Goal: Information Seeking & Learning: Check status

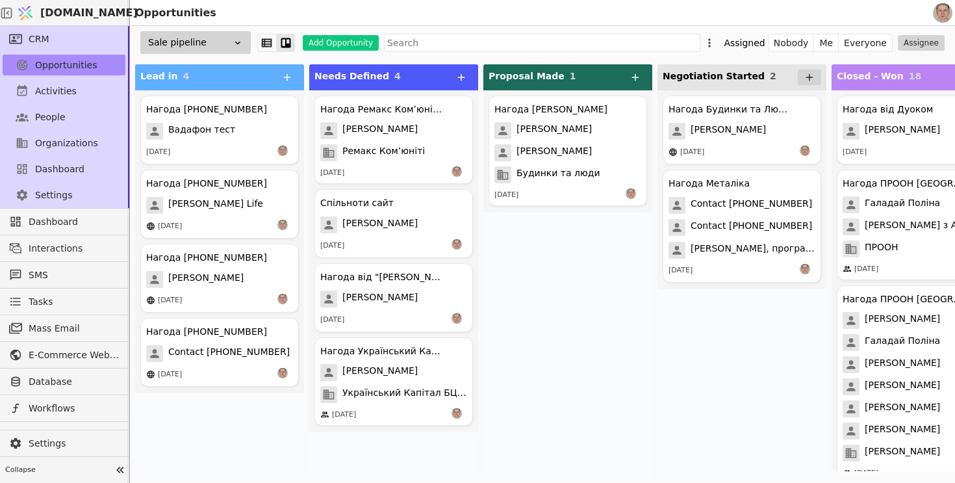
scroll to position [0, 1]
click at [240, 121] on div "Нагода +380505557977 Вадафон тест 11.08.2025" at bounding box center [219, 129] width 159 height 69
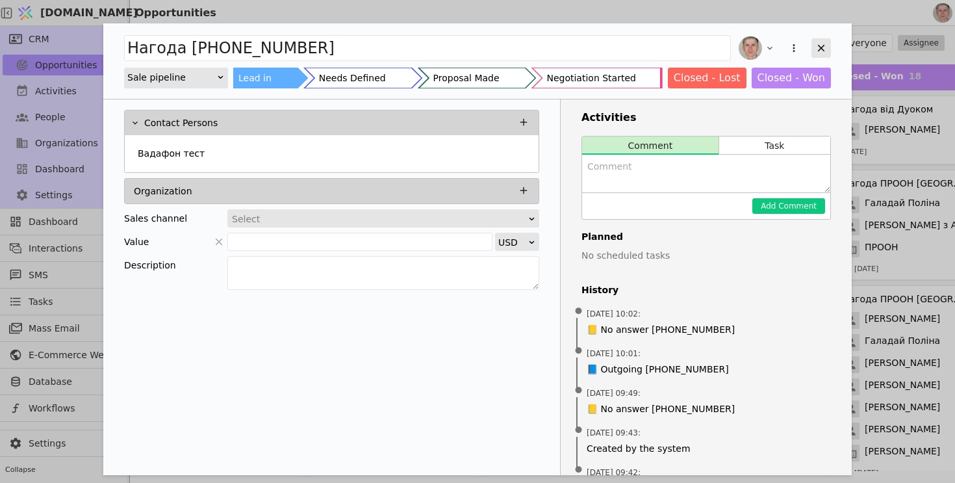
click at [822, 41] on div "Add Opportunity" at bounding box center [820, 47] width 19 height 19
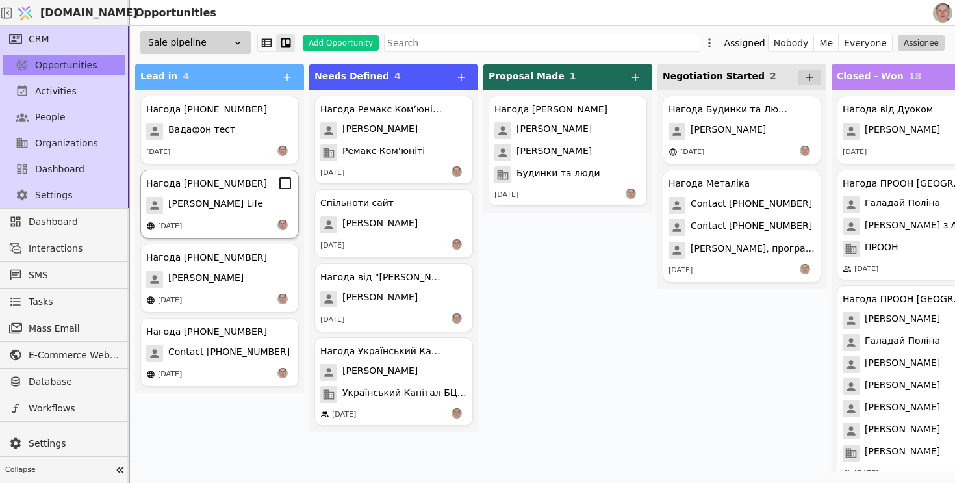
click at [223, 201] on span "Роман Свистун Life" at bounding box center [215, 205] width 95 height 17
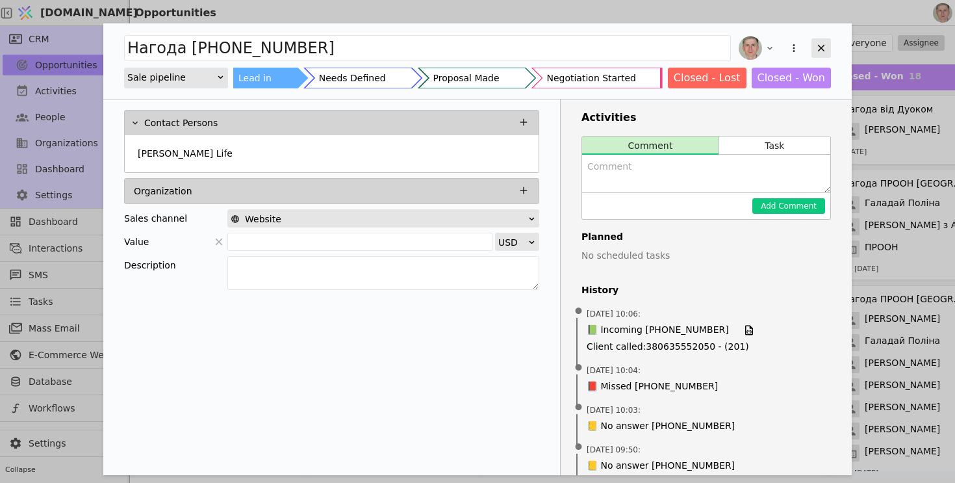
click at [823, 45] on icon "Add Opportunity" at bounding box center [821, 48] width 7 height 7
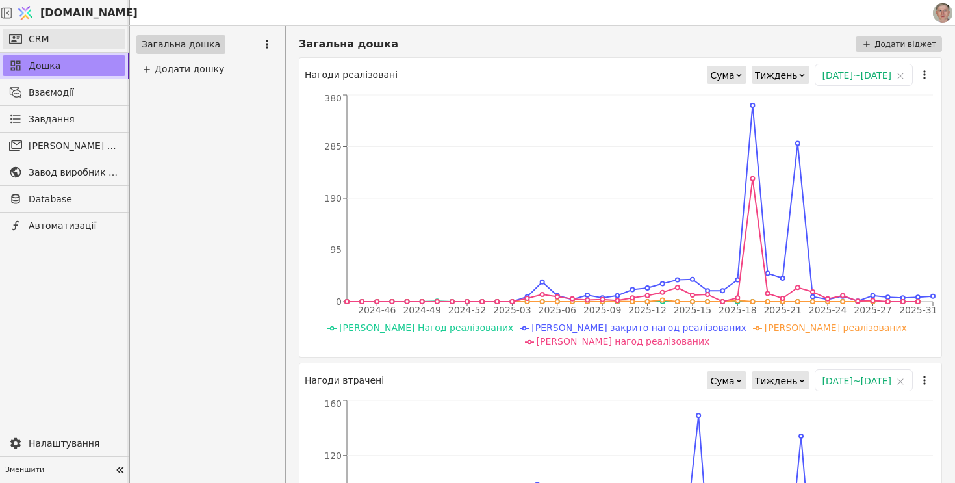
click at [50, 40] on link "CRM" at bounding box center [64, 39] width 123 height 21
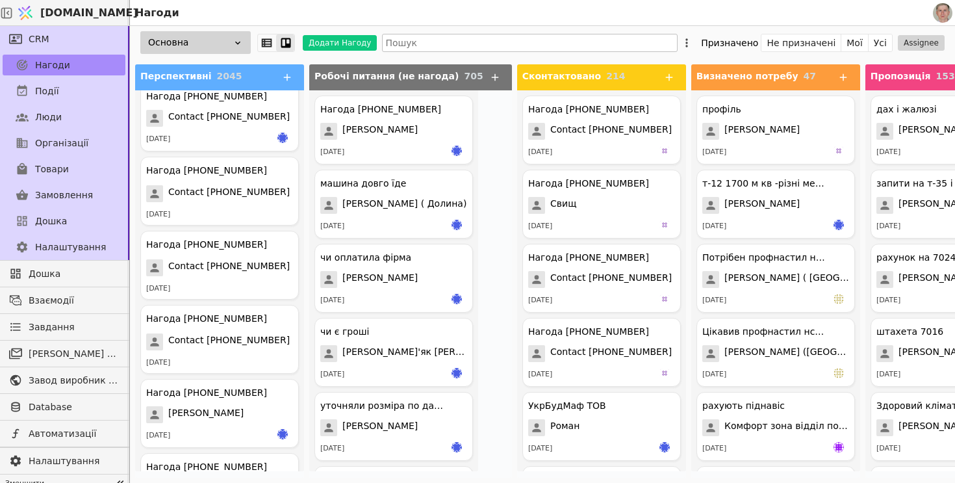
scroll to position [153, 0]
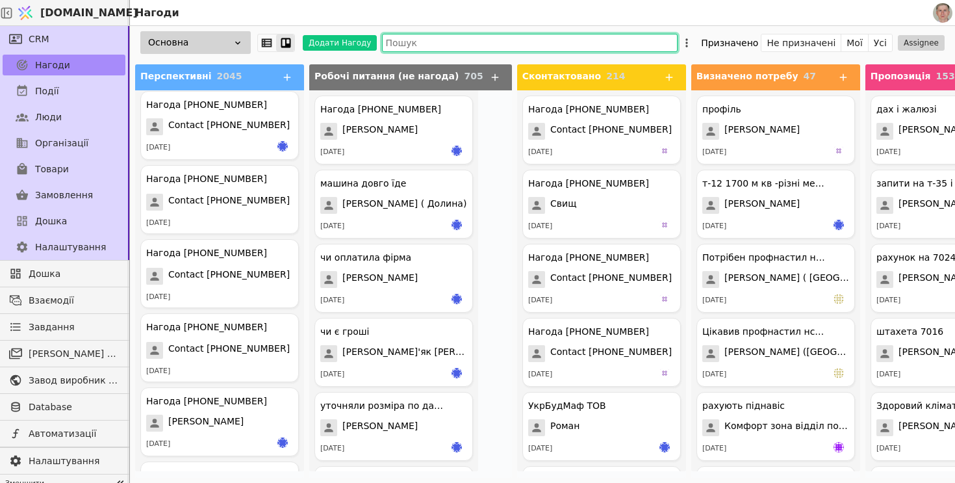
click at [443, 42] on input "text" at bounding box center [530, 43] width 296 height 18
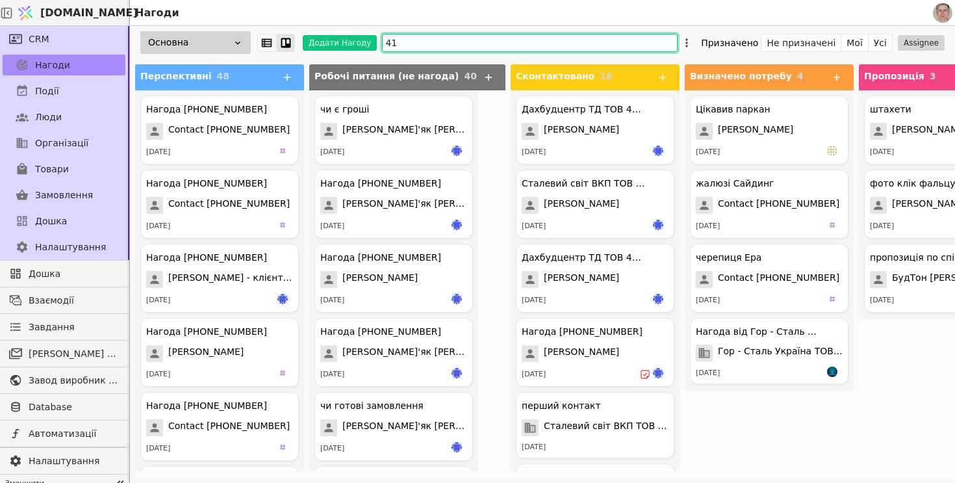
type input "4"
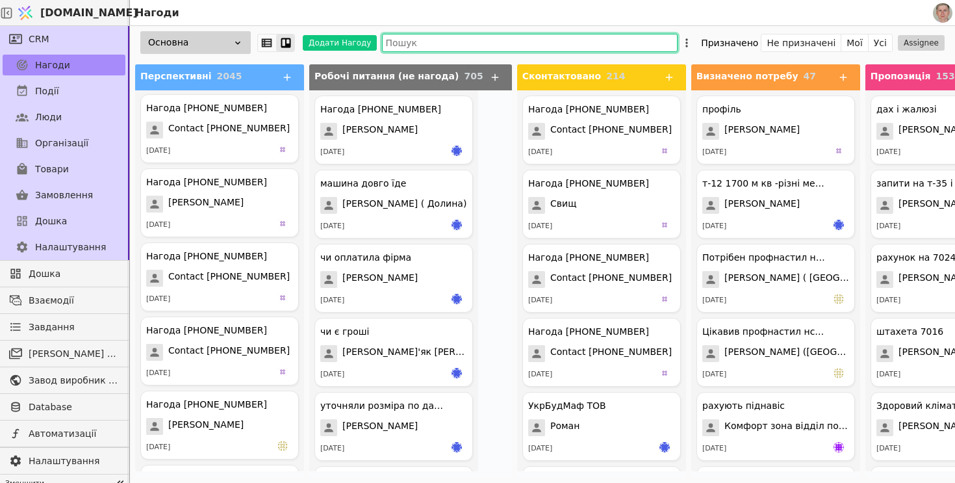
scroll to position [8067, 0]
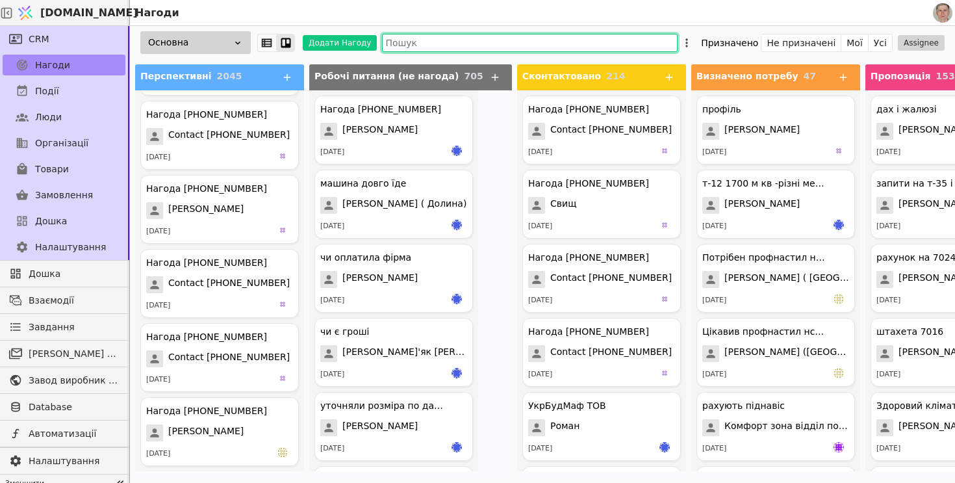
click at [459, 34] on input "text" at bounding box center [530, 43] width 296 height 18
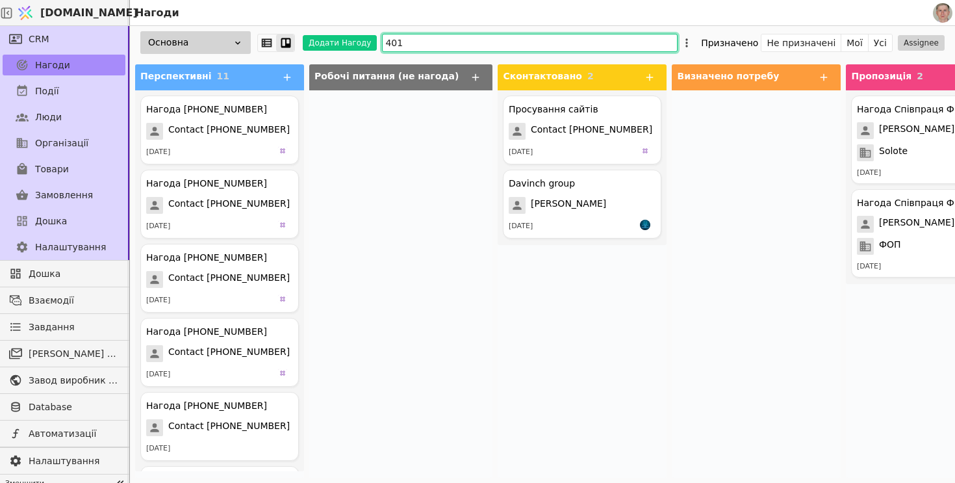
type input "4010"
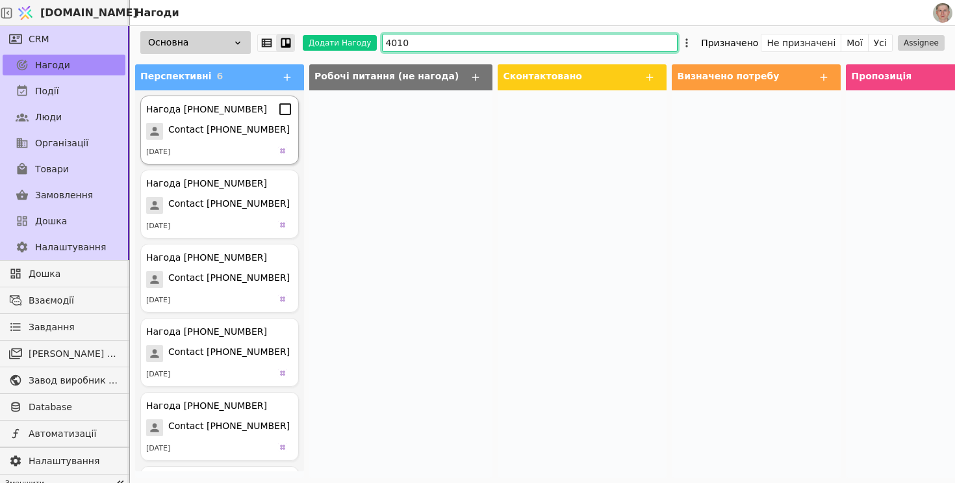
click at [290, 114] on icon at bounding box center [285, 109] width 12 height 12
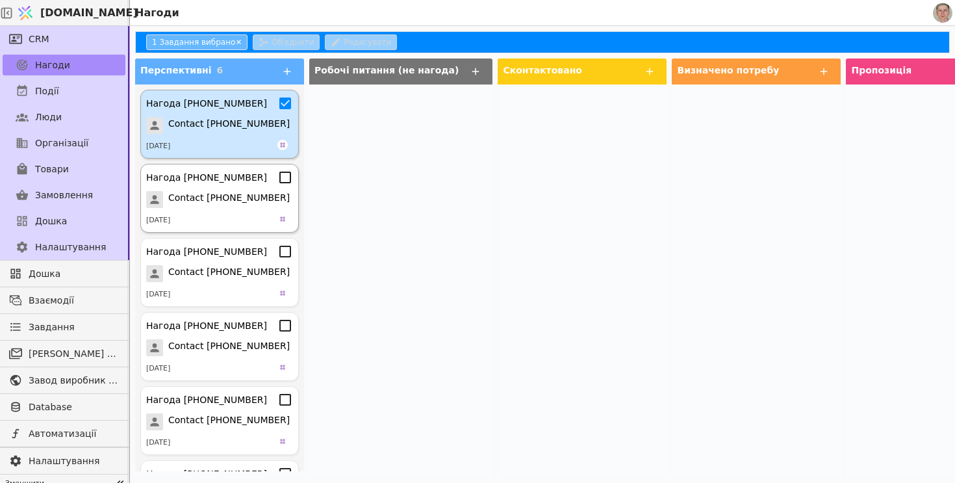
click at [286, 179] on icon at bounding box center [285, 178] width 16 height 16
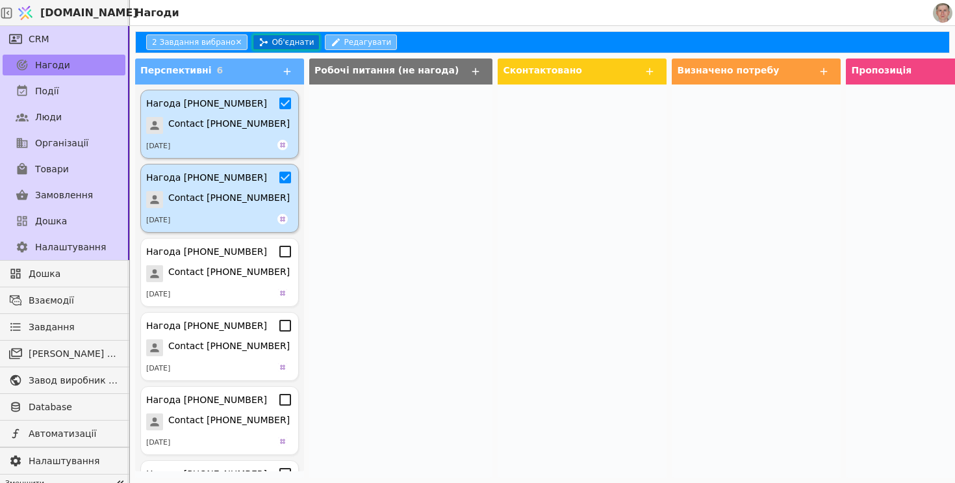
click at [273, 43] on button "Об'єднати" at bounding box center [286, 42] width 67 height 16
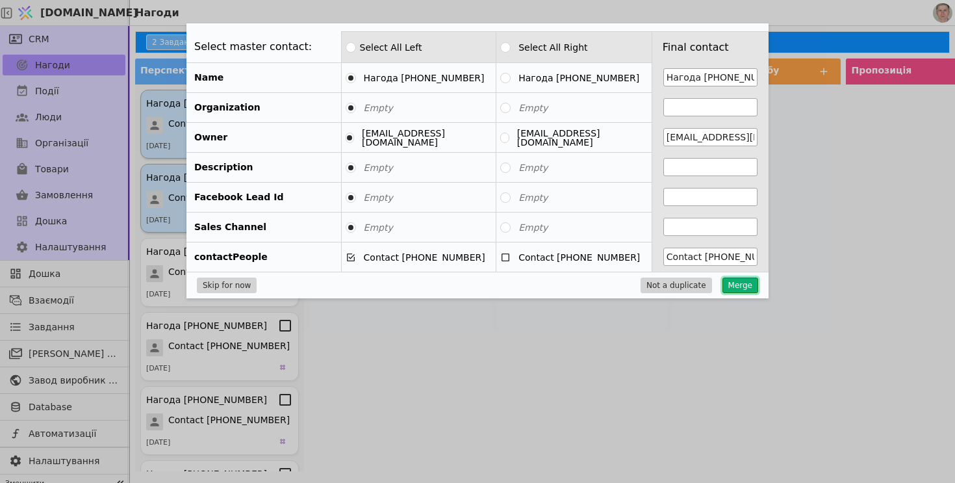
click at [745, 285] on button "Merge" at bounding box center [740, 285] width 36 height 16
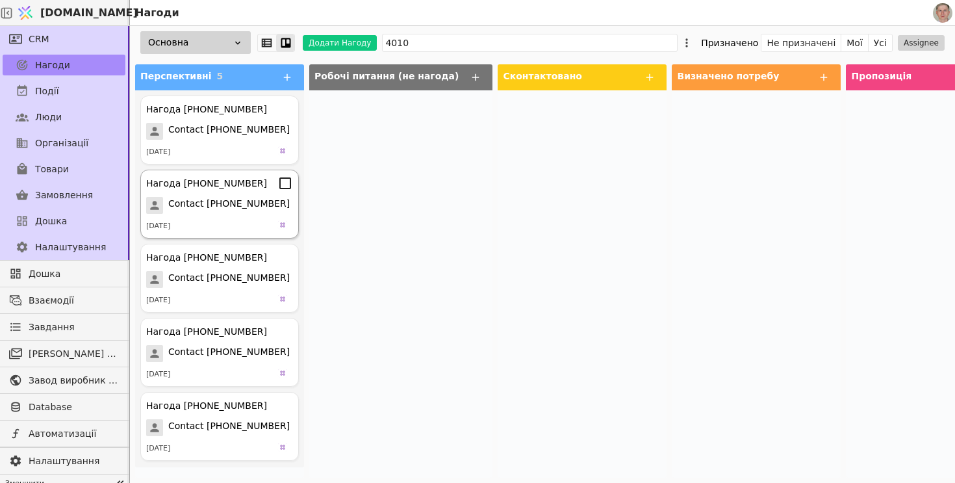
click at [283, 111] on icon at bounding box center [285, 109] width 16 height 16
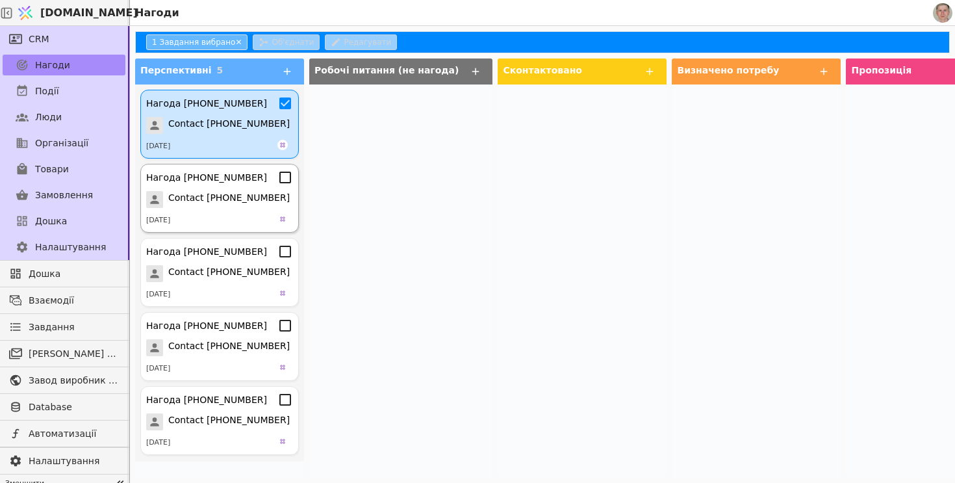
click at [285, 180] on icon at bounding box center [285, 178] width 16 height 16
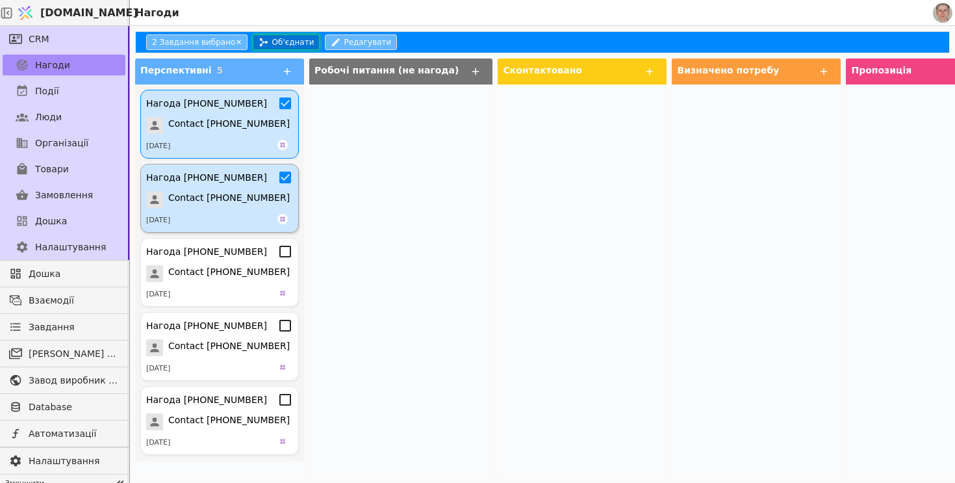
click at [301, 41] on button "Об'єднати" at bounding box center [286, 42] width 67 height 16
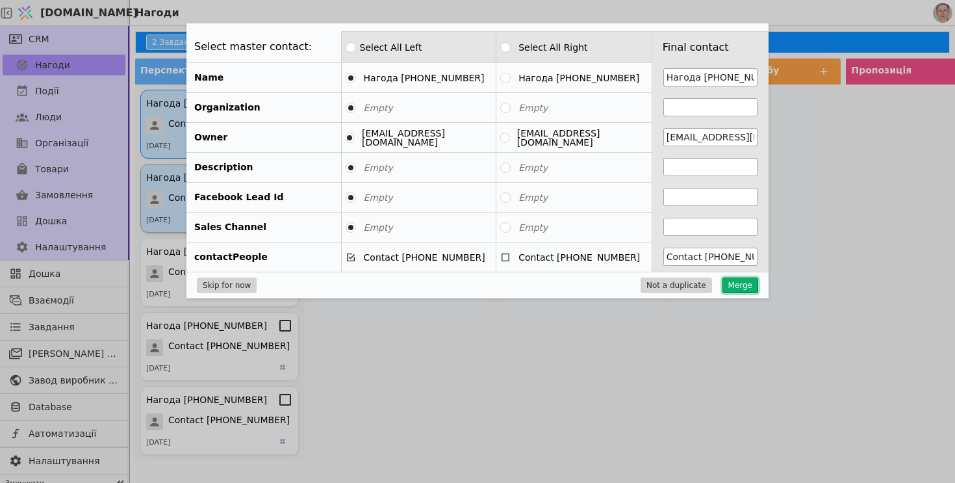
click at [752, 286] on button "Merge" at bounding box center [740, 285] width 36 height 16
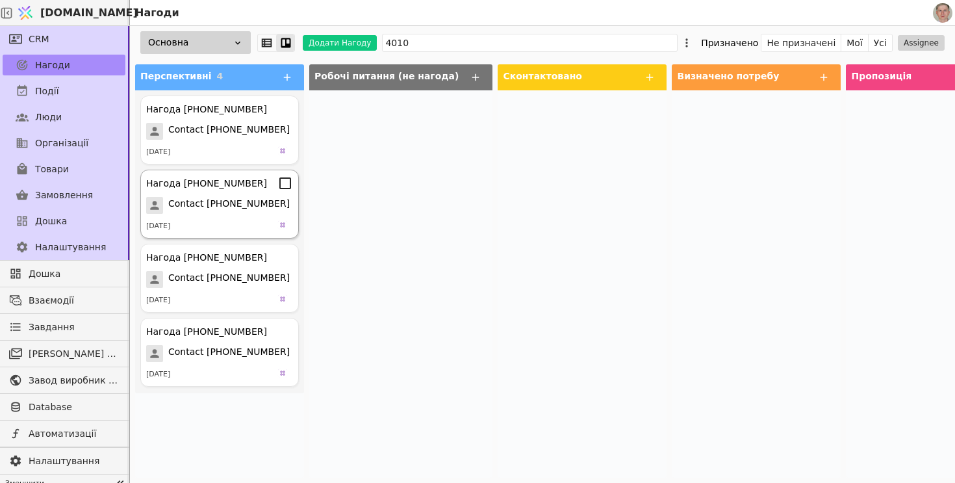
click at [283, 113] on icon at bounding box center [285, 109] width 16 height 16
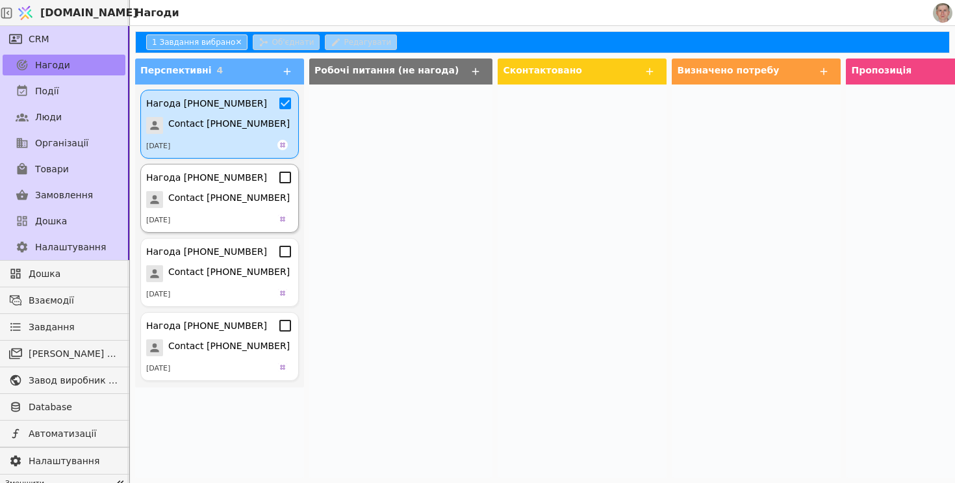
click at [285, 184] on icon at bounding box center [285, 178] width 16 height 16
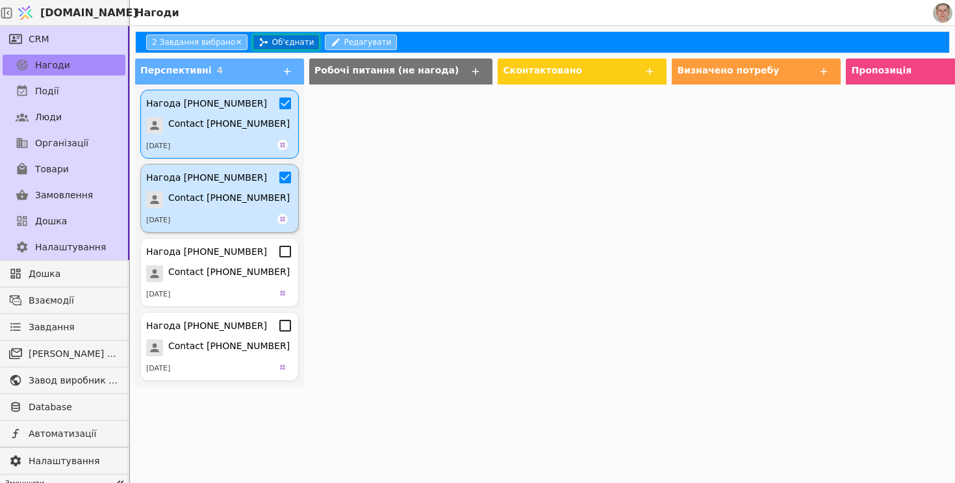
click at [288, 45] on button "Об'єднати" at bounding box center [286, 42] width 67 height 16
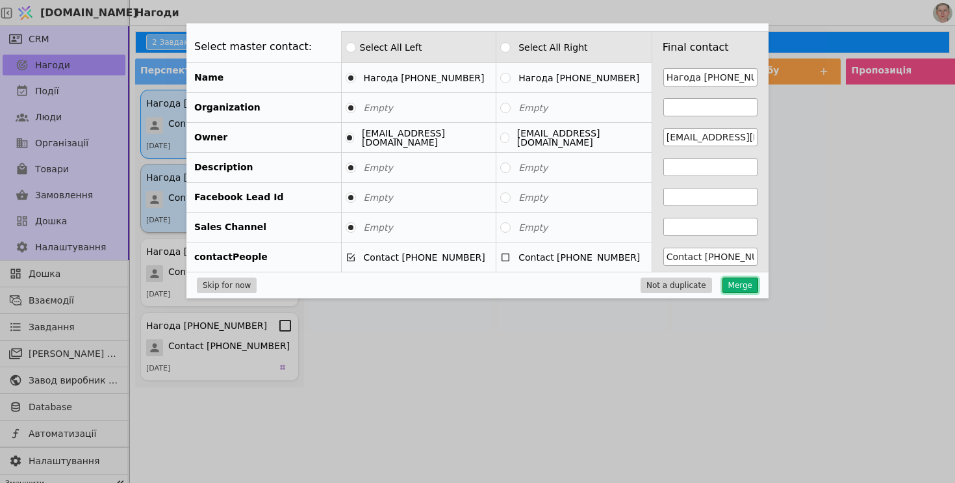
click at [742, 277] on button "Merge" at bounding box center [740, 285] width 36 height 16
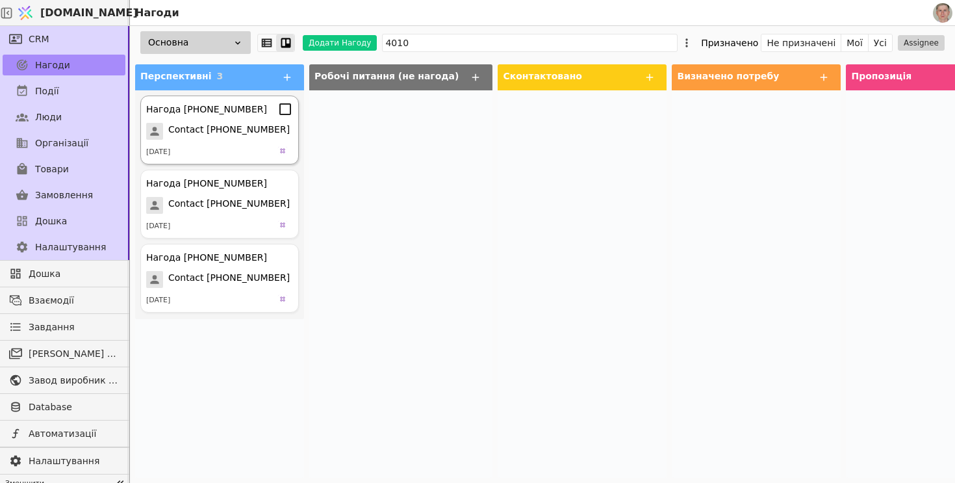
click at [285, 114] on icon at bounding box center [285, 109] width 12 height 12
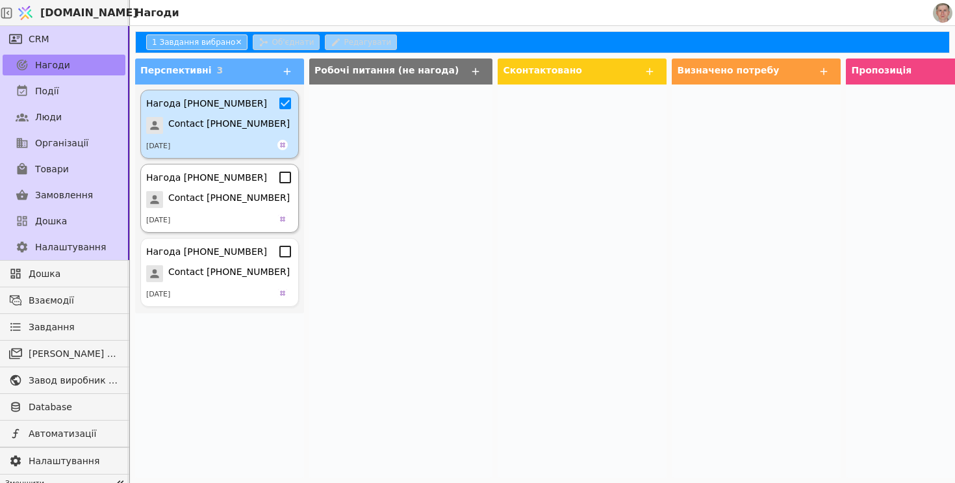
click at [286, 175] on icon at bounding box center [285, 178] width 16 height 16
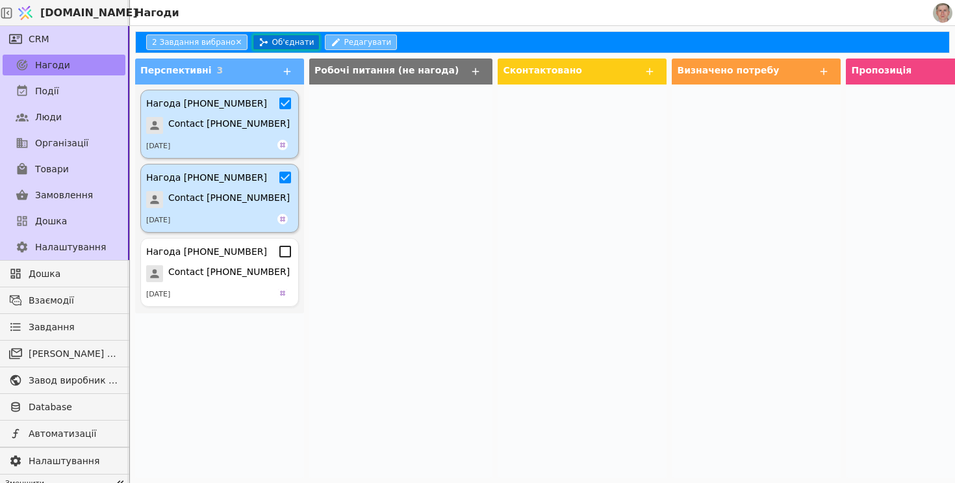
click at [286, 37] on button "Об'єднати" at bounding box center [286, 42] width 67 height 16
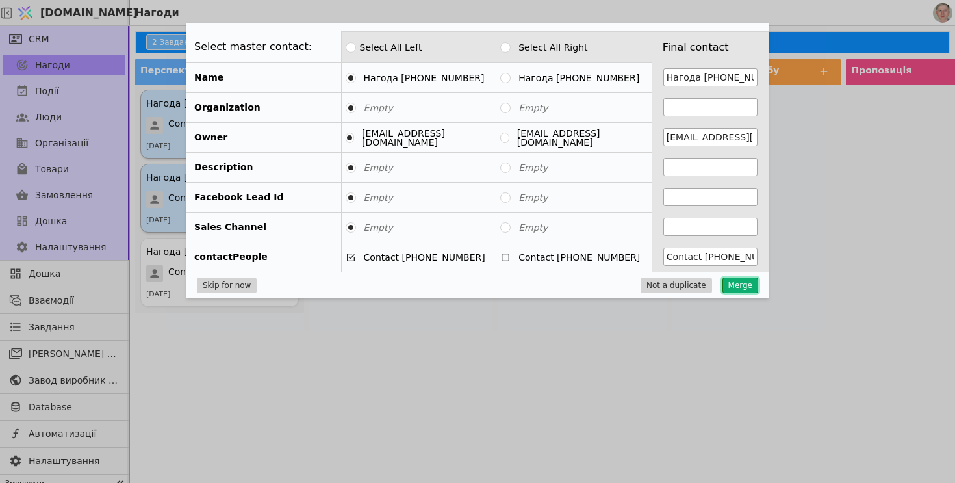
click at [748, 280] on button "Merge" at bounding box center [740, 285] width 36 height 16
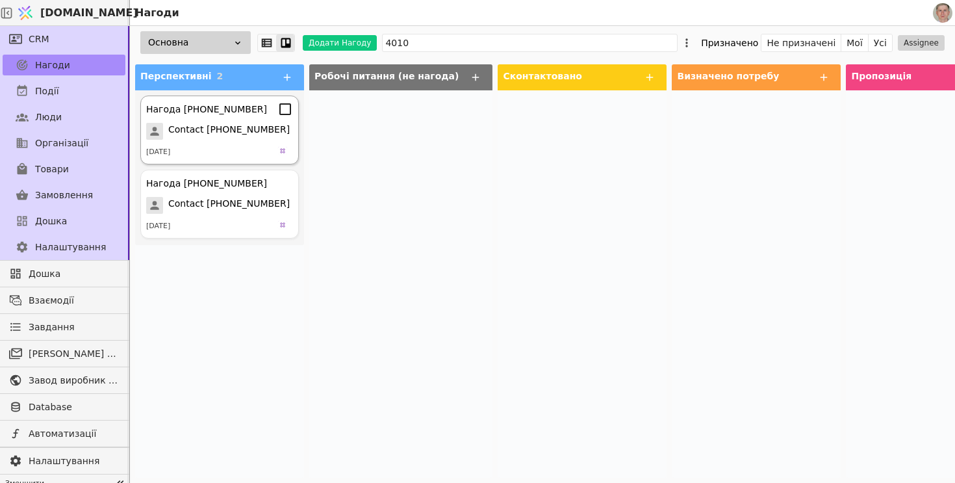
click at [286, 112] on icon at bounding box center [285, 109] width 16 height 16
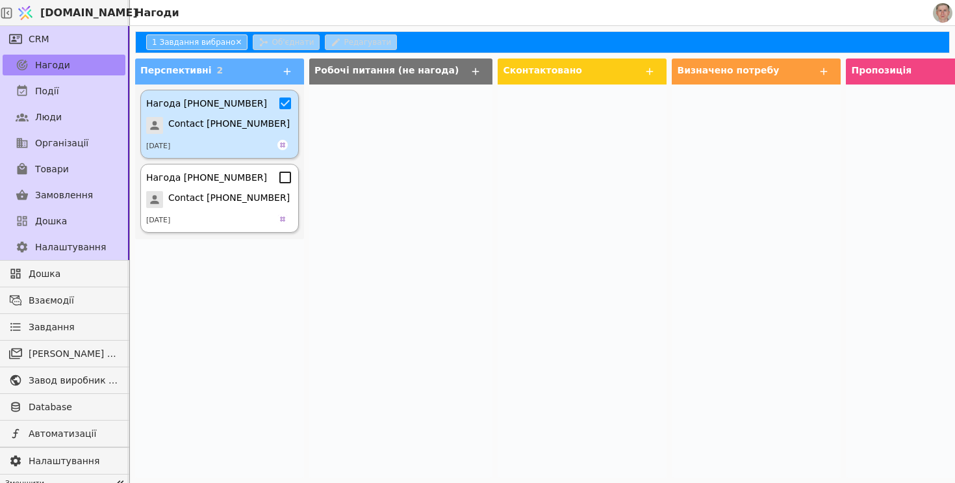
click at [287, 180] on icon at bounding box center [285, 178] width 16 height 16
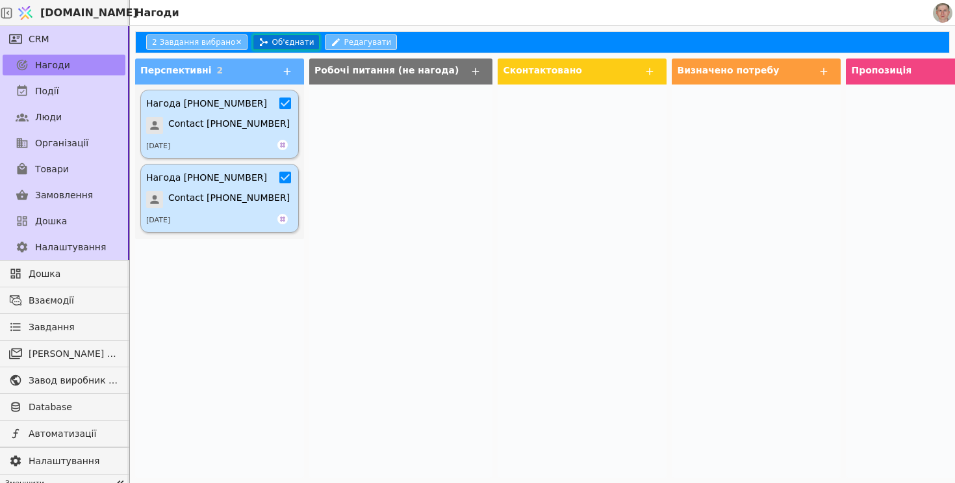
click at [292, 38] on button "Об'єднати" at bounding box center [286, 42] width 67 height 16
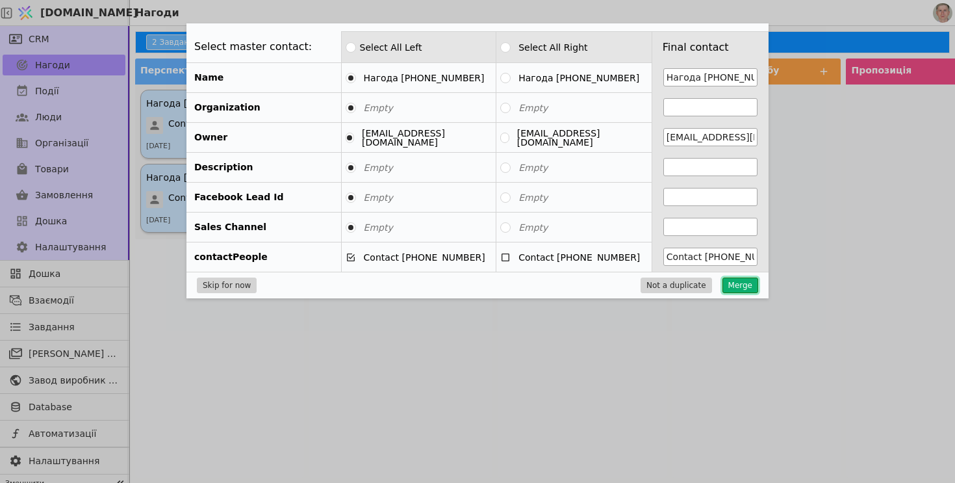
click at [741, 283] on button "Merge" at bounding box center [740, 285] width 36 height 16
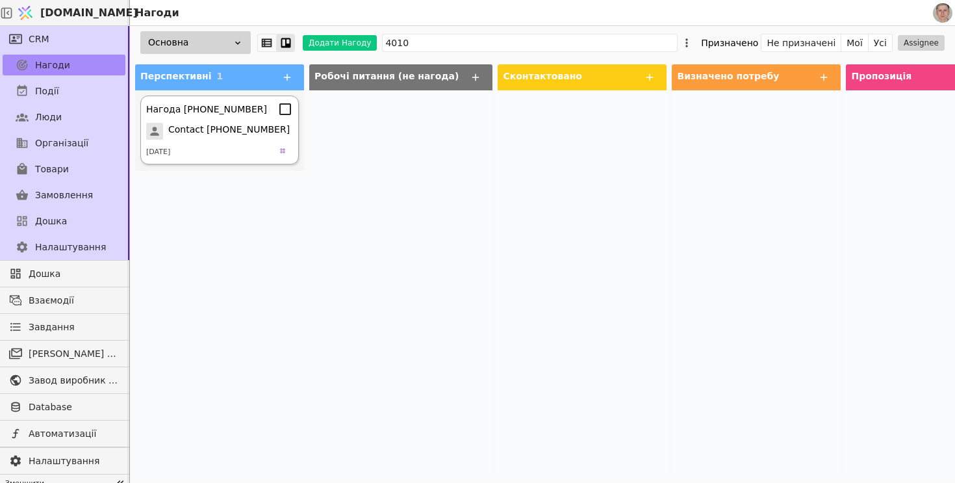
click at [248, 125] on span "Contact [PHONE_NUMBER]" at bounding box center [228, 131] width 121 height 17
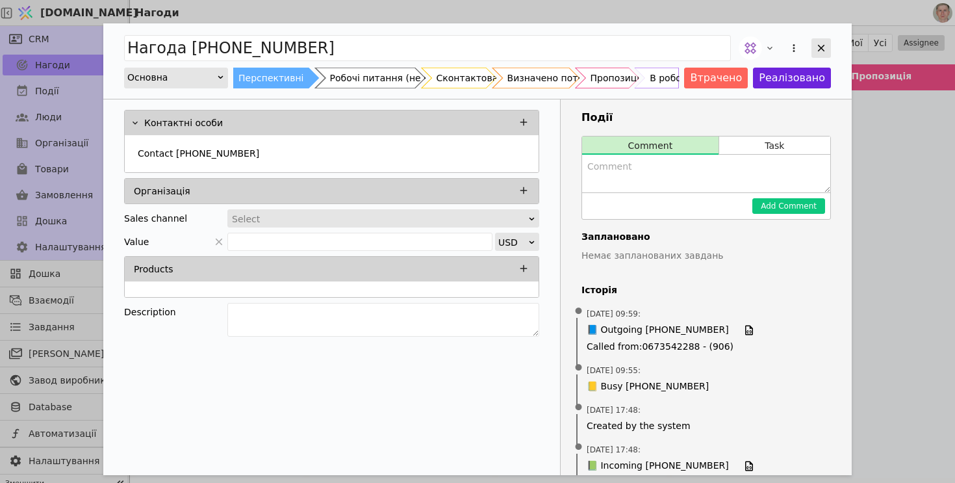
click at [817, 46] on icon "Add Opportunity" at bounding box center [821, 48] width 12 height 12
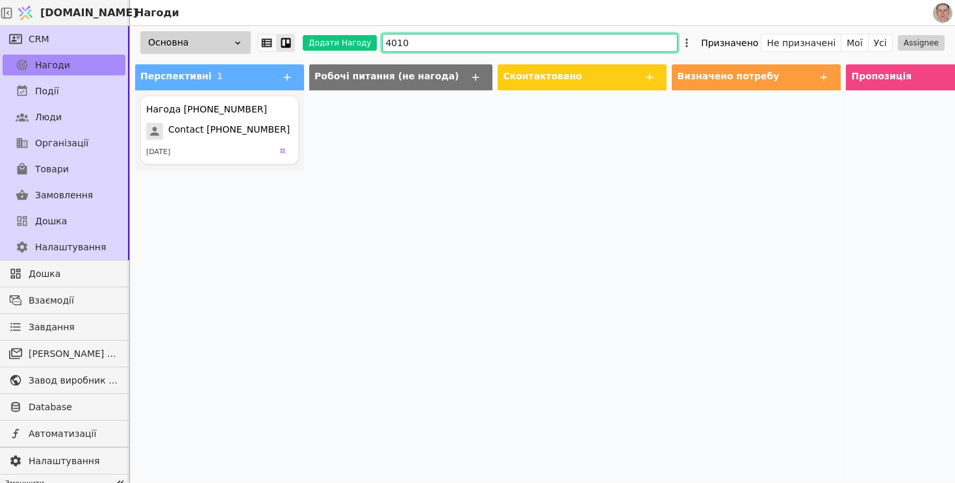
drag, startPoint x: 413, startPoint y: 40, endPoint x: 283, endPoint y: 40, distance: 129.9
click at [283, 40] on div "Основна Додати Нагоду 4010 Призначено Не призначені Мої Усі Assignee" at bounding box center [542, 42] width 825 height 33
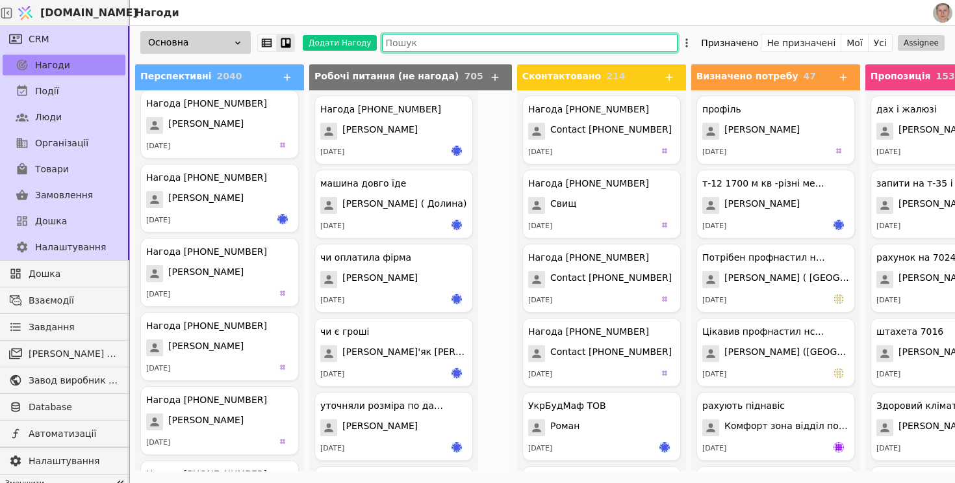
scroll to position [1711, 0]
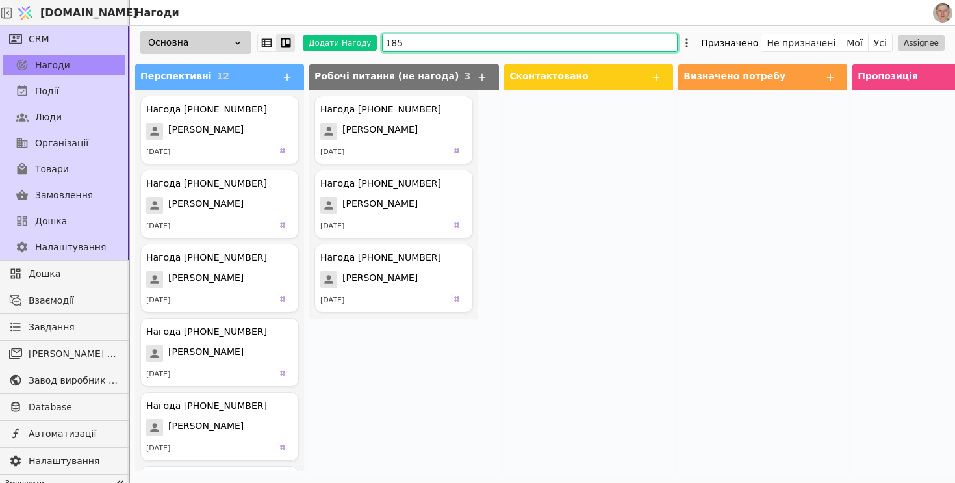
type input "1857"
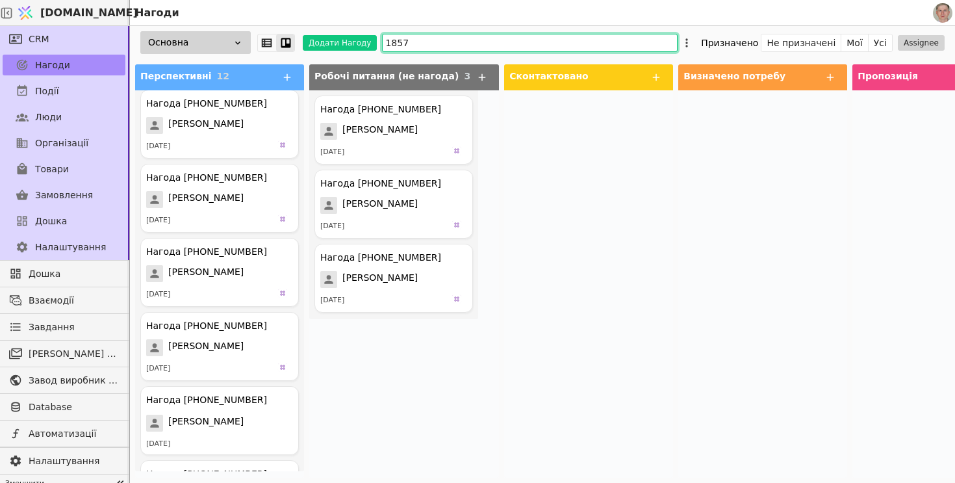
scroll to position [513, 0]
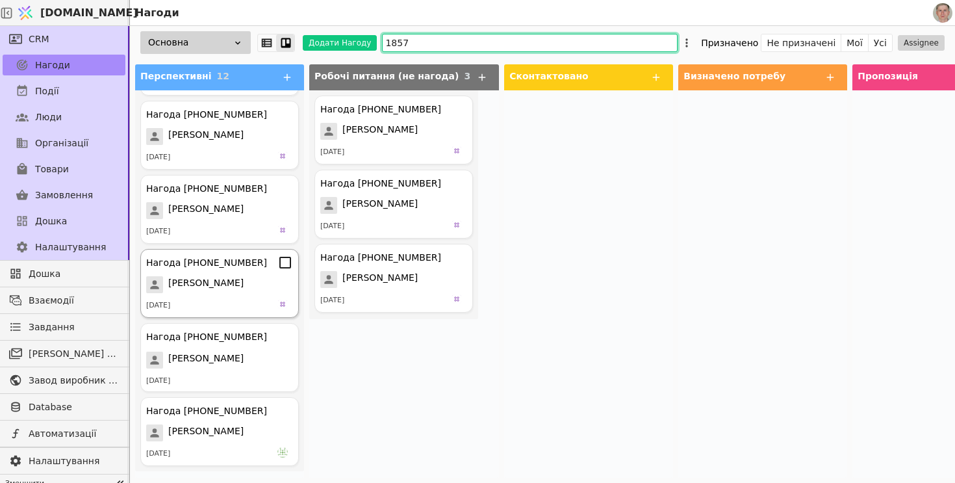
click at [286, 260] on icon at bounding box center [285, 263] width 16 height 16
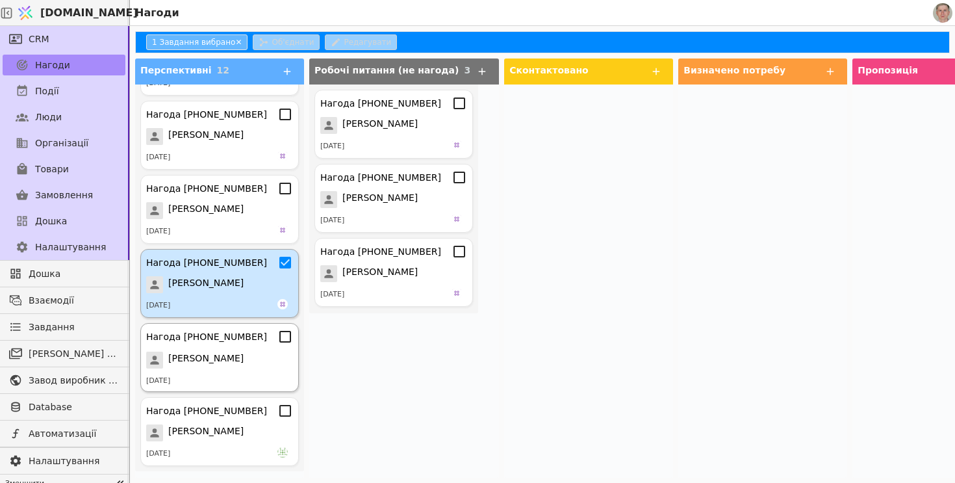
scroll to position [507, 0]
click at [284, 337] on icon at bounding box center [285, 337] width 16 height 16
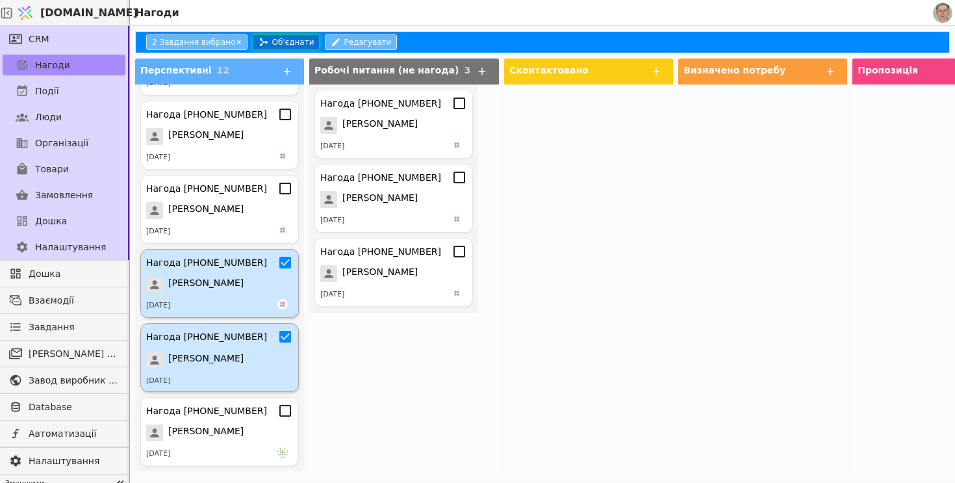
click at [268, 36] on button "Об'єднати" at bounding box center [286, 42] width 67 height 16
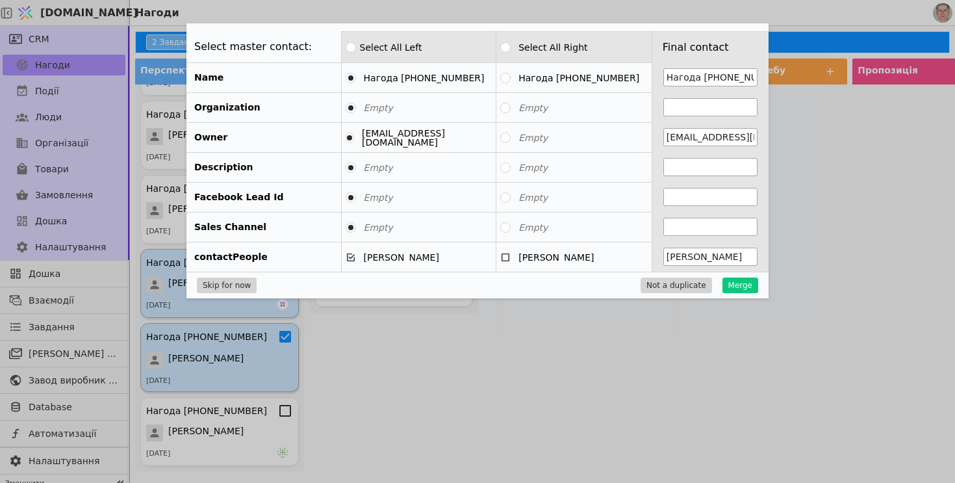
click at [735, 293] on div "Skip for now Not a duplicate Merge" at bounding box center [477, 285] width 582 height 27
click at [746, 285] on button "Merge" at bounding box center [740, 285] width 36 height 16
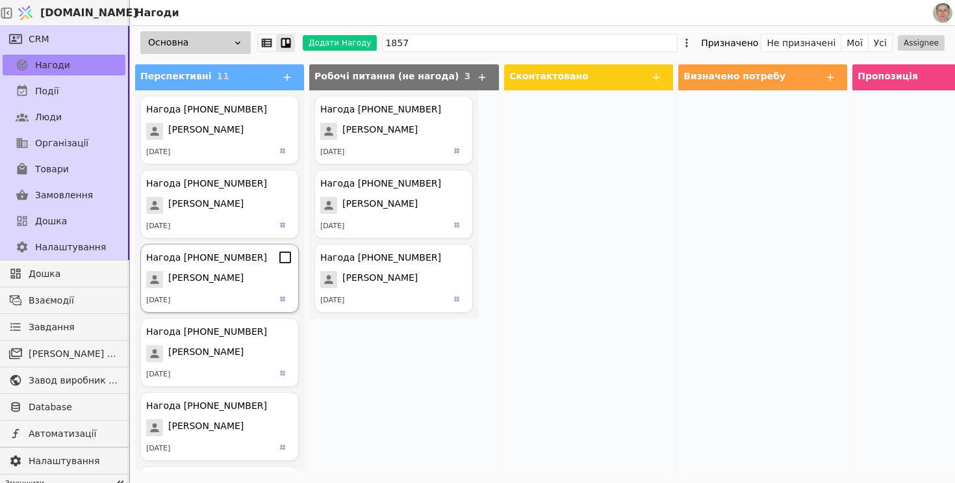
click at [291, 251] on icon at bounding box center [285, 257] width 16 height 16
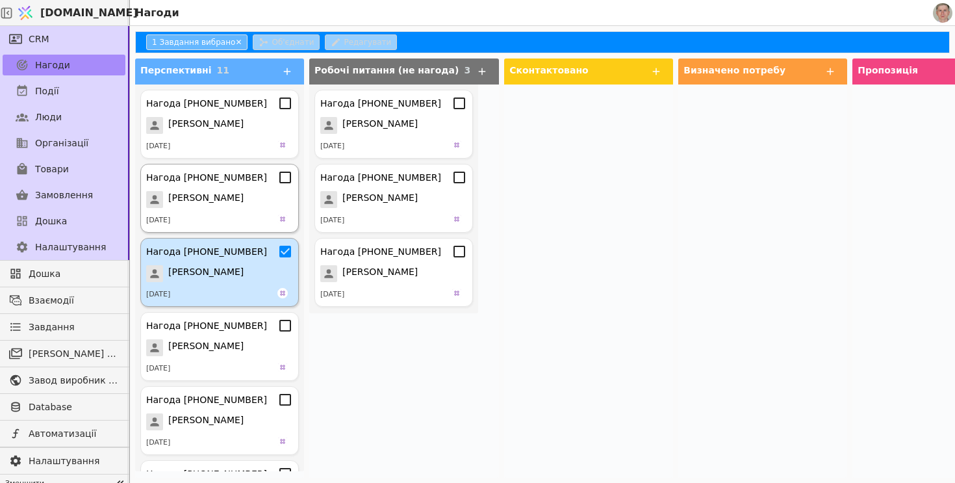
click at [283, 176] on icon at bounding box center [285, 178] width 16 height 16
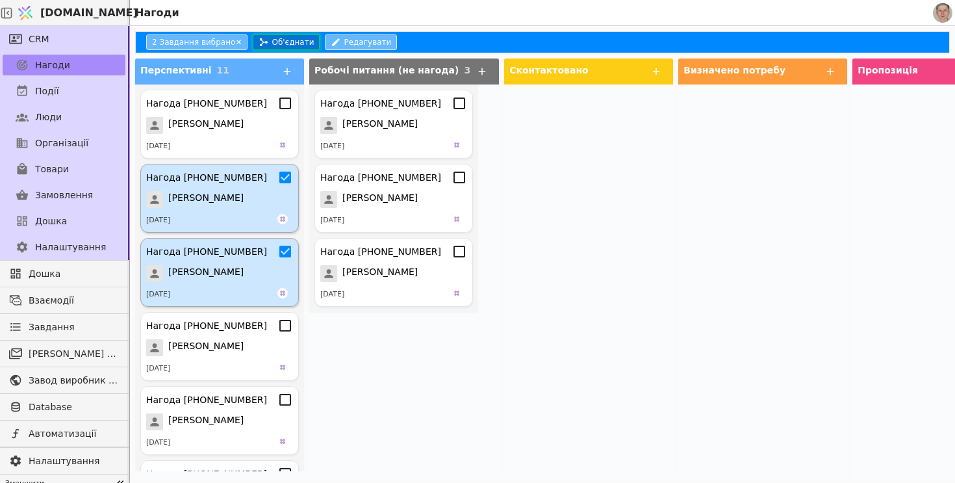
click at [286, 42] on button "Об'єднати" at bounding box center [286, 42] width 67 height 16
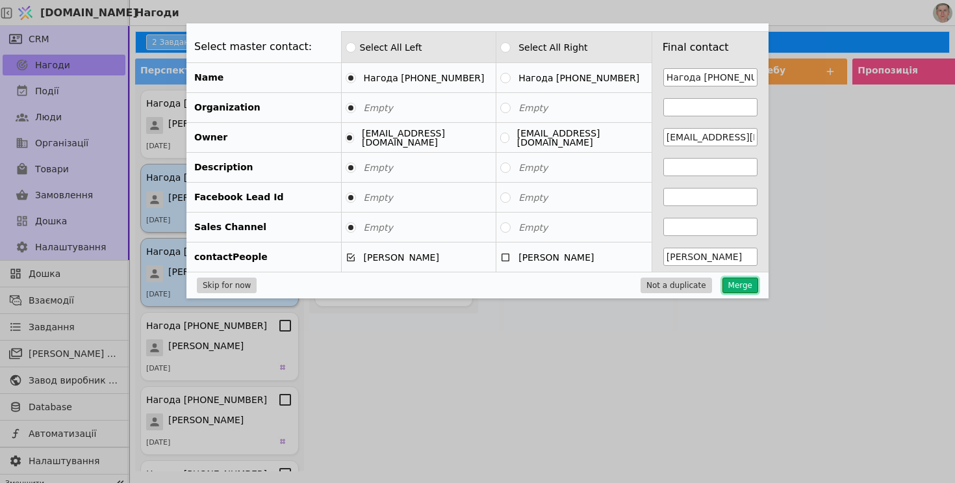
click at [746, 281] on button "Merge" at bounding box center [740, 285] width 36 height 16
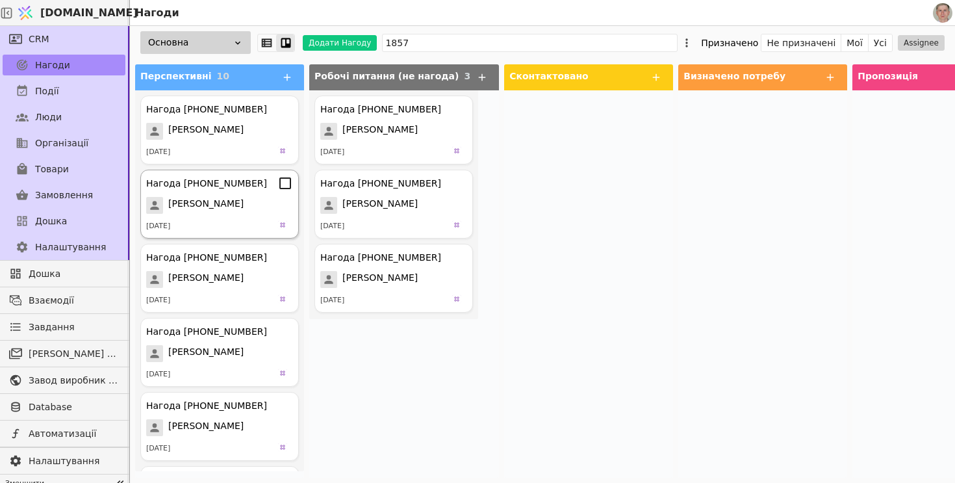
click at [286, 185] on icon at bounding box center [285, 183] width 16 height 16
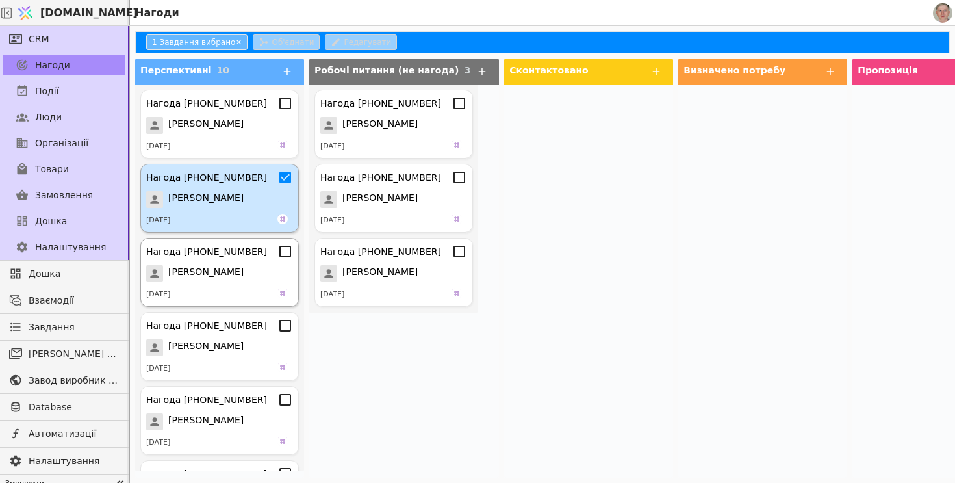
click at [290, 255] on icon at bounding box center [285, 252] width 12 height 12
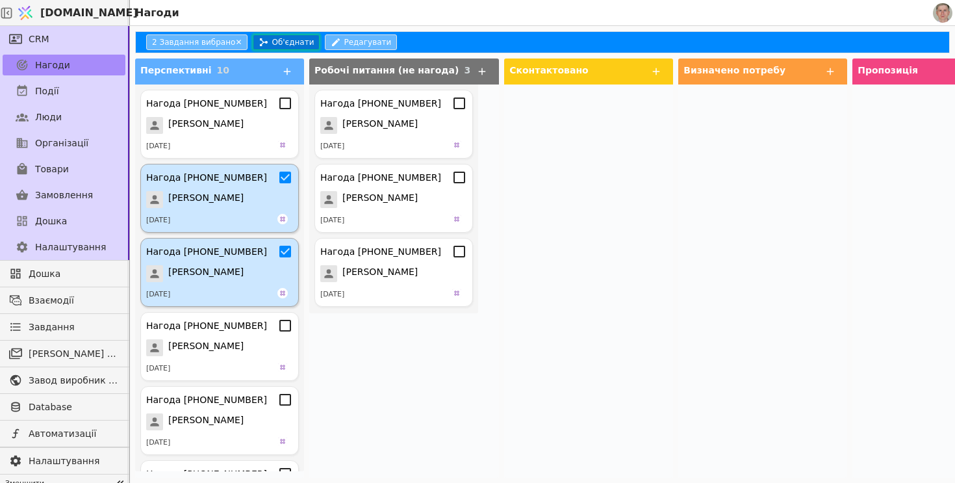
click at [290, 38] on button "Об'єднати" at bounding box center [286, 42] width 67 height 16
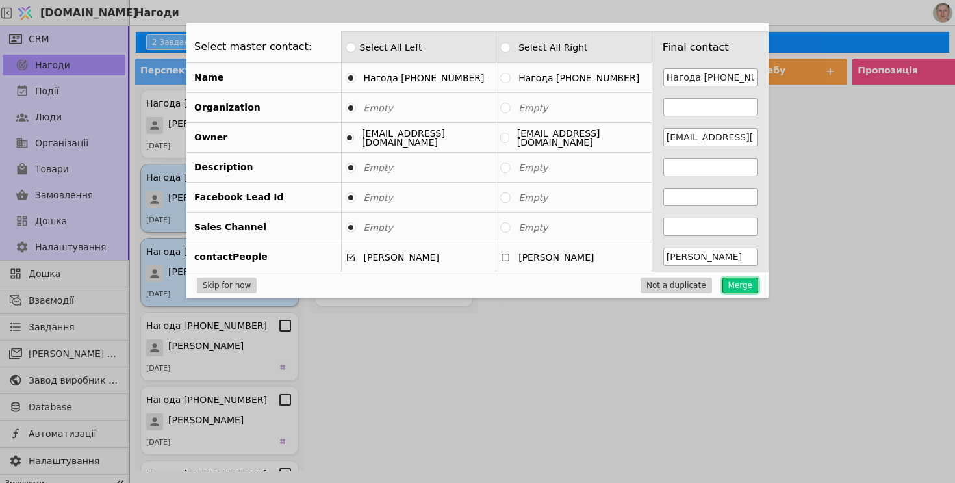
click at [739, 286] on button "Merge" at bounding box center [740, 285] width 36 height 16
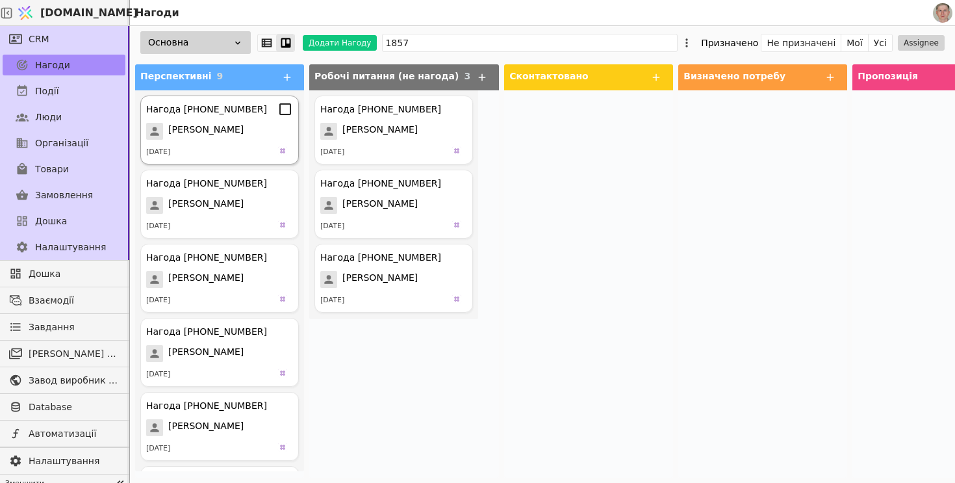
click at [284, 183] on icon at bounding box center [285, 183] width 16 height 16
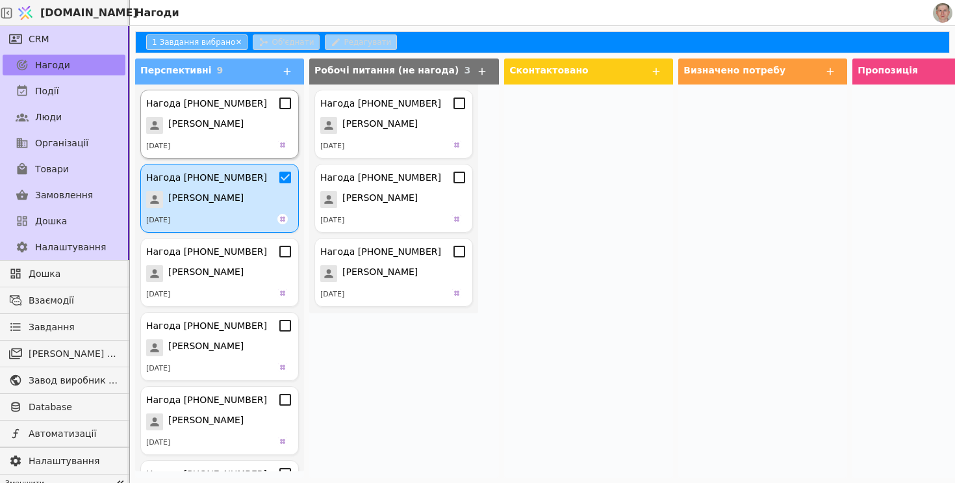
click at [286, 106] on icon at bounding box center [285, 103] width 16 height 16
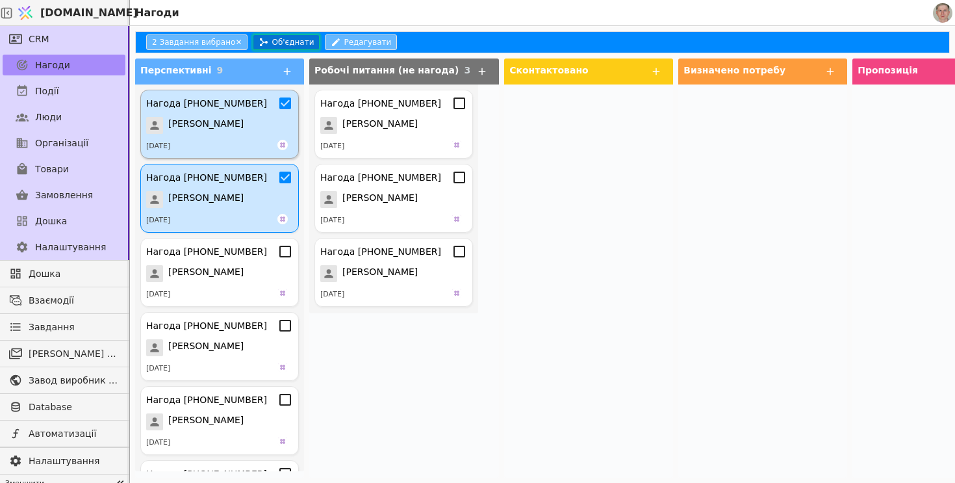
click at [289, 42] on button "Об'єднати" at bounding box center [286, 42] width 67 height 16
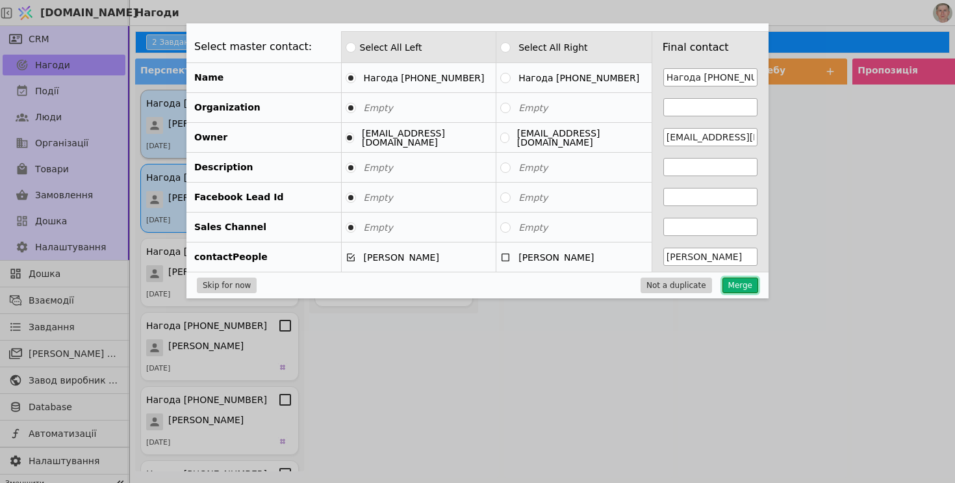
click at [750, 283] on button "Merge" at bounding box center [740, 285] width 36 height 16
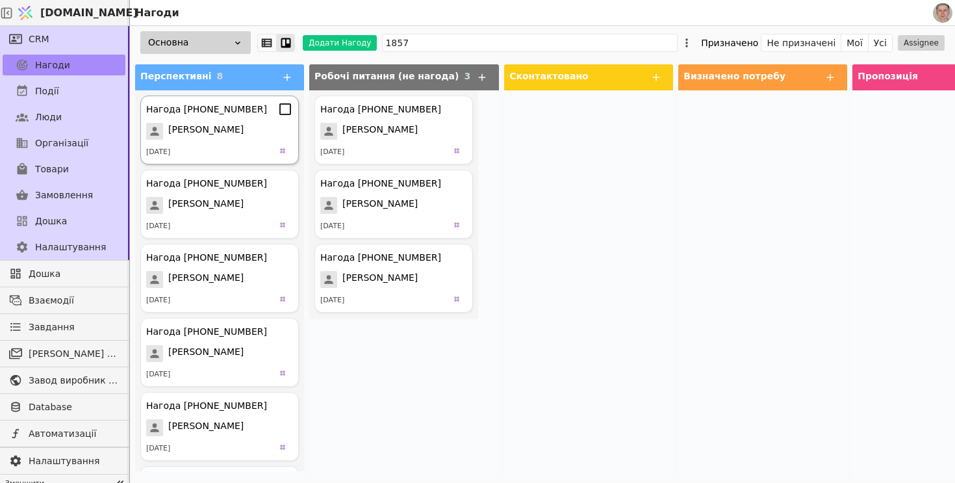
click at [290, 110] on icon at bounding box center [285, 109] width 12 height 12
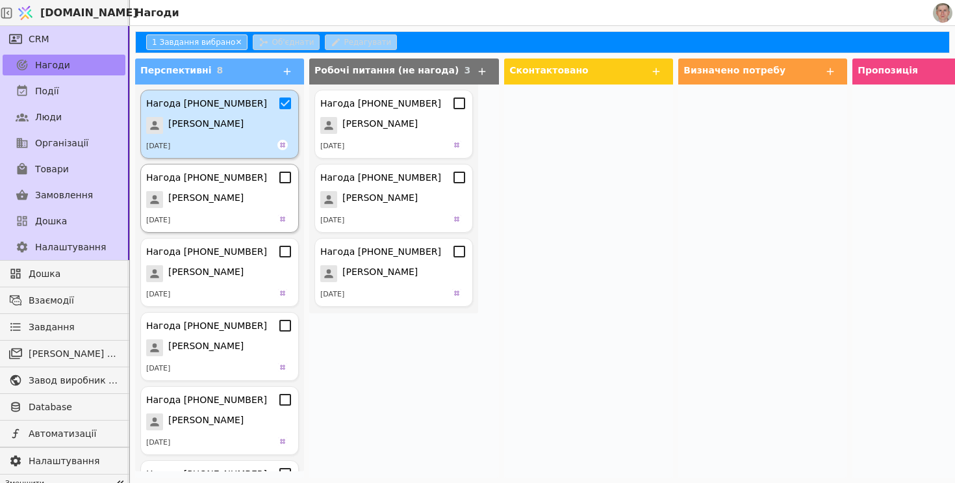
click at [286, 183] on icon at bounding box center [285, 177] width 12 height 12
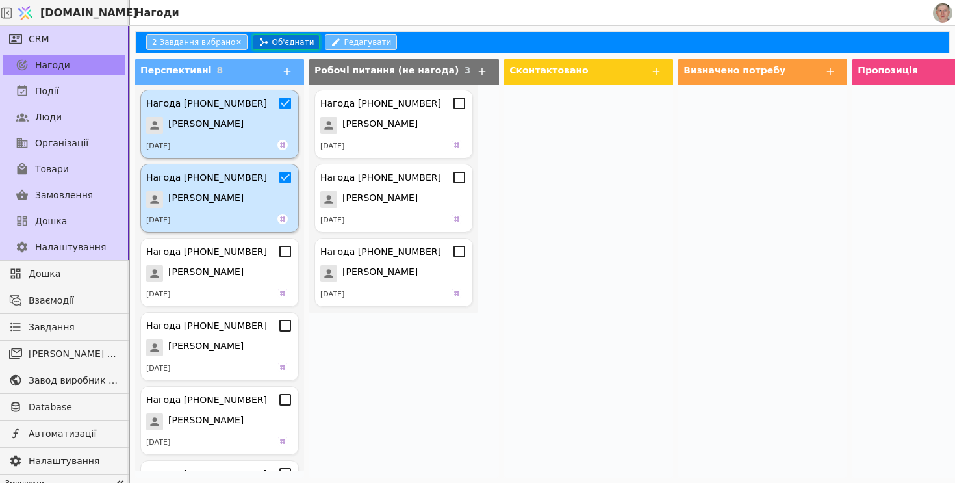
click at [292, 44] on button "Об'єднати" at bounding box center [286, 42] width 67 height 16
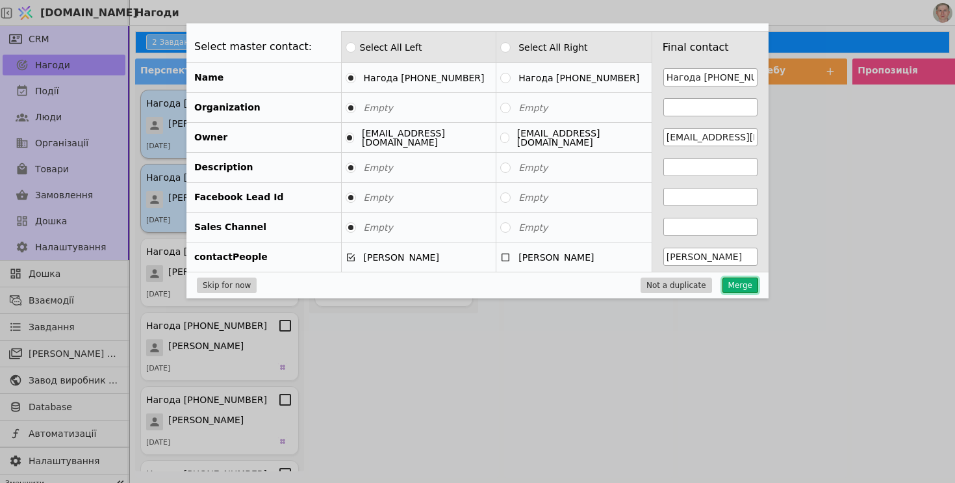
click at [748, 283] on button "Merge" at bounding box center [740, 285] width 36 height 16
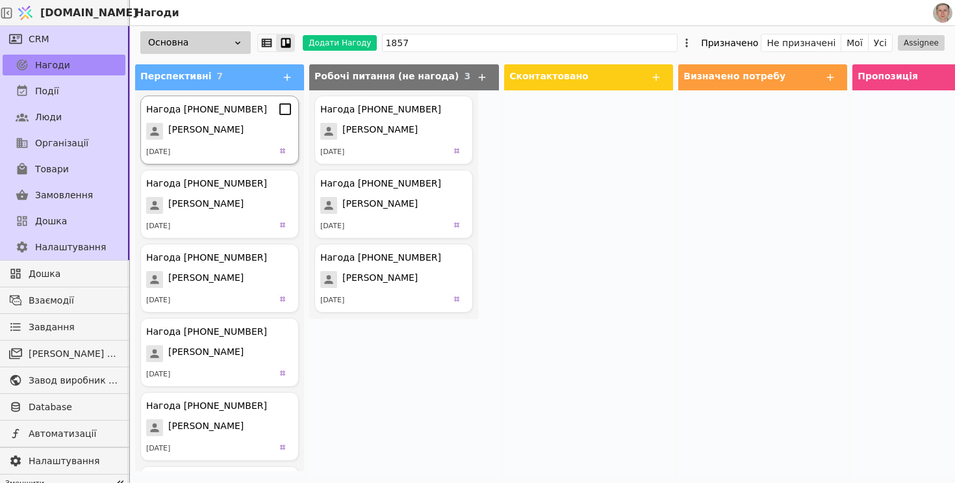
click at [287, 108] on icon at bounding box center [285, 109] width 16 height 16
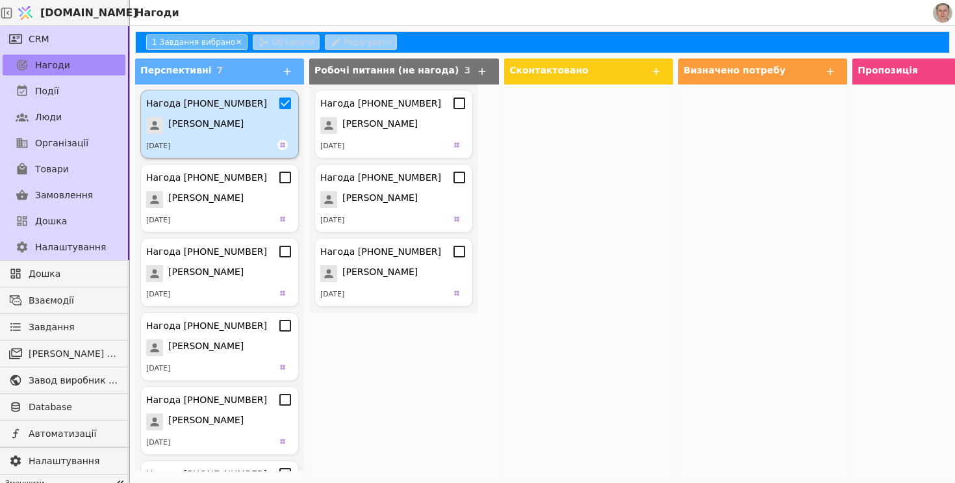
click at [285, 178] on icon at bounding box center [285, 178] width 16 height 16
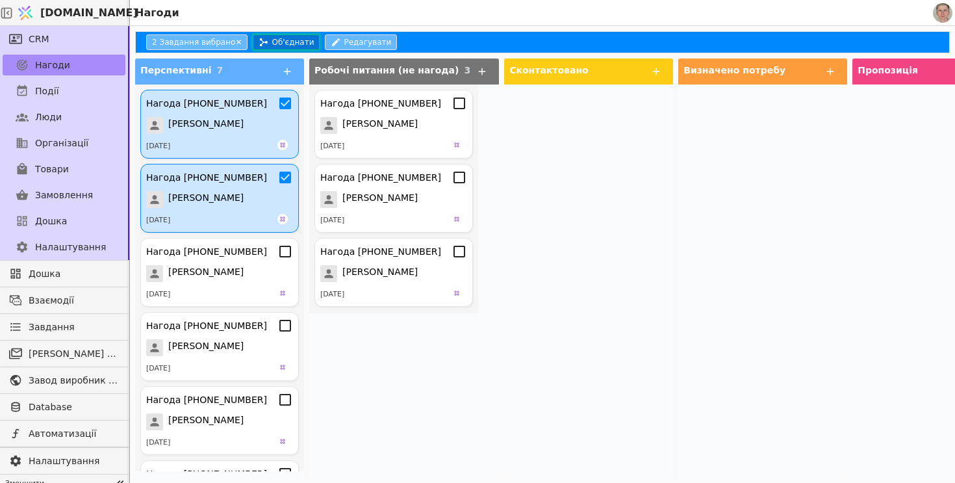
click at [297, 41] on button "Об'єднати" at bounding box center [286, 42] width 67 height 16
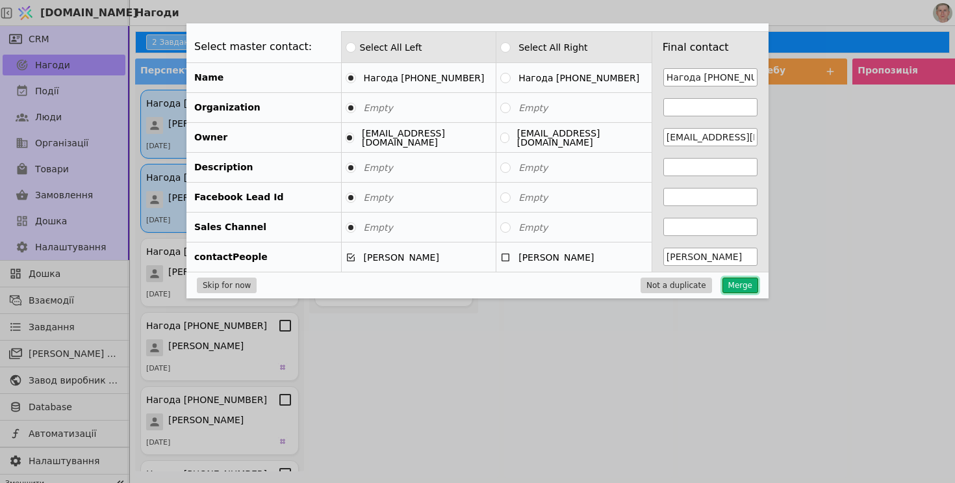
click at [735, 285] on button "Merge" at bounding box center [740, 285] width 36 height 16
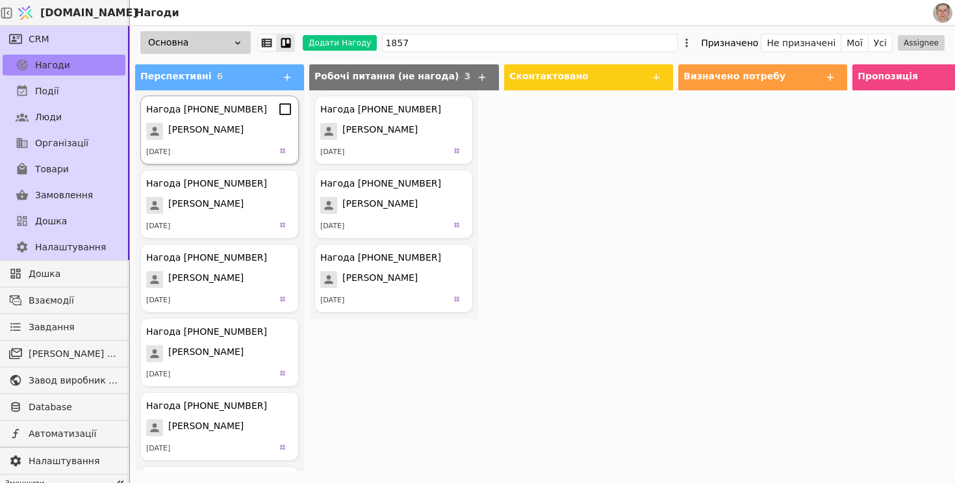
click at [286, 111] on icon at bounding box center [285, 109] width 16 height 16
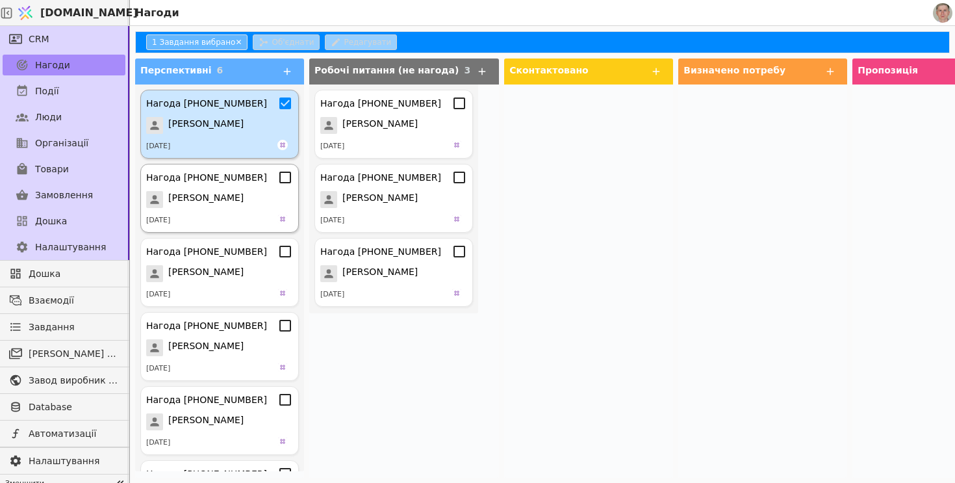
click at [289, 179] on icon at bounding box center [285, 178] width 16 height 16
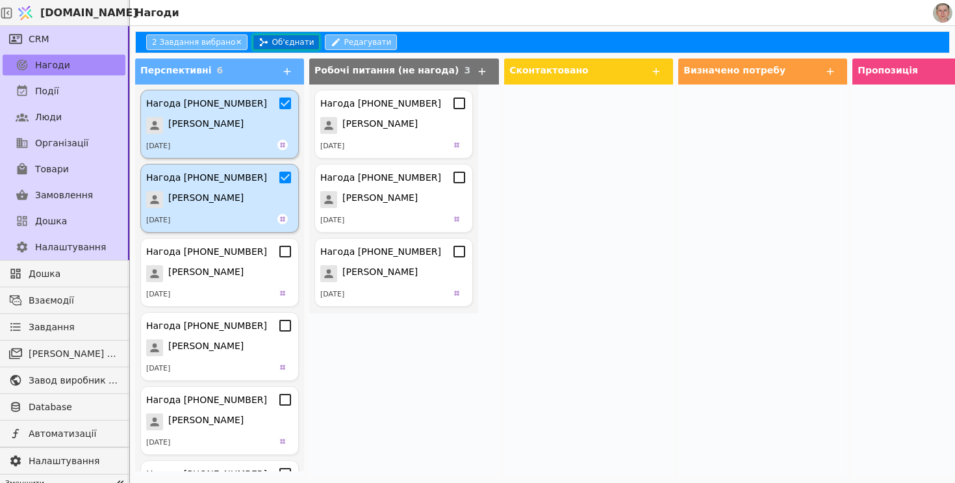
click at [292, 42] on button "Об'єднати" at bounding box center [286, 42] width 67 height 16
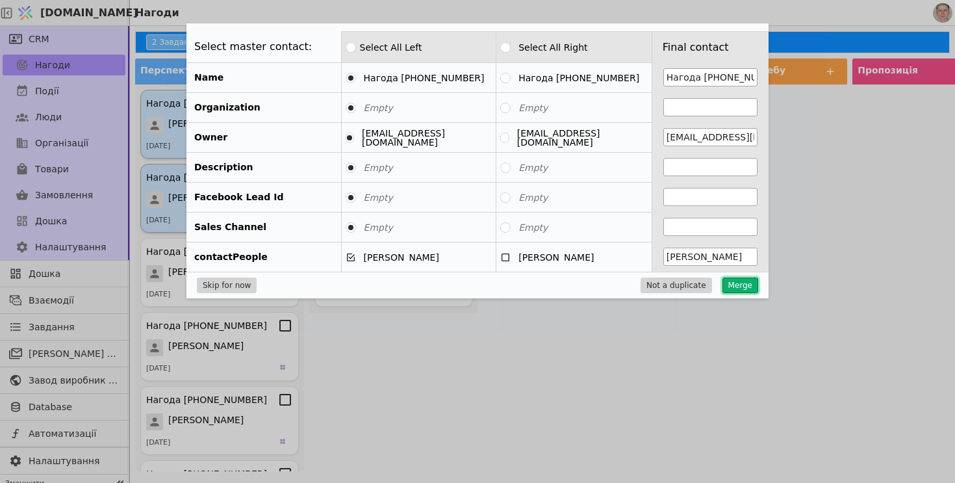
click at [737, 288] on button "Merge" at bounding box center [740, 285] width 36 height 16
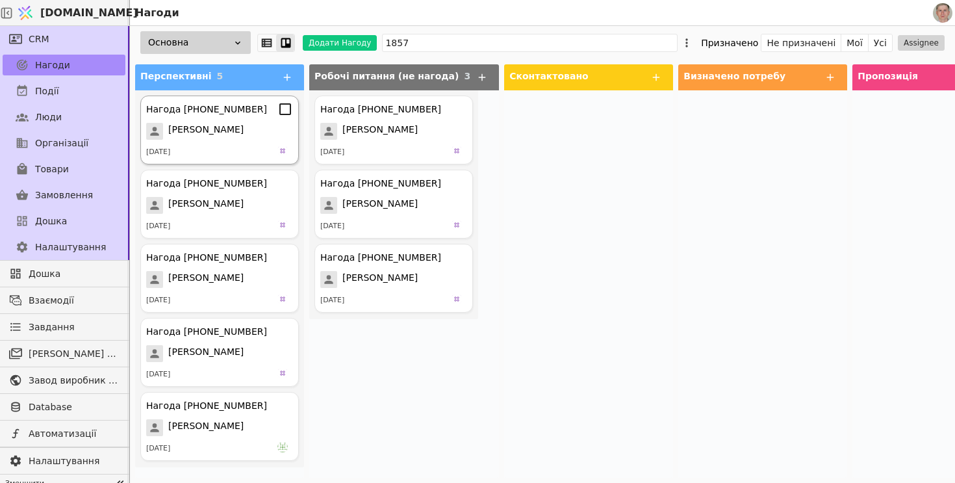
click at [288, 109] on icon at bounding box center [285, 109] width 16 height 16
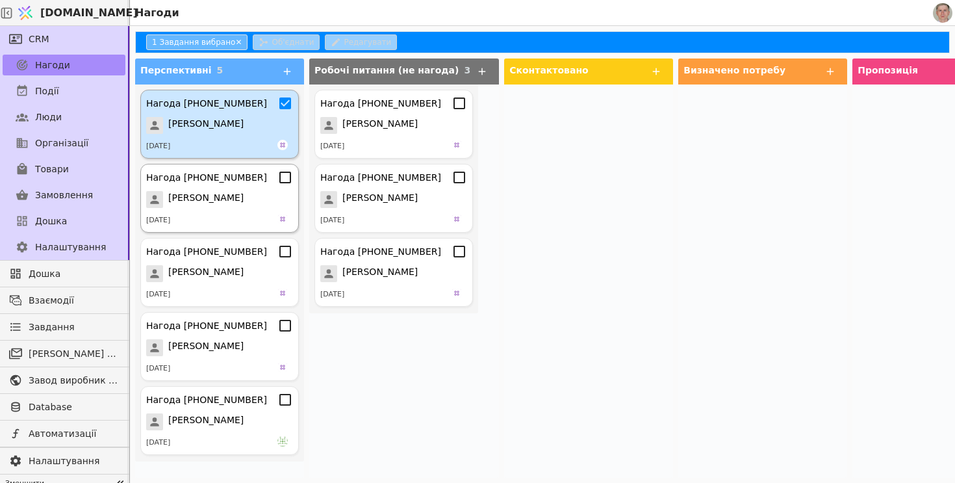
click at [288, 179] on icon at bounding box center [285, 178] width 16 height 16
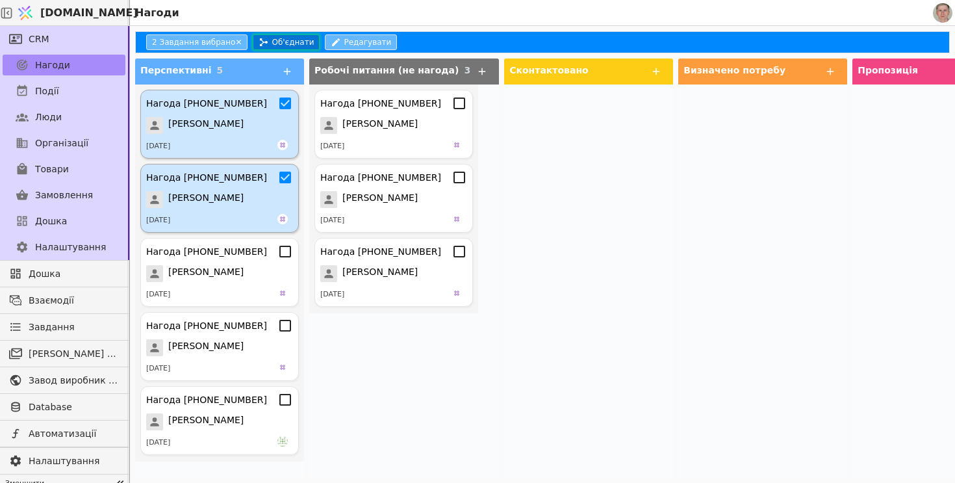
click at [292, 39] on button "Об'єднати" at bounding box center [286, 42] width 67 height 16
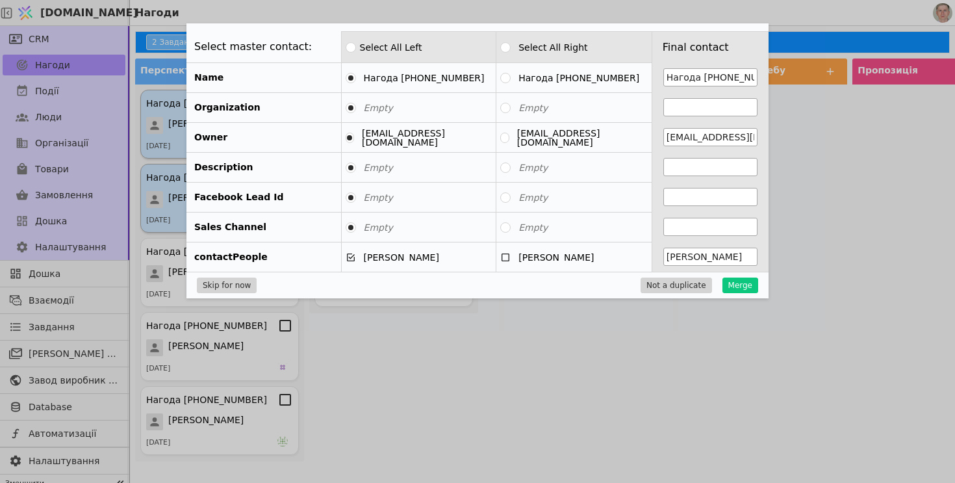
click at [731, 273] on div "Skip for now Not a duplicate Merge" at bounding box center [477, 285] width 582 height 27
click at [731, 279] on button "Merge" at bounding box center [740, 285] width 36 height 16
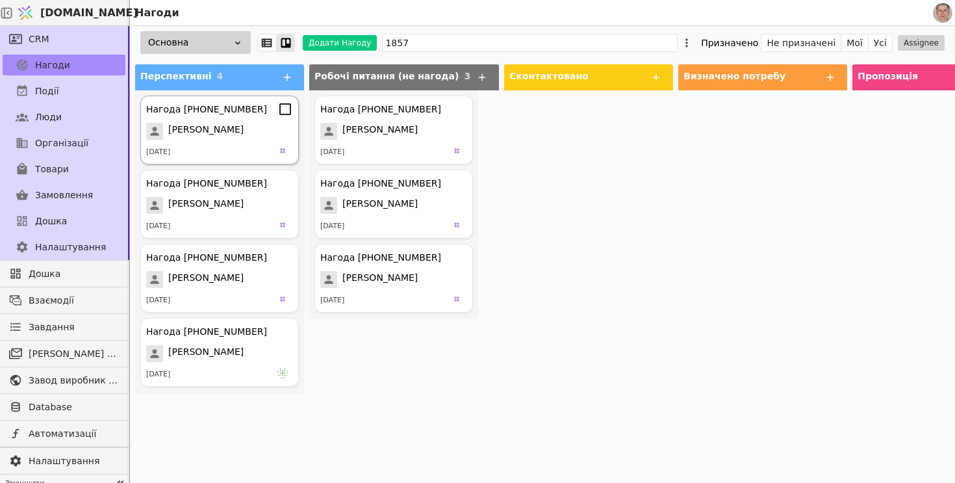
click at [287, 109] on icon at bounding box center [285, 109] width 16 height 16
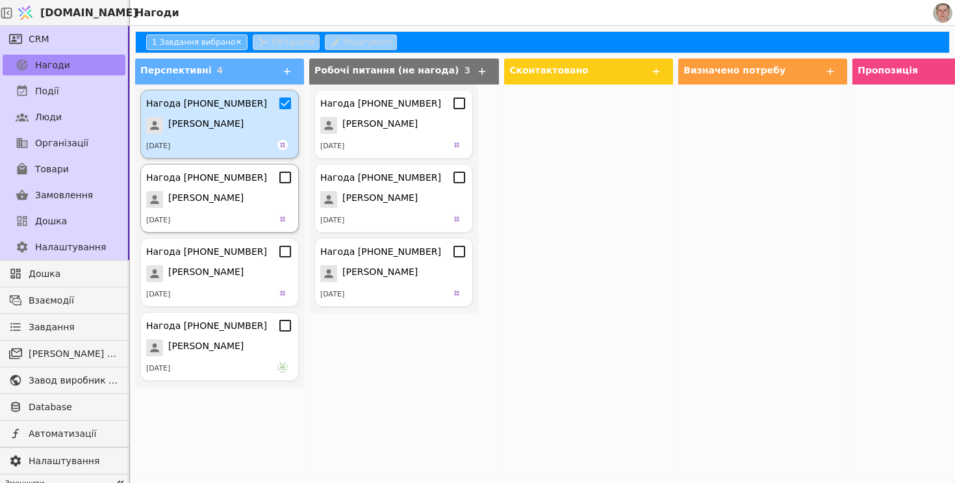
click at [286, 183] on icon at bounding box center [285, 178] width 16 height 16
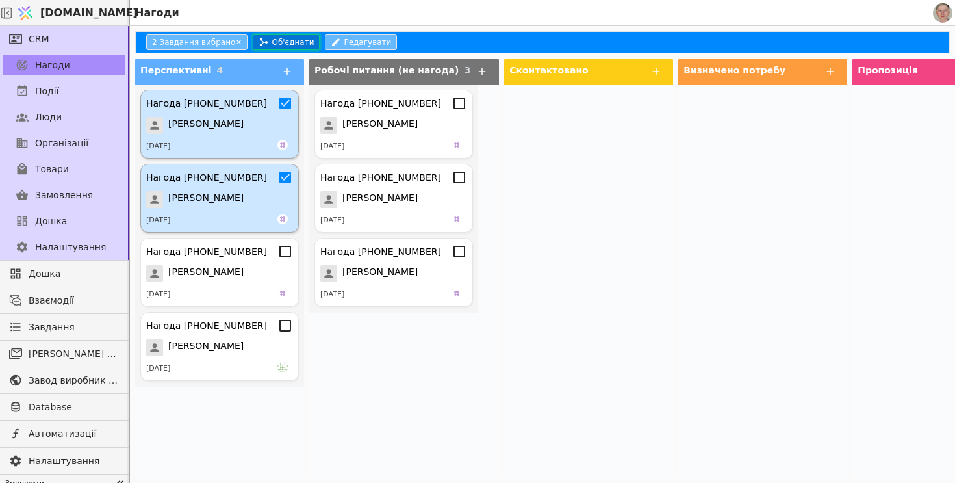
click at [285, 41] on button "Об'єднати" at bounding box center [286, 42] width 67 height 16
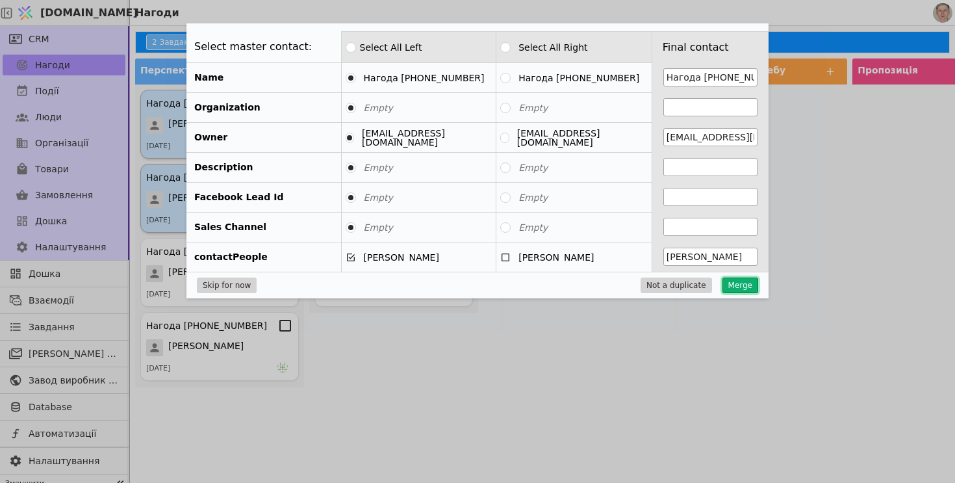
click at [745, 286] on button "Merge" at bounding box center [740, 285] width 36 height 16
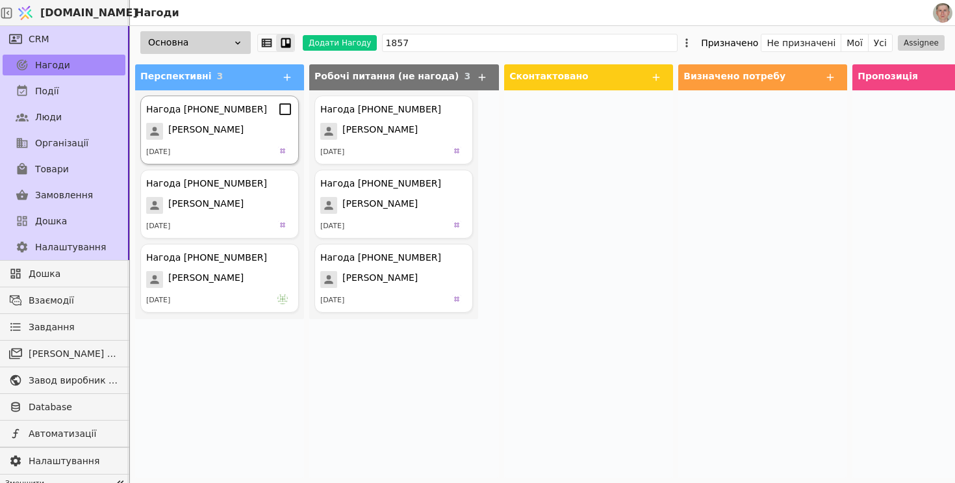
click at [287, 108] on icon at bounding box center [285, 109] width 16 height 16
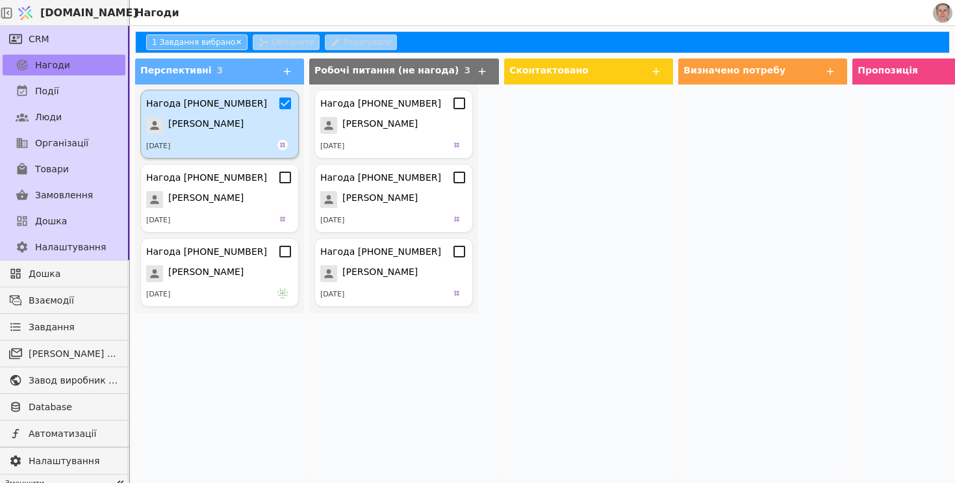
click at [287, 183] on icon at bounding box center [285, 178] width 16 height 16
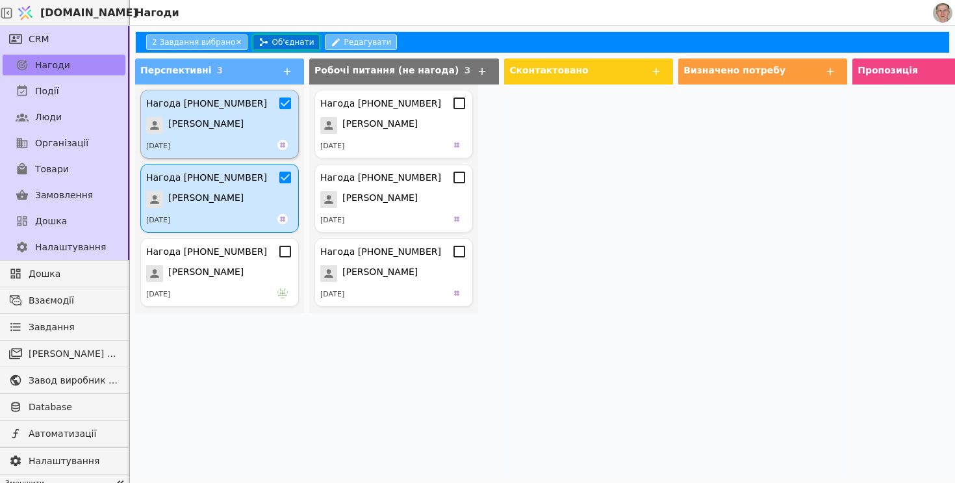
click at [292, 45] on button "Об'єднати" at bounding box center [286, 42] width 67 height 16
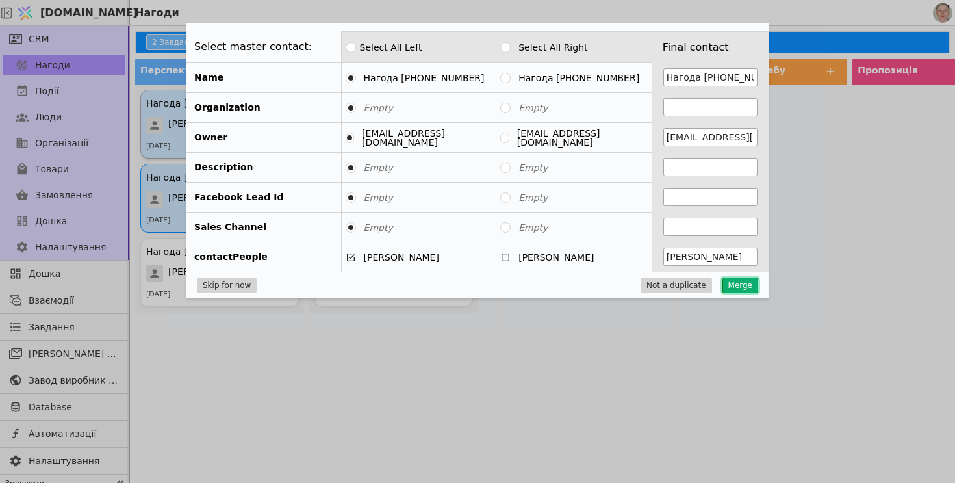
click at [737, 285] on button "Merge" at bounding box center [740, 285] width 36 height 16
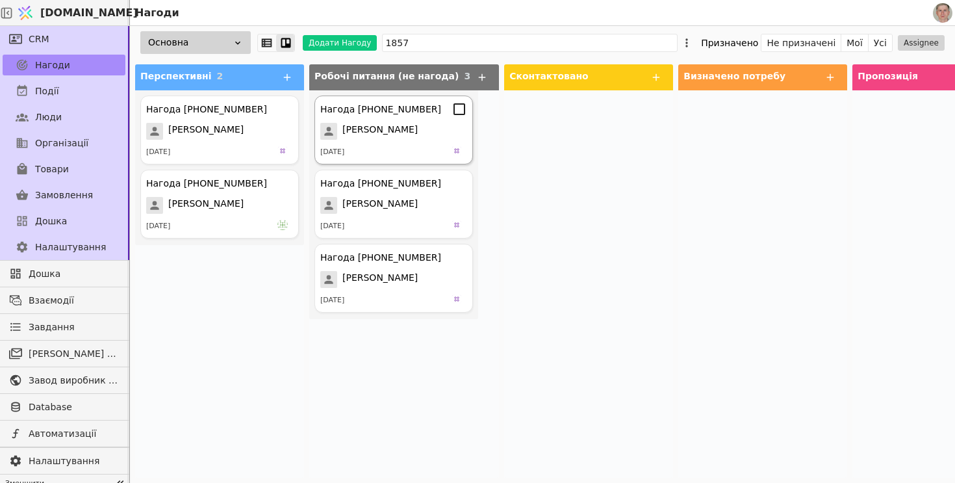
click at [461, 107] on icon at bounding box center [459, 109] width 16 height 16
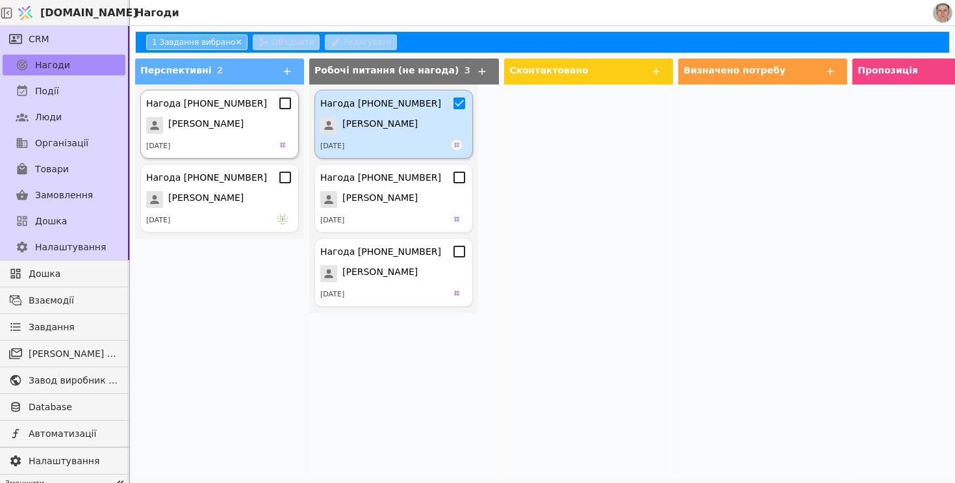
click at [287, 105] on icon at bounding box center [285, 103] width 16 height 16
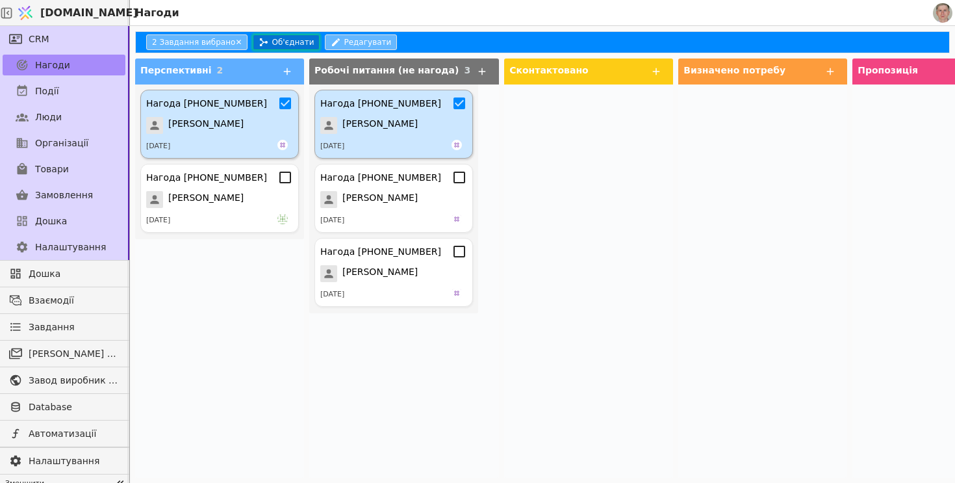
click at [296, 40] on button "Об'єднати" at bounding box center [286, 42] width 67 height 16
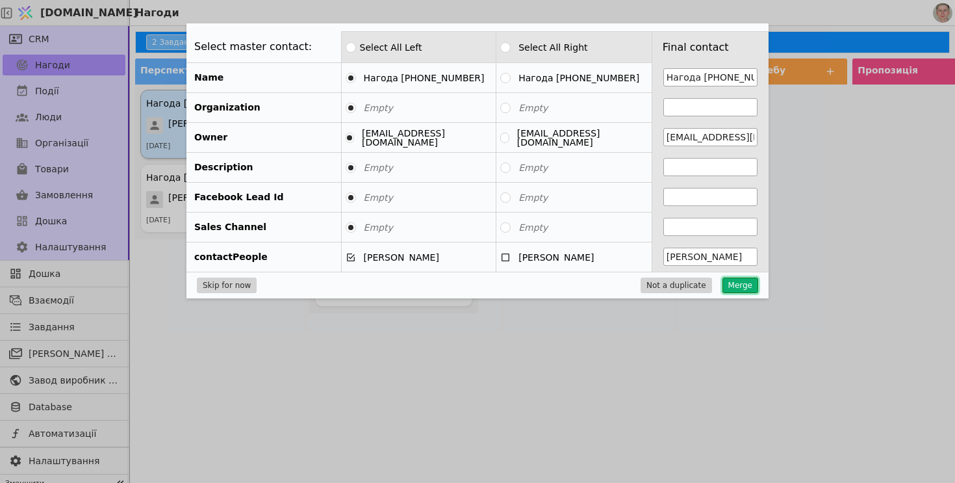
click at [731, 285] on button "Merge" at bounding box center [740, 285] width 36 height 16
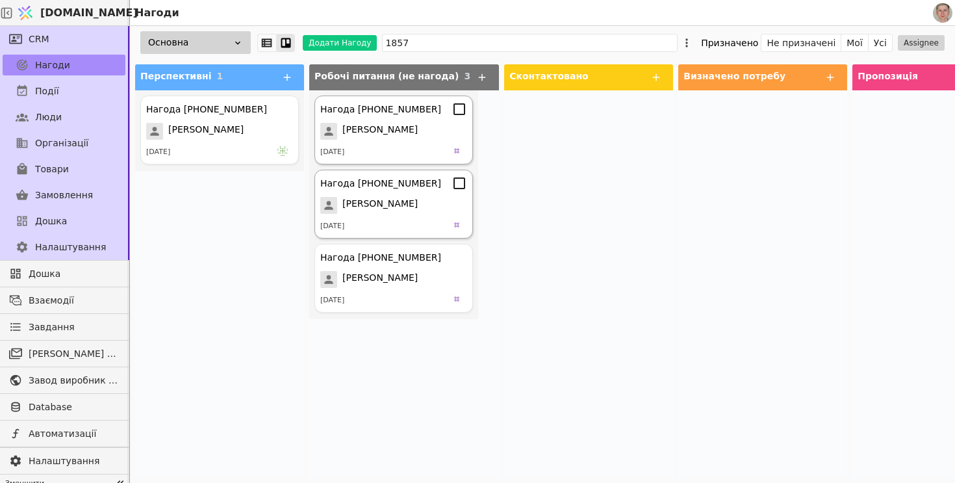
click at [460, 186] on icon at bounding box center [459, 183] width 16 height 16
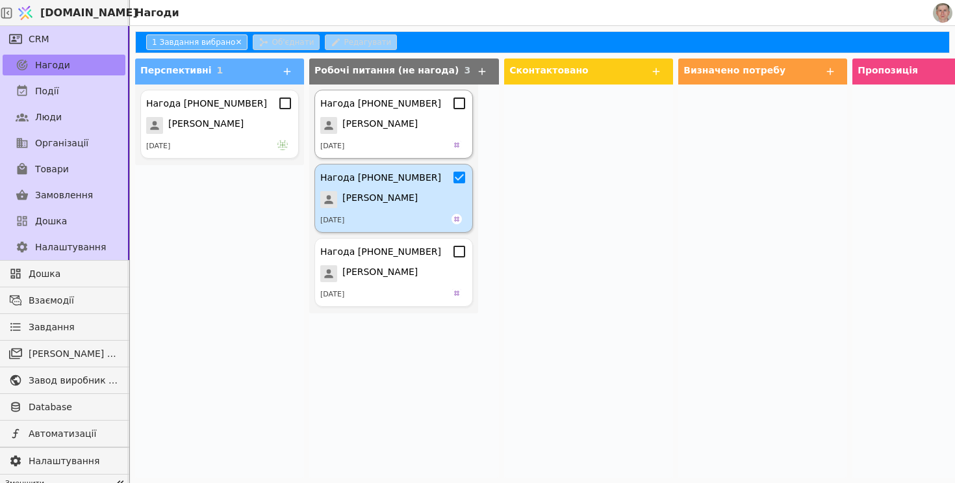
click at [462, 103] on icon at bounding box center [459, 103] width 16 height 16
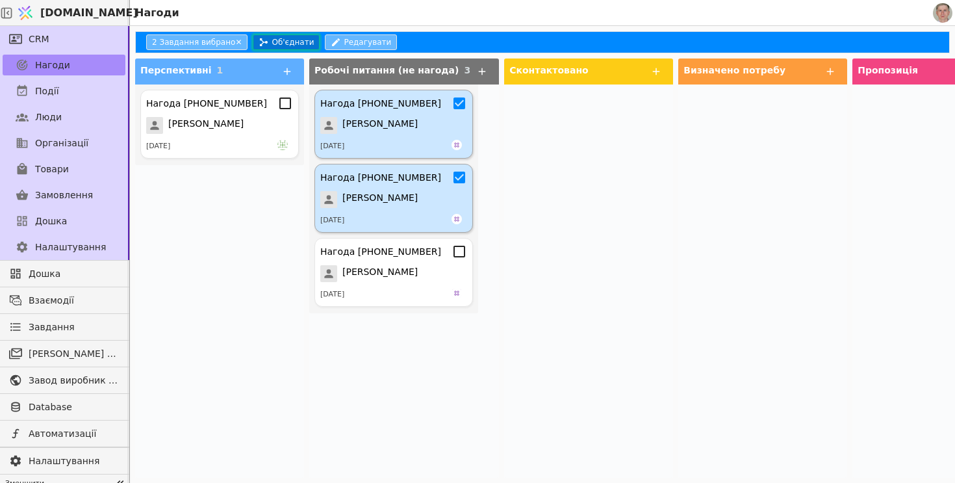
click at [281, 40] on button "Об'єднати" at bounding box center [286, 42] width 67 height 16
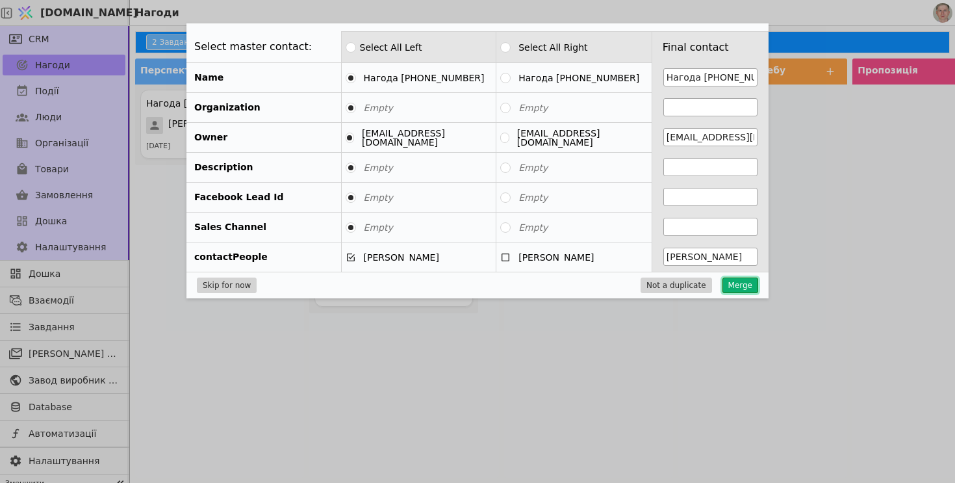
click at [750, 288] on button "Merge" at bounding box center [740, 285] width 36 height 16
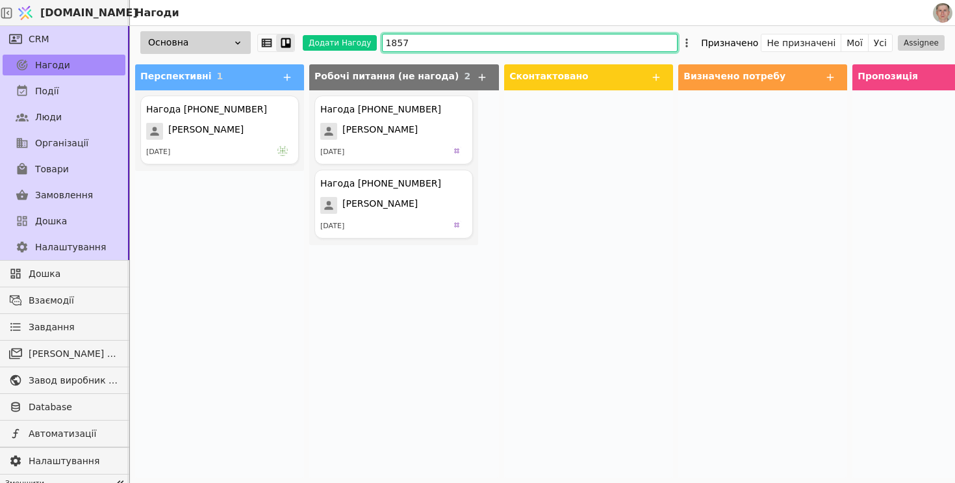
click at [382, 38] on input "1857" at bounding box center [530, 43] width 296 height 18
type input "551857"
click at [461, 113] on icon at bounding box center [459, 109] width 16 height 16
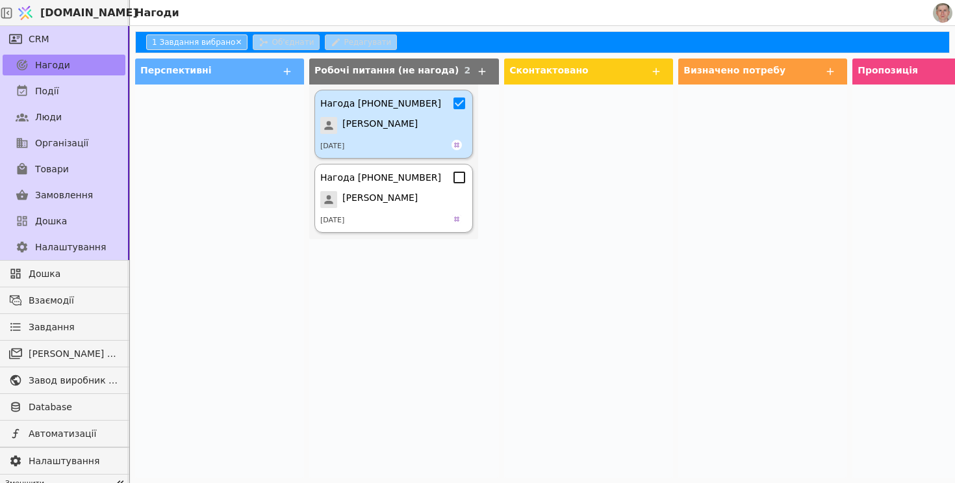
click at [463, 178] on icon at bounding box center [459, 178] width 16 height 16
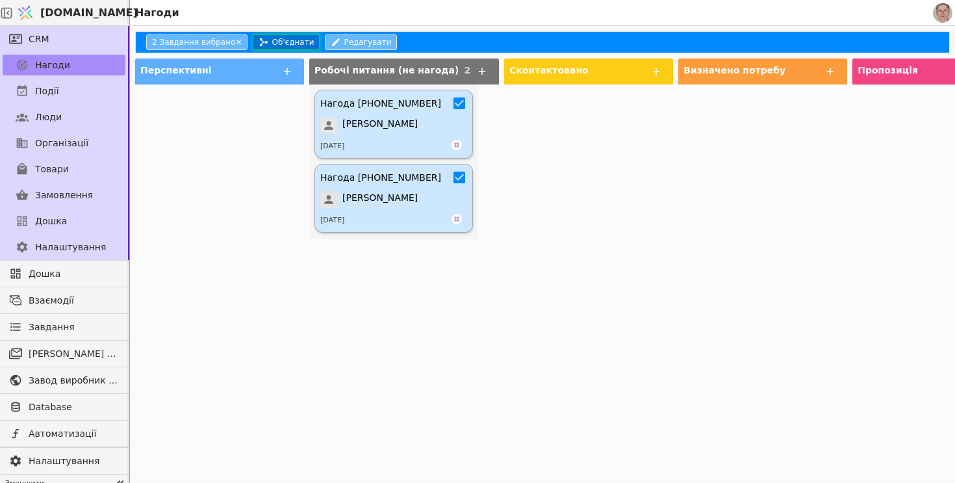
click at [277, 42] on button "Об'єднати" at bounding box center [286, 42] width 67 height 16
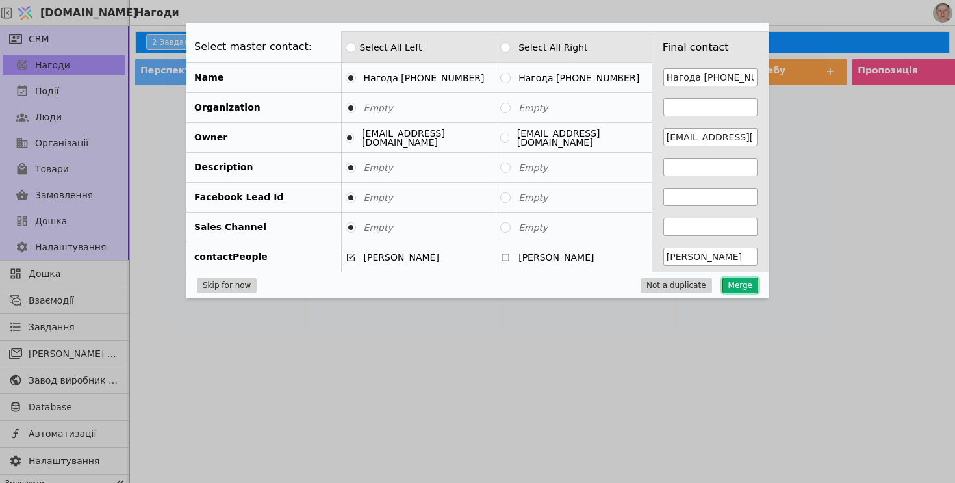
click at [743, 281] on button "Merge" at bounding box center [740, 285] width 36 height 16
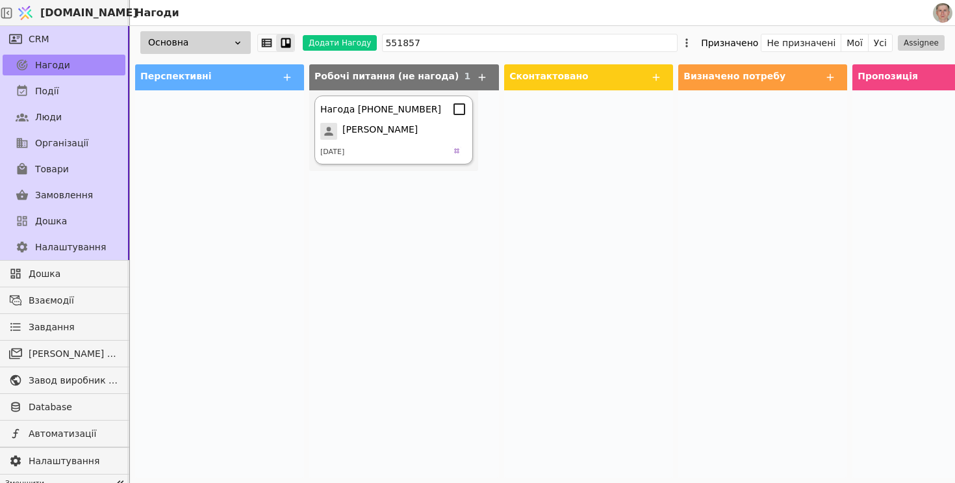
click at [405, 128] on span "Янкевич Роман" at bounding box center [379, 131] width 75 height 17
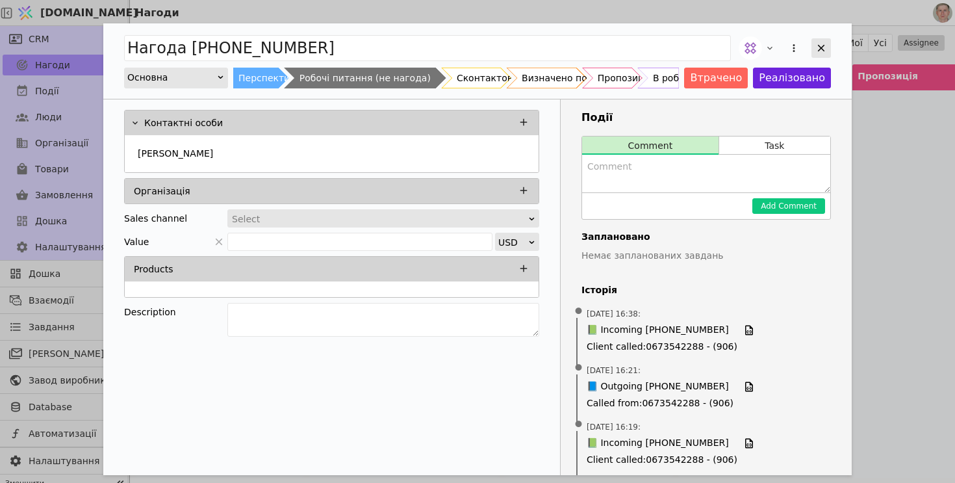
click at [820, 51] on icon "Add Opportunity" at bounding box center [821, 48] width 12 height 12
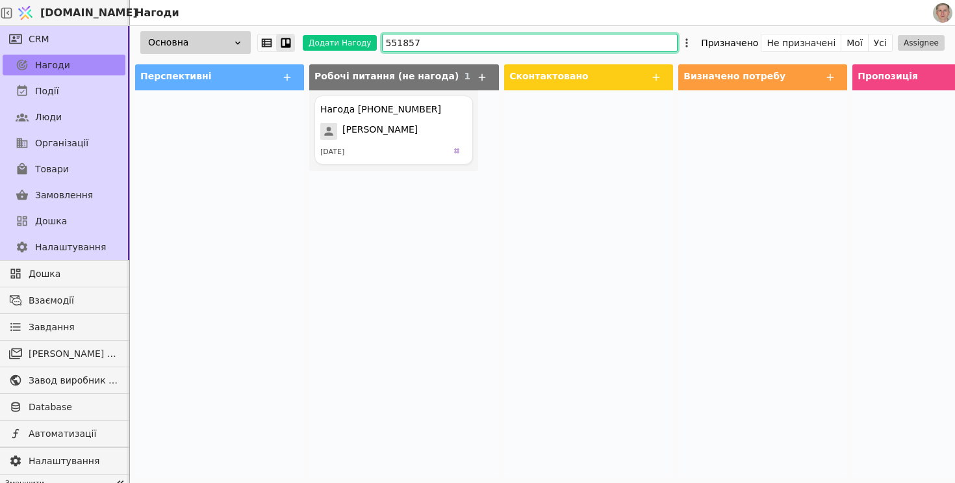
drag, startPoint x: 427, startPoint y: 40, endPoint x: 270, endPoint y: 7, distance: 160.5
click at [270, 7] on div "Svit.One Нагоди CRM Нагоди Події Люди Організації Товари Замовлення Дошка Налаш…" at bounding box center [477, 241] width 955 height 483
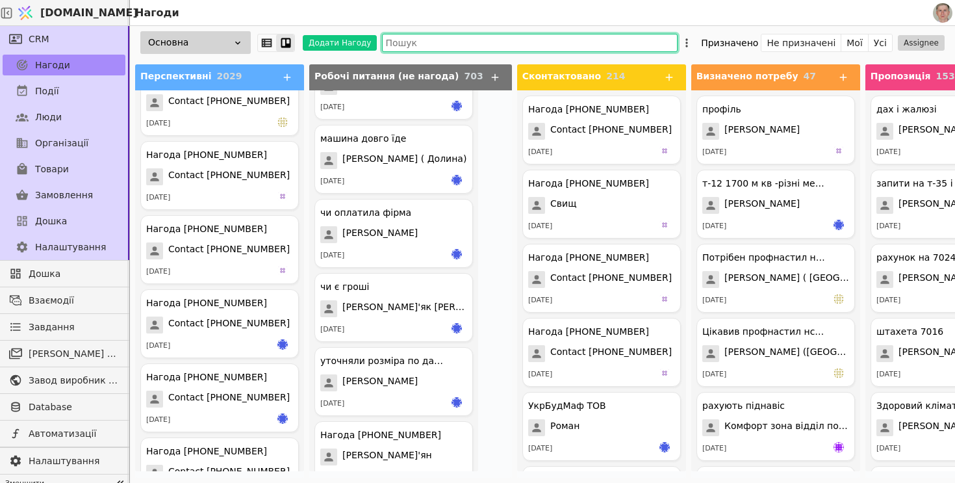
scroll to position [846, 0]
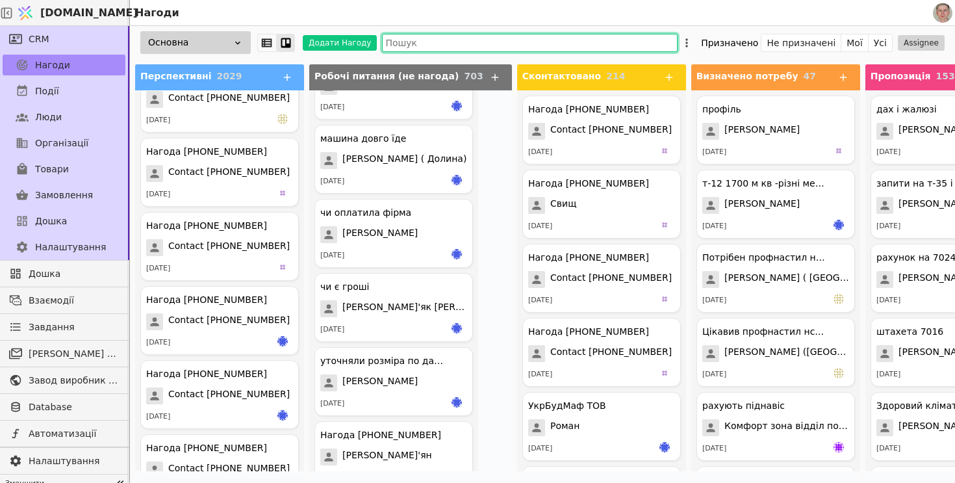
click at [423, 42] on input "text" at bounding box center [530, 43] width 296 height 18
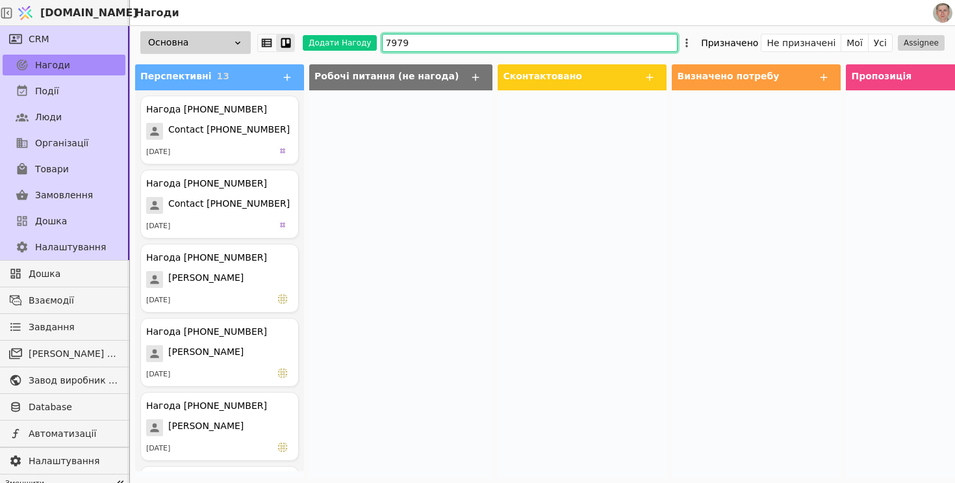
click at [422, 43] on input "7979" at bounding box center [530, 43] width 296 height 18
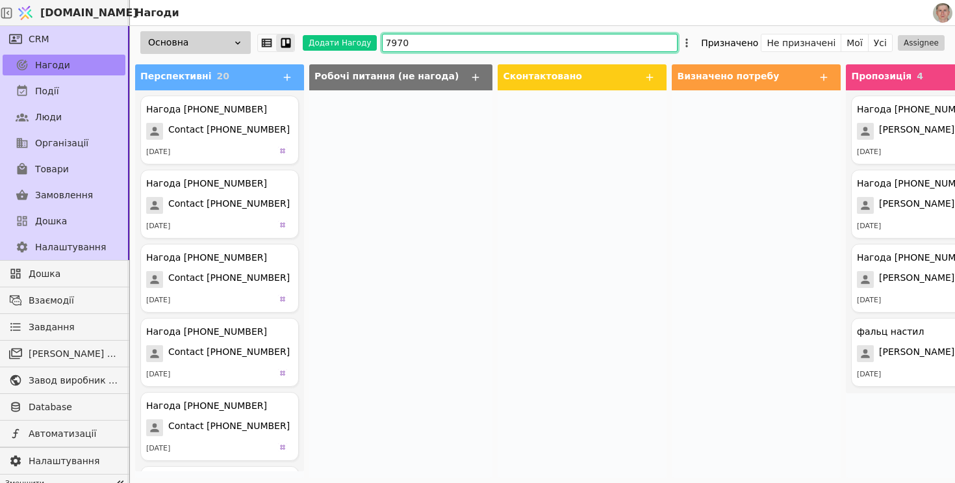
click at [382, 36] on input "7970" at bounding box center [530, 43] width 296 height 18
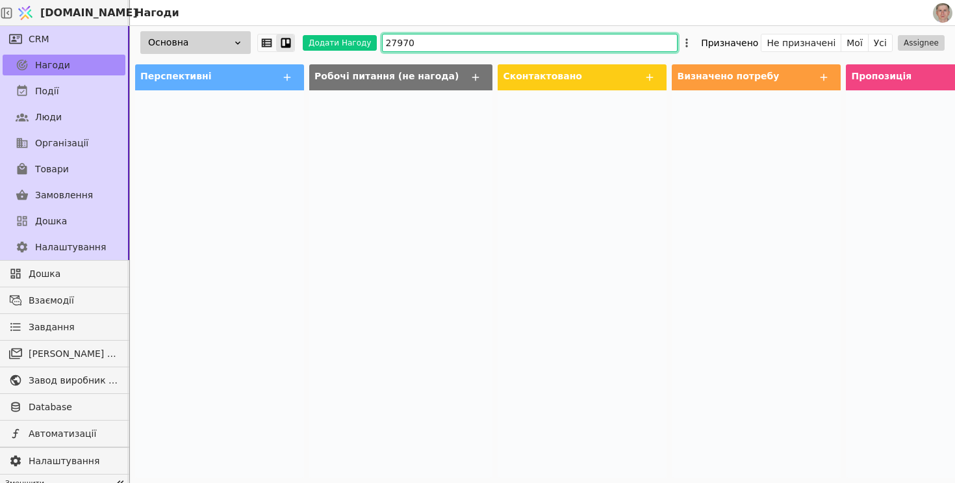
type input "297970"
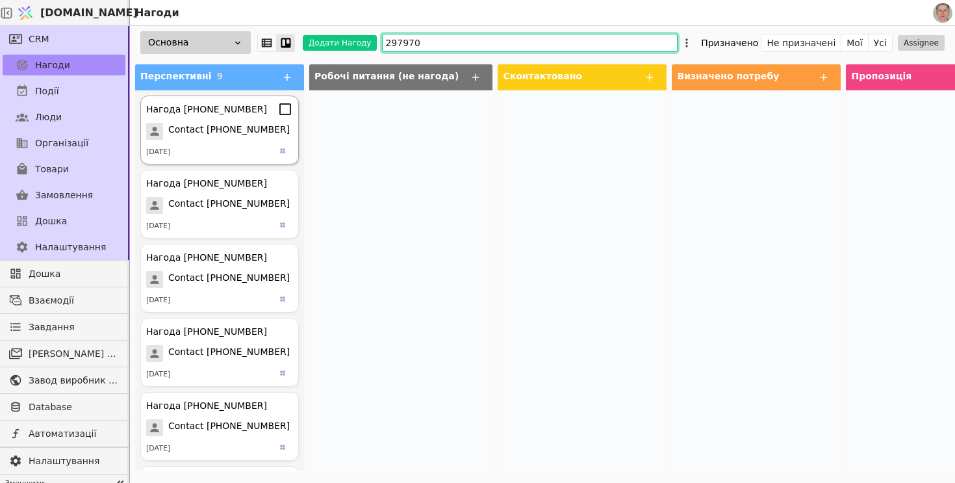
click at [284, 110] on icon at bounding box center [285, 109] width 16 height 16
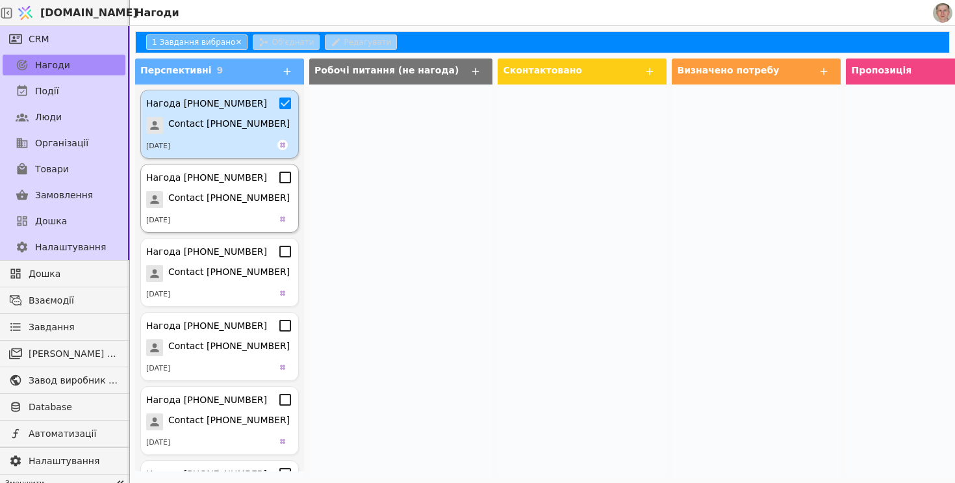
click at [285, 178] on icon at bounding box center [285, 178] width 16 height 16
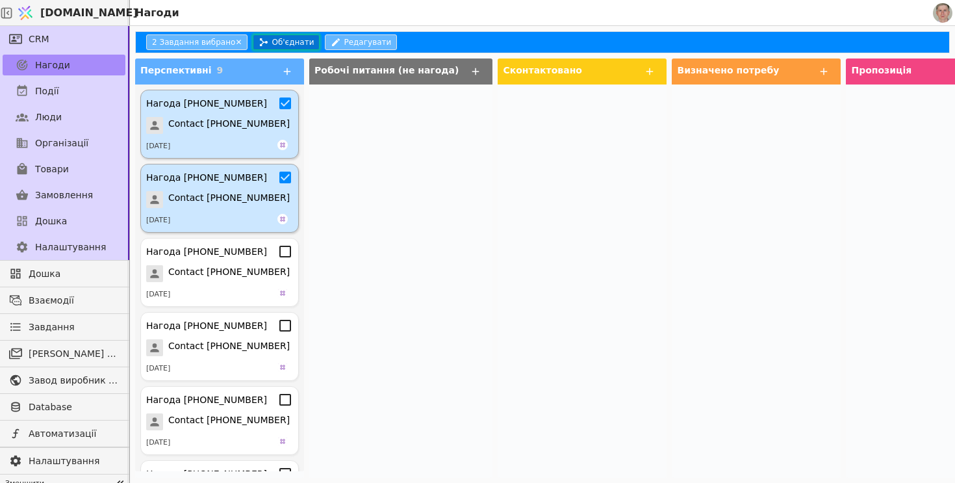
click at [272, 41] on button "Об'єднати" at bounding box center [286, 42] width 67 height 16
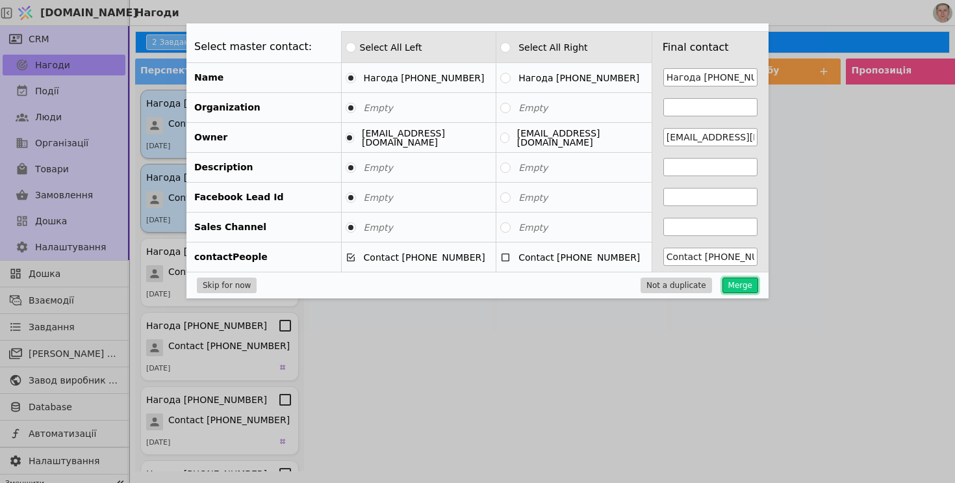
drag, startPoint x: 739, startPoint y: 279, endPoint x: 347, endPoint y: 154, distance: 411.3
click at [739, 279] on button "Merge" at bounding box center [740, 285] width 36 height 16
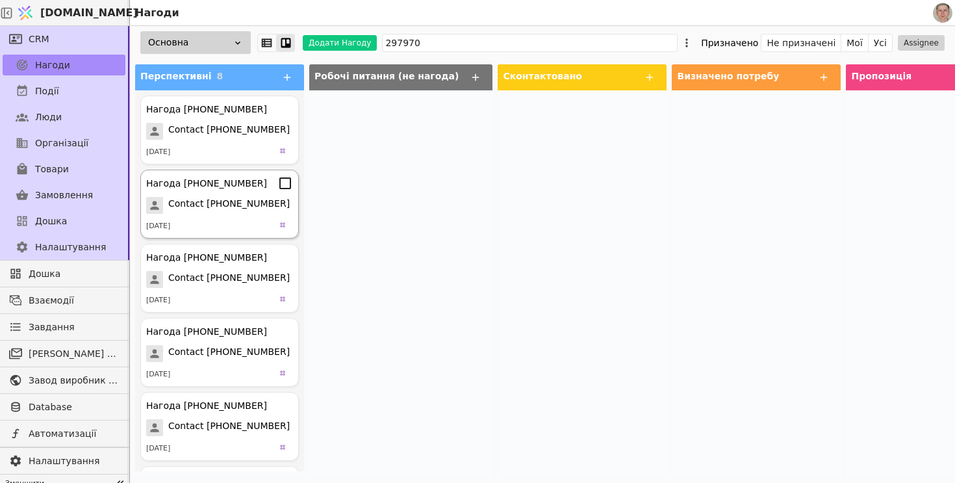
drag, startPoint x: 284, startPoint y: 109, endPoint x: 285, endPoint y: 181, distance: 71.5
click at [284, 109] on icon at bounding box center [285, 109] width 16 height 16
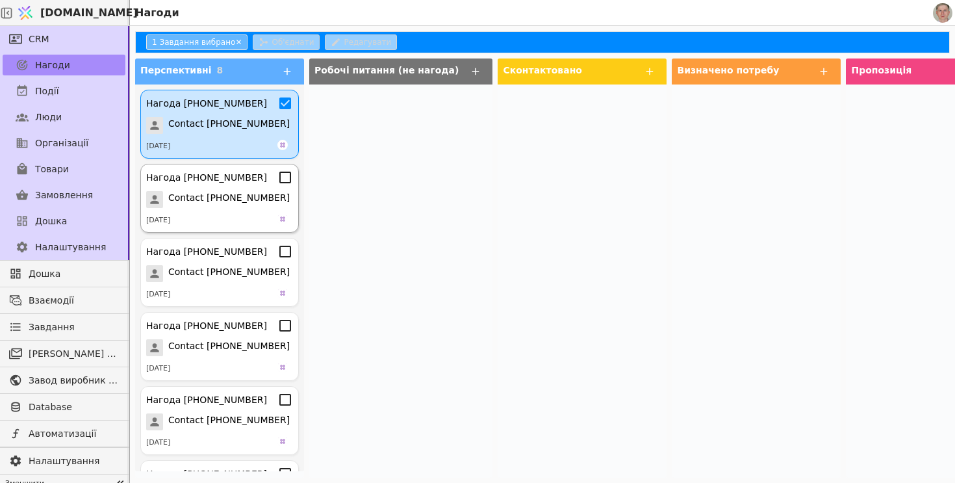
click at [285, 177] on icon at bounding box center [285, 178] width 16 height 16
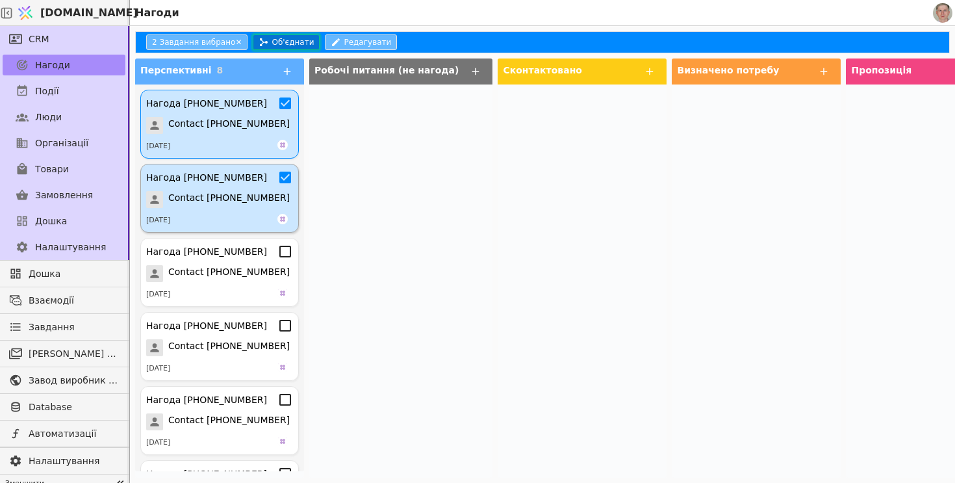
click at [300, 46] on button "Об'єднати" at bounding box center [286, 42] width 67 height 16
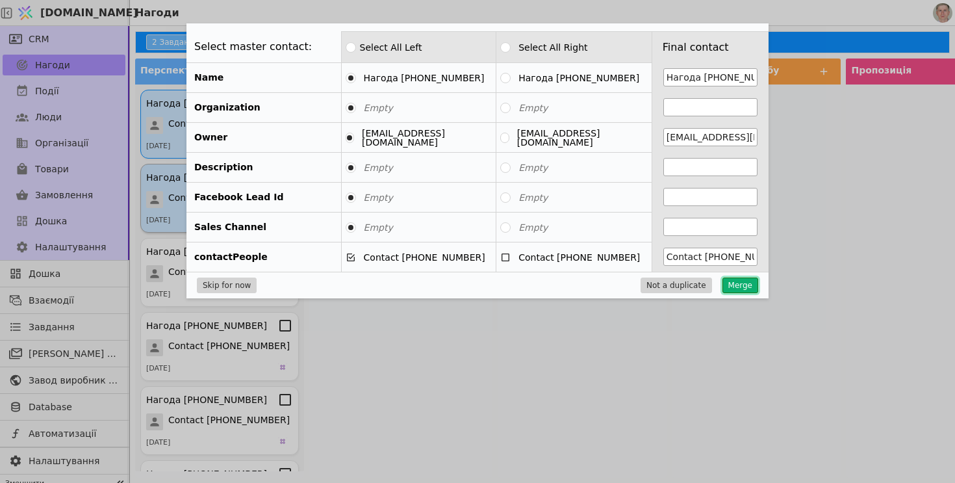
click at [753, 288] on button "Merge" at bounding box center [740, 285] width 36 height 16
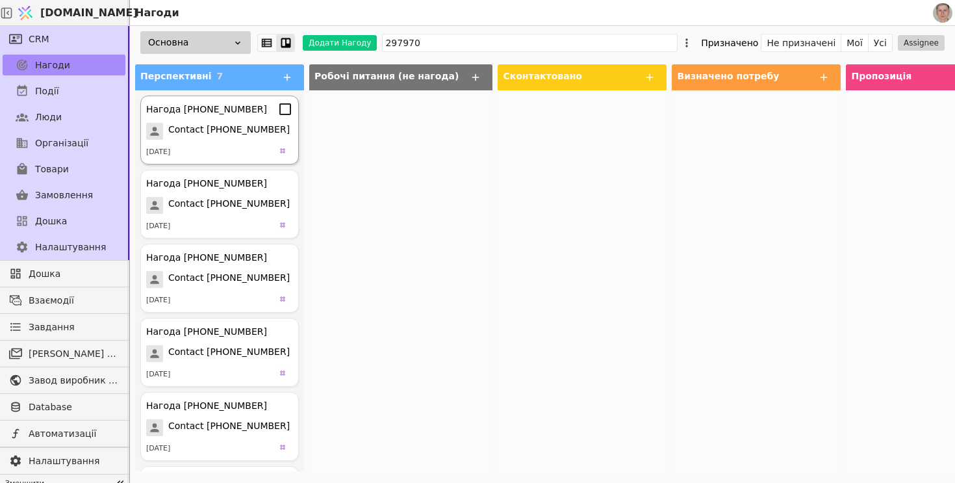
click at [285, 112] on icon at bounding box center [285, 109] width 16 height 16
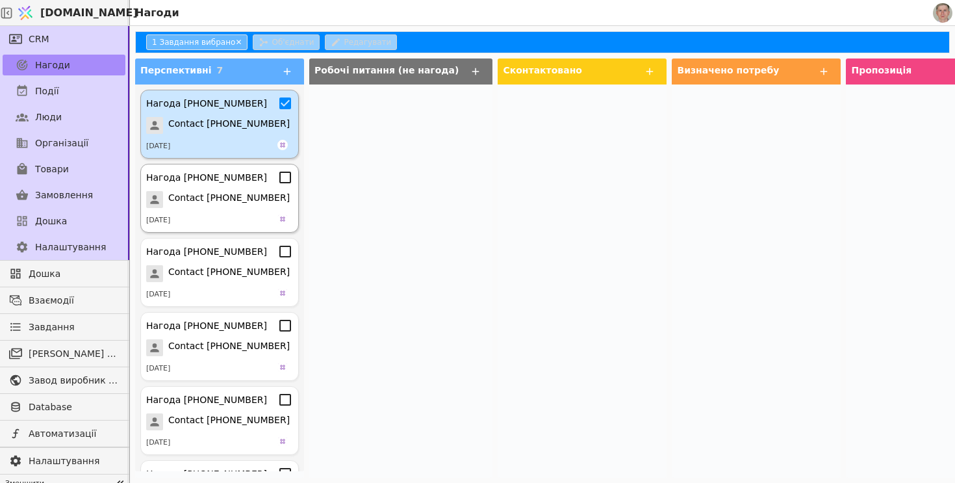
click at [285, 177] on icon at bounding box center [285, 178] width 16 height 16
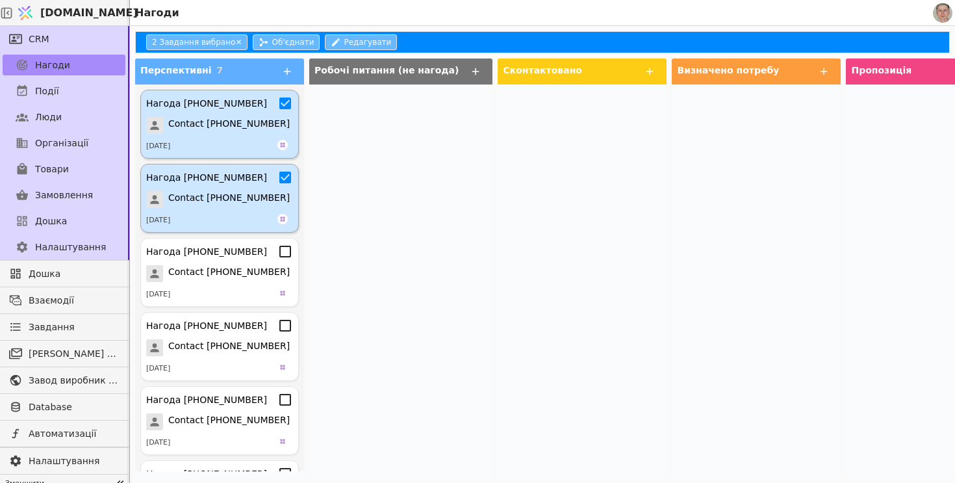
click at [292, 34] on div "2 Завдання вибрано ✕ Об'єднати Редагувати" at bounding box center [542, 42] width 815 height 22
click at [292, 37] on button "Об'єднати" at bounding box center [286, 42] width 67 height 16
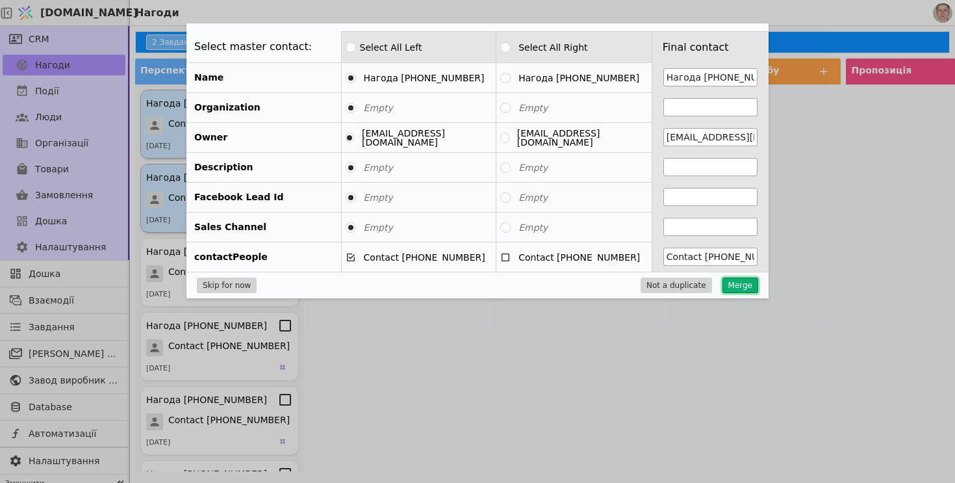
click at [744, 285] on button "Merge" at bounding box center [740, 285] width 36 height 16
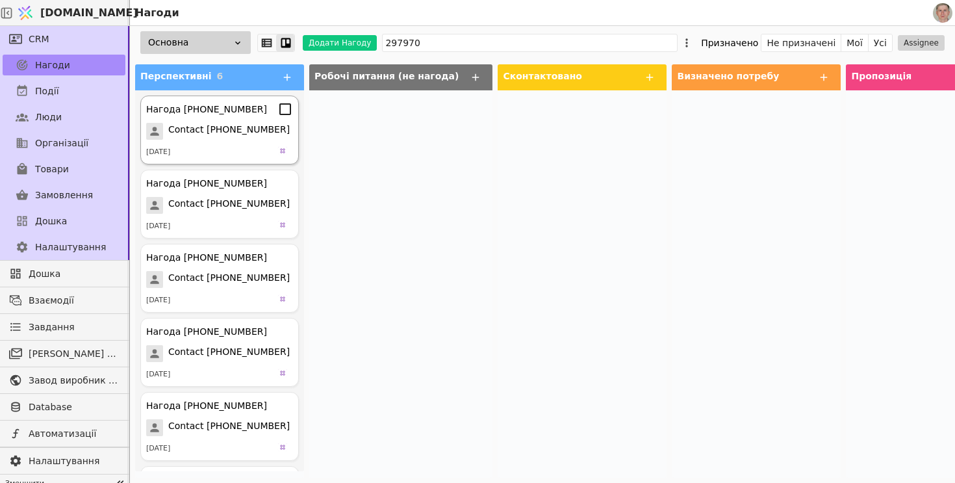
click at [283, 107] on icon at bounding box center [285, 109] width 16 height 16
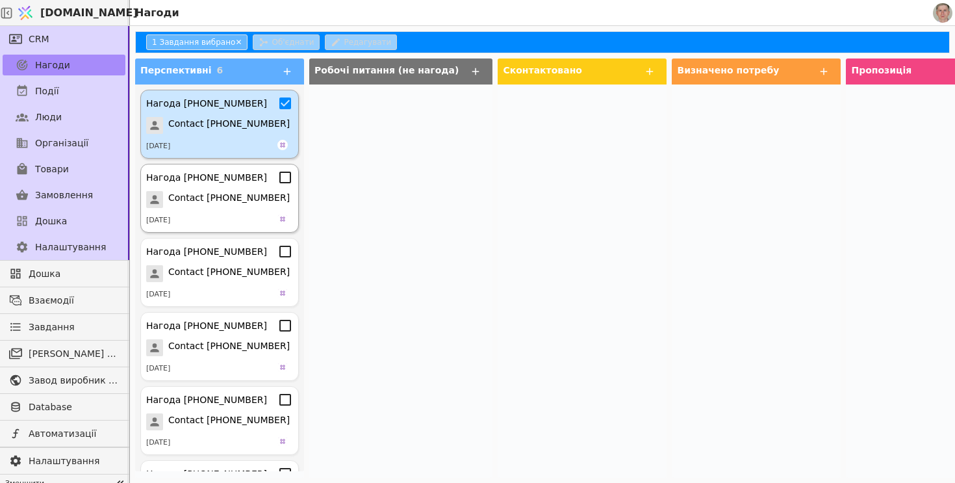
click at [286, 180] on icon at bounding box center [285, 178] width 16 height 16
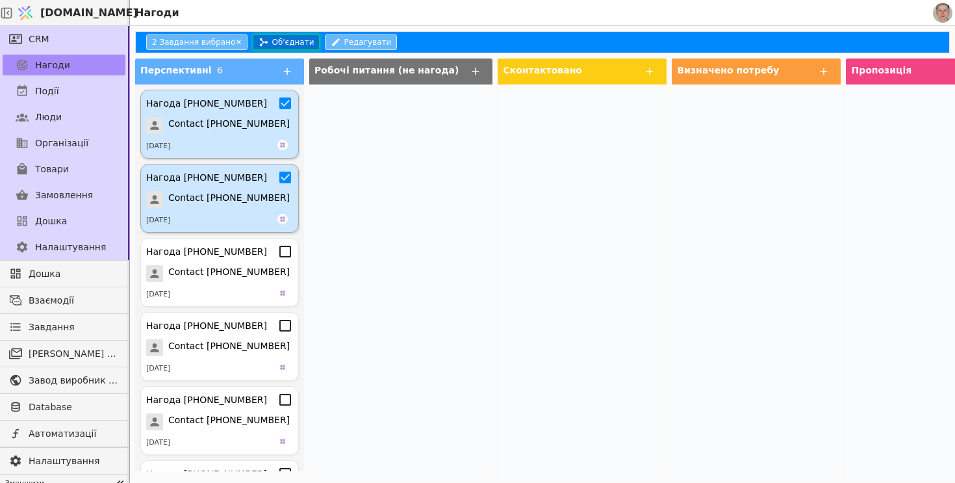
click at [291, 34] on button "Об'єднати" at bounding box center [286, 42] width 67 height 16
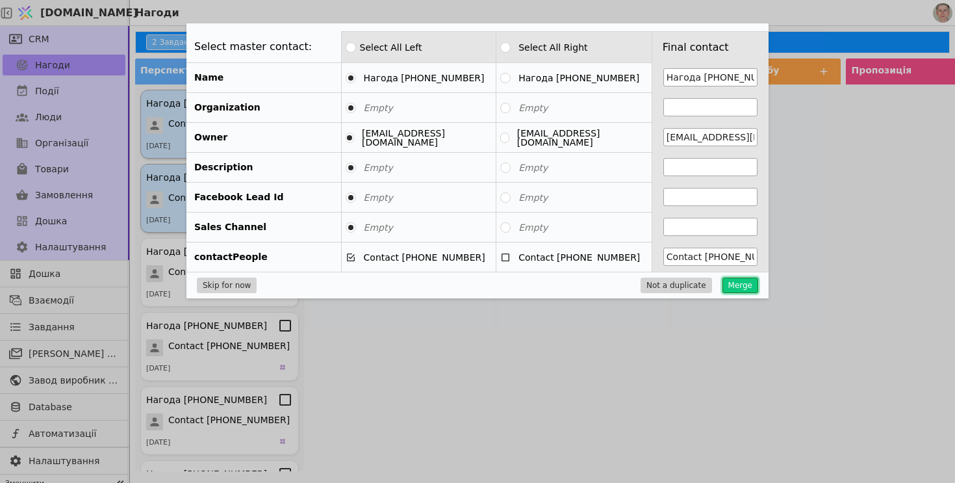
click at [736, 286] on button "Merge" at bounding box center [740, 285] width 36 height 16
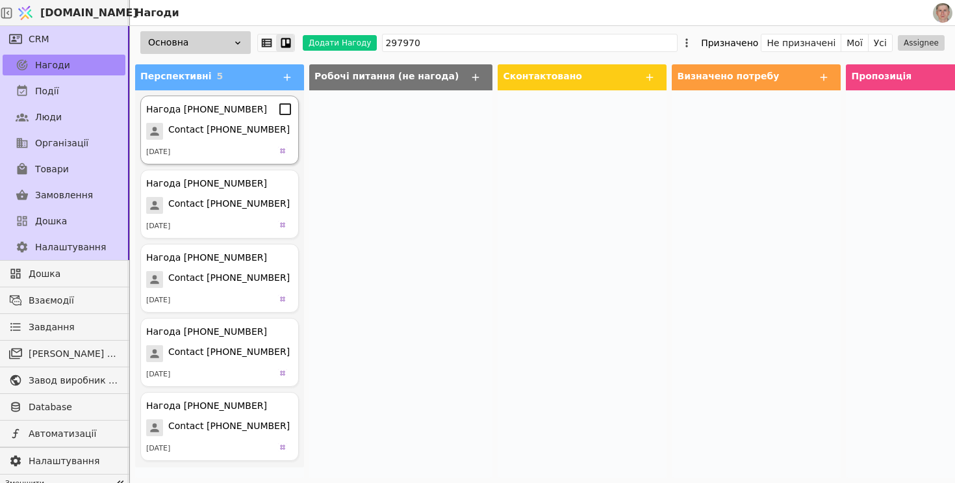
click at [286, 113] on icon at bounding box center [285, 109] width 16 height 16
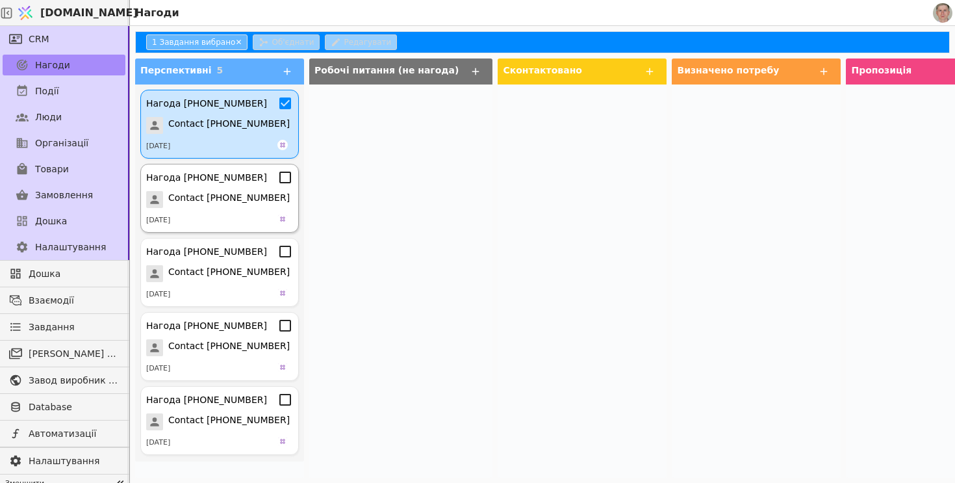
click at [285, 179] on icon at bounding box center [285, 178] width 16 height 16
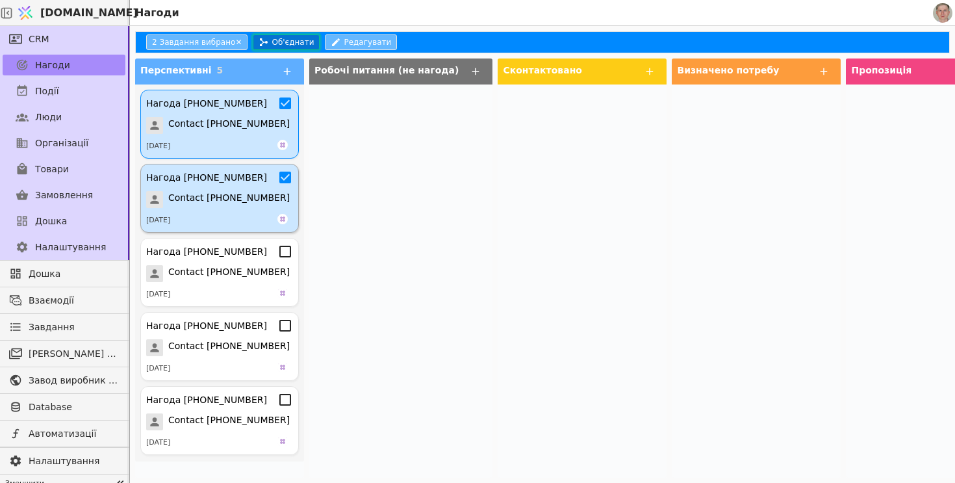
click at [293, 44] on button "Об'єднати" at bounding box center [286, 42] width 67 height 16
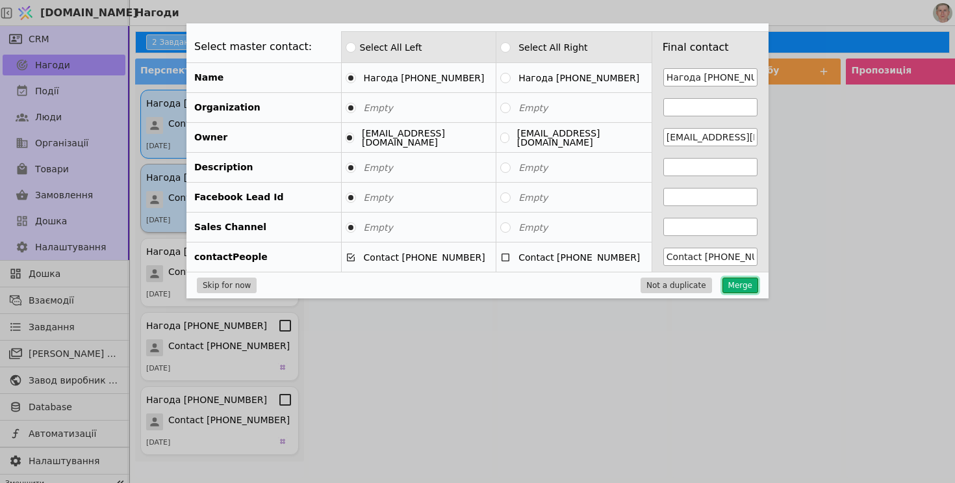
click at [741, 287] on button "Merge" at bounding box center [740, 285] width 36 height 16
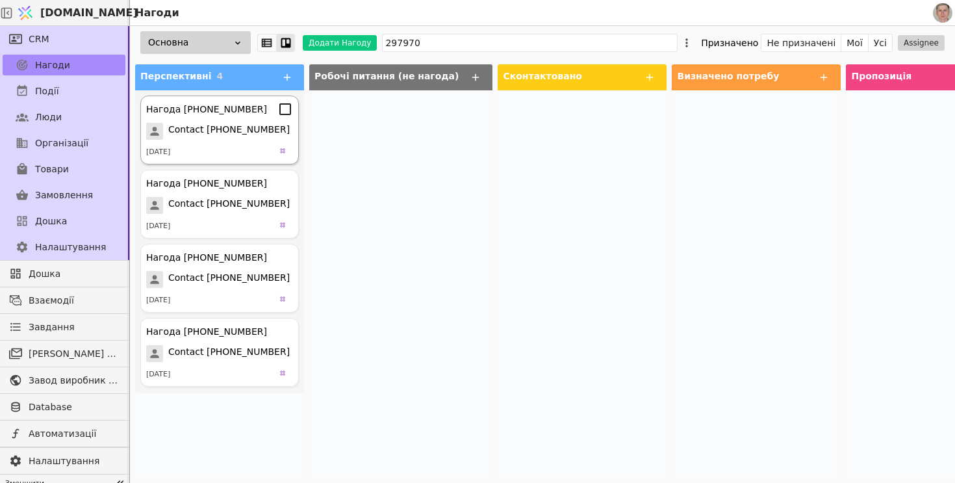
click at [289, 113] on icon at bounding box center [285, 109] width 16 height 16
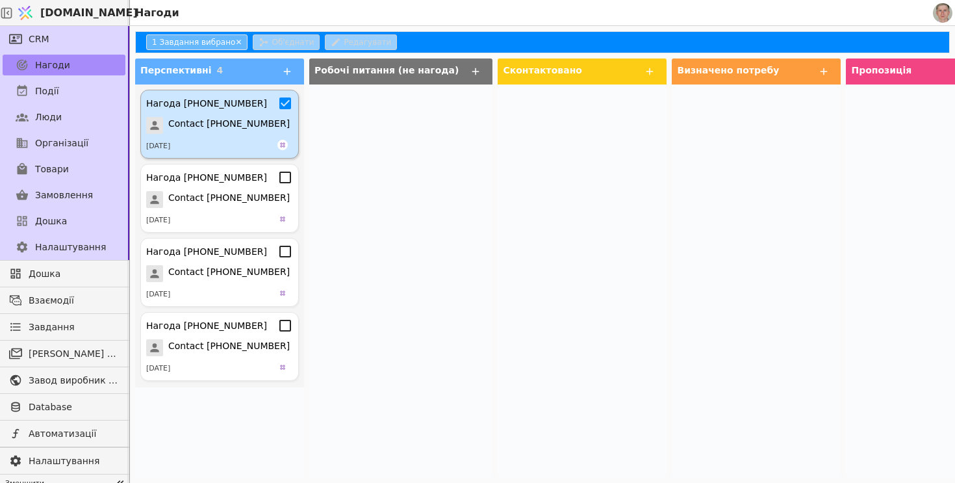
click at [288, 181] on icon at bounding box center [285, 178] width 16 height 16
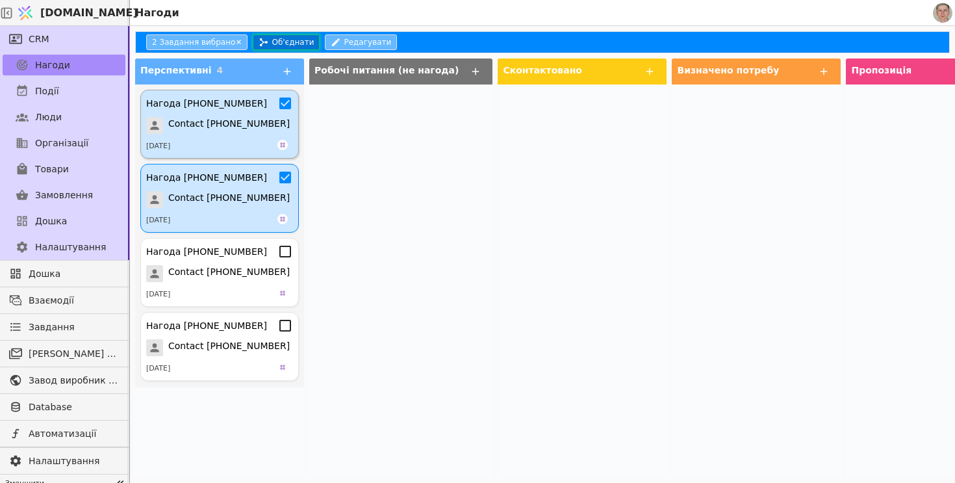
click at [290, 38] on button "Об'єднати" at bounding box center [286, 42] width 67 height 16
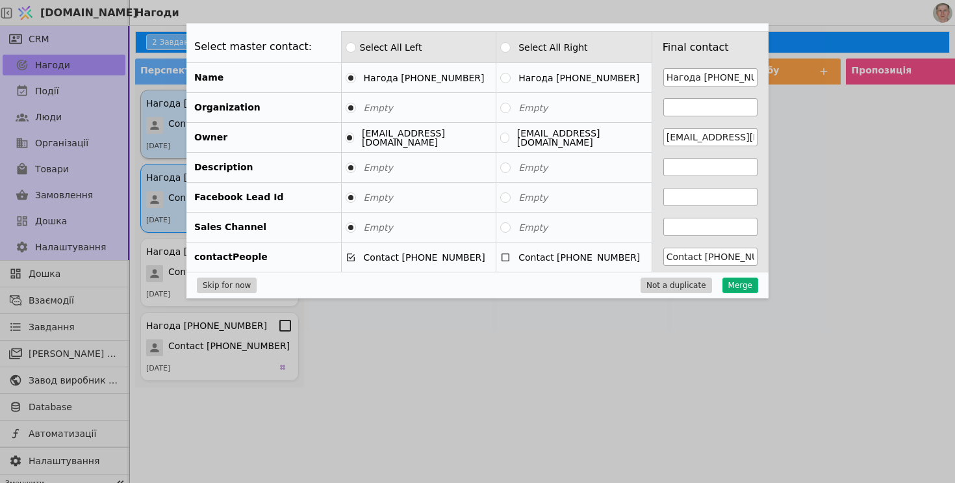
type input "Contact +380978297970"
click at [744, 282] on button "Merge" at bounding box center [740, 285] width 36 height 16
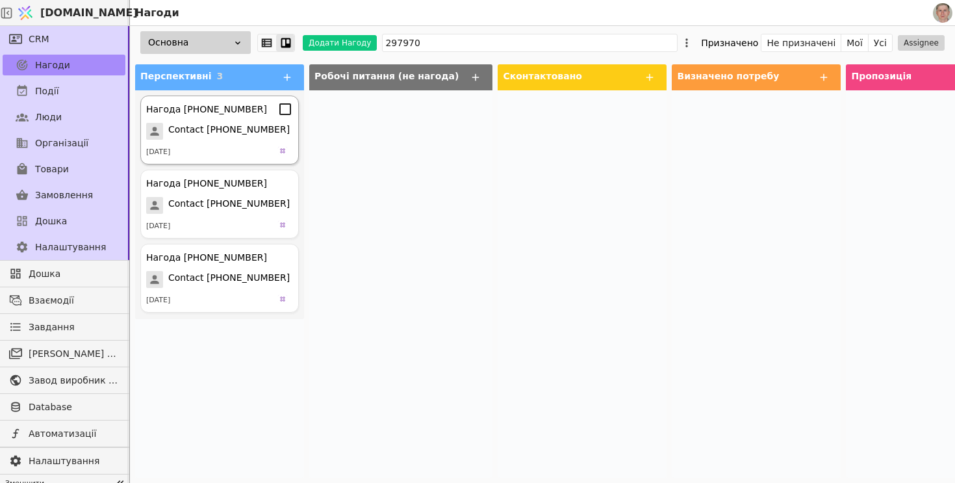
click at [285, 112] on icon at bounding box center [285, 109] width 16 height 16
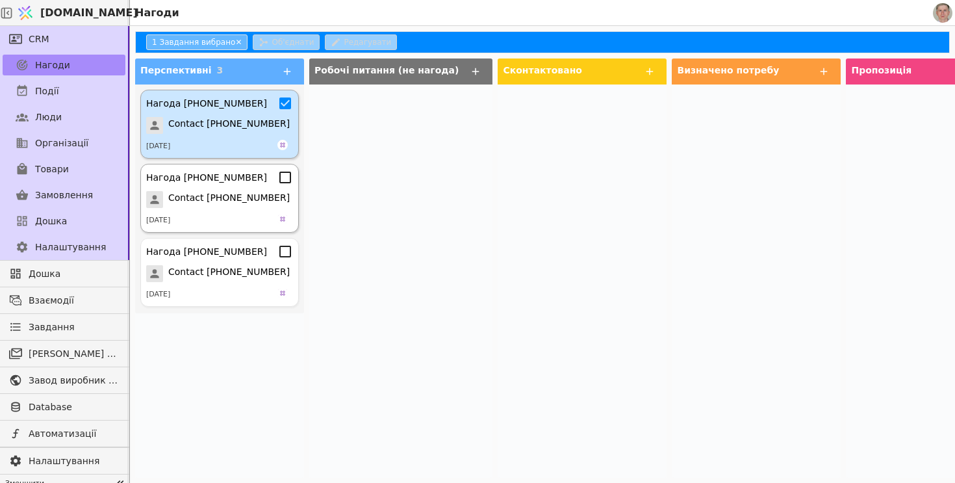
click at [288, 182] on icon at bounding box center [285, 177] width 12 height 12
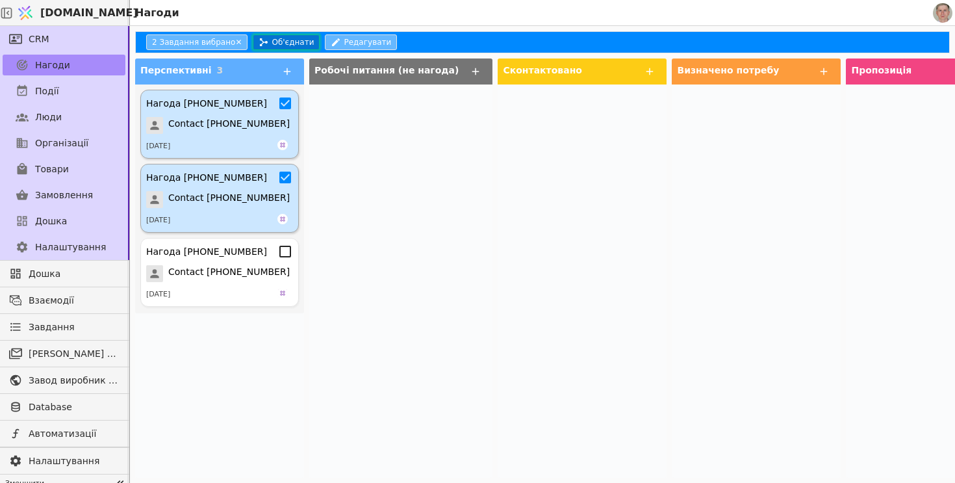
click at [294, 49] on button "Об'єднати" at bounding box center [286, 42] width 67 height 16
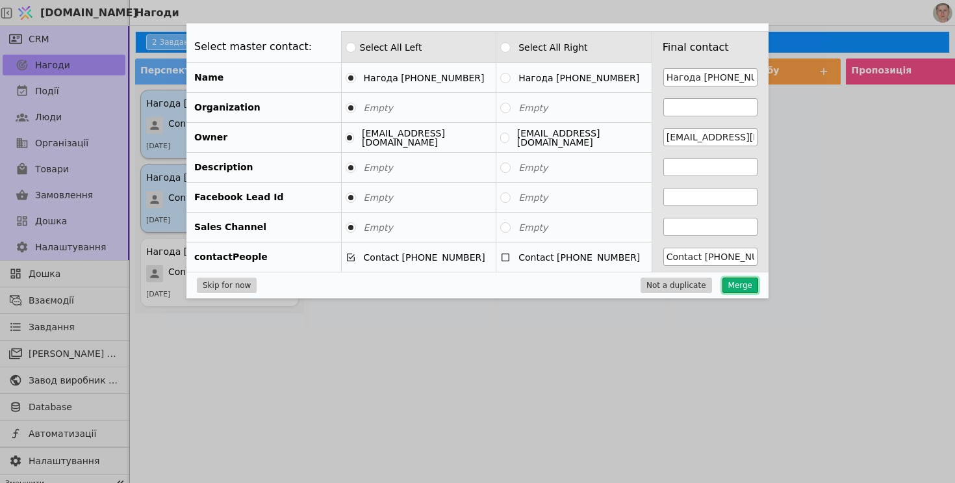
click at [737, 287] on button "Merge" at bounding box center [740, 285] width 36 height 16
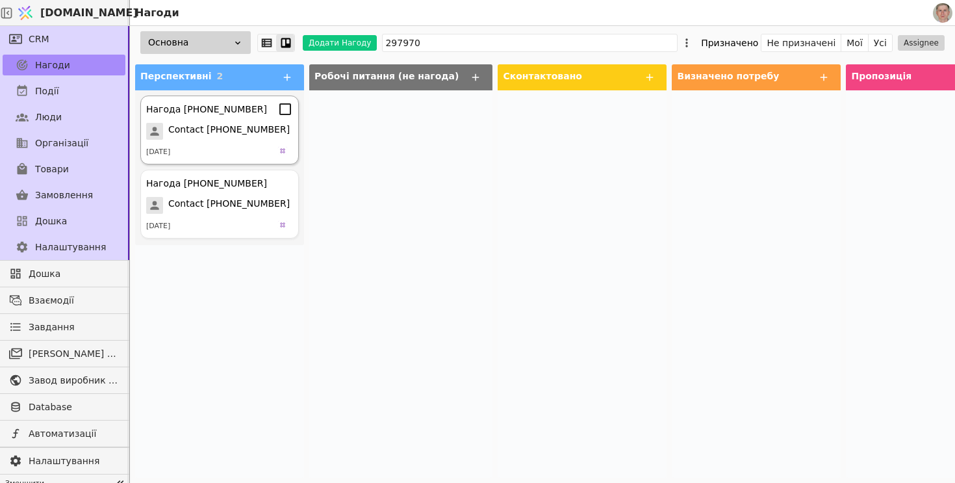
click at [285, 110] on icon at bounding box center [285, 109] width 16 height 16
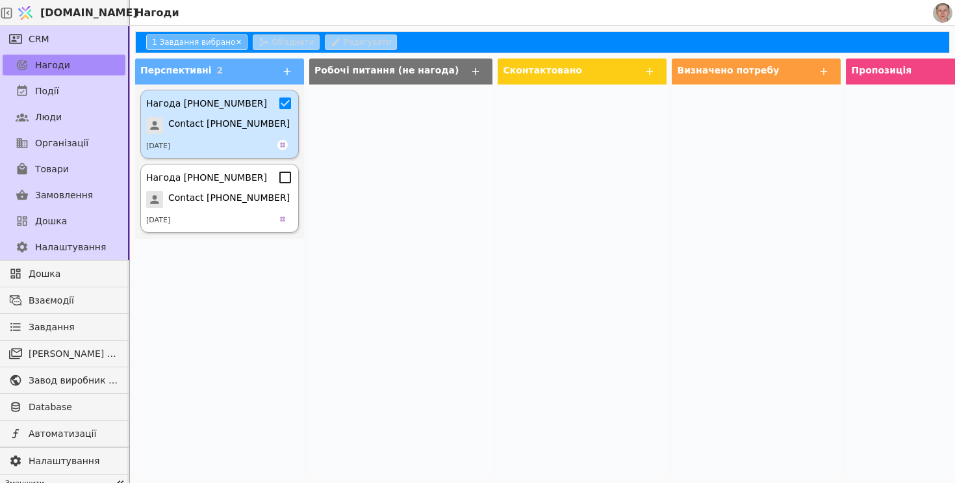
click at [288, 177] on icon at bounding box center [285, 178] width 16 height 16
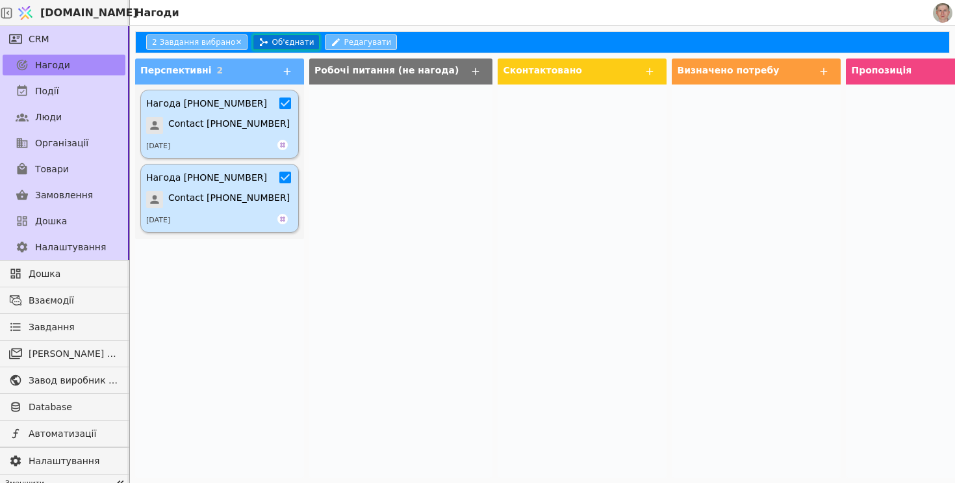
click at [287, 46] on button "Об'єднати" at bounding box center [286, 42] width 67 height 16
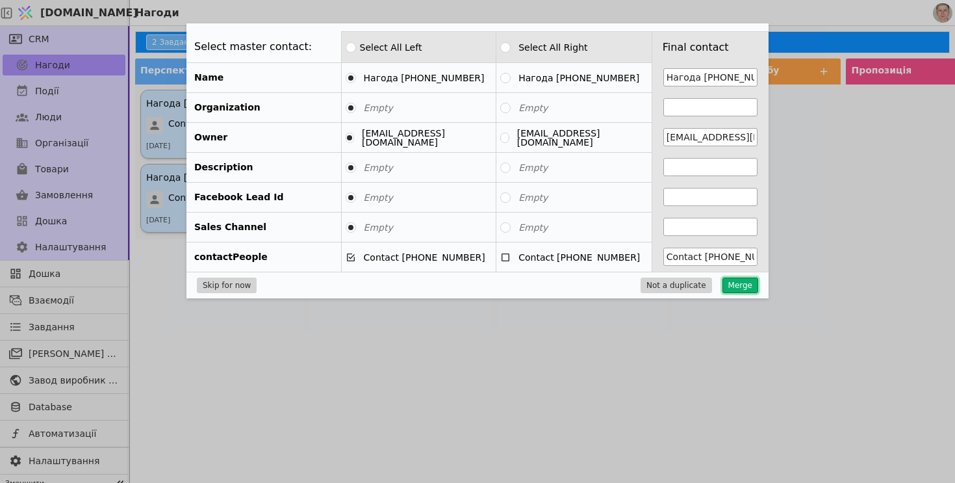
click at [744, 288] on button "Merge" at bounding box center [740, 285] width 36 height 16
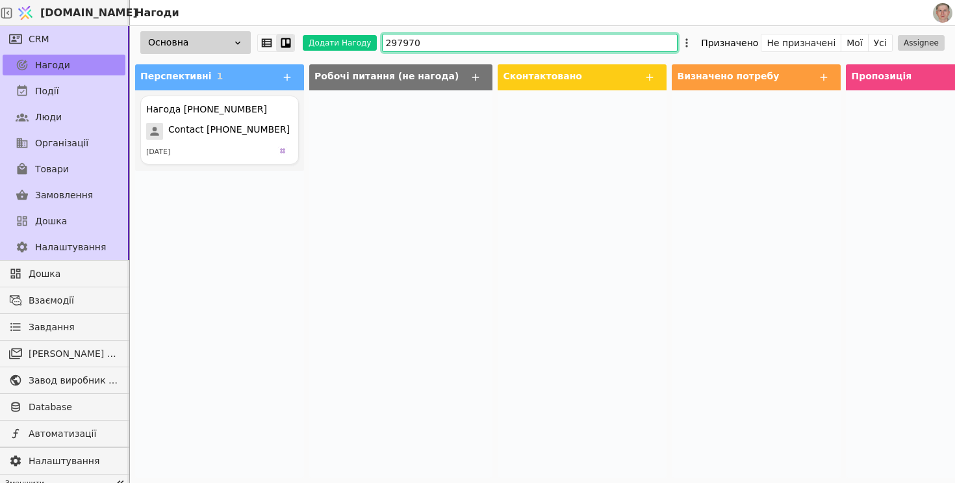
drag, startPoint x: 442, startPoint y: 38, endPoint x: 302, endPoint y: 28, distance: 140.7
click at [302, 28] on div "Основна Додати Нагоду 297970 Призначено Не призначені Мої Усі Assignee" at bounding box center [542, 42] width 825 height 33
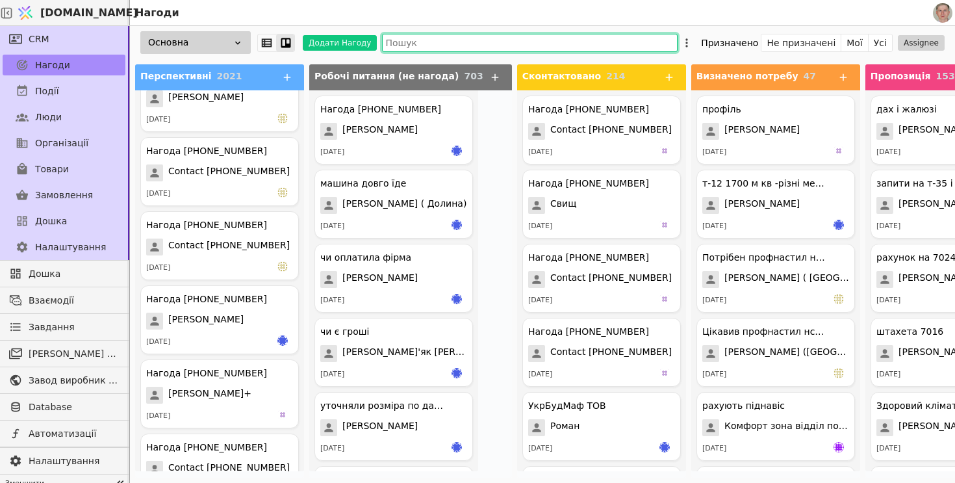
scroll to position [2550, 0]
click at [285, 227] on icon at bounding box center [285, 226] width 16 height 16
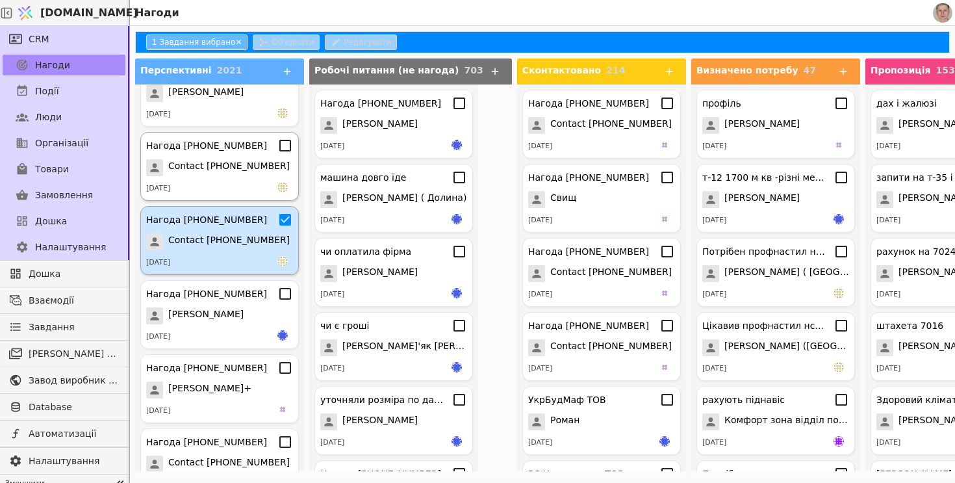
click at [282, 148] on icon at bounding box center [285, 146] width 16 height 16
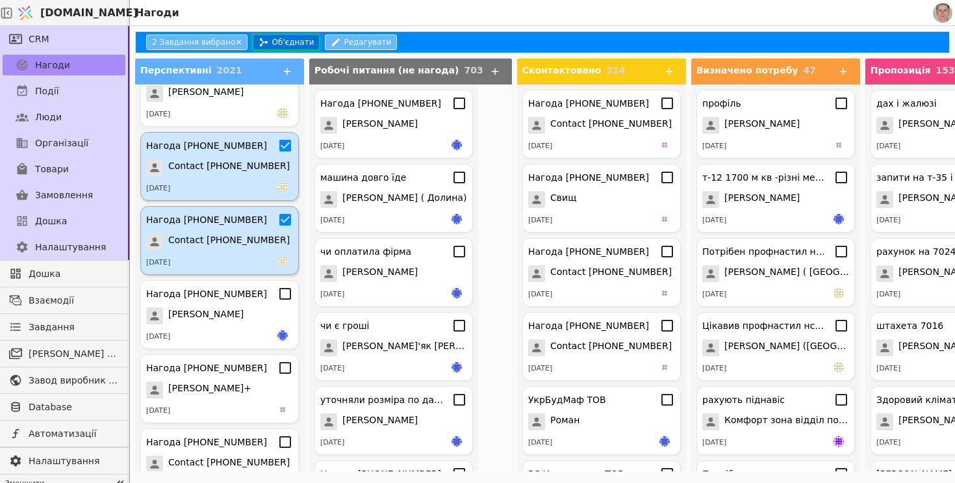
click at [294, 45] on button "Об'єднати" at bounding box center [286, 42] width 67 height 16
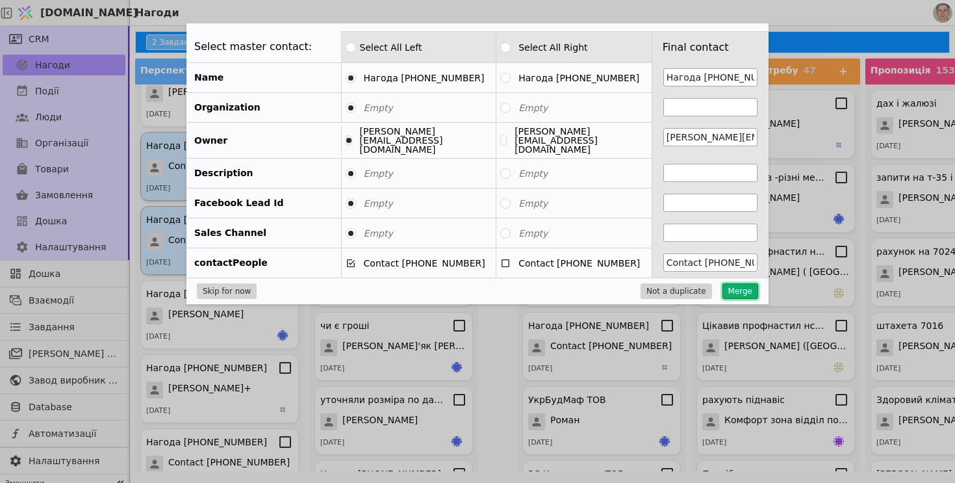
click at [735, 288] on button "Merge" at bounding box center [740, 291] width 36 height 16
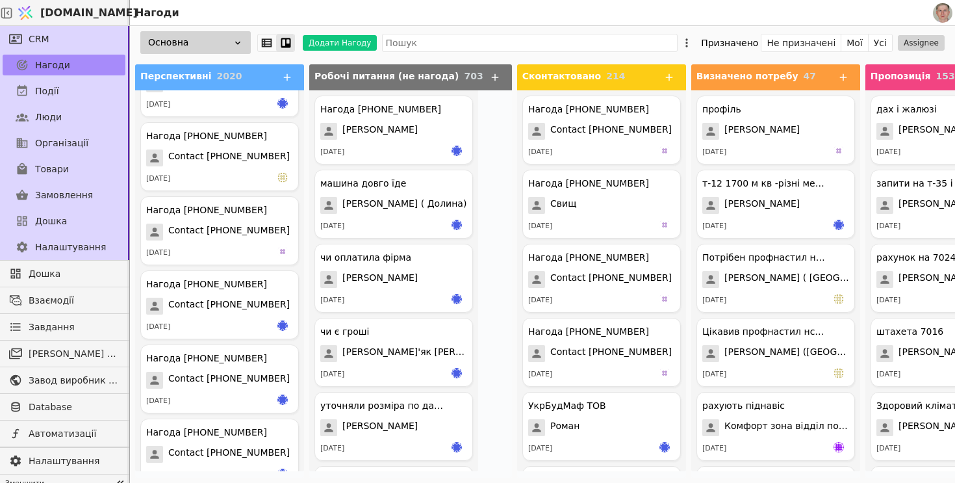
scroll to position [789, 0]
click at [448, 42] on input "text" at bounding box center [530, 43] width 296 height 18
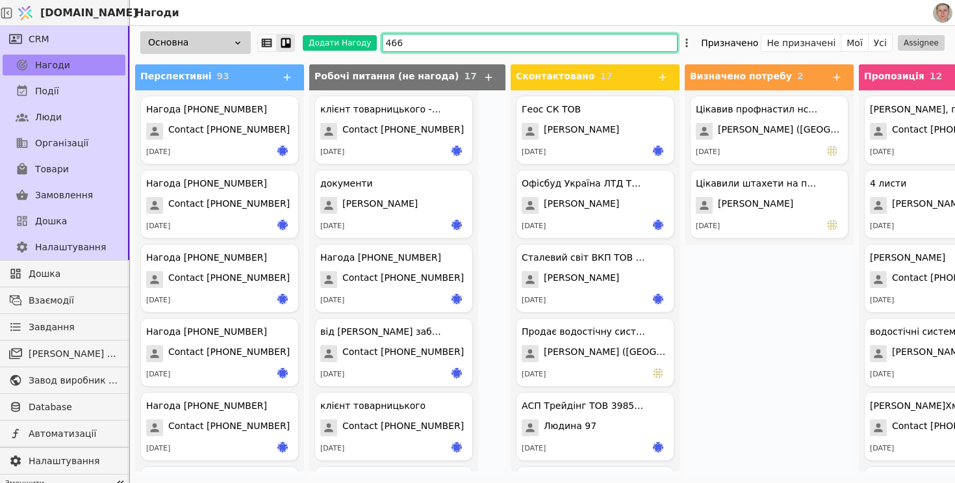
type input "4660"
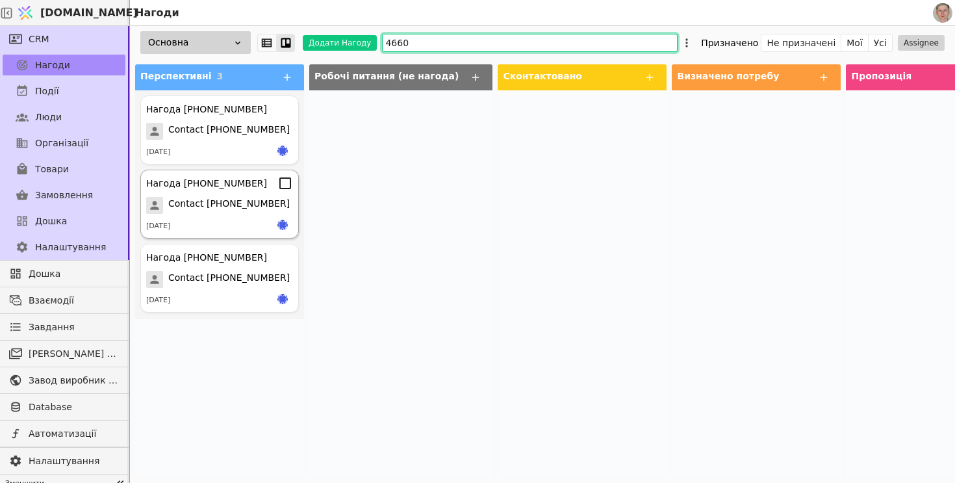
click at [284, 184] on icon at bounding box center [285, 183] width 16 height 16
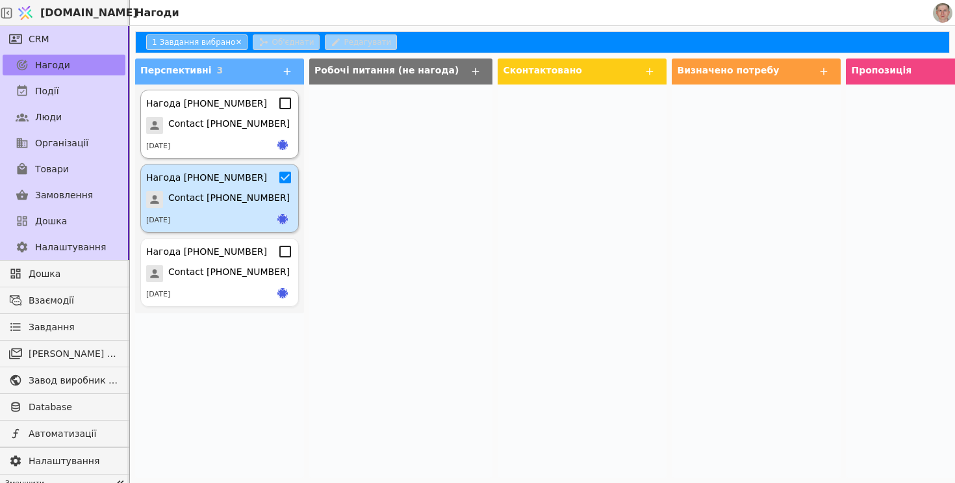
click at [286, 107] on icon at bounding box center [285, 103] width 16 height 16
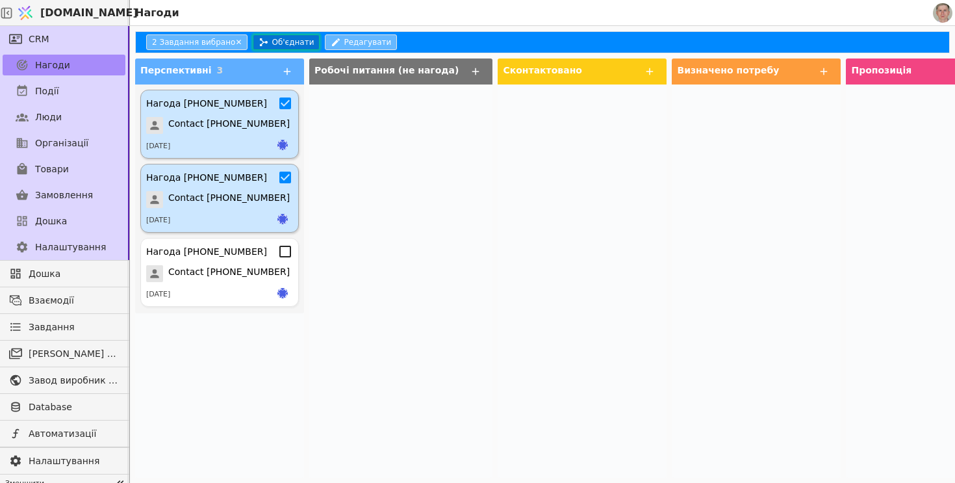
click at [285, 45] on button "Об'єднати" at bounding box center [286, 42] width 67 height 16
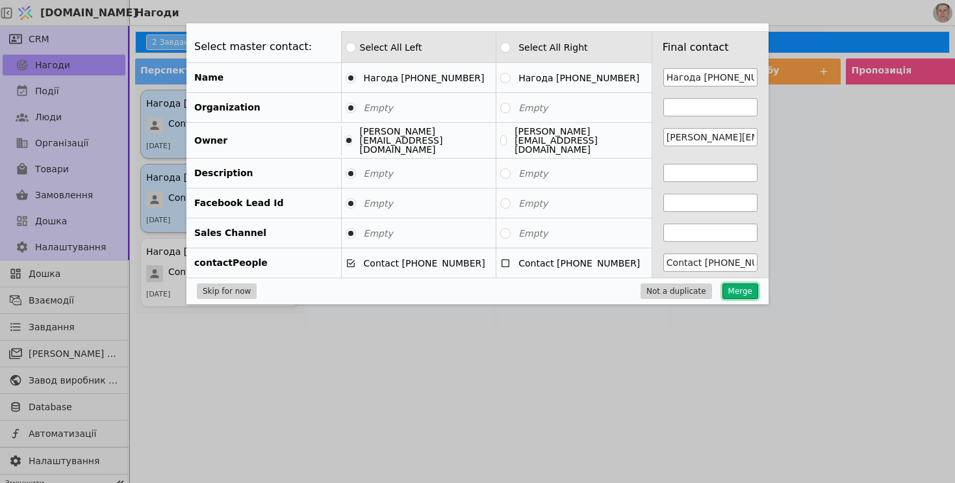
click at [741, 283] on button "Merge" at bounding box center [740, 291] width 36 height 16
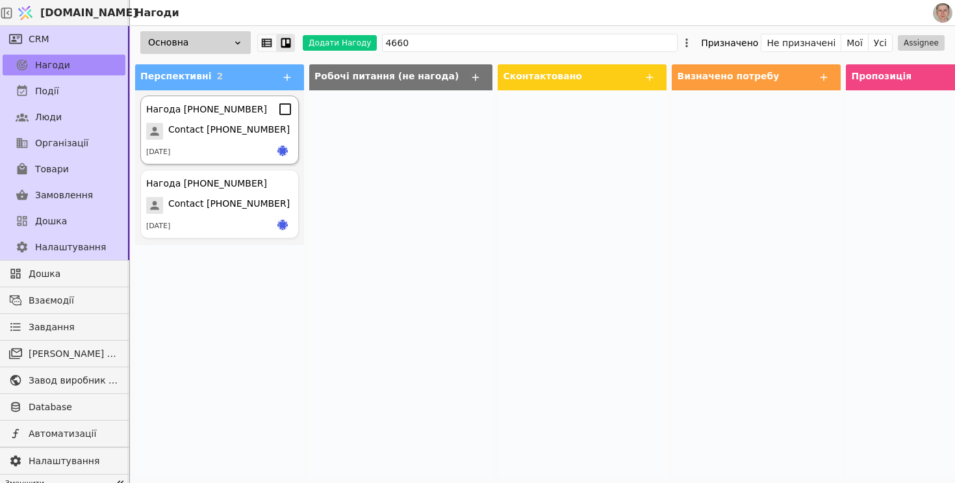
click at [288, 110] on icon at bounding box center [285, 109] width 16 height 16
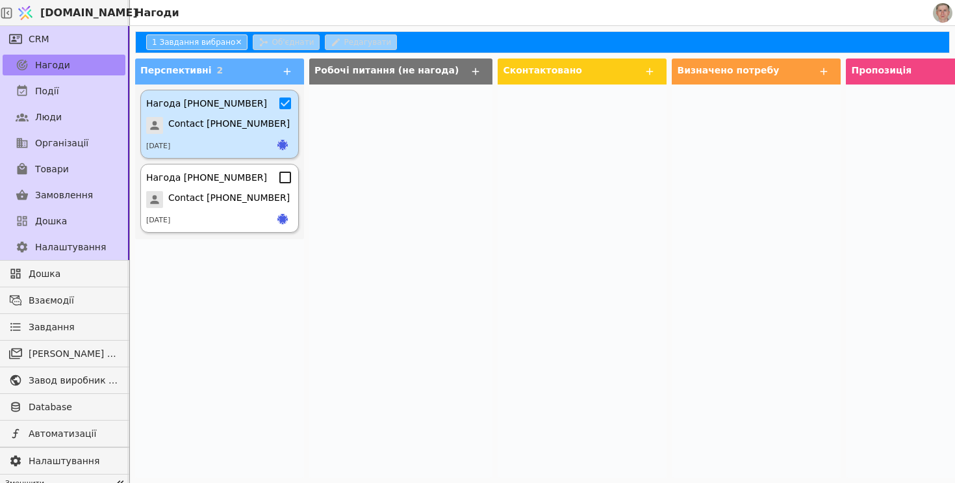
click at [284, 178] on icon at bounding box center [285, 178] width 16 height 16
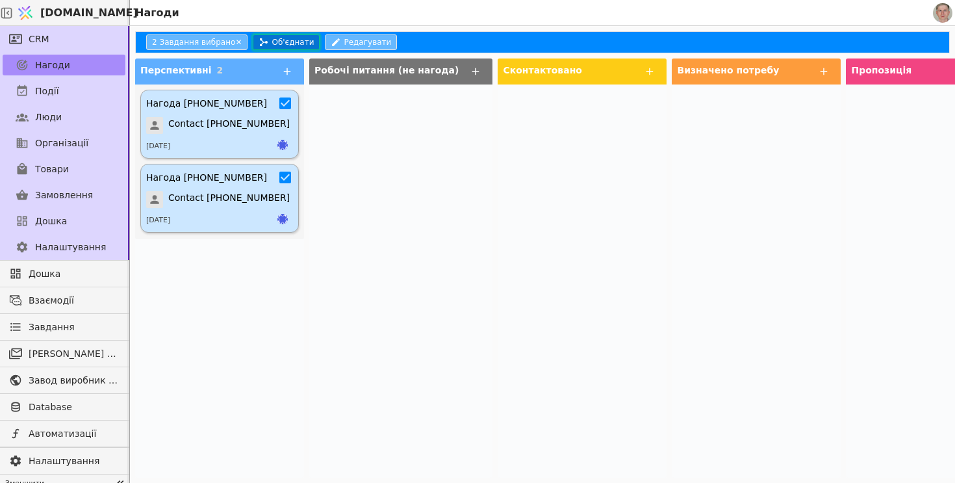
click at [295, 39] on button "Об'єднати" at bounding box center [286, 42] width 67 height 16
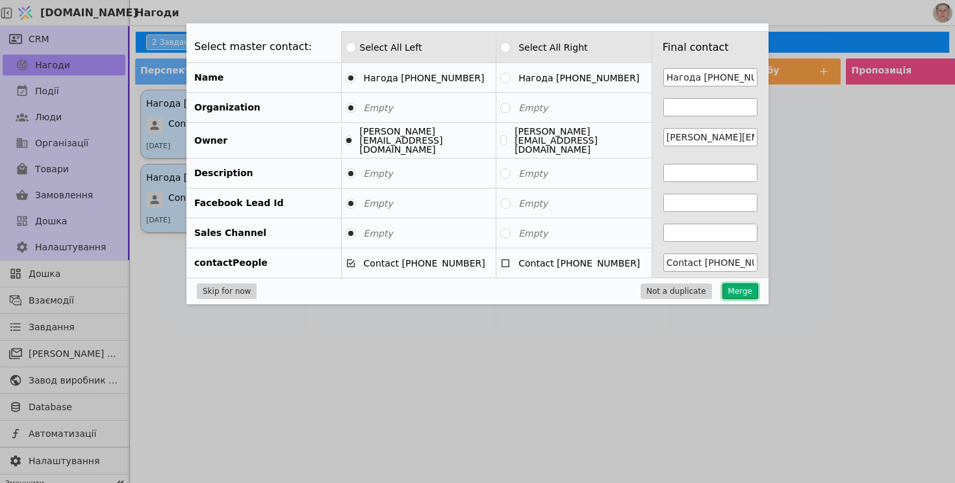
click at [742, 285] on button "Merge" at bounding box center [740, 291] width 36 height 16
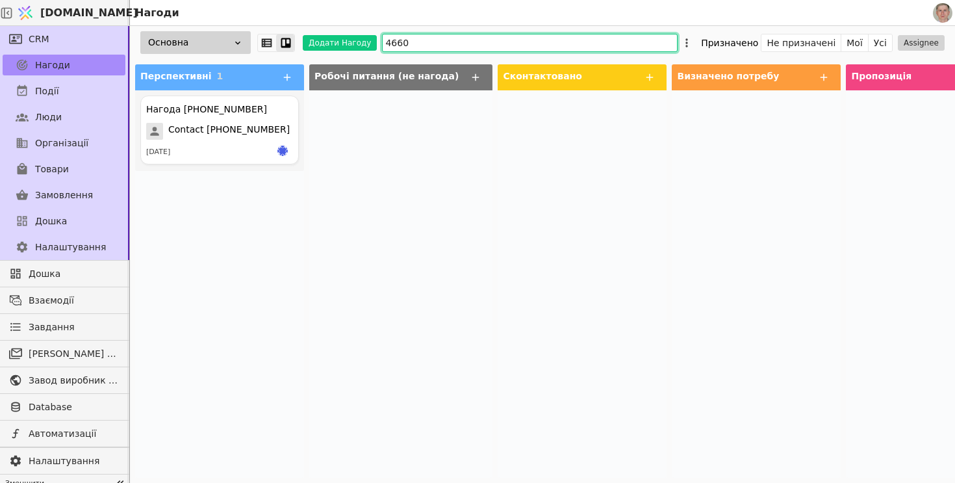
drag, startPoint x: 420, startPoint y: 44, endPoint x: 323, endPoint y: 29, distance: 97.9
click at [323, 33] on div "Основна Додати Нагоду 4660 Призначено Не призначені Мої Усі Assignee" at bounding box center [542, 42] width 825 height 33
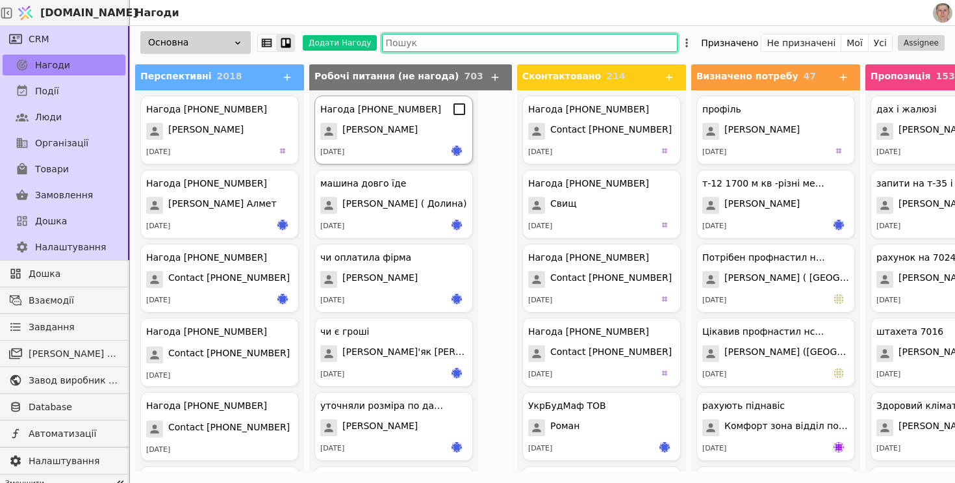
click at [353, 111] on div "Нагода +380977010028" at bounding box center [380, 110] width 121 height 14
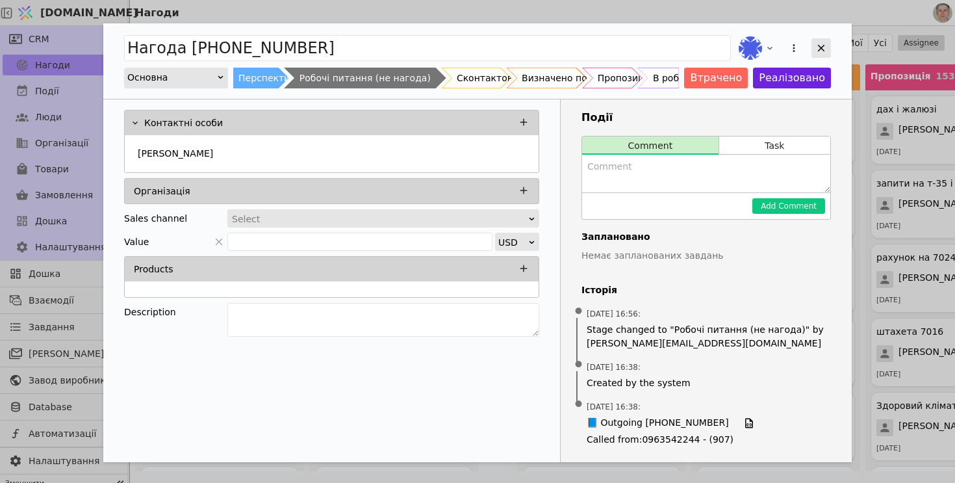
click at [823, 49] on icon "Add Opportunity" at bounding box center [821, 48] width 12 height 12
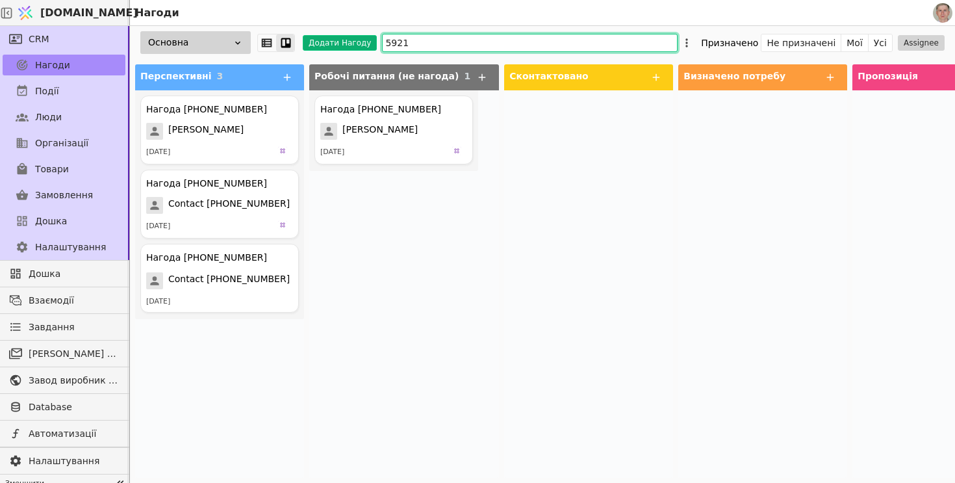
drag, startPoint x: 416, startPoint y: 42, endPoint x: 315, endPoint y: 38, distance: 100.7
click at [316, 40] on div "Основна Додати Нагоду 5921 Призначено Не призначені Мої Усі Assignee" at bounding box center [542, 42] width 825 height 33
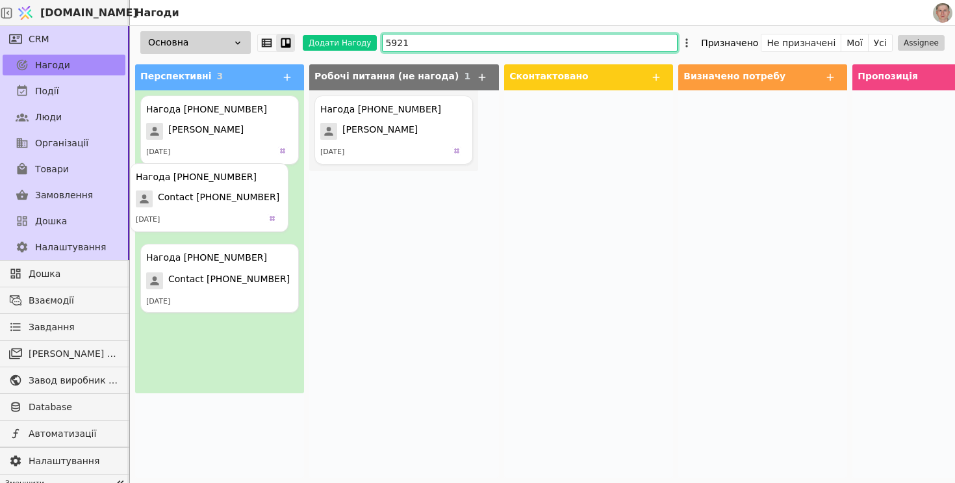
drag, startPoint x: 260, startPoint y: 183, endPoint x: 247, endPoint y: 176, distance: 14.5
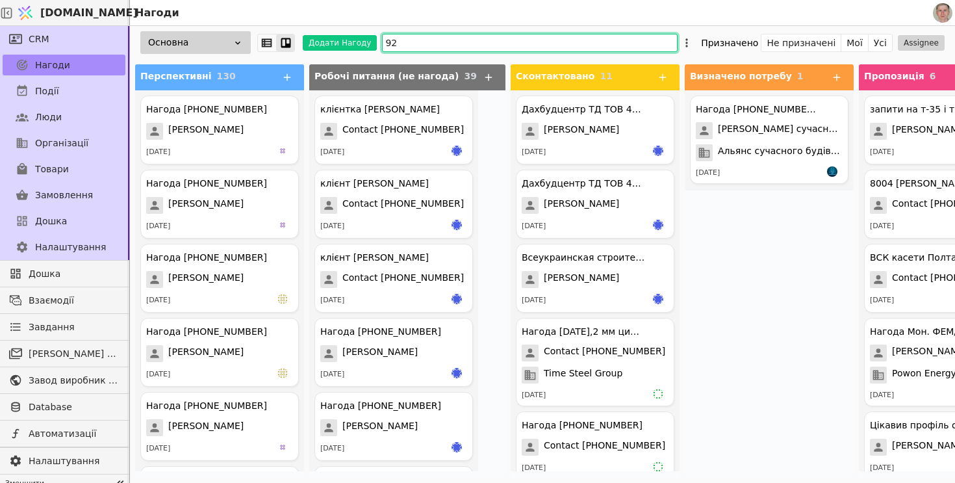
type input "9"
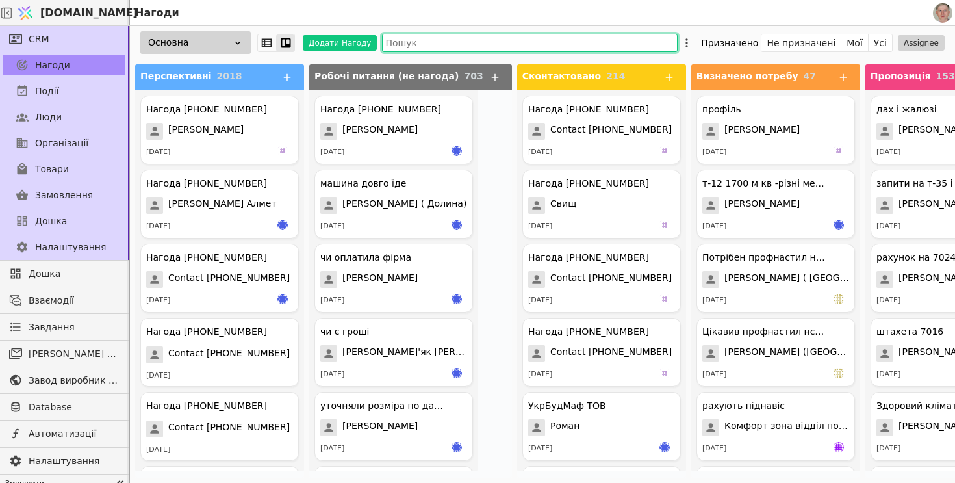
click at [440, 40] on input "text" at bounding box center [530, 43] width 296 height 18
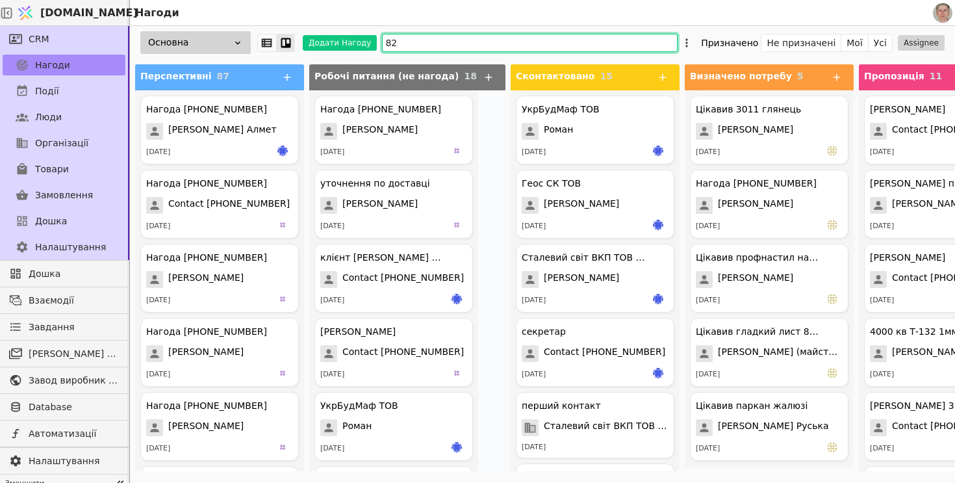
type input "8"
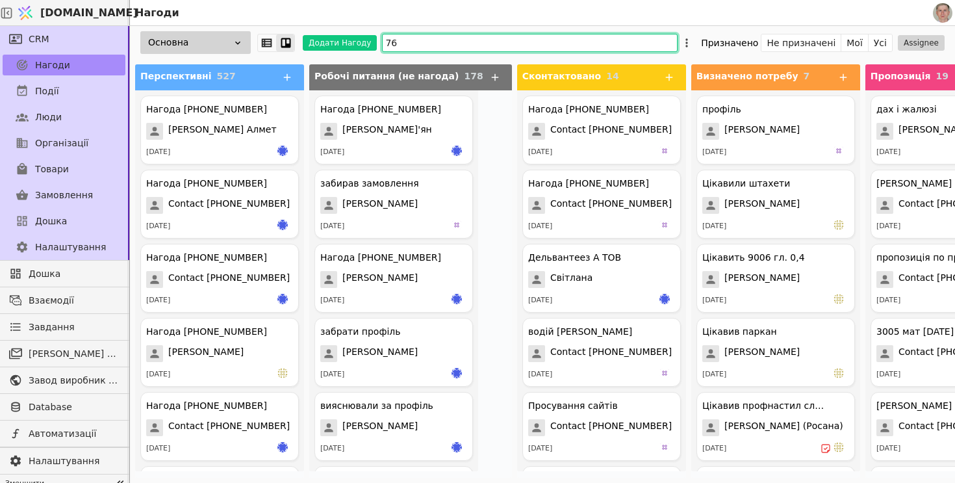
type input "7"
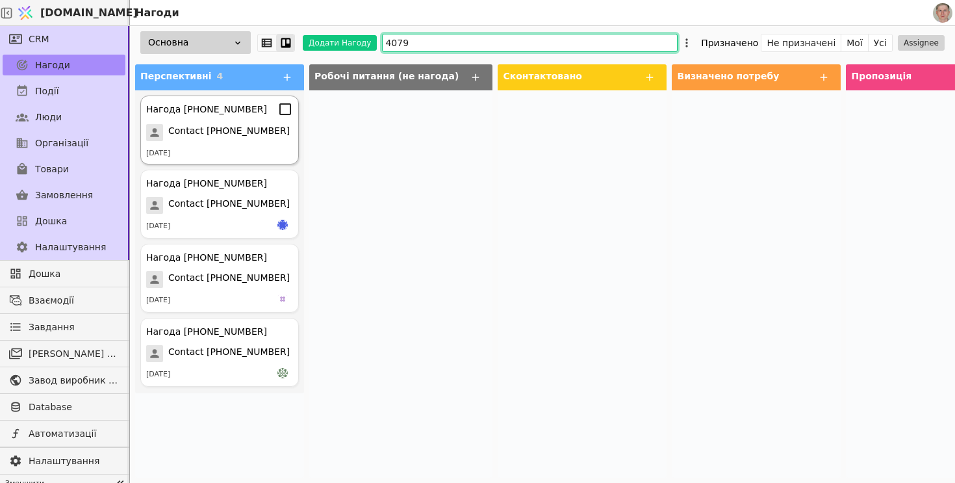
click at [257, 112] on div "Нагода +380443914079" at bounding box center [219, 109] width 147 height 16
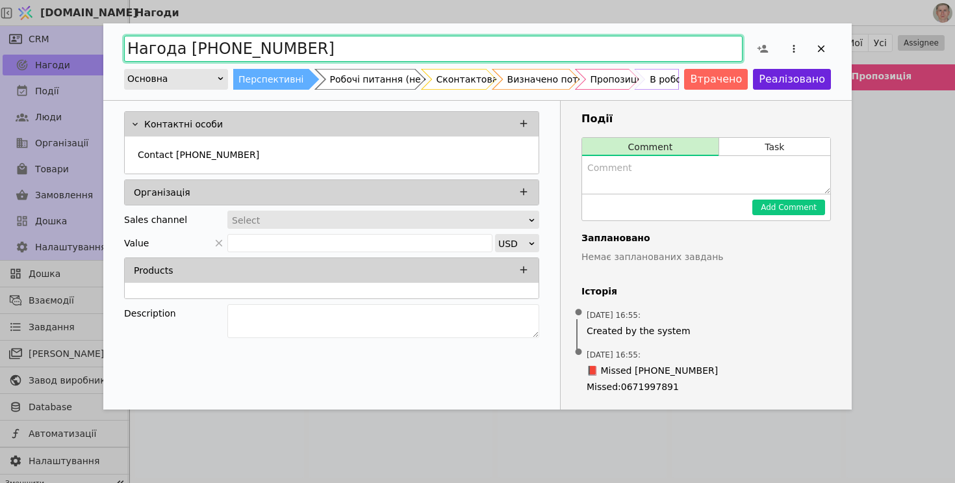
drag, startPoint x: 314, startPoint y: 48, endPoint x: 211, endPoint y: 48, distance: 103.3
click at [211, 48] on input "Нагода +380443914079" at bounding box center [433, 49] width 618 height 26
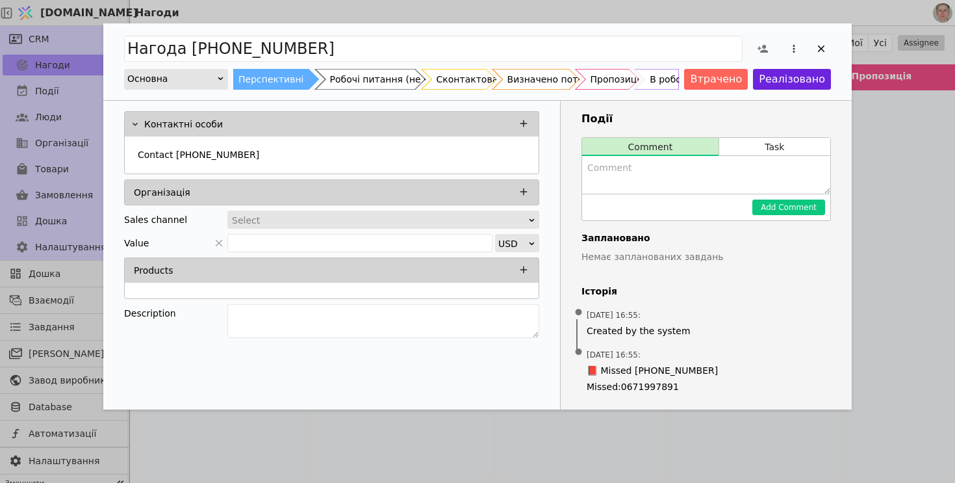
click at [945, 162] on div "Нагода +380443914079 Основна Перспективні Робочі питання (не нагода) Сконтактов…" at bounding box center [477, 241] width 955 height 483
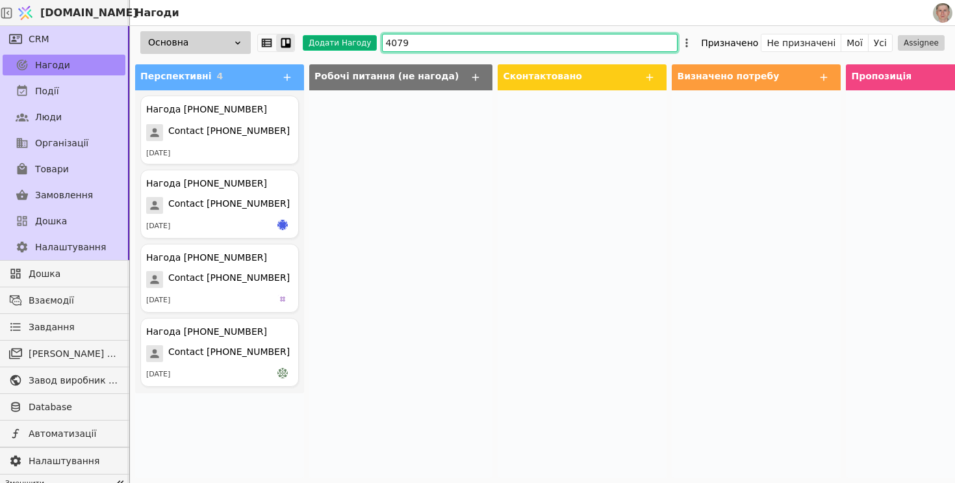
click at [306, 40] on div "Основна Додати Нагоду 4079 Призначено Не призначені Мої Усі Assignee" at bounding box center [542, 42] width 825 height 33
paste input "044391"
type input "0443914079"
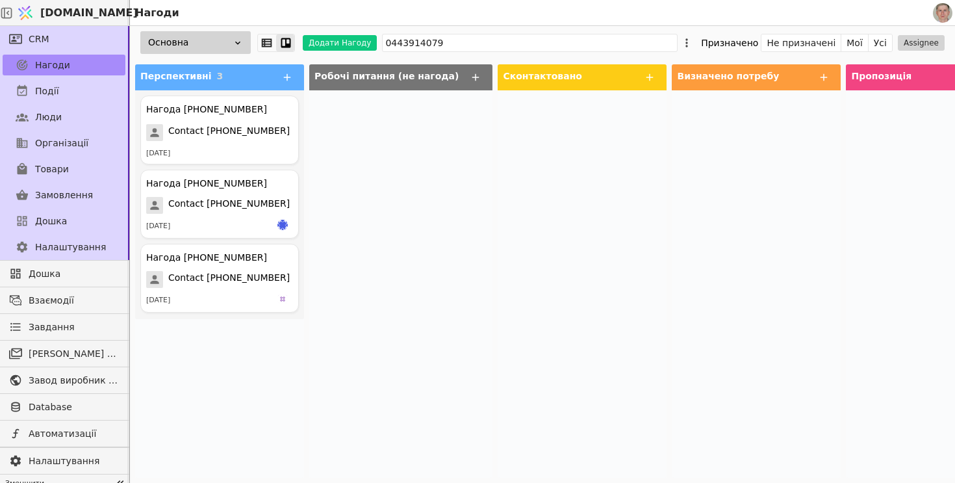
click at [344, 183] on div at bounding box center [400, 283] width 183 height 387
click at [285, 182] on icon at bounding box center [285, 183] width 16 height 16
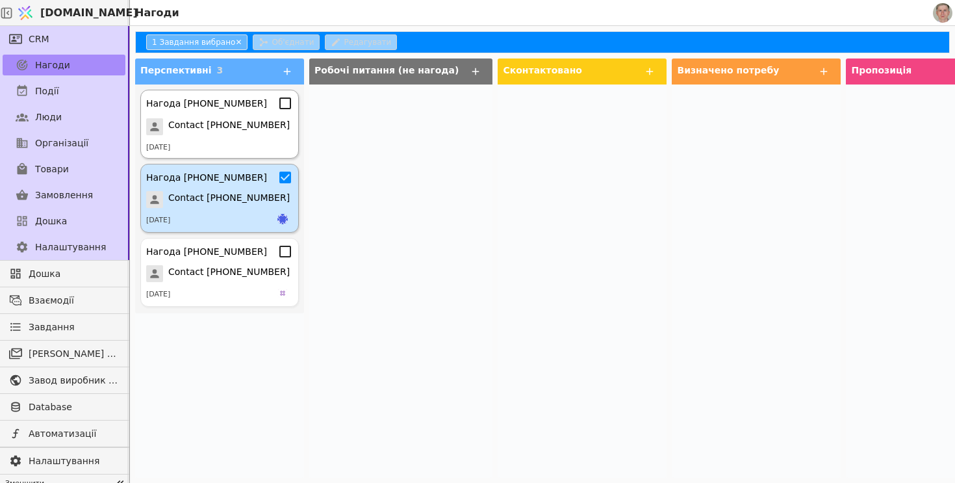
click at [286, 100] on icon at bounding box center [285, 103] width 16 height 16
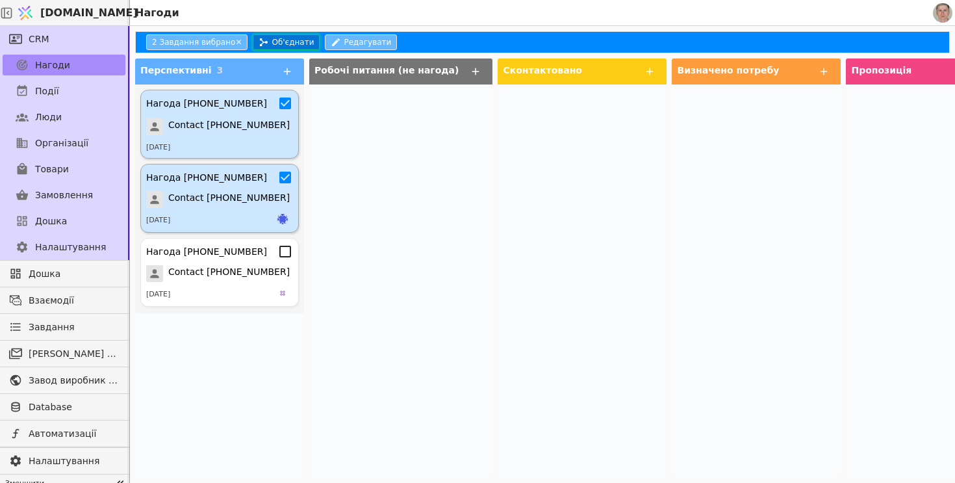
click at [279, 41] on button "Об'єднати" at bounding box center [286, 42] width 67 height 16
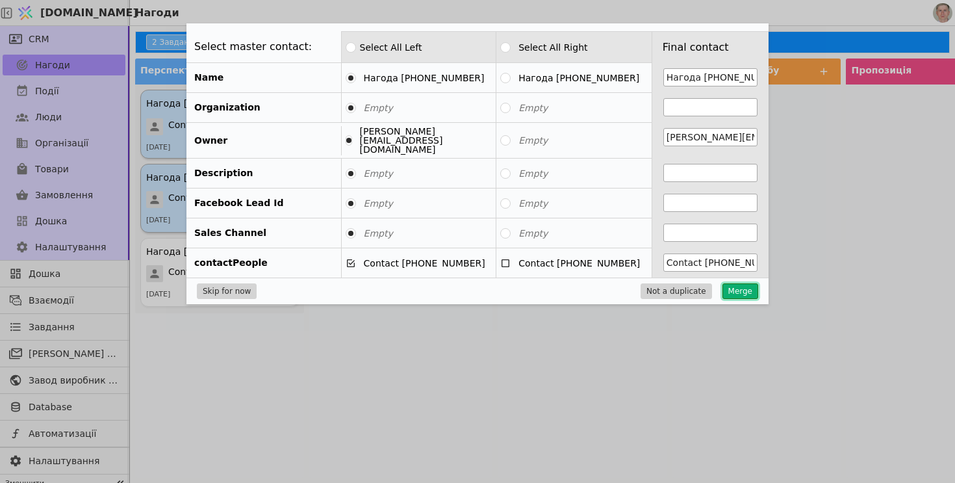
click at [738, 284] on button "Merge" at bounding box center [740, 291] width 36 height 16
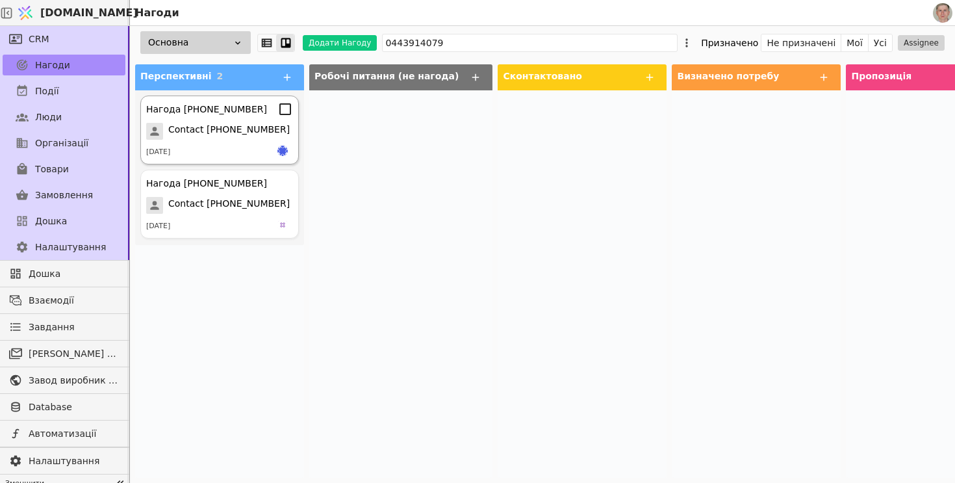
click at [238, 119] on div "Нагода +380443914079 Contact +380443914079 08.08.2025" at bounding box center [219, 129] width 159 height 69
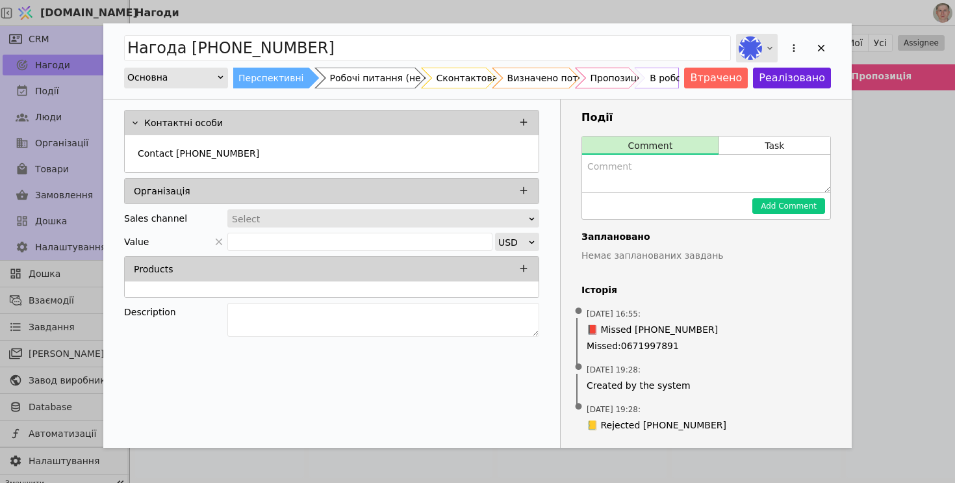
click at [768, 50] on icon "Add Opportunity" at bounding box center [770, 48] width 10 height 10
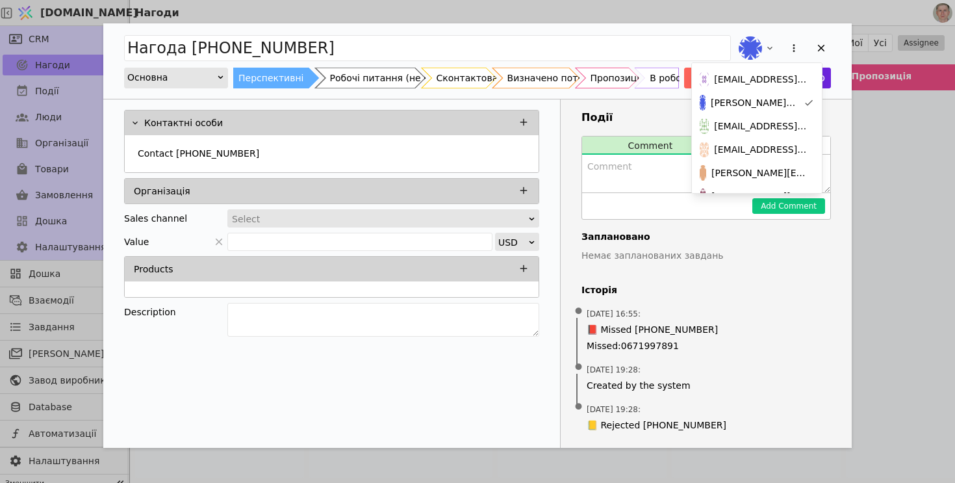
scroll to position [212, 0]
click at [882, 173] on div "Нагода +380443914079 Основна Перспективні Робочі питання (не нагода) Сконтактов…" at bounding box center [477, 241] width 955 height 483
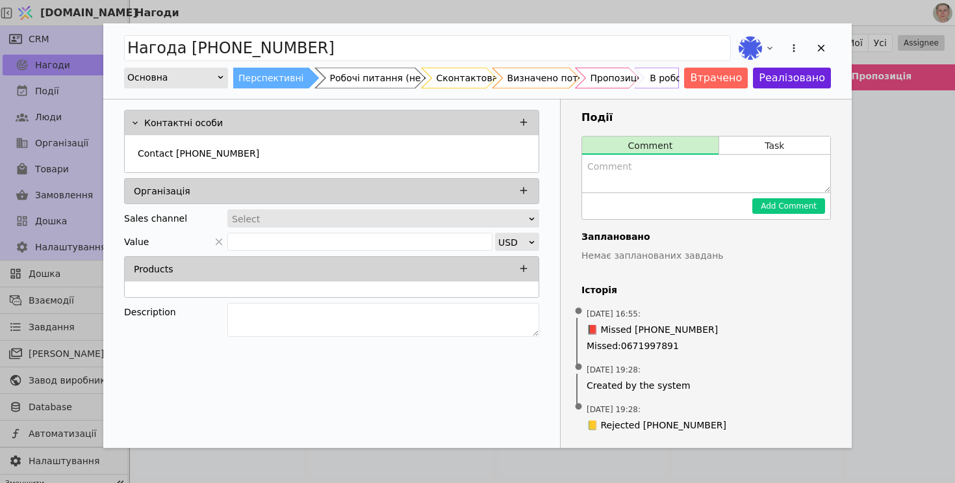
click at [899, 277] on div "Нагода +380443914079 Основна Перспективні Робочі питання (не нагода) Сконтактов…" at bounding box center [477, 241] width 955 height 483
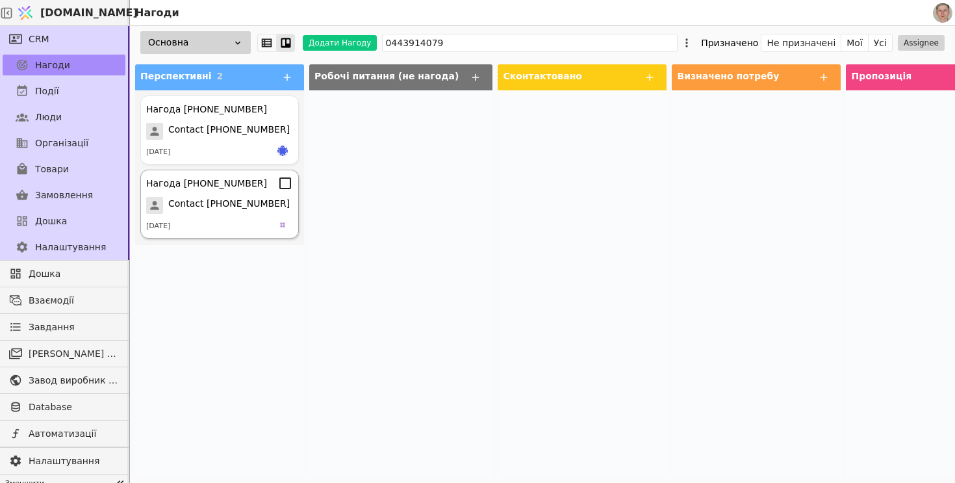
click at [248, 204] on span "Contact +380443914079" at bounding box center [228, 205] width 121 height 17
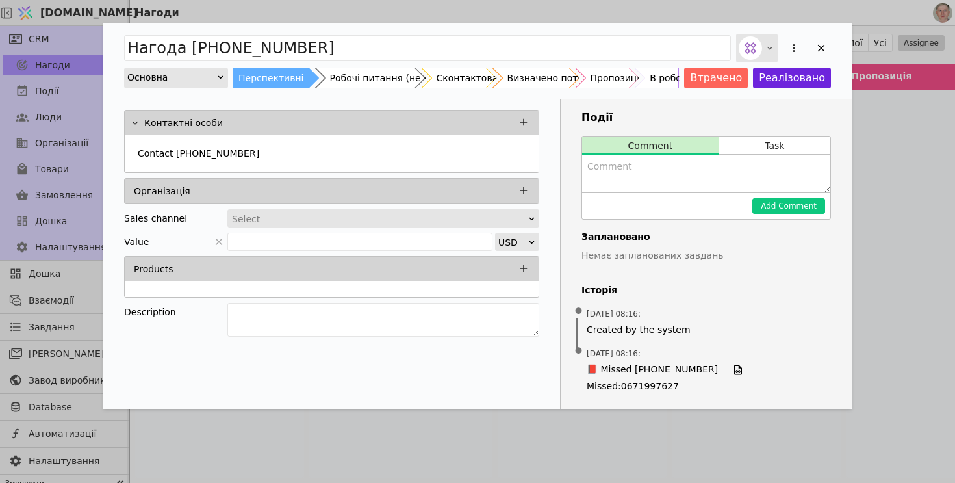
click at [768, 45] on icon "Add Opportunity" at bounding box center [770, 48] width 10 height 10
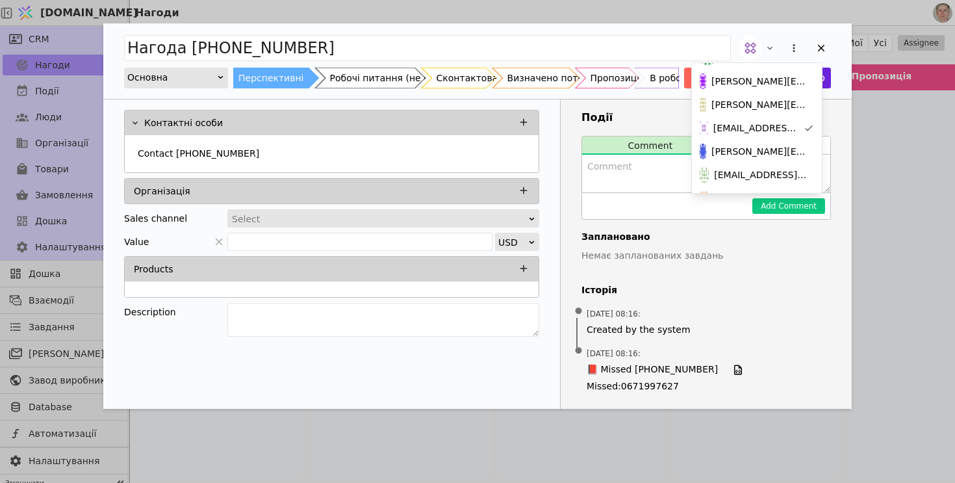
scroll to position [162, 0]
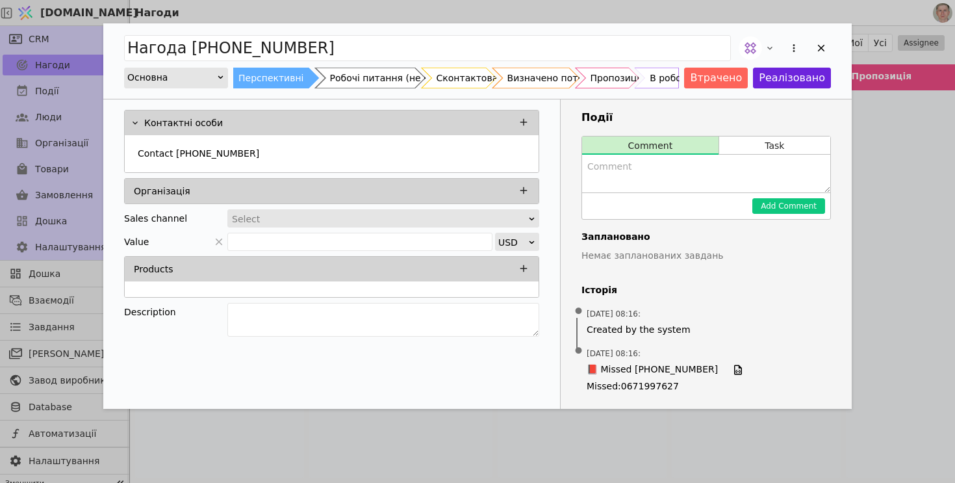
click at [896, 179] on div "Нагода +380443914079 Основна Перспективні Робочі питання (не нагода) Сконтактов…" at bounding box center [477, 241] width 955 height 483
click at [822, 55] on div "Add Opportunity" at bounding box center [820, 47] width 19 height 19
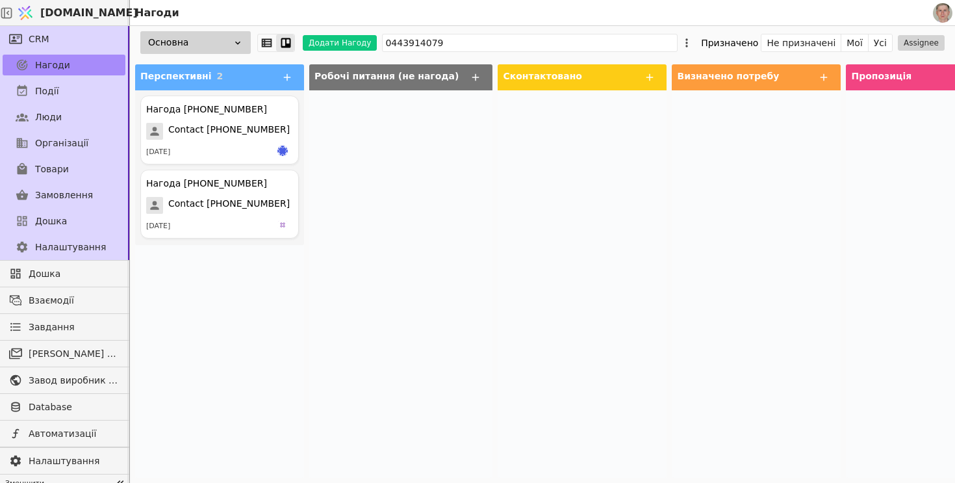
click at [362, 216] on div at bounding box center [400, 283] width 183 height 387
drag, startPoint x: 451, startPoint y: 44, endPoint x: 281, endPoint y: 12, distance: 173.9
click at [280, 12] on div "Svit.One Нагоди CRM Нагоди Події Люди Організації Товари Замовлення Дошка Налаш…" at bounding box center [477, 241] width 955 height 483
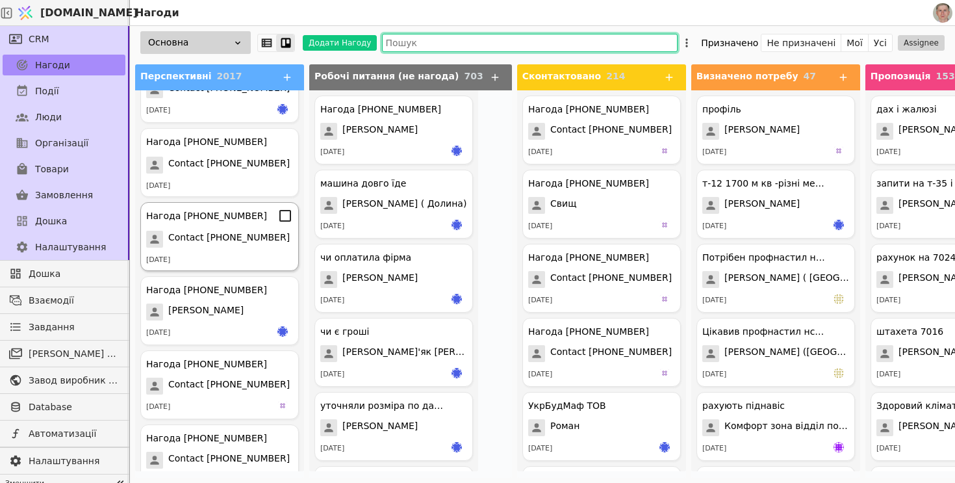
scroll to position [203, 0]
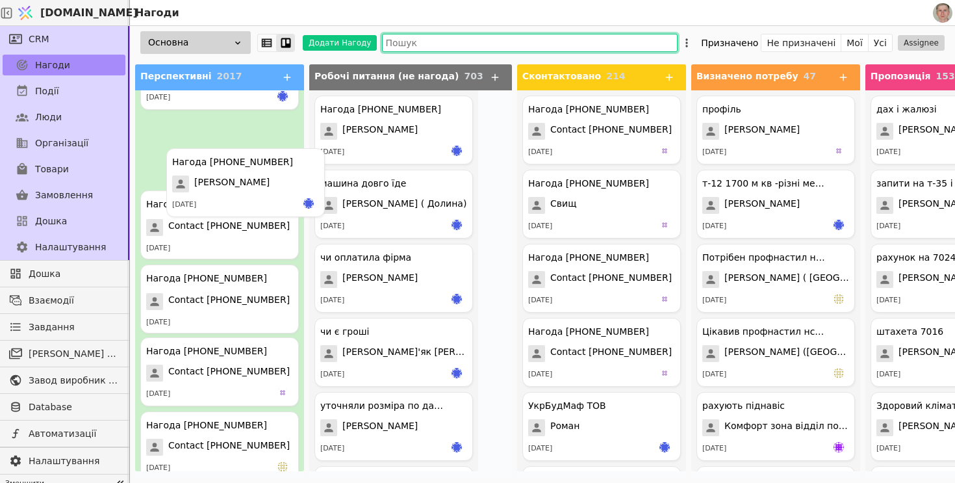
drag, startPoint x: 253, startPoint y: 301, endPoint x: 315, endPoint y: 144, distance: 168.9
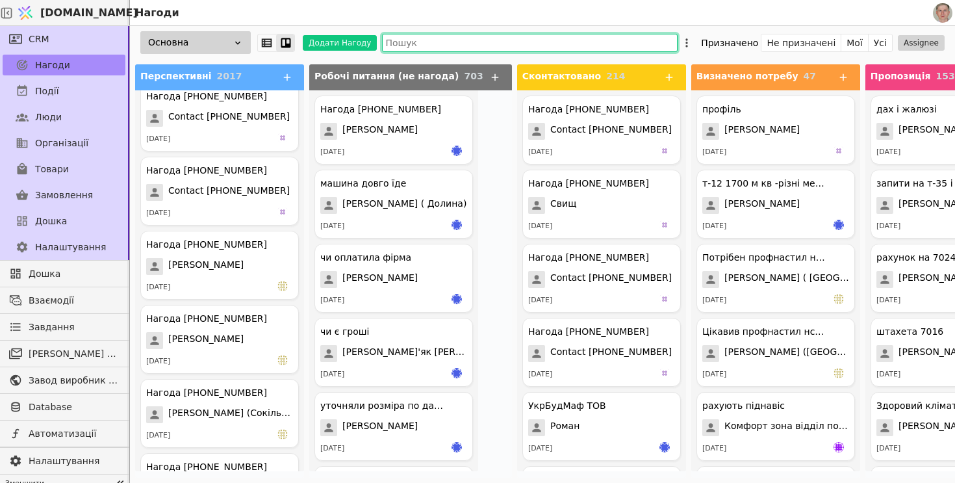
scroll to position [7182, 0]
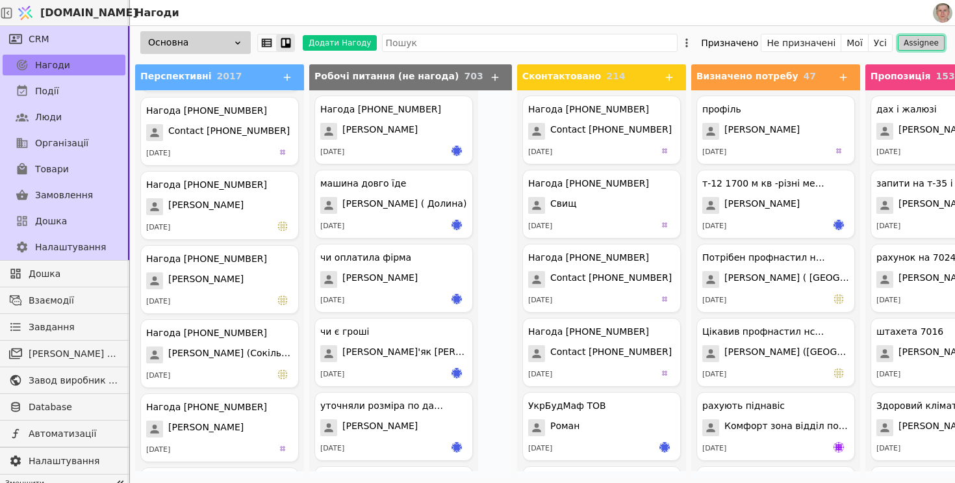
click at [932, 41] on button "Assignee" at bounding box center [921, 43] width 47 height 16
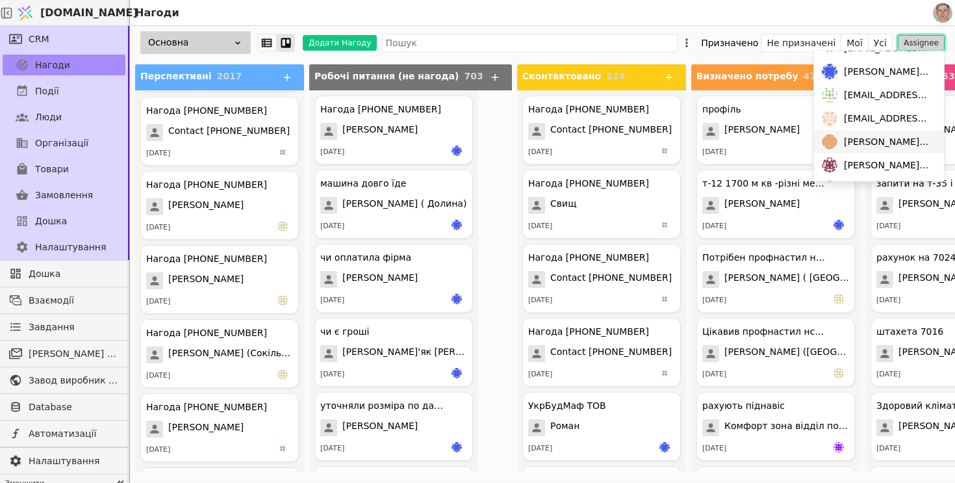
scroll to position [243, 0]
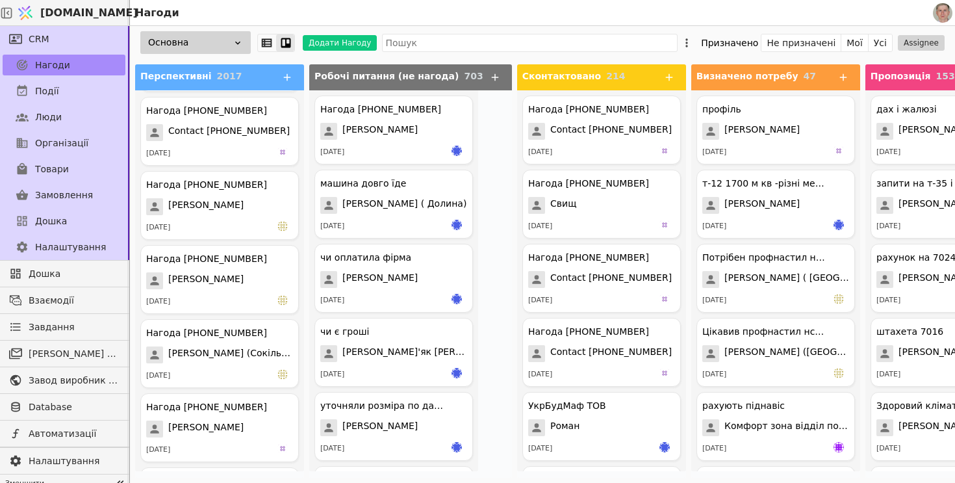
click at [605, 32] on div "Основна Додати Нагоду Призначено Не призначені Мої Усі Assignee" at bounding box center [542, 42] width 825 height 33
click at [532, 23] on div "Нагоди" at bounding box center [530, 12] width 800 height 25
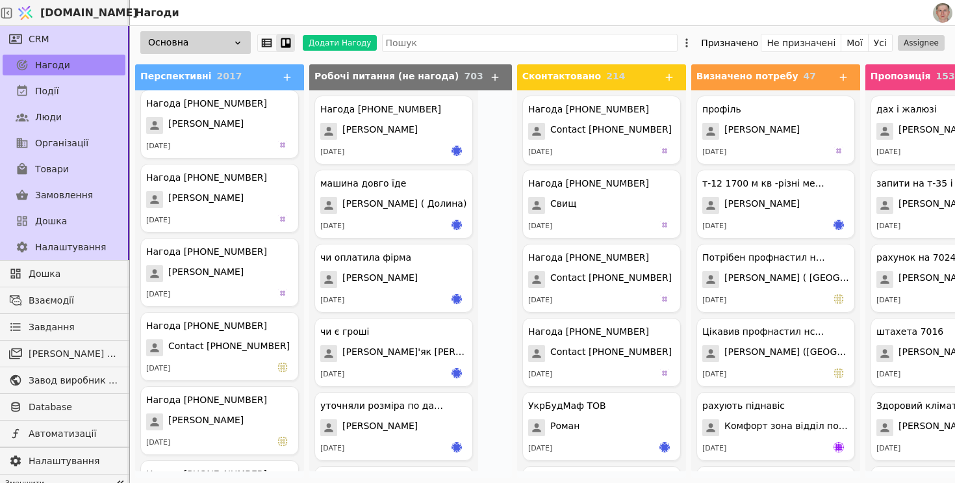
scroll to position [12226, 0]
click at [438, 40] on input "text" at bounding box center [530, 43] width 296 height 18
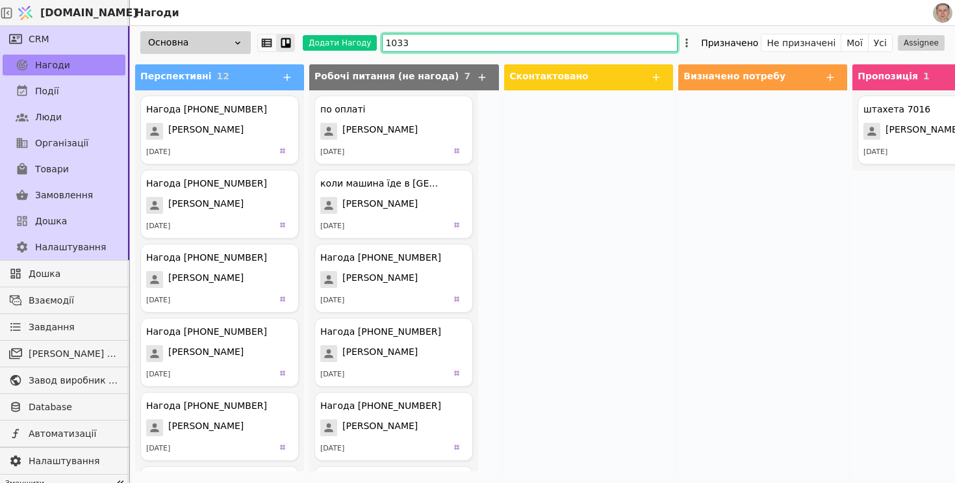
type input "10331"
click at [286, 188] on icon at bounding box center [285, 183] width 12 height 12
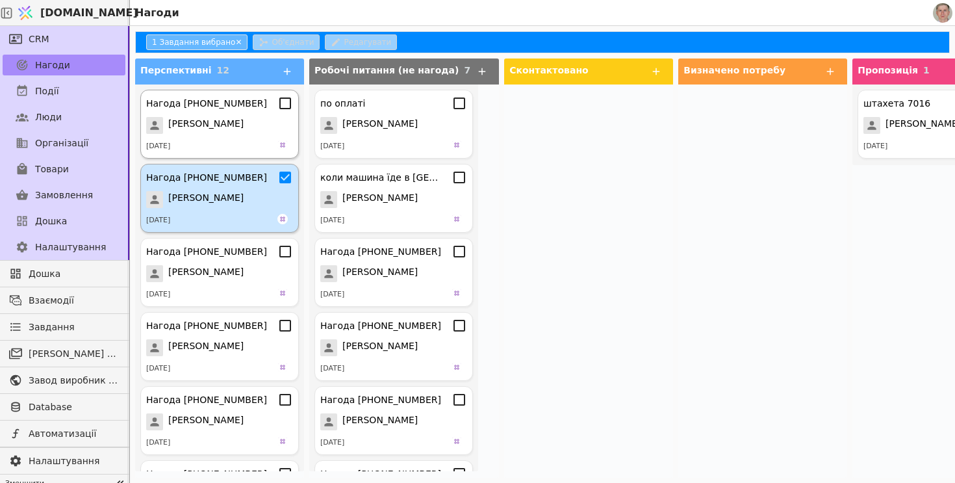
click at [289, 102] on icon at bounding box center [285, 103] width 16 height 16
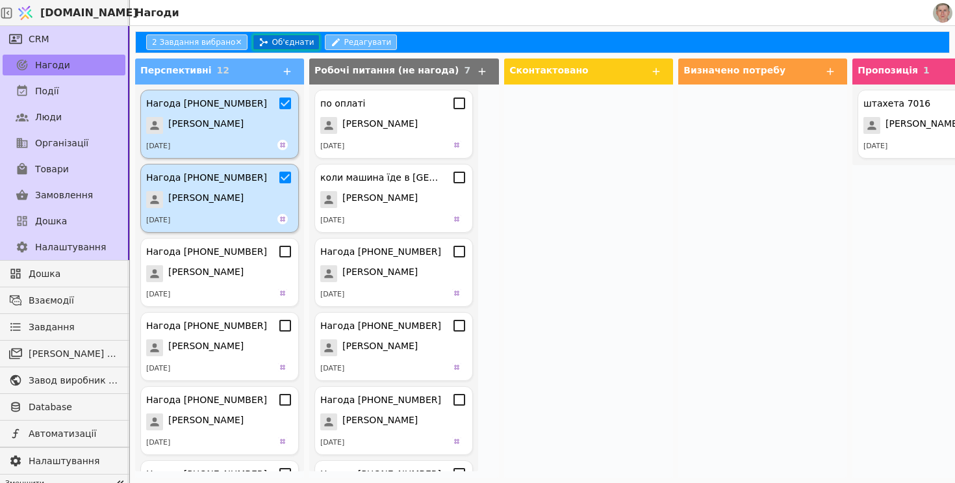
click at [283, 39] on button "Об'єднати" at bounding box center [286, 42] width 67 height 16
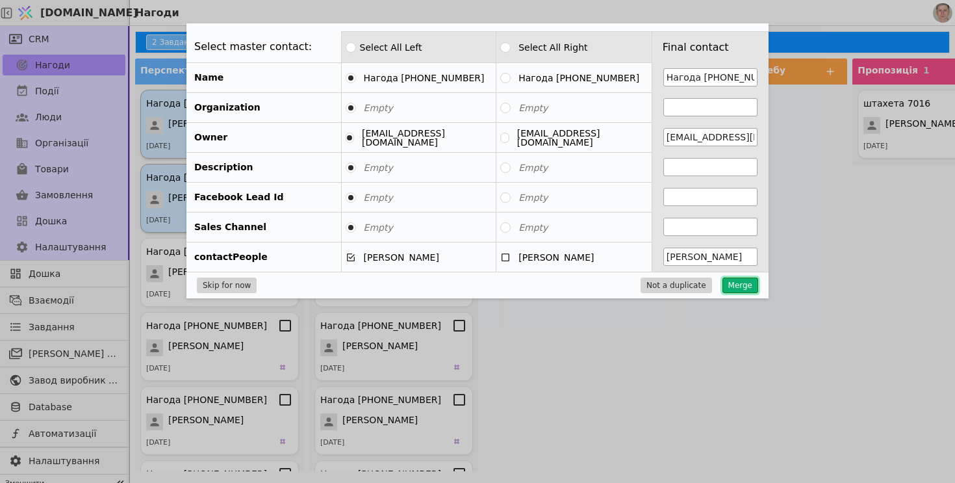
click at [742, 284] on button "Merge" at bounding box center [740, 285] width 36 height 16
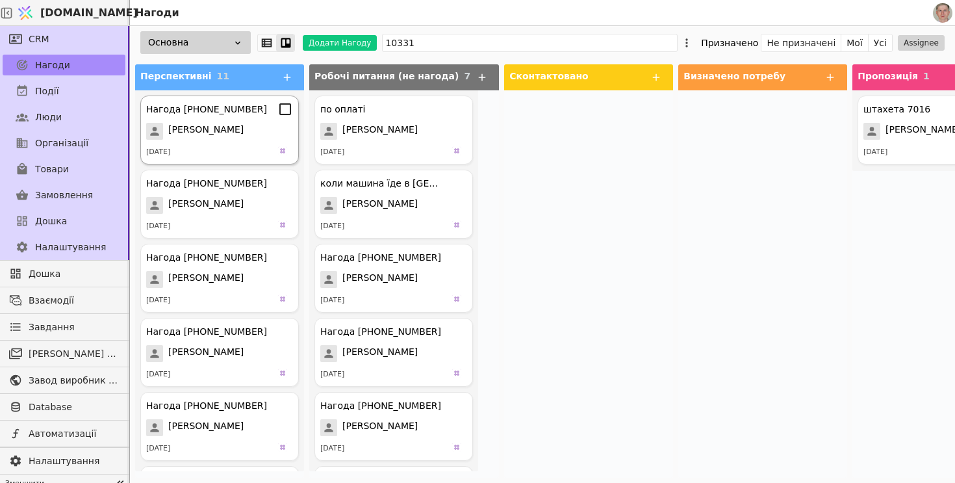
click at [238, 133] on div "Козак Віталій" at bounding box center [219, 131] width 147 height 17
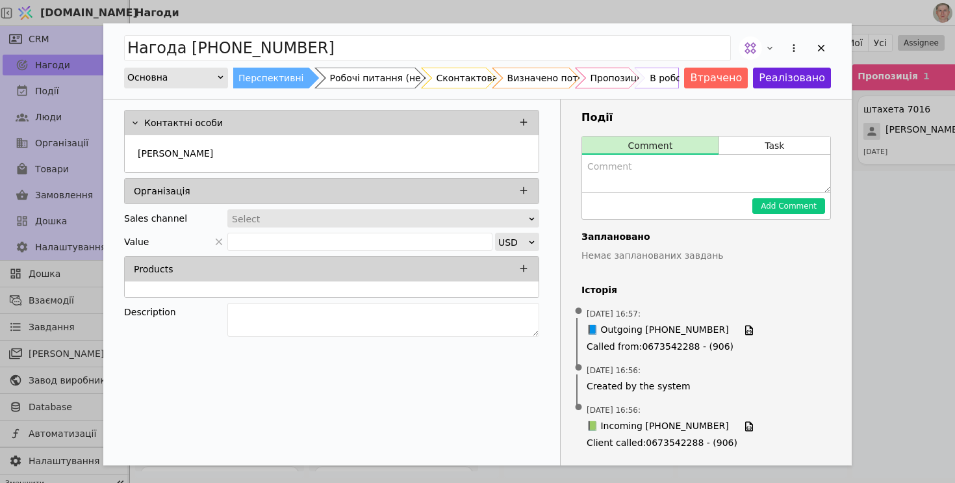
click at [875, 247] on div "Нагода +380677010331 Основна Перспективні Робочі питання (не нагода) Сконтактов…" at bounding box center [477, 241] width 955 height 483
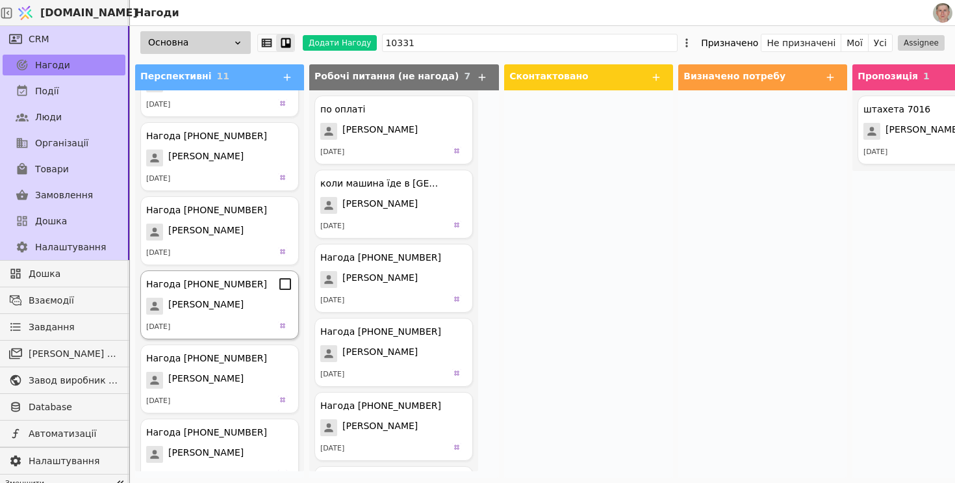
scroll to position [439, 0]
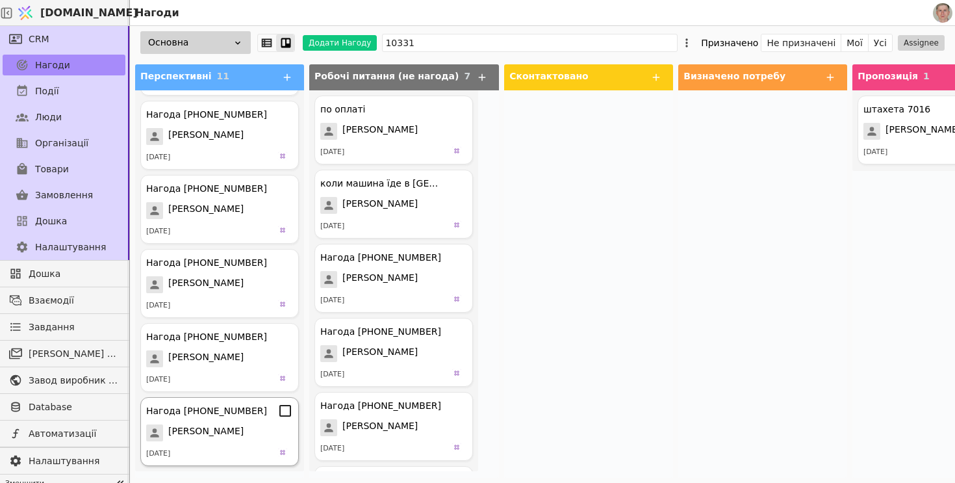
click at [287, 409] on icon at bounding box center [285, 411] width 16 height 16
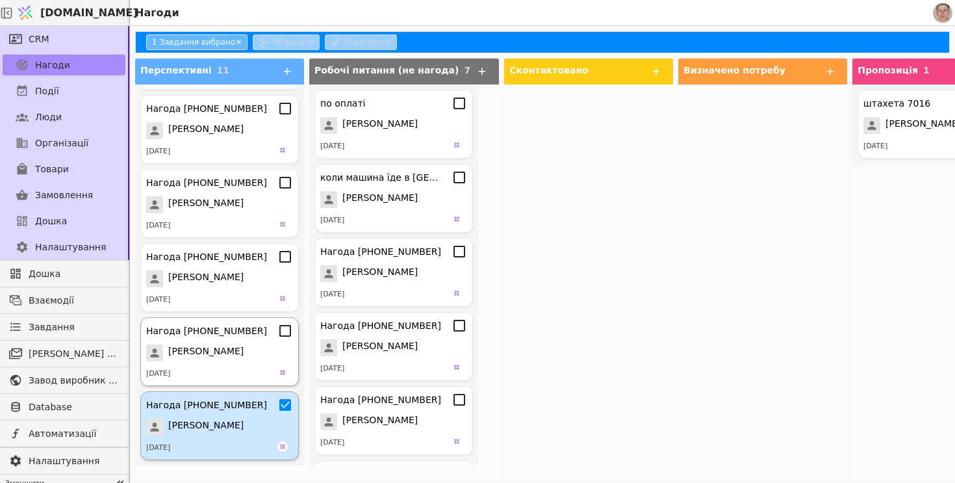
scroll to position [433, 0]
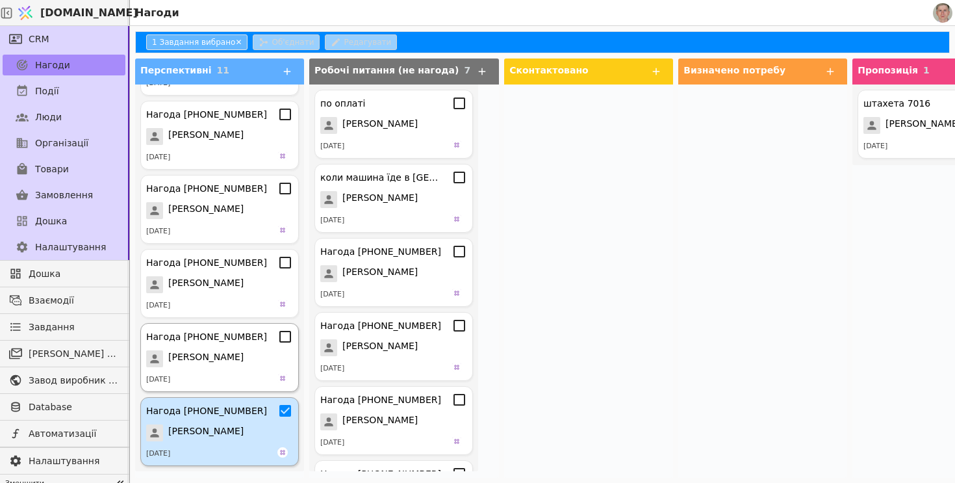
click at [282, 335] on icon at bounding box center [285, 337] width 16 height 16
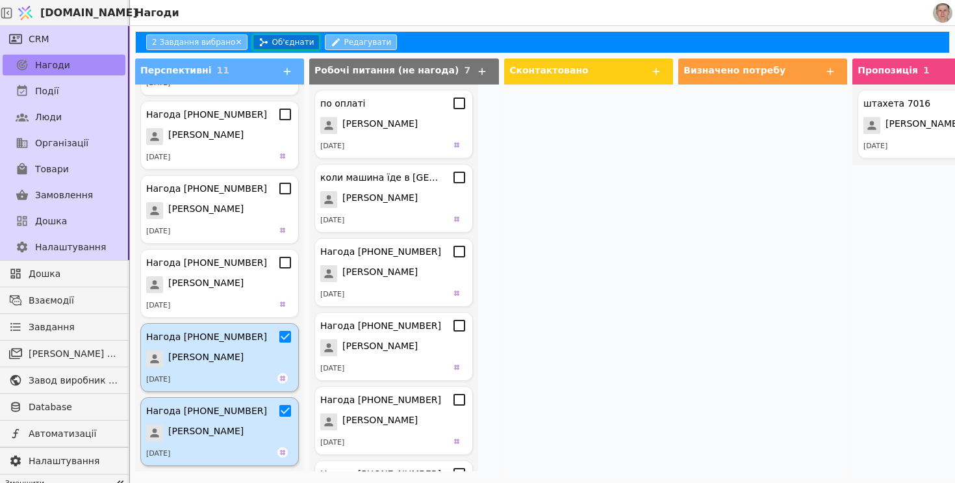
click at [261, 40] on icon at bounding box center [264, 42] width 10 height 10
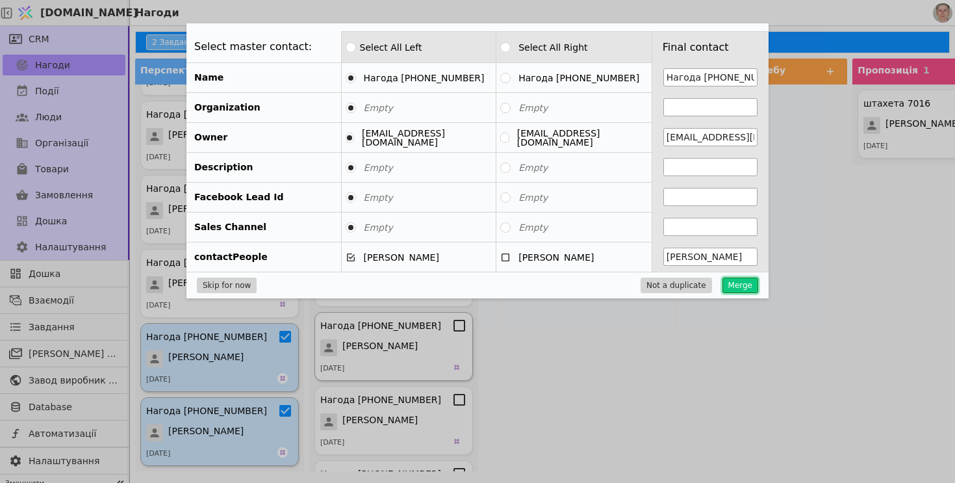
click at [731, 288] on button "Merge" at bounding box center [740, 285] width 36 height 16
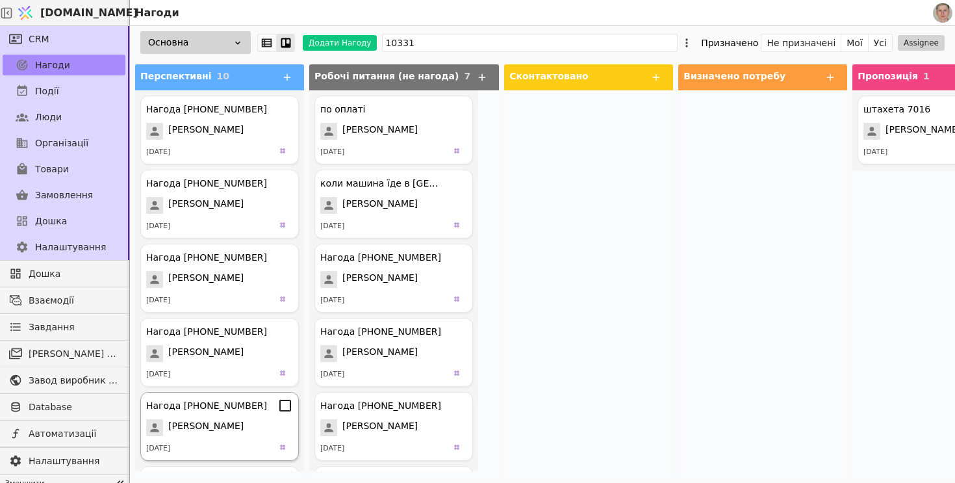
click at [281, 409] on icon at bounding box center [285, 406] width 16 height 16
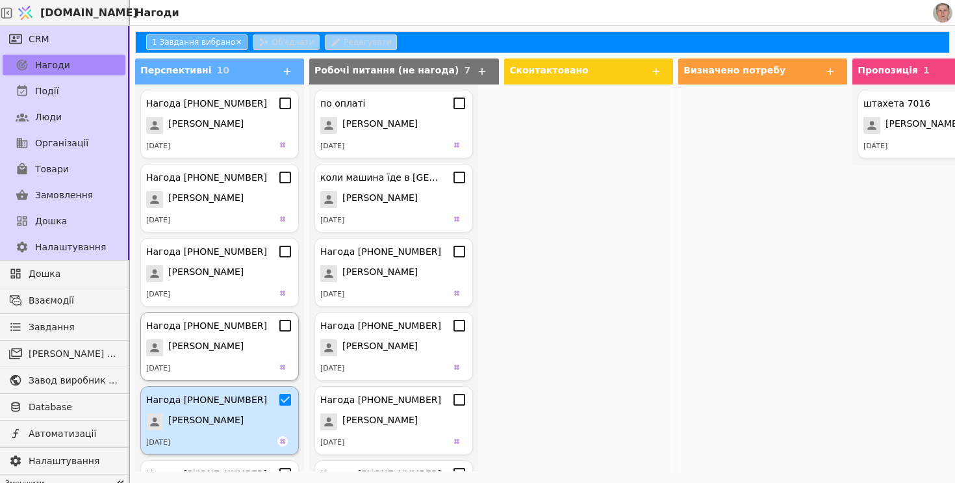
click at [285, 333] on div "Нагода +380677010331 Козак Віталій 06.08.2025" at bounding box center [219, 346] width 159 height 69
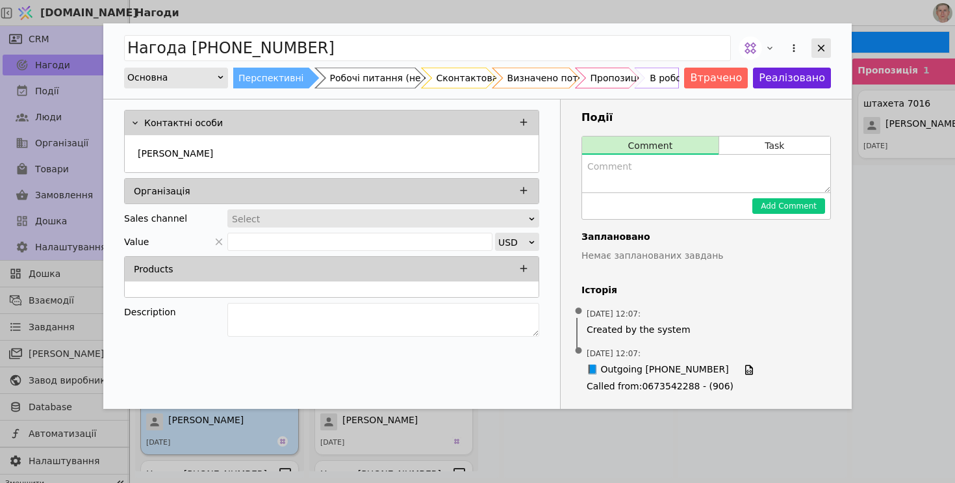
click at [820, 49] on icon "Add Opportunity" at bounding box center [821, 48] width 7 height 7
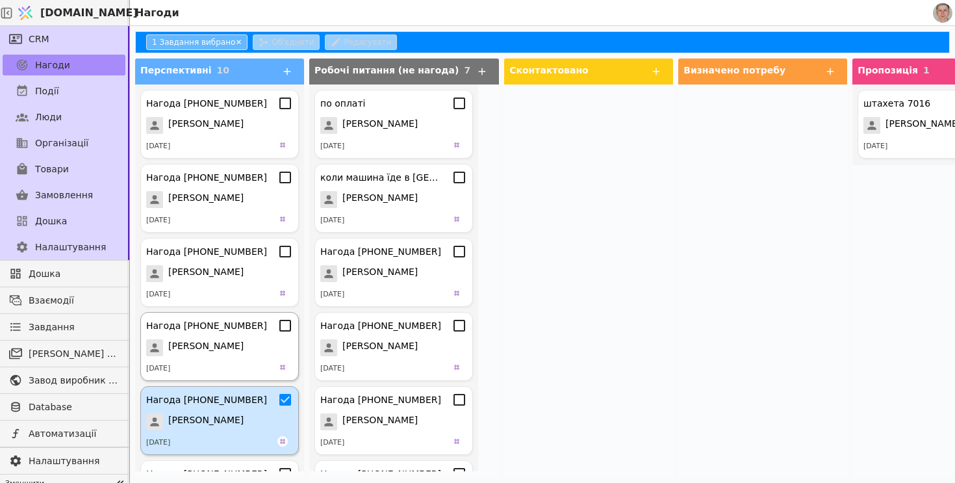
click at [288, 328] on icon at bounding box center [285, 326] width 16 height 16
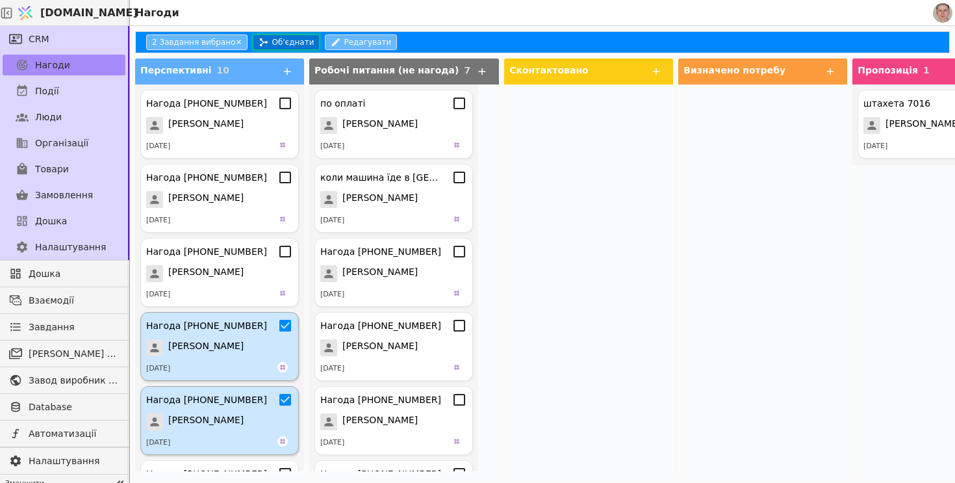
click at [263, 47] on icon at bounding box center [264, 42] width 10 height 10
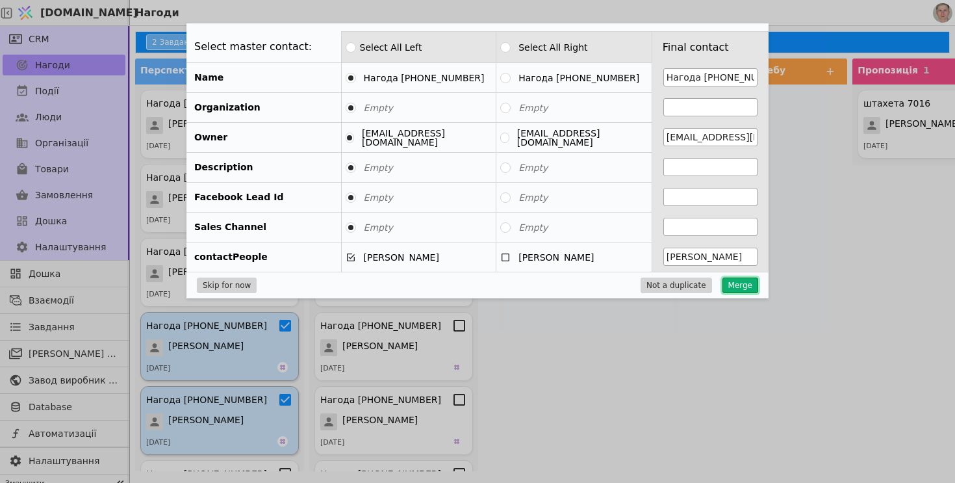
click at [743, 288] on button "Merge" at bounding box center [740, 285] width 36 height 16
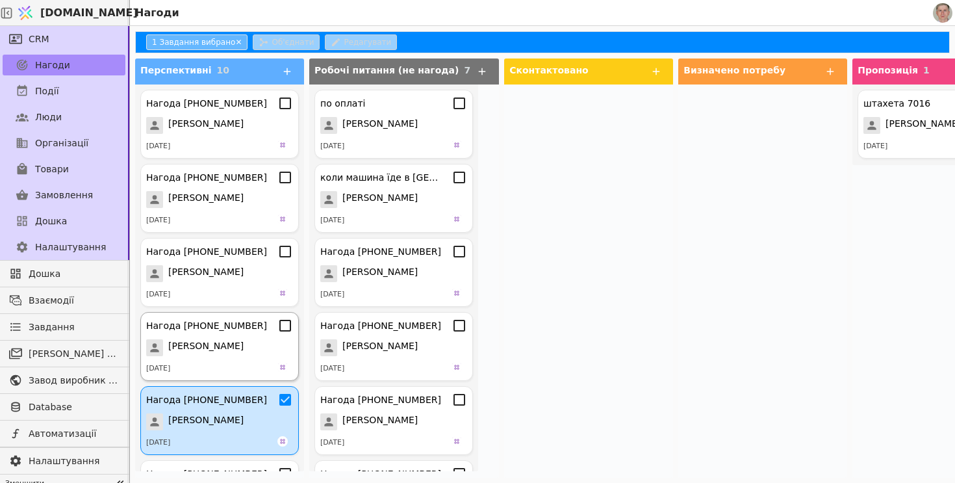
click at [285, 326] on icon at bounding box center [285, 326] width 16 height 16
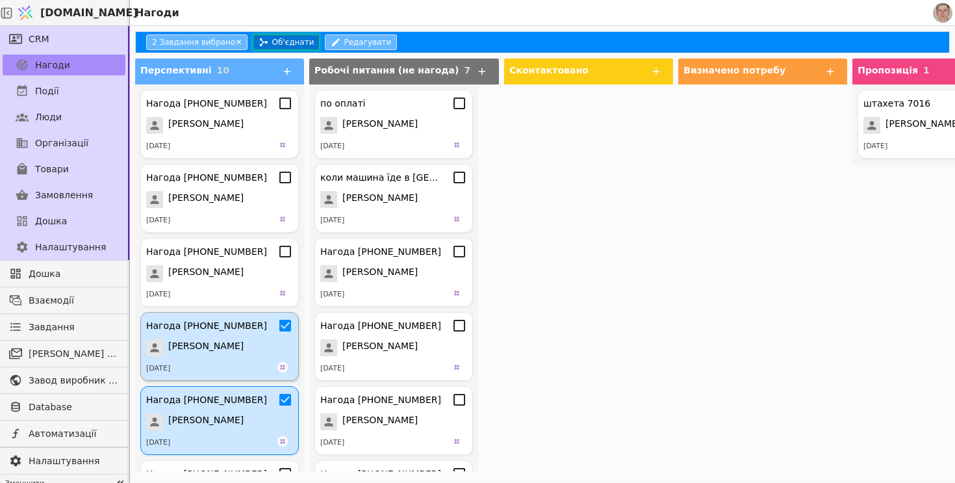
click at [277, 44] on button "Об'єднати" at bounding box center [286, 42] width 67 height 16
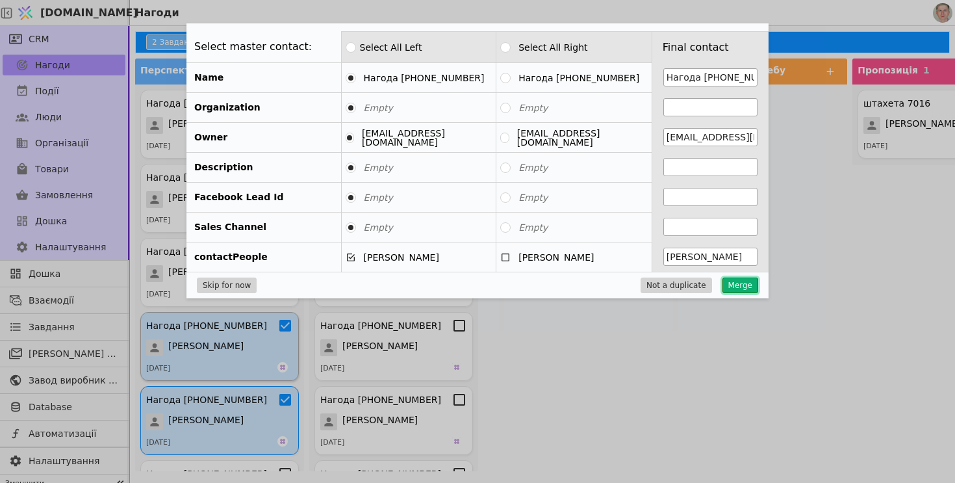
click at [744, 281] on button "Merge" at bounding box center [740, 285] width 36 height 16
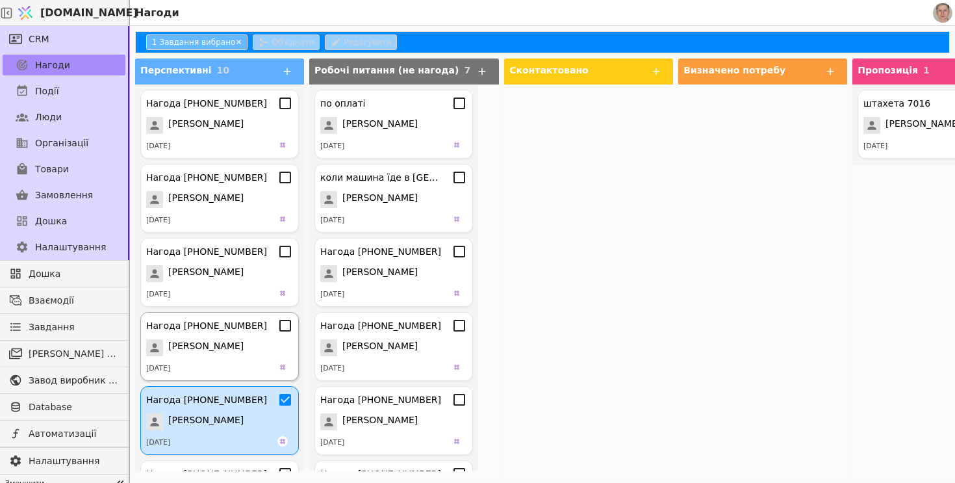
click at [288, 331] on icon at bounding box center [285, 326] width 12 height 12
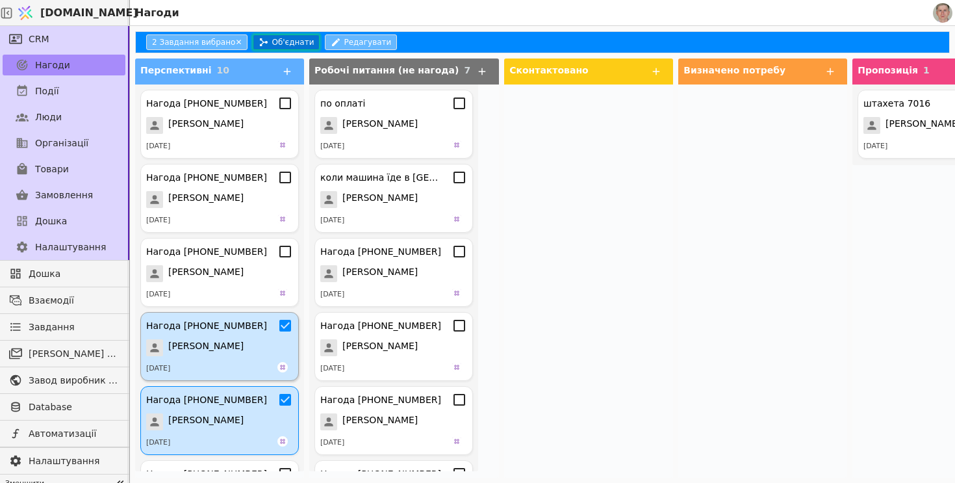
click at [271, 44] on button "Об'єднати" at bounding box center [286, 42] width 67 height 16
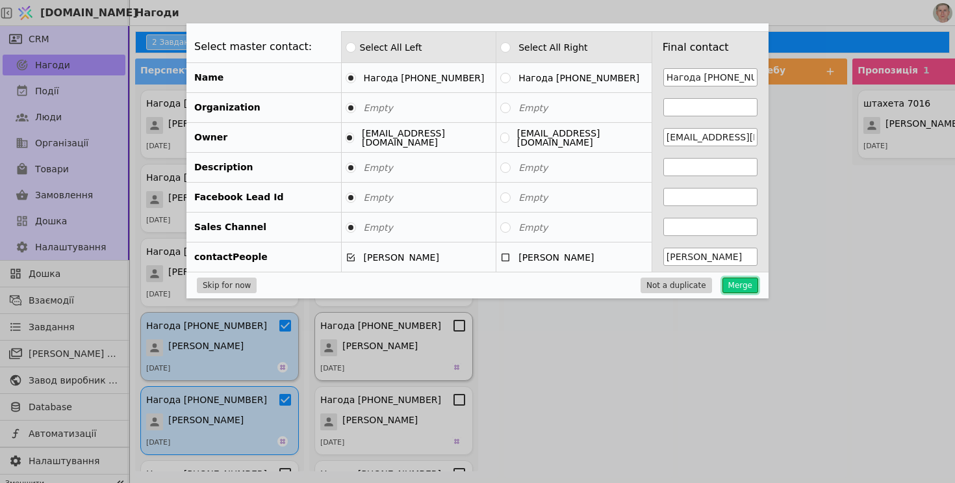
click at [748, 285] on button "Merge" at bounding box center [740, 285] width 36 height 16
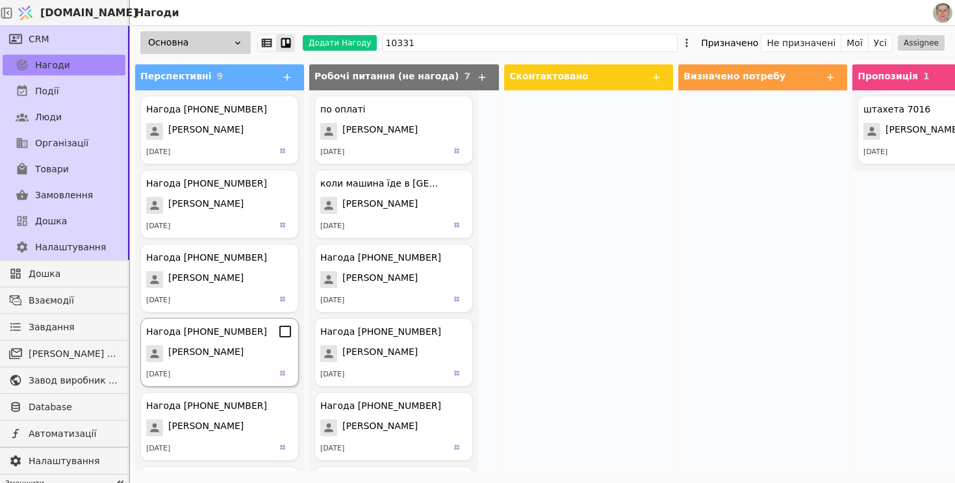
click at [285, 327] on icon at bounding box center [285, 332] width 16 height 16
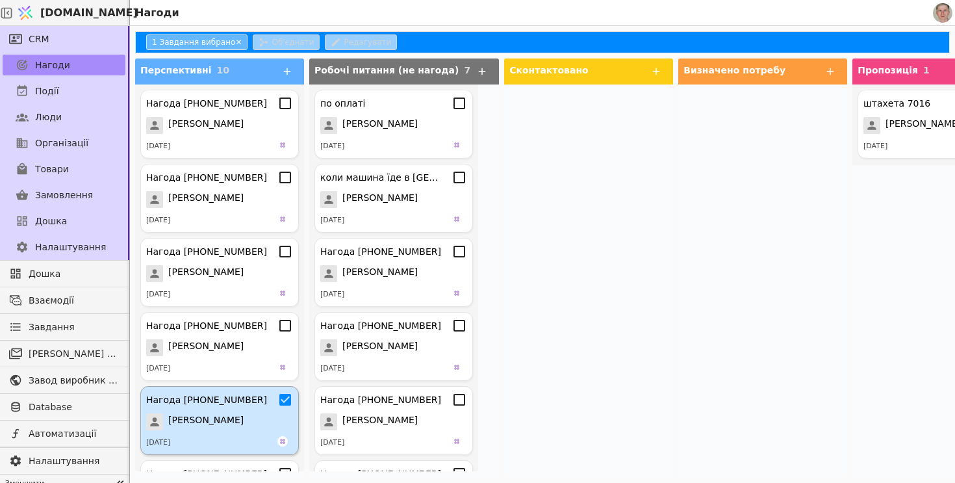
click at [285, 403] on icon at bounding box center [285, 400] width 12 height 12
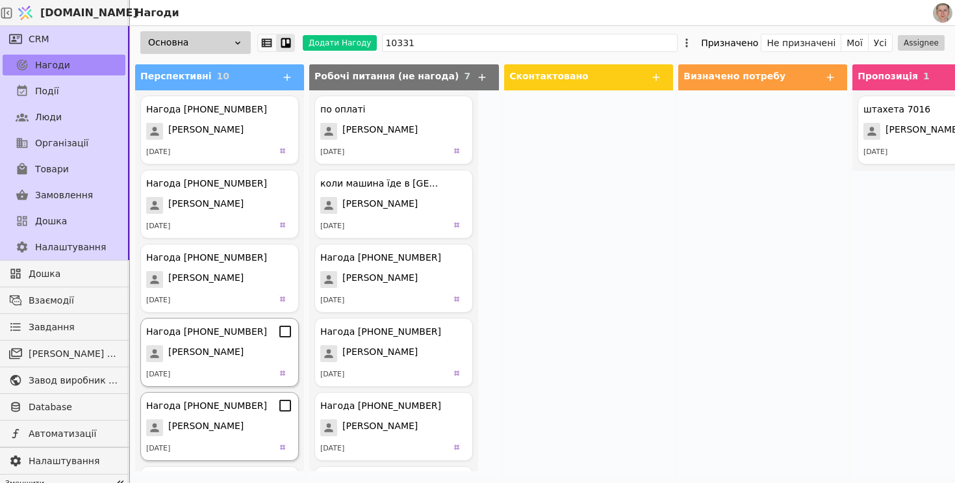
click at [289, 334] on icon at bounding box center [285, 332] width 16 height 16
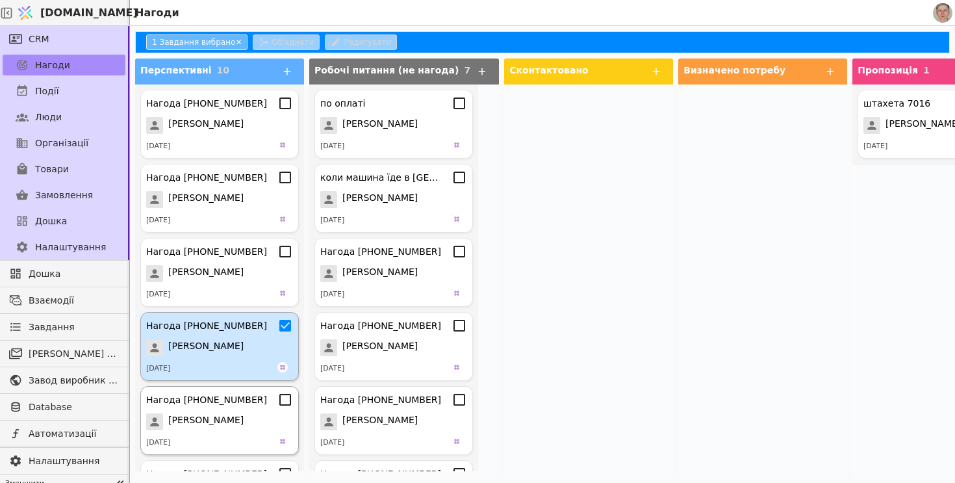
click at [287, 403] on icon at bounding box center [285, 400] width 16 height 16
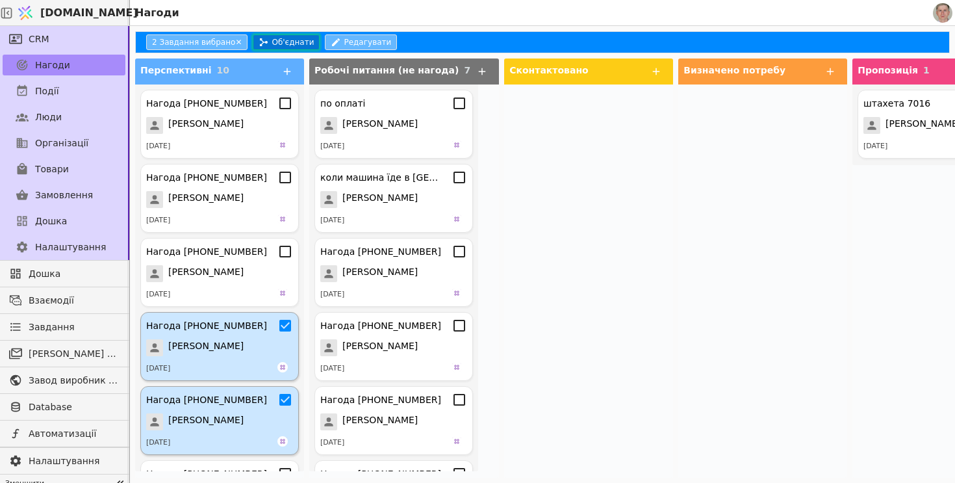
click at [279, 44] on button "Об'єднати" at bounding box center [286, 42] width 67 height 16
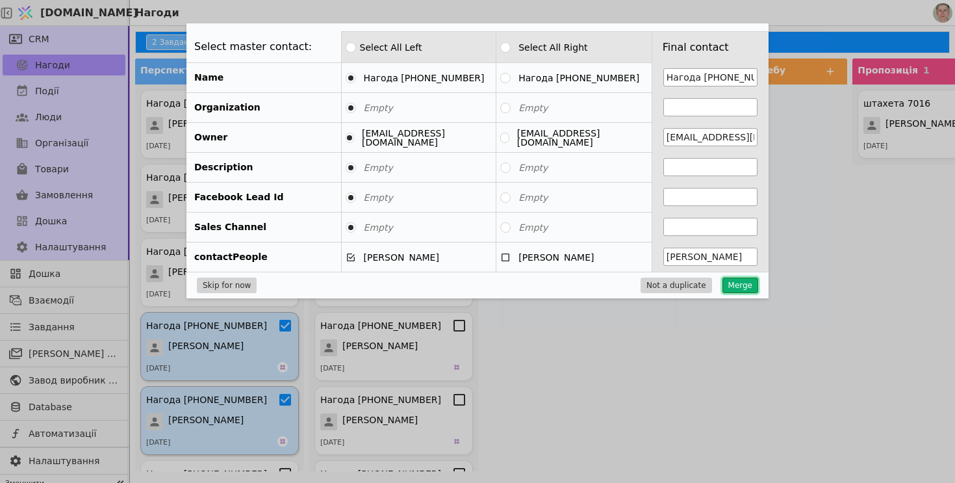
click at [739, 283] on button "Merge" at bounding box center [740, 285] width 36 height 16
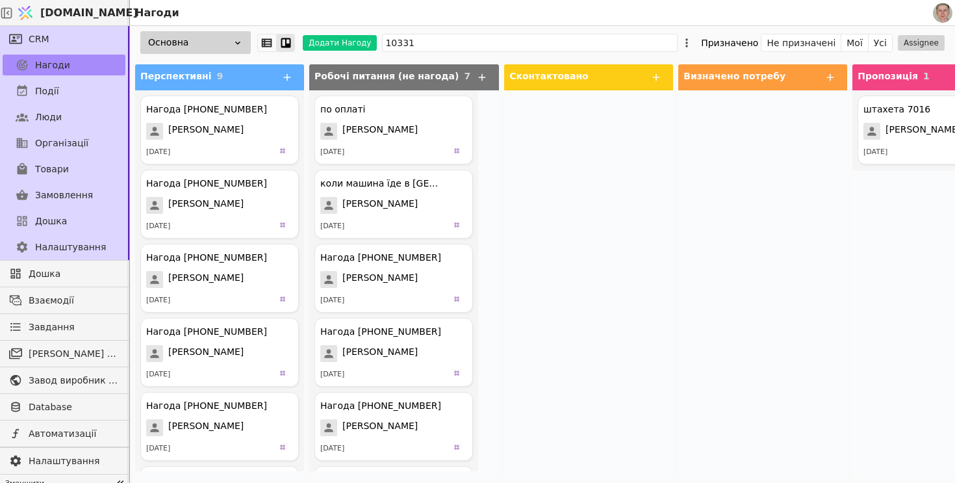
click at [741, 286] on div at bounding box center [762, 283] width 169 height 387
click at [281, 411] on icon at bounding box center [285, 406] width 12 height 12
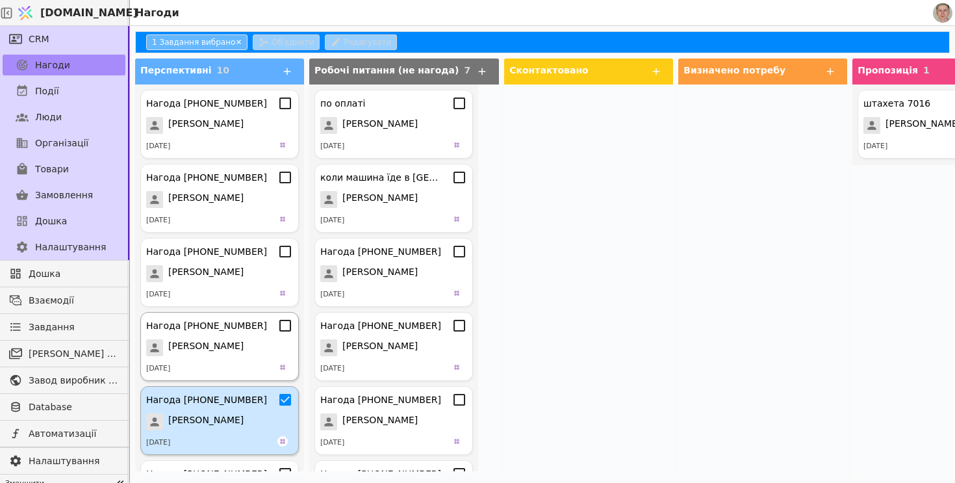
click at [285, 326] on icon at bounding box center [285, 326] width 16 height 16
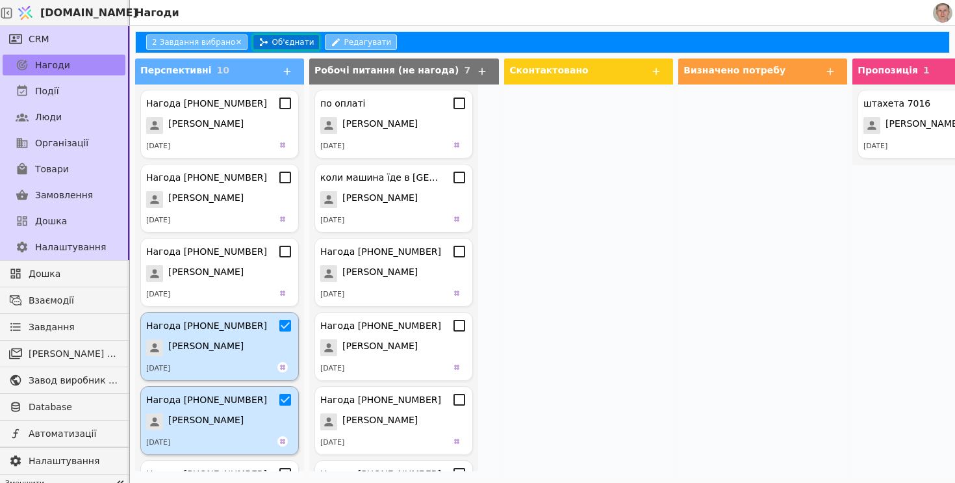
click at [286, 40] on button "Об'єднати" at bounding box center [286, 42] width 67 height 16
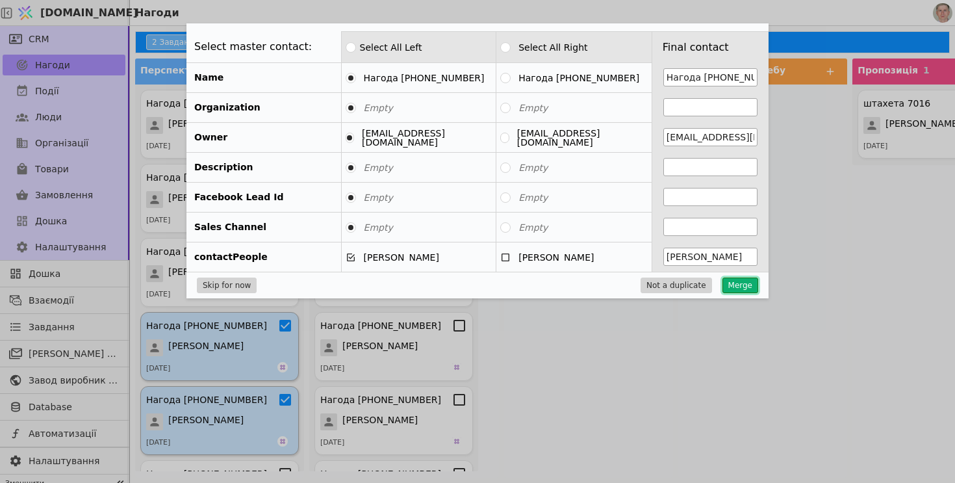
click at [750, 284] on button "Merge" at bounding box center [740, 285] width 36 height 16
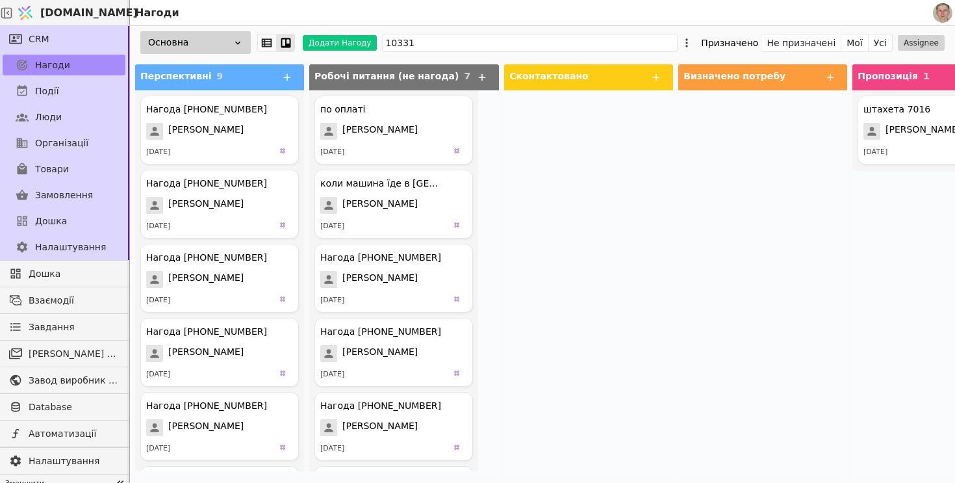
click at [648, 238] on div at bounding box center [588, 283] width 169 height 387
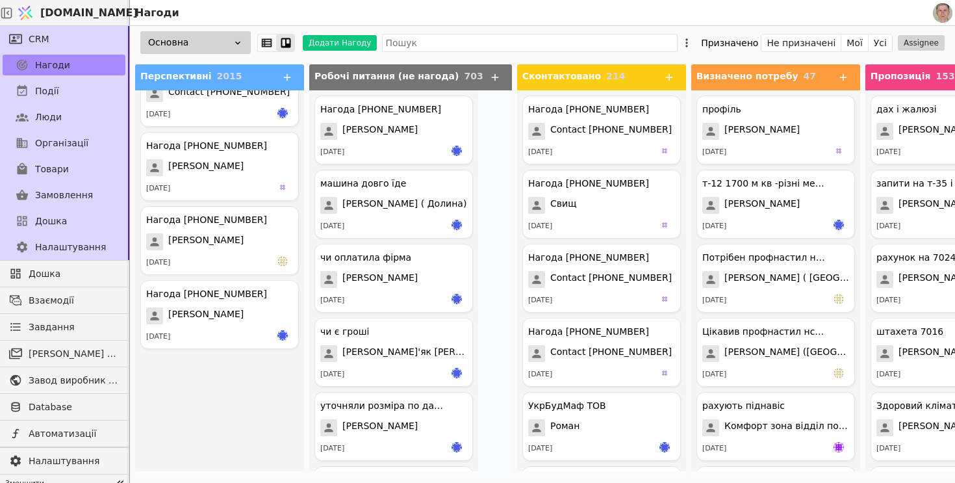
scroll to position [1184, 0]
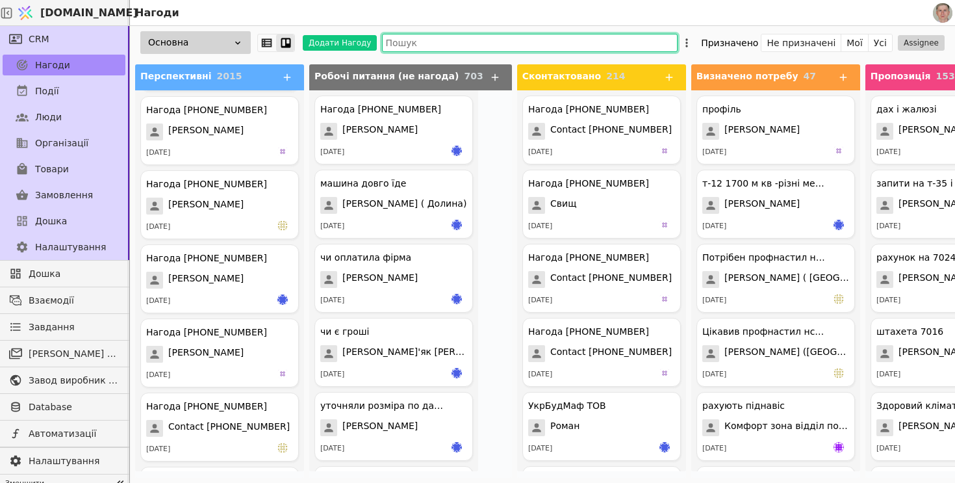
click at [466, 45] on input "text" at bounding box center [530, 43] width 296 height 18
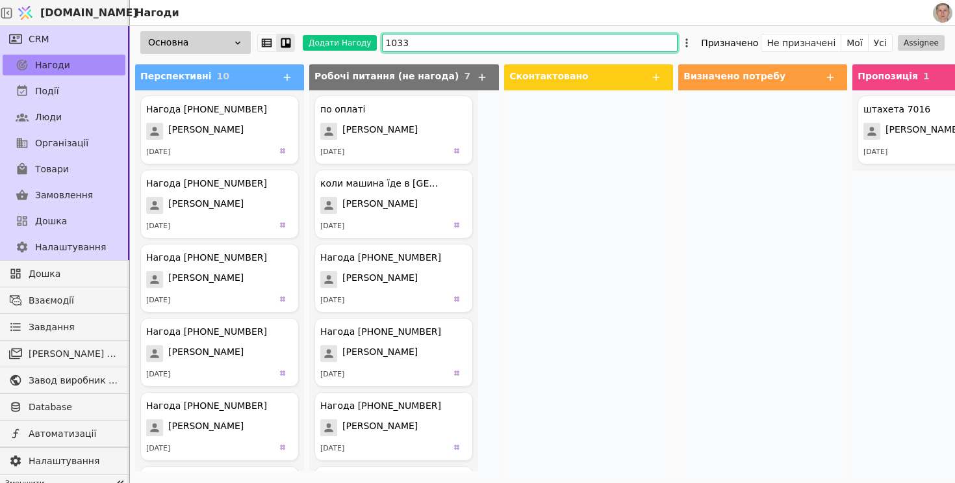
type input "10331"
click at [284, 257] on icon at bounding box center [285, 257] width 16 height 16
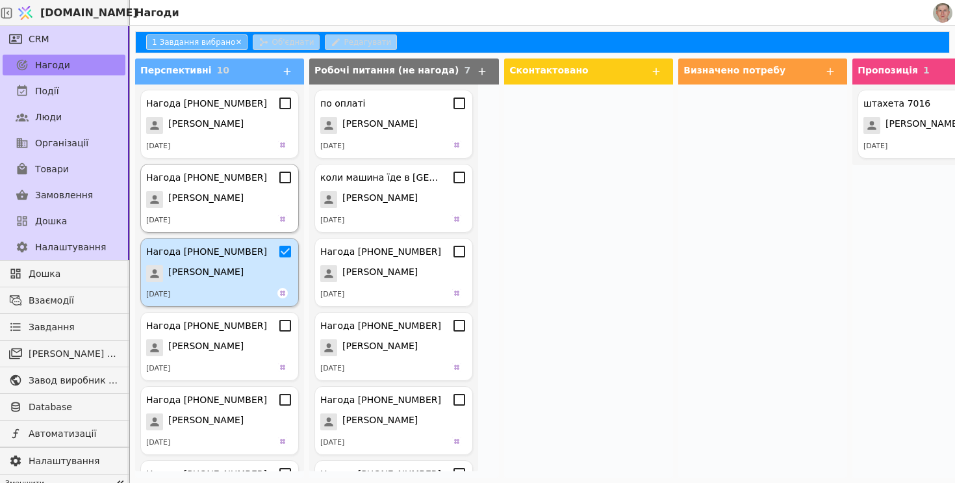
click at [285, 177] on icon at bounding box center [285, 178] width 16 height 16
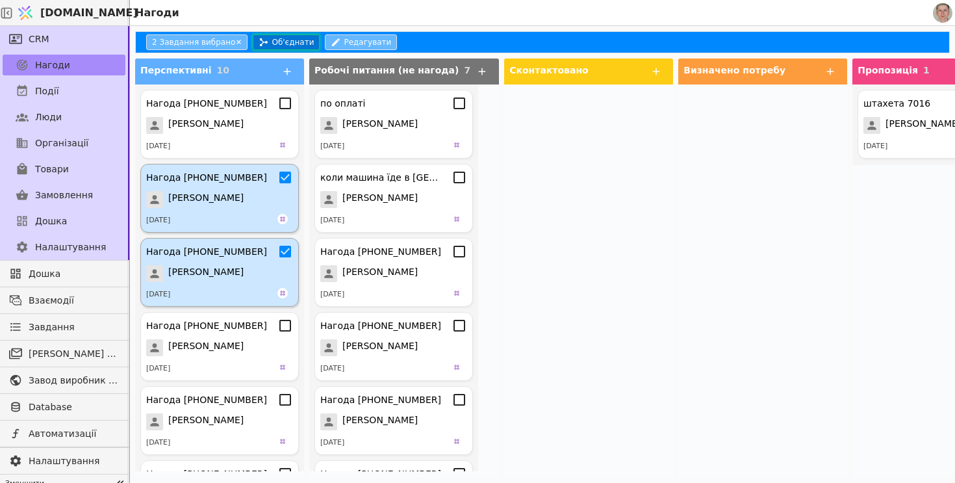
click at [281, 44] on button "Об'єднати" at bounding box center [286, 42] width 67 height 16
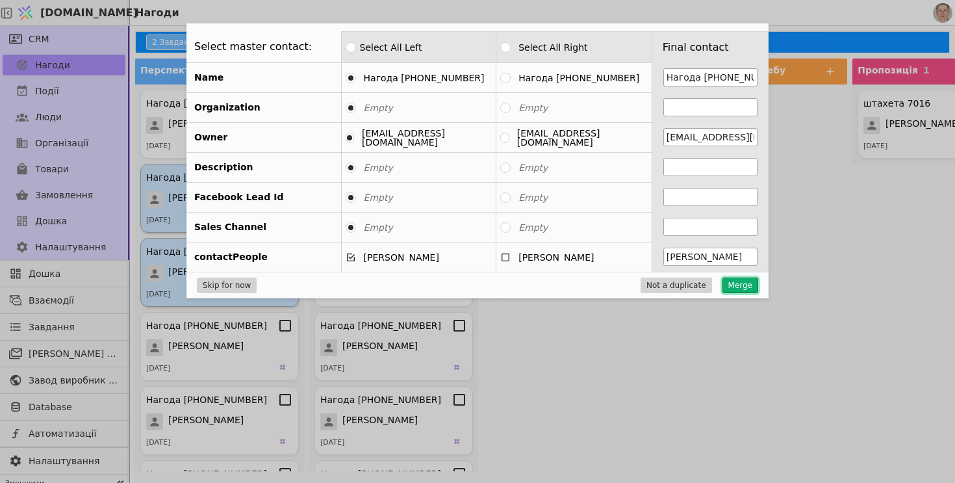
click at [734, 279] on button "Merge" at bounding box center [740, 285] width 36 height 16
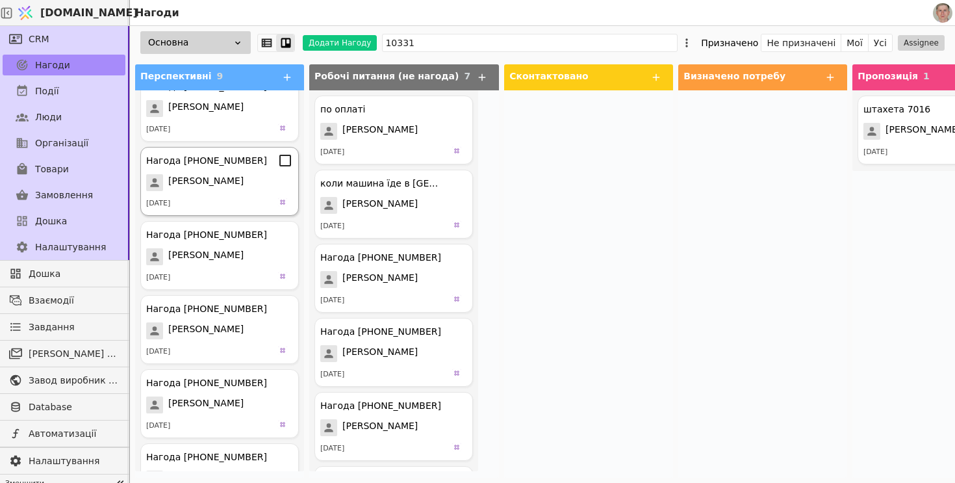
scroll to position [291, 0]
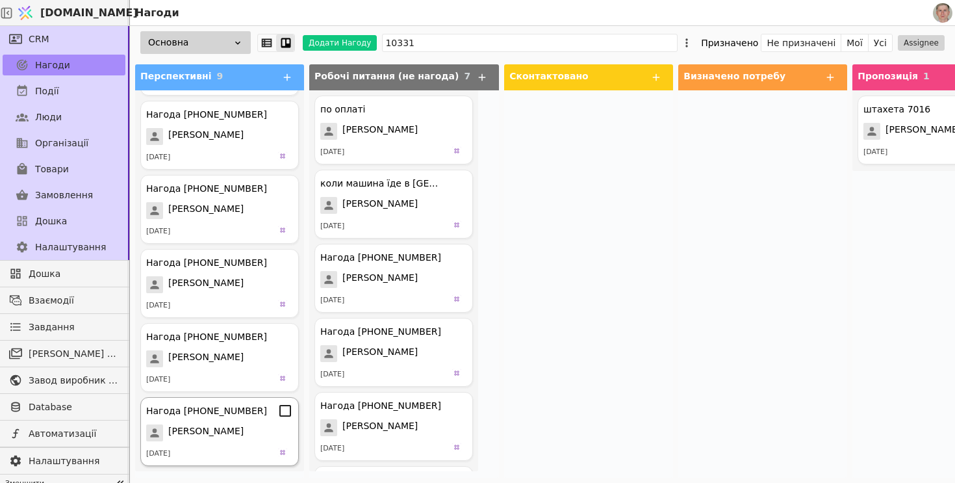
click at [287, 403] on icon at bounding box center [285, 411] width 16 height 16
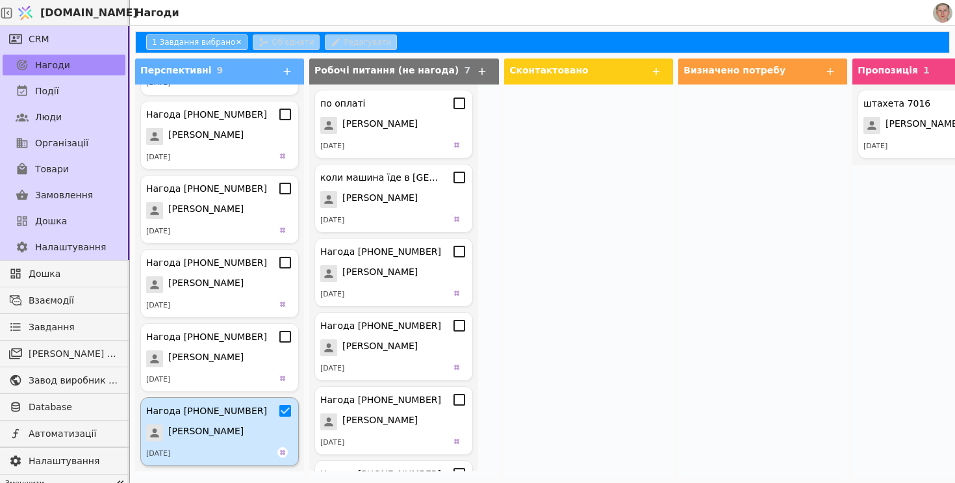
scroll to position [285, 0]
click at [285, 346] on div "Нагода +380677010331 Козак Віталій 01.08.2025" at bounding box center [219, 357] width 159 height 69
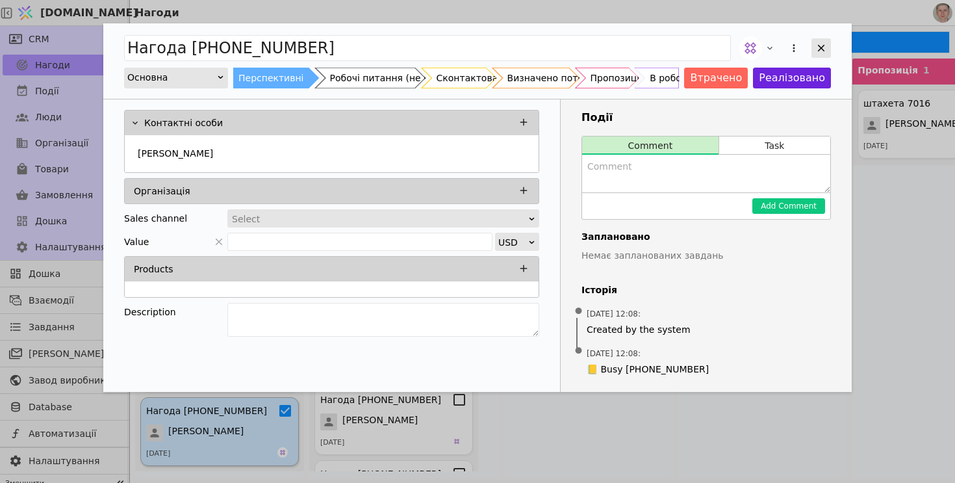
click at [820, 47] on icon "Add Opportunity" at bounding box center [821, 48] width 7 height 7
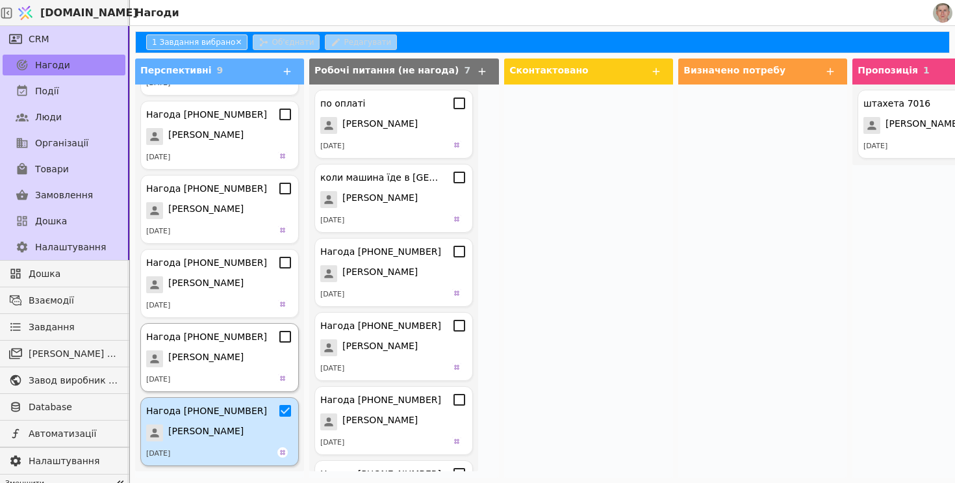
click at [288, 337] on icon at bounding box center [285, 337] width 16 height 16
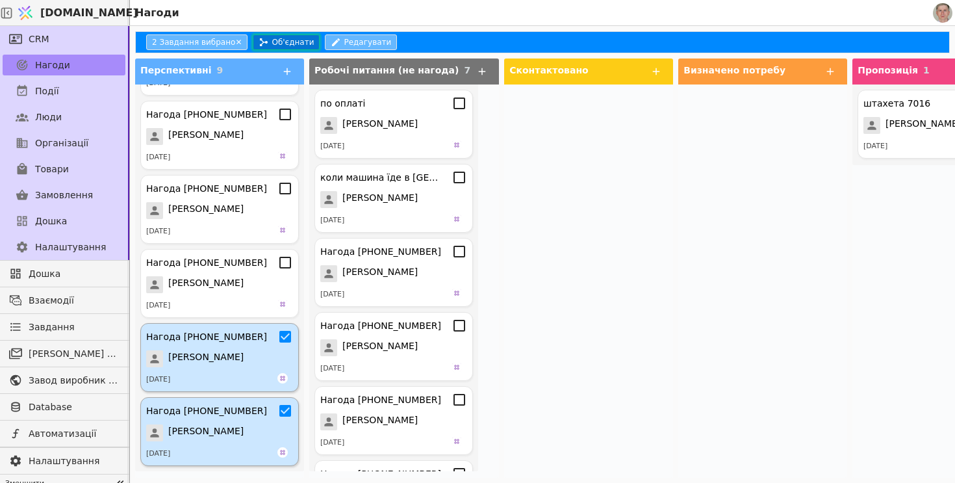
click at [270, 38] on button "Об'єднати" at bounding box center [286, 42] width 67 height 16
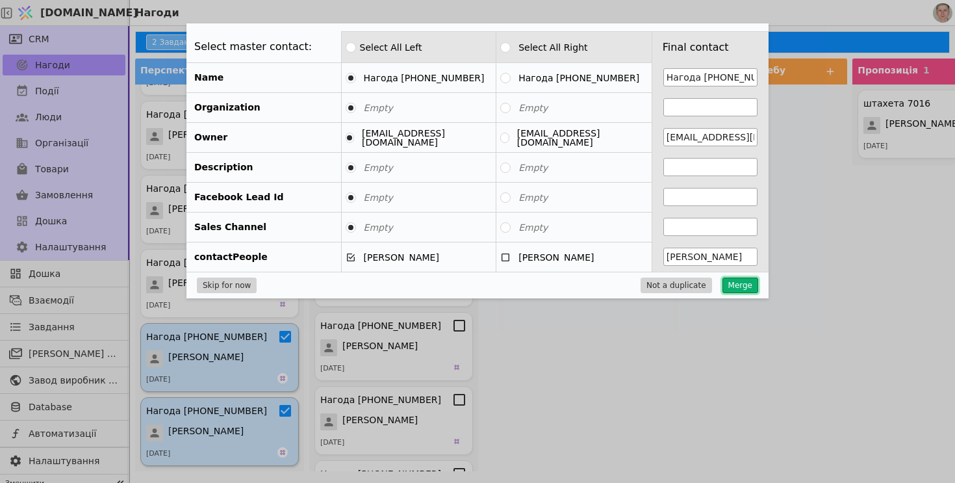
click at [744, 287] on button "Merge" at bounding box center [740, 285] width 36 height 16
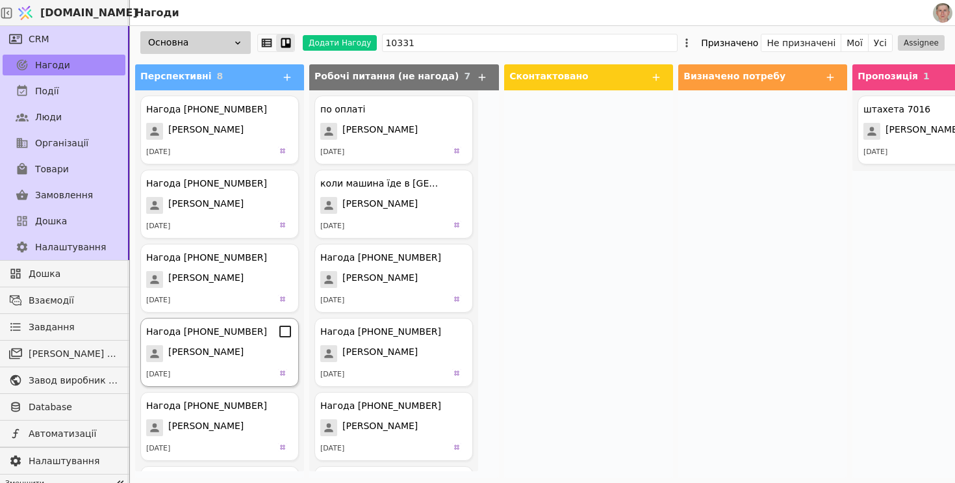
click at [265, 353] on div "[PERSON_NAME]" at bounding box center [219, 353] width 147 height 17
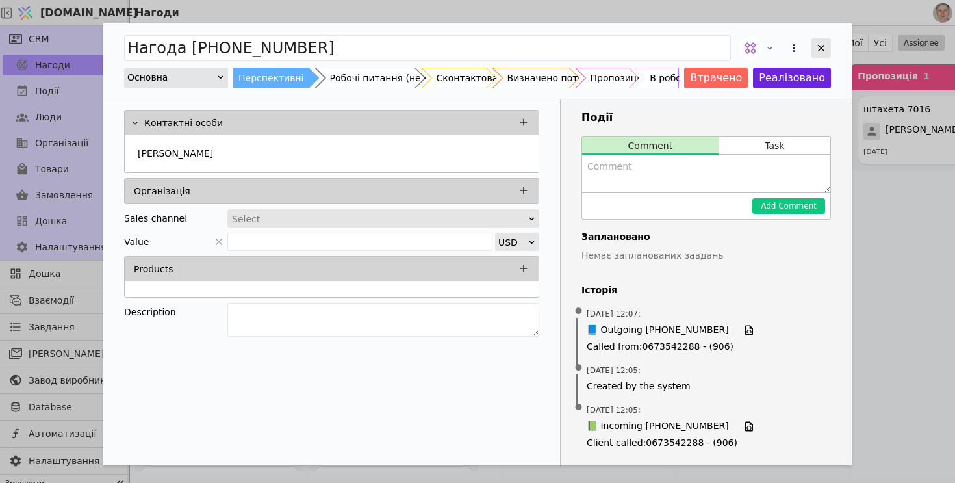
click at [819, 40] on div "Add Opportunity" at bounding box center [820, 47] width 19 height 19
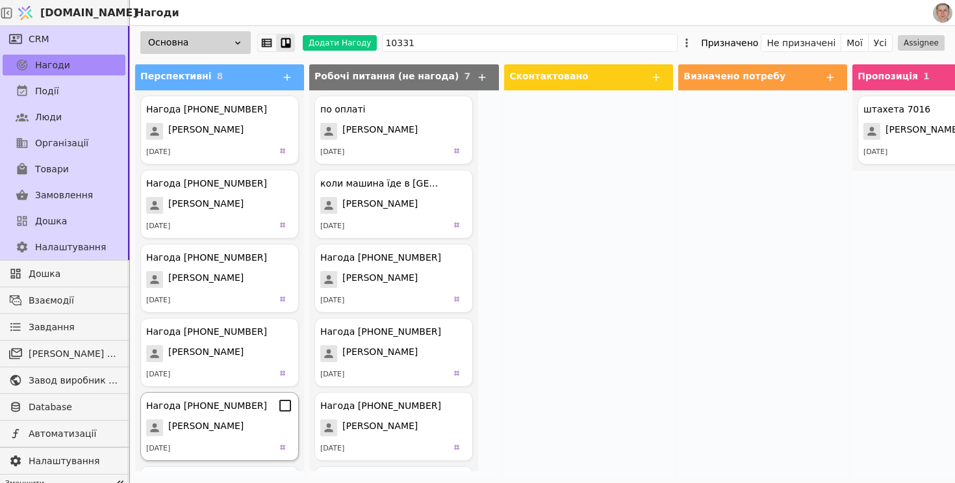
scroll to position [217, 0]
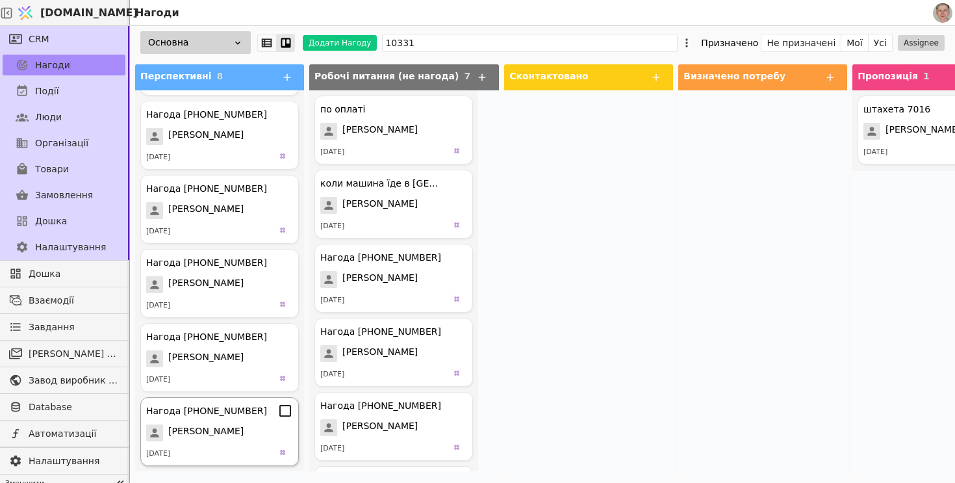
click at [286, 410] on icon at bounding box center [285, 411] width 16 height 16
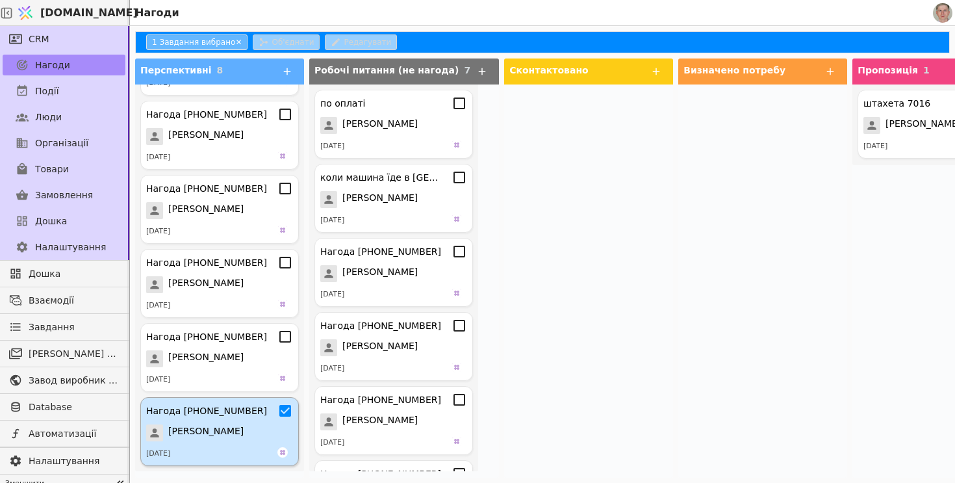
scroll to position [211, 0]
click at [287, 338] on icon at bounding box center [285, 337] width 16 height 16
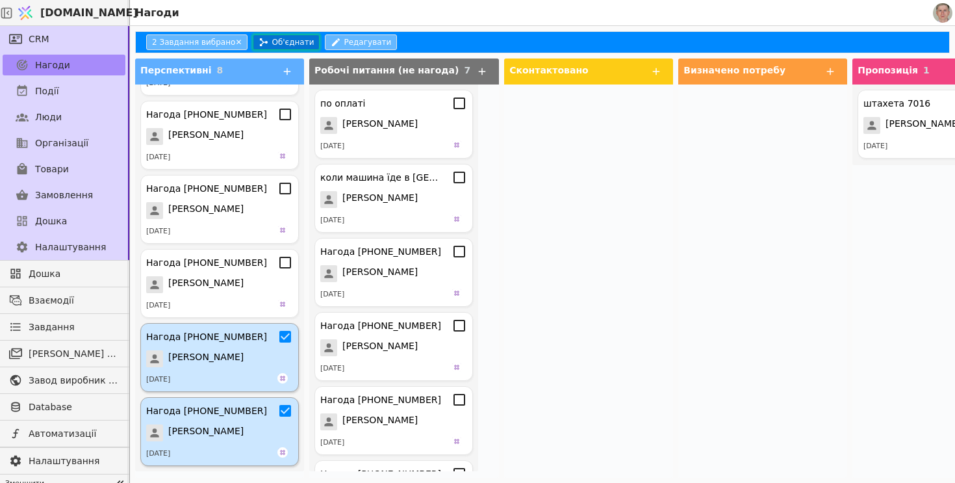
click at [279, 42] on button "Об'єднати" at bounding box center [286, 42] width 67 height 16
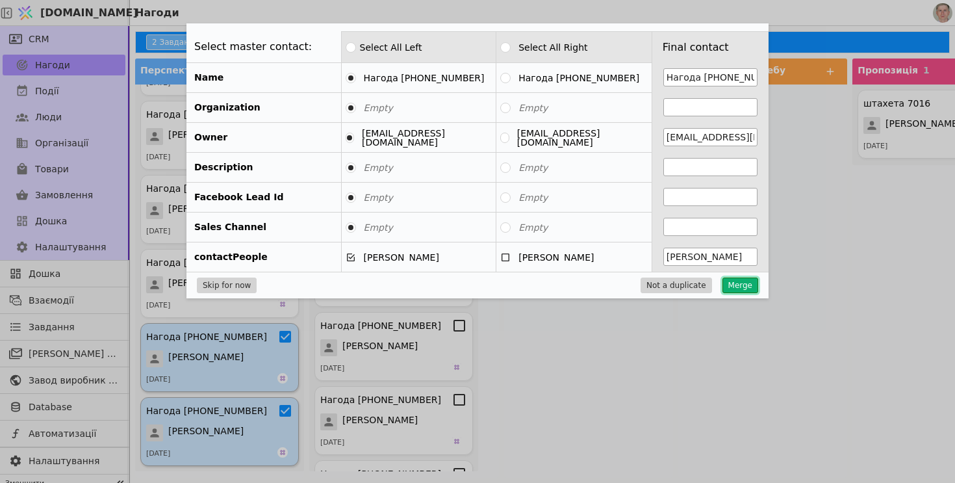
click at [733, 282] on button "Merge" at bounding box center [740, 285] width 36 height 16
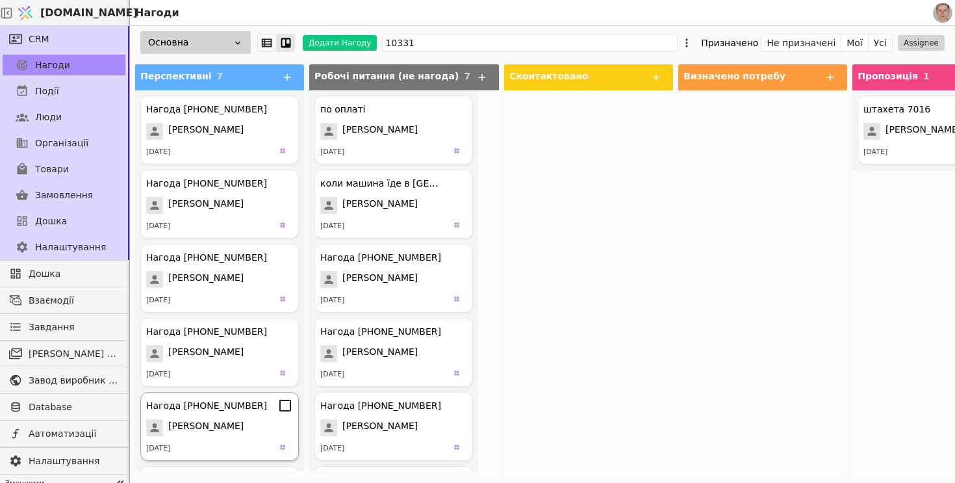
click at [288, 405] on icon at bounding box center [285, 406] width 16 height 16
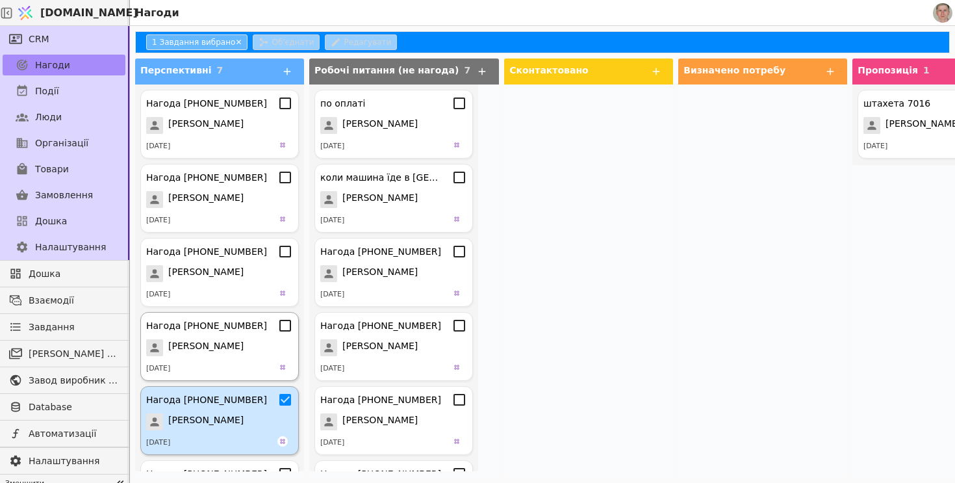
click at [288, 329] on icon at bounding box center [285, 326] width 16 height 16
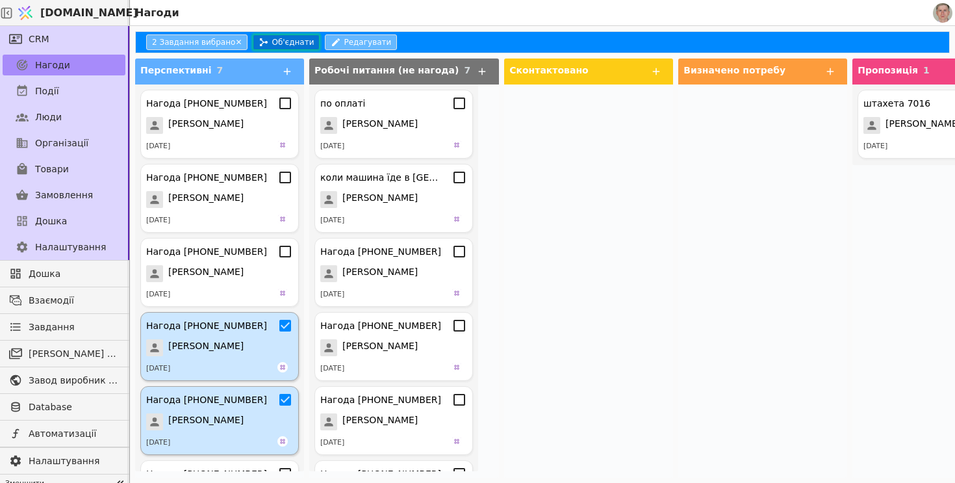
click at [275, 45] on button "Об'єднати" at bounding box center [286, 42] width 67 height 16
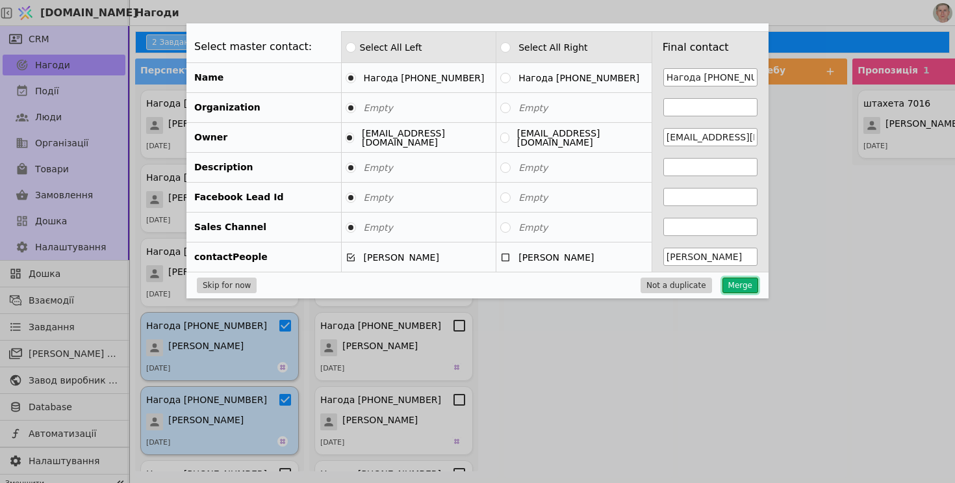
click at [743, 284] on button "Merge" at bounding box center [740, 285] width 36 height 16
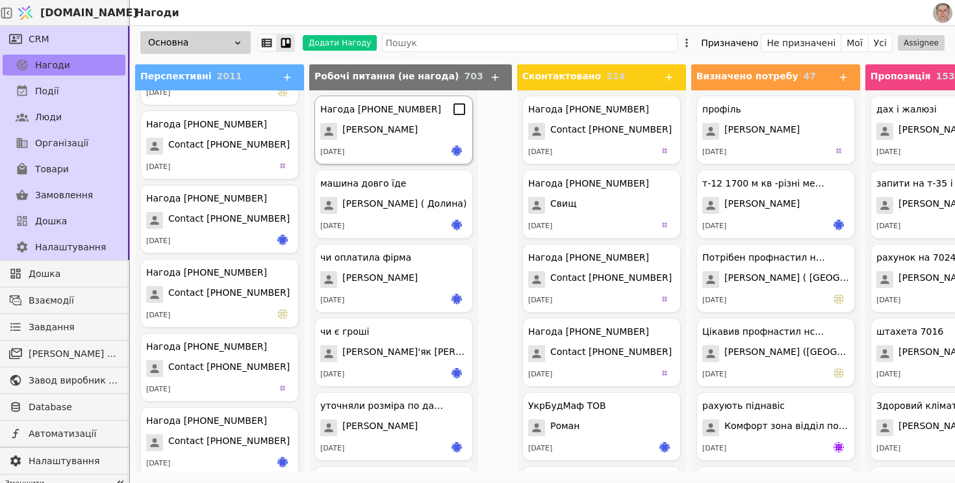
scroll to position [579, 0]
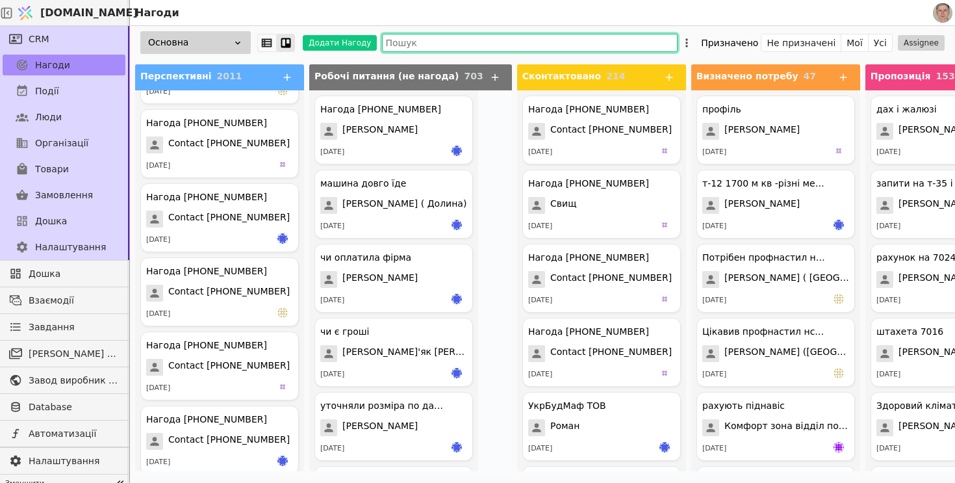
click at [477, 39] on input "text" at bounding box center [530, 43] width 296 height 18
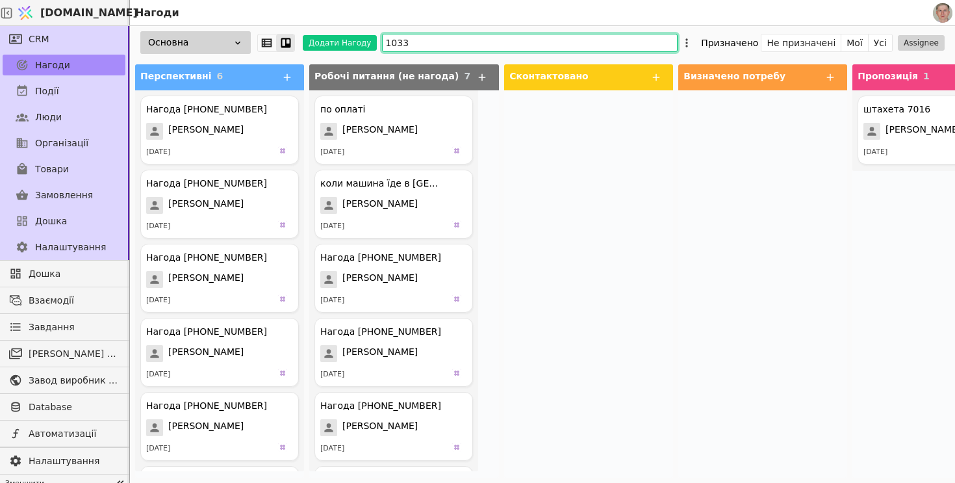
type input "10331"
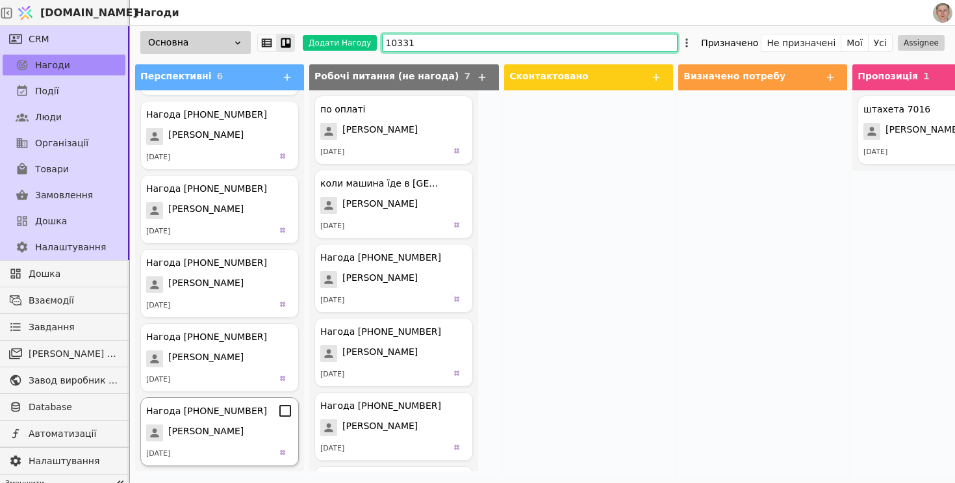
click at [285, 410] on icon at bounding box center [285, 411] width 16 height 16
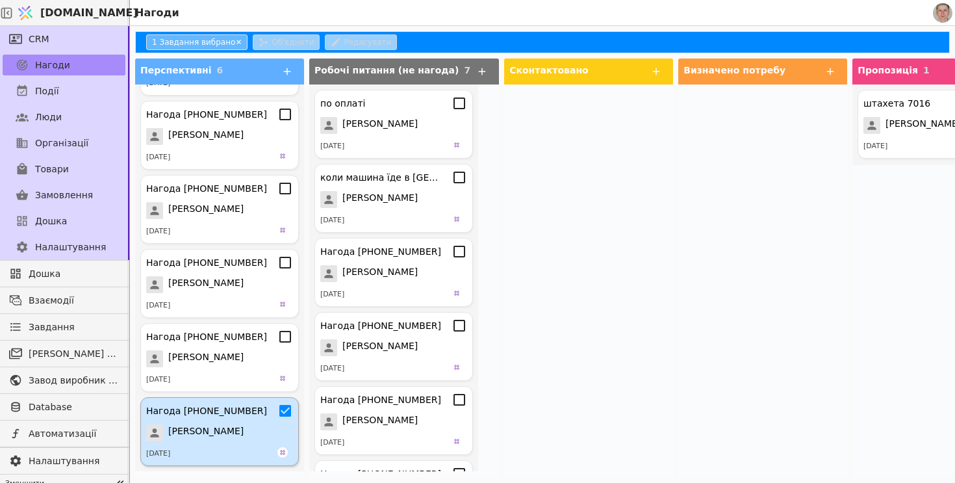
scroll to position [63, 0]
click at [287, 337] on icon at bounding box center [285, 337] width 16 height 16
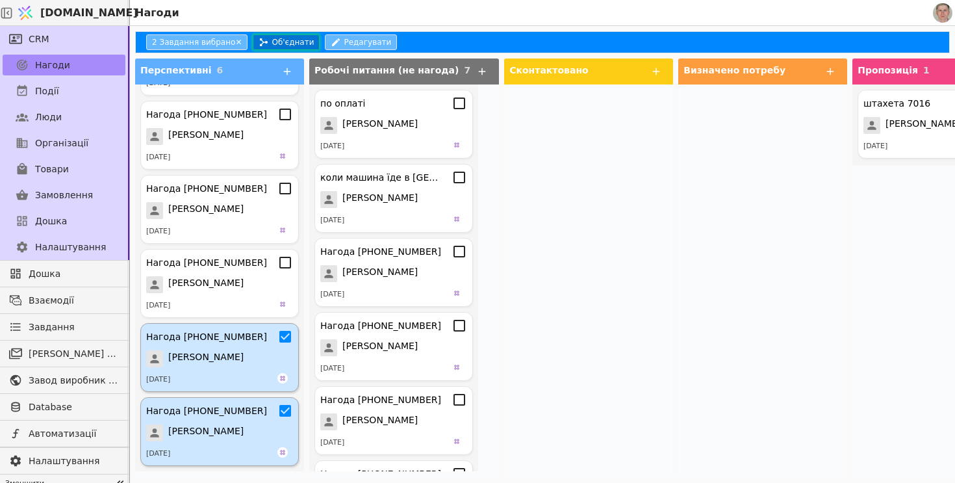
click at [272, 45] on button "Об'єднати" at bounding box center [286, 42] width 67 height 16
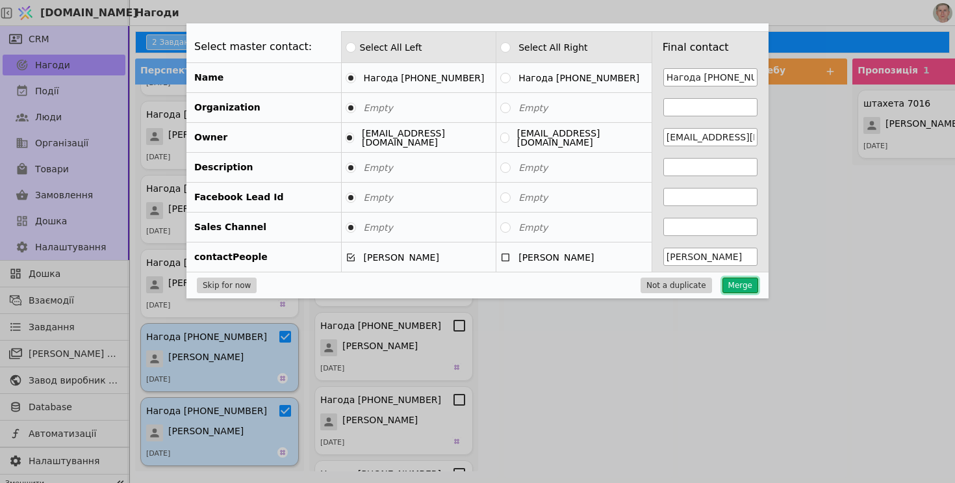
click at [737, 284] on button "Merge" at bounding box center [740, 285] width 36 height 16
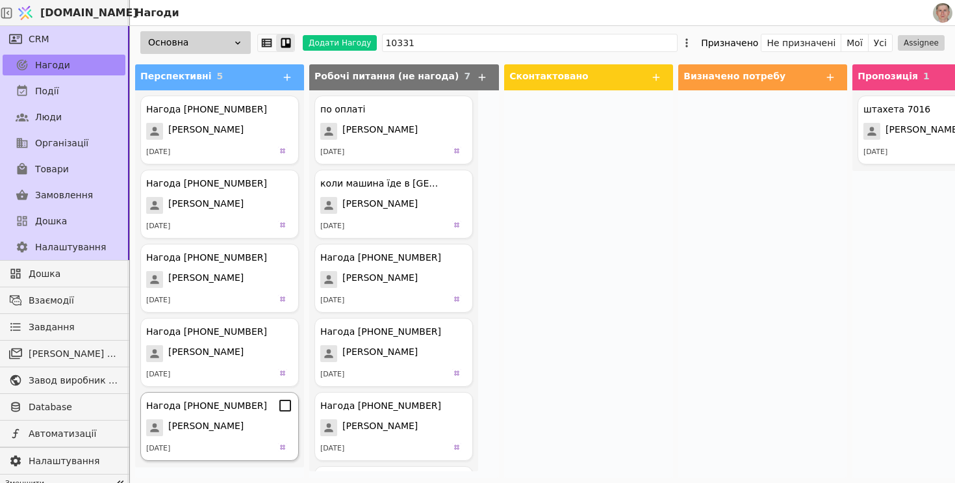
click at [285, 405] on icon at bounding box center [285, 406] width 16 height 16
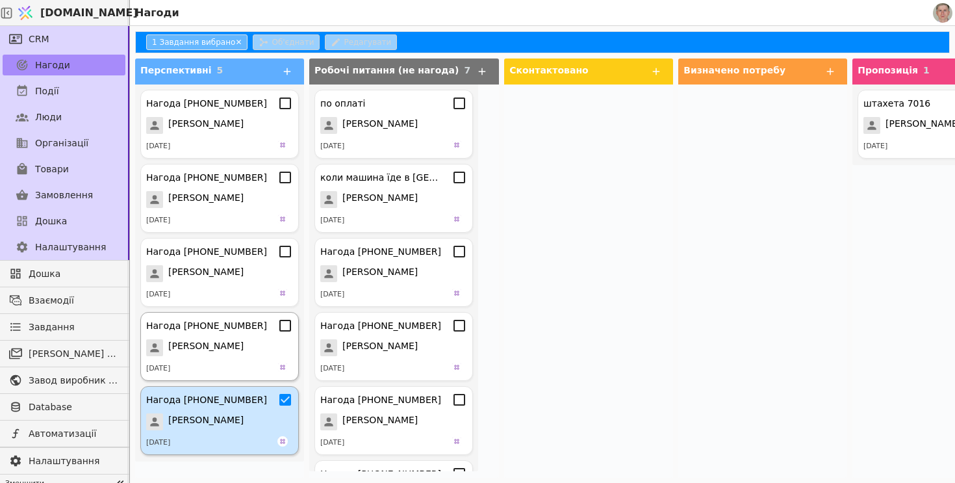
click at [289, 329] on icon at bounding box center [285, 326] width 16 height 16
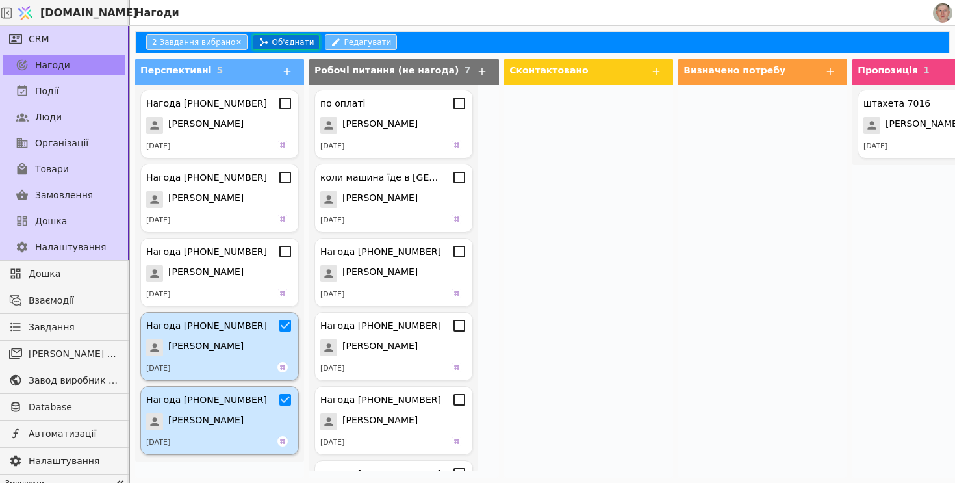
click at [273, 45] on button "Об'єднати" at bounding box center [286, 42] width 67 height 16
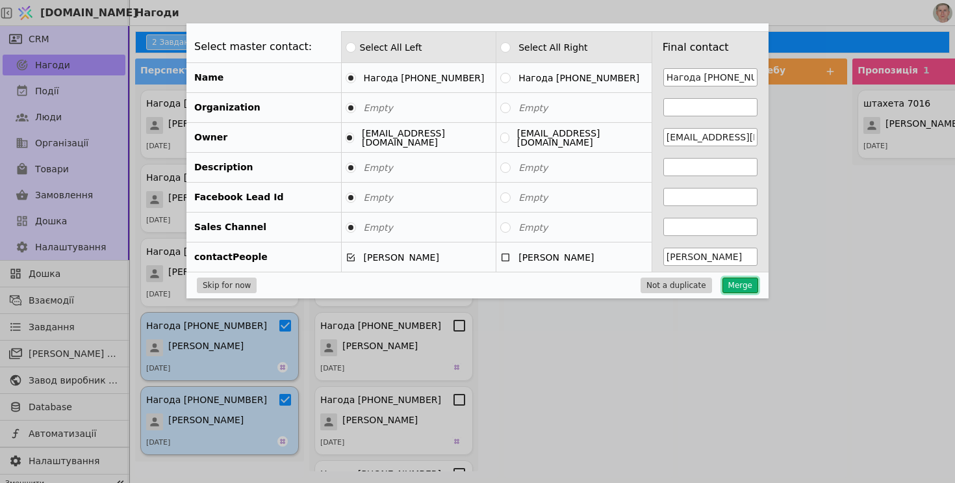
click at [742, 281] on button "Merge" at bounding box center [740, 285] width 36 height 16
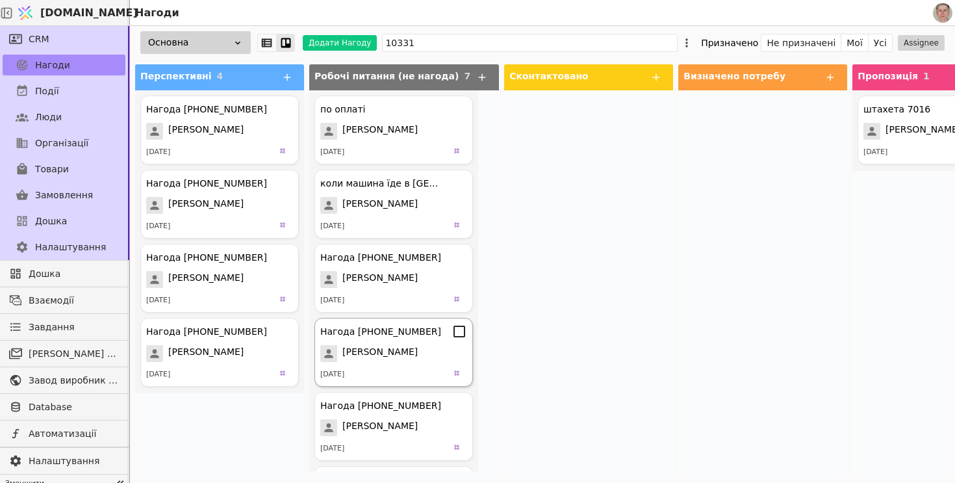
scroll to position [143, 0]
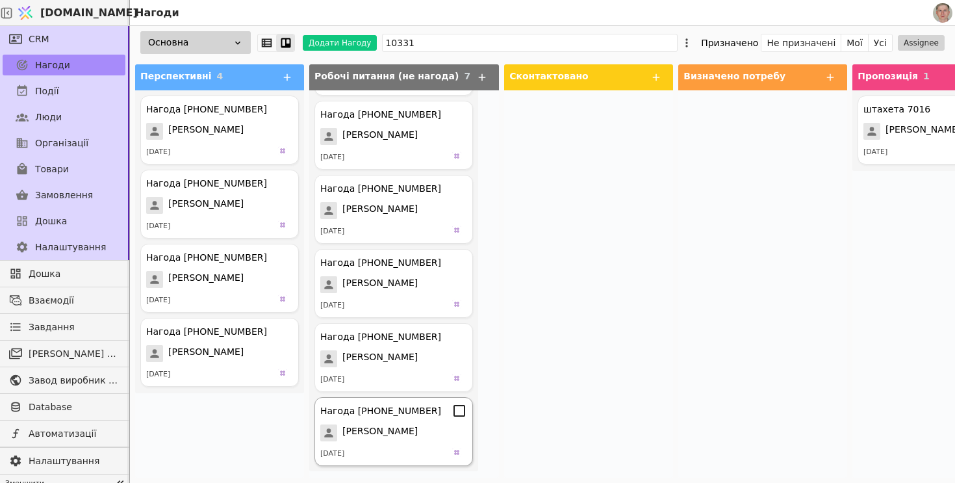
click at [462, 410] on icon at bounding box center [459, 411] width 16 height 16
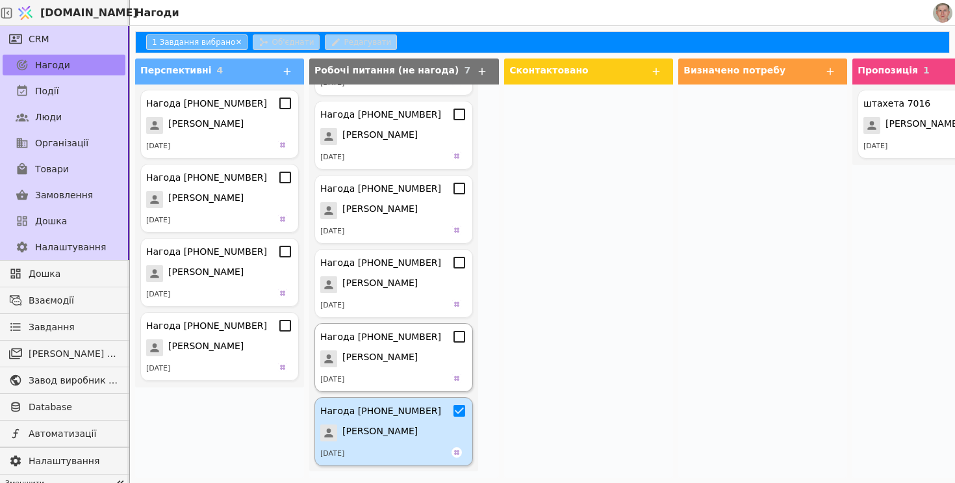
scroll to position [137, 0]
click at [459, 333] on icon at bounding box center [459, 337] width 16 height 16
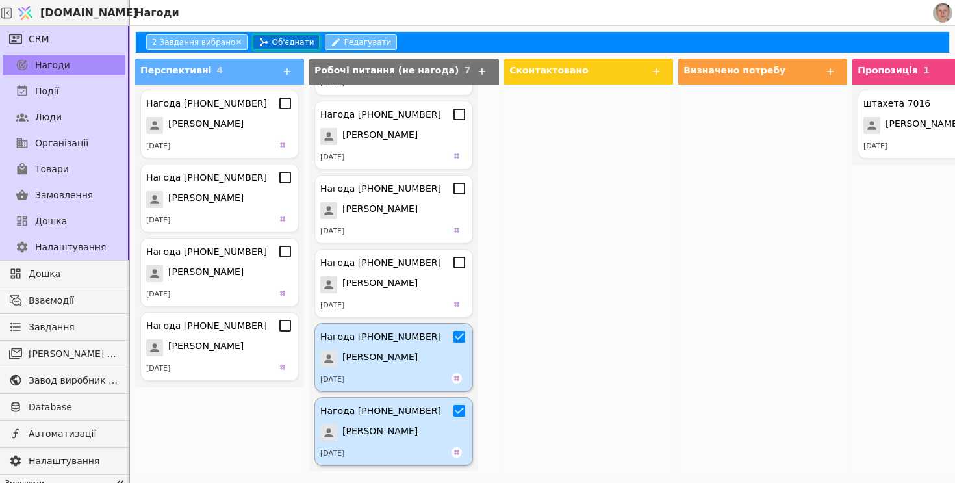
click at [281, 37] on button "Об'єднати" at bounding box center [286, 42] width 67 height 16
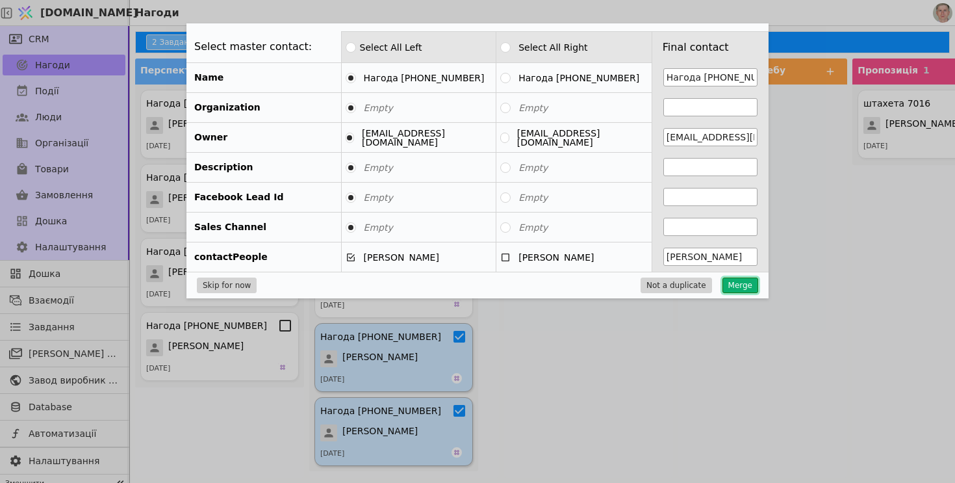
click at [750, 286] on button "Merge" at bounding box center [740, 285] width 36 height 16
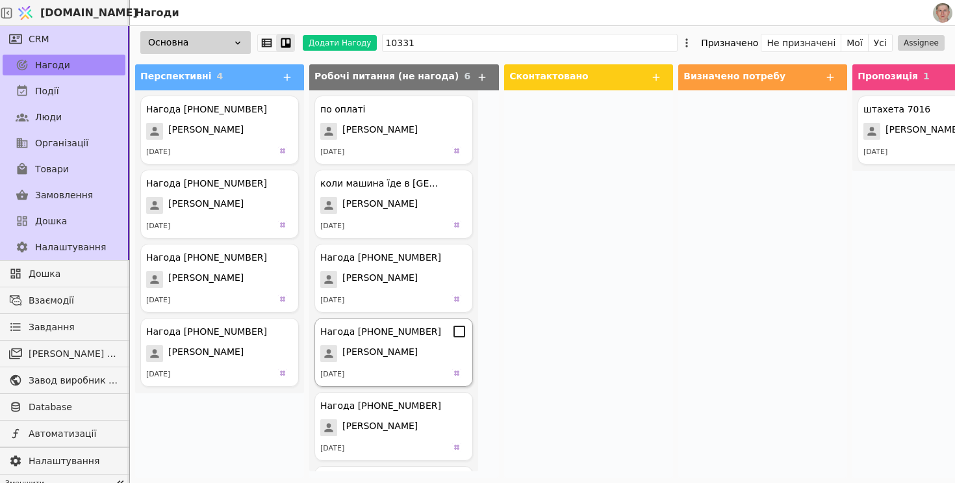
scroll to position [69, 0]
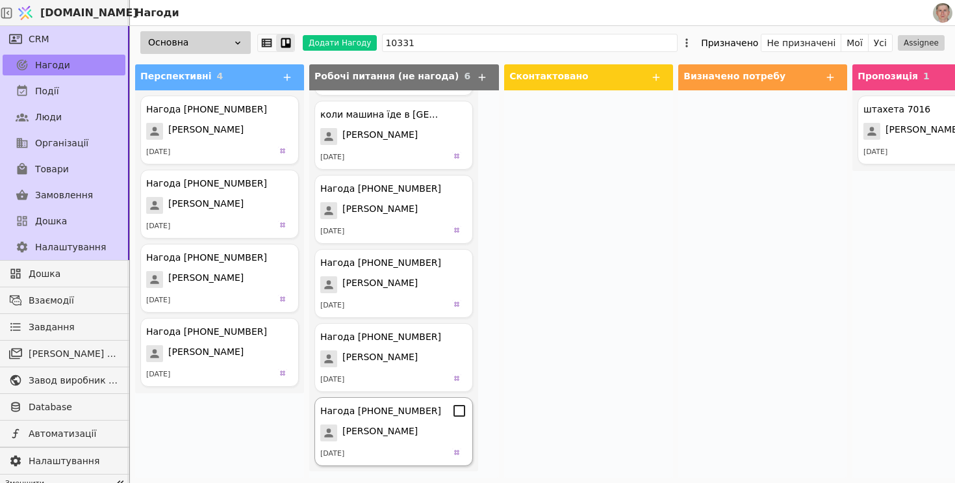
click at [384, 428] on span "[PERSON_NAME]" at bounding box center [379, 432] width 75 height 17
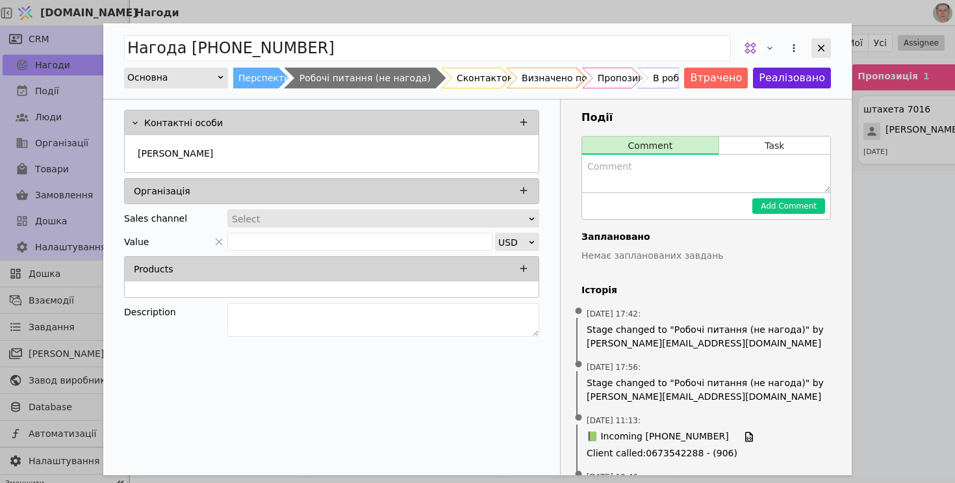
click at [826, 47] on icon "Add Opportunity" at bounding box center [821, 48] width 12 height 12
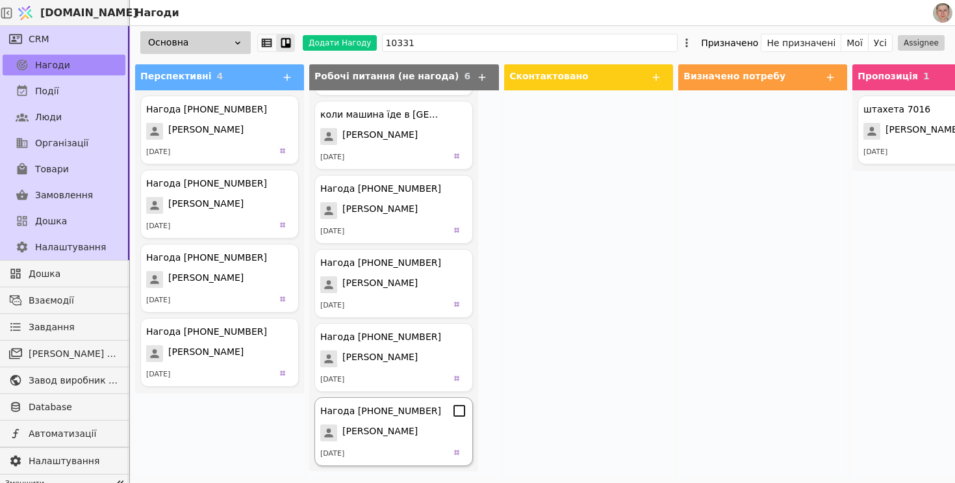
click at [457, 409] on icon at bounding box center [459, 411] width 16 height 16
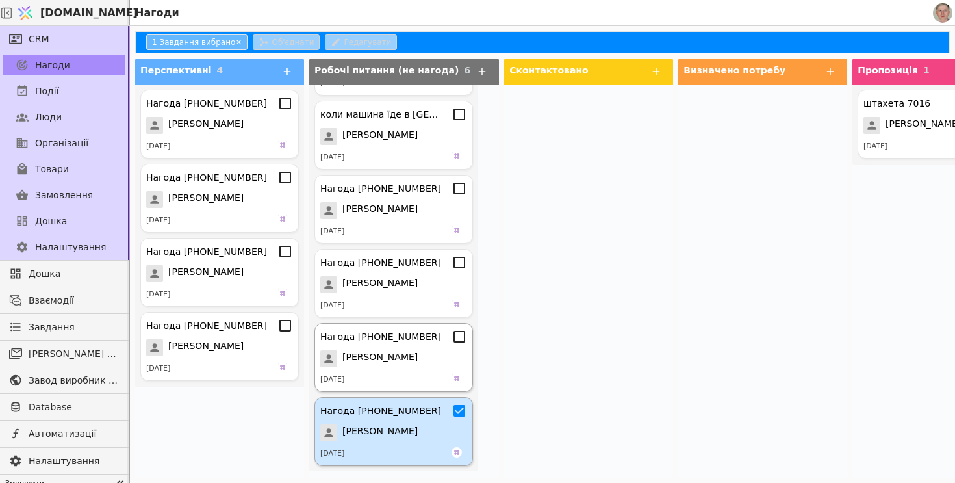
scroll to position [63, 0]
click at [461, 335] on icon at bounding box center [459, 337] width 16 height 16
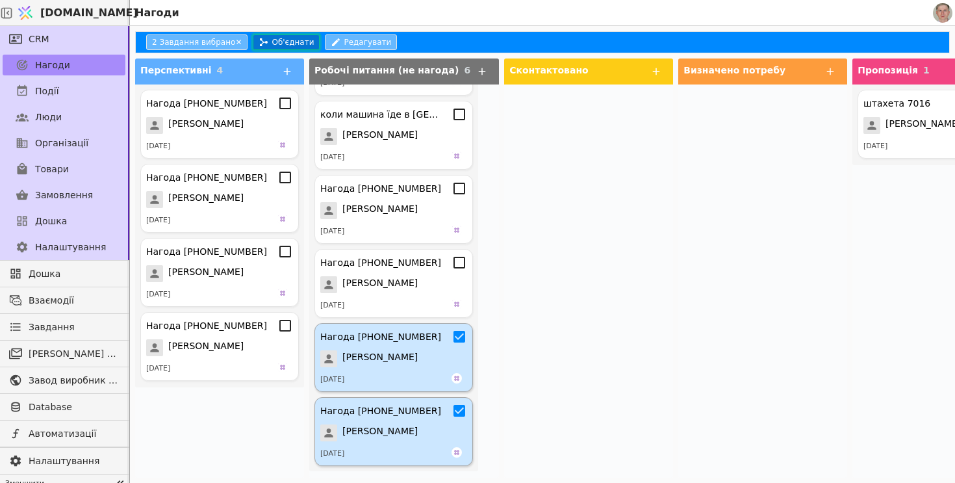
click at [289, 45] on button "Об'єднати" at bounding box center [286, 42] width 67 height 16
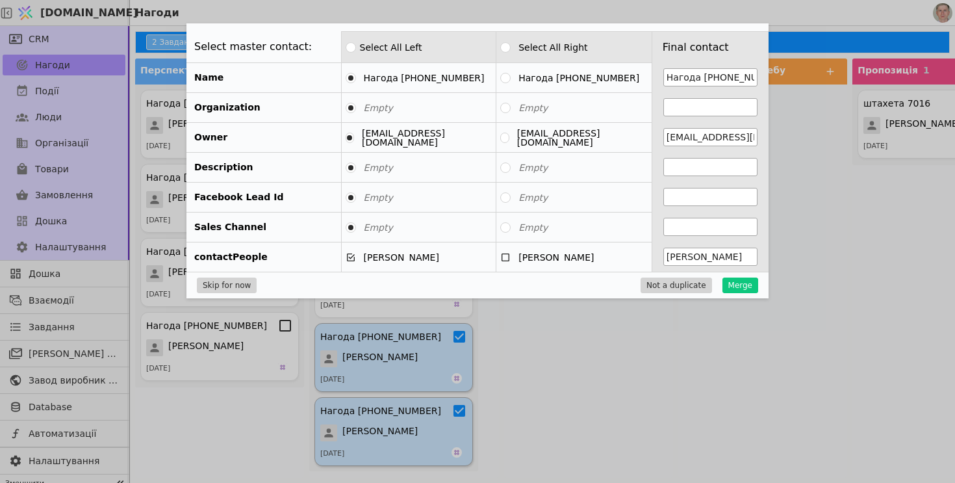
type input "[PERSON_NAME]"
click at [742, 286] on button "Merge" at bounding box center [740, 285] width 36 height 16
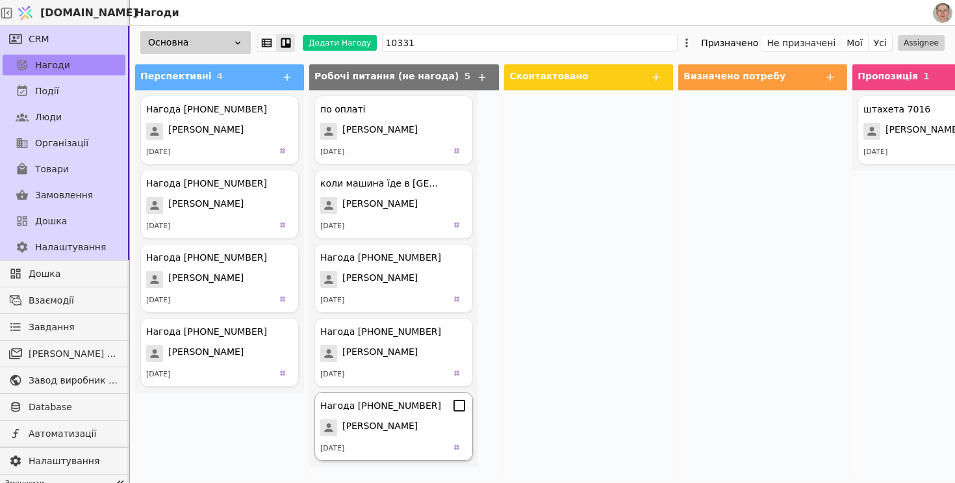
click at [461, 403] on icon at bounding box center [459, 406] width 16 height 16
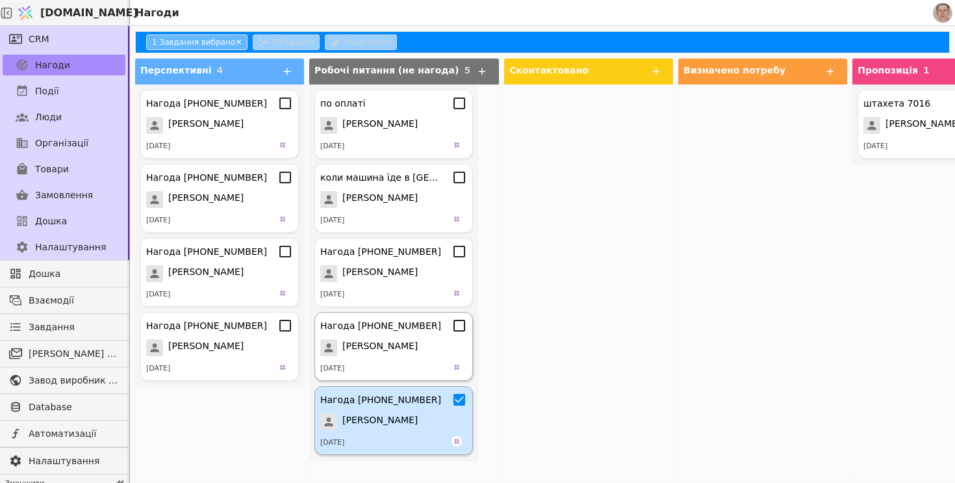
click at [462, 322] on icon at bounding box center [459, 326] width 16 height 16
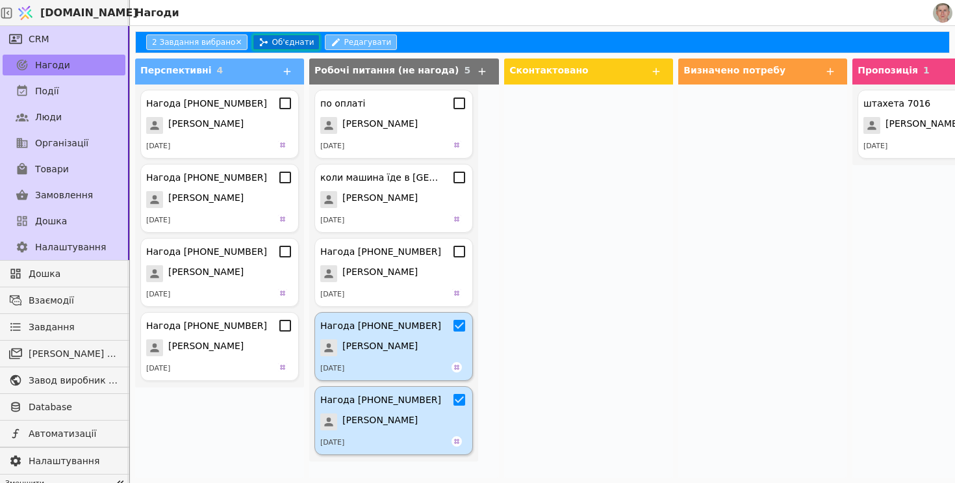
click at [281, 44] on button "Об'єднати" at bounding box center [286, 42] width 67 height 16
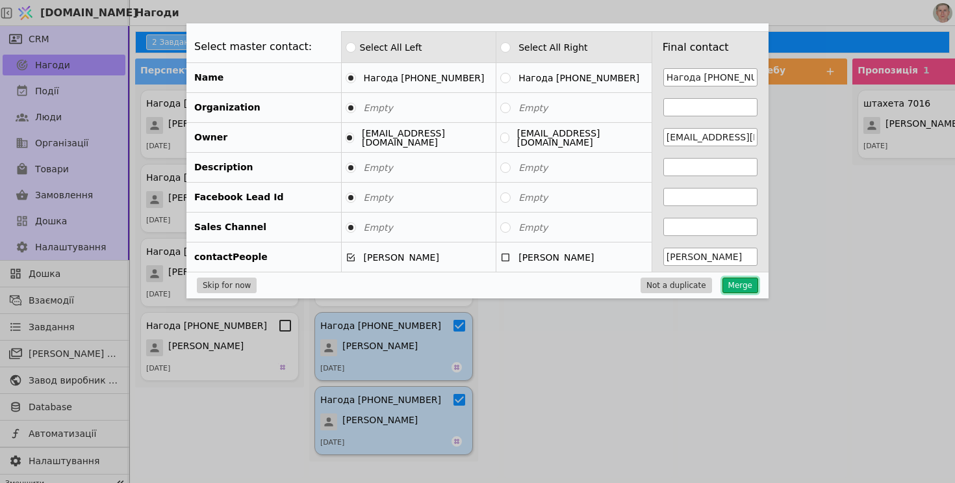
click at [744, 288] on button "Merge" at bounding box center [740, 285] width 36 height 16
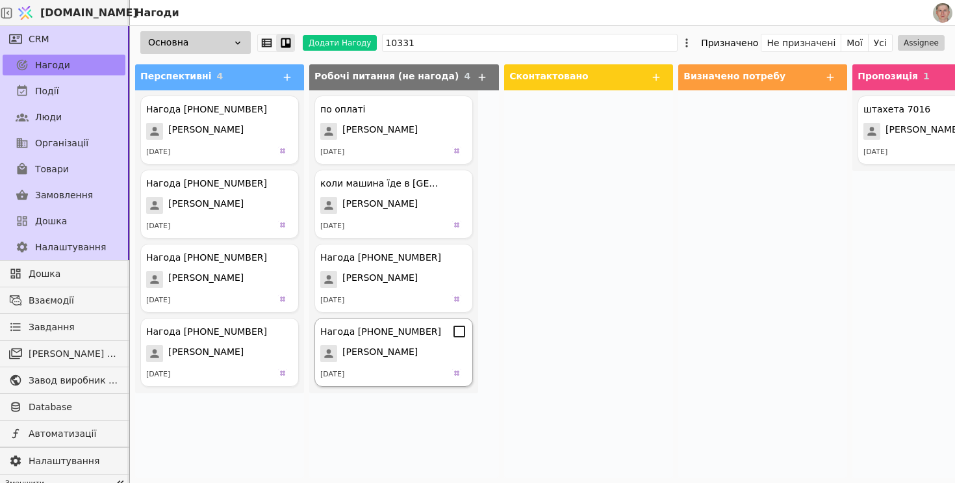
click at [458, 331] on icon at bounding box center [459, 332] width 16 height 16
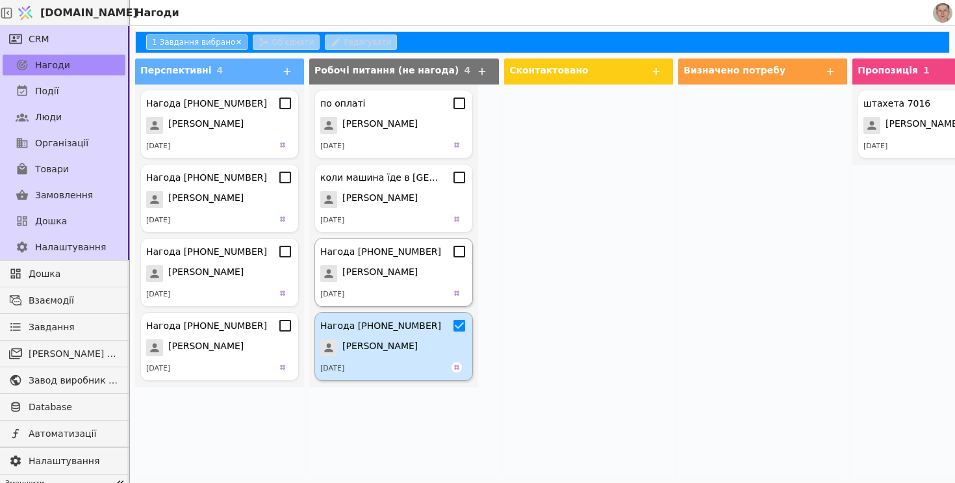
click at [461, 251] on icon at bounding box center [459, 252] width 16 height 16
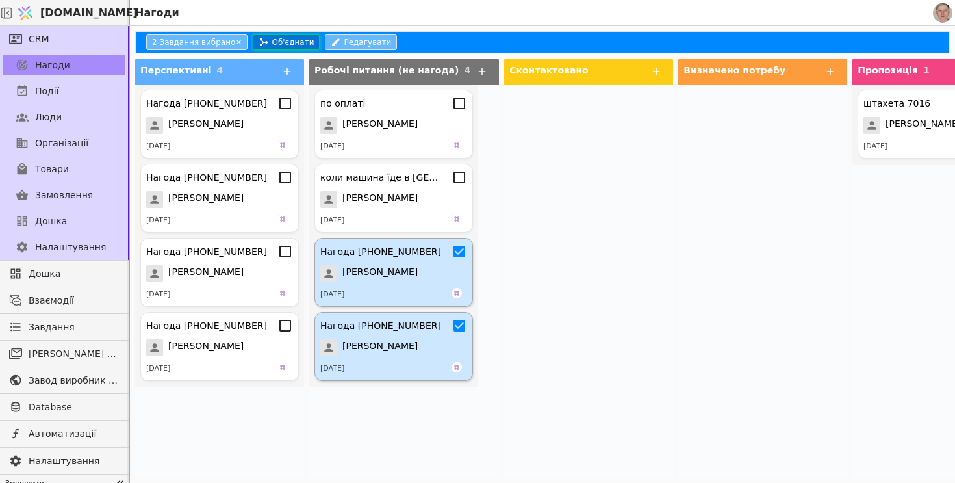
click at [293, 44] on button "Об'єднати" at bounding box center [286, 42] width 67 height 16
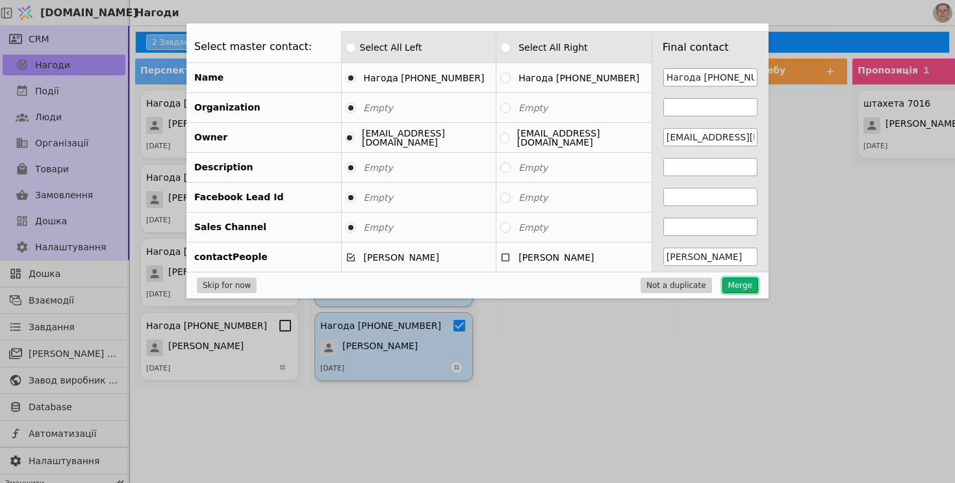
click at [739, 286] on button "Merge" at bounding box center [740, 285] width 36 height 16
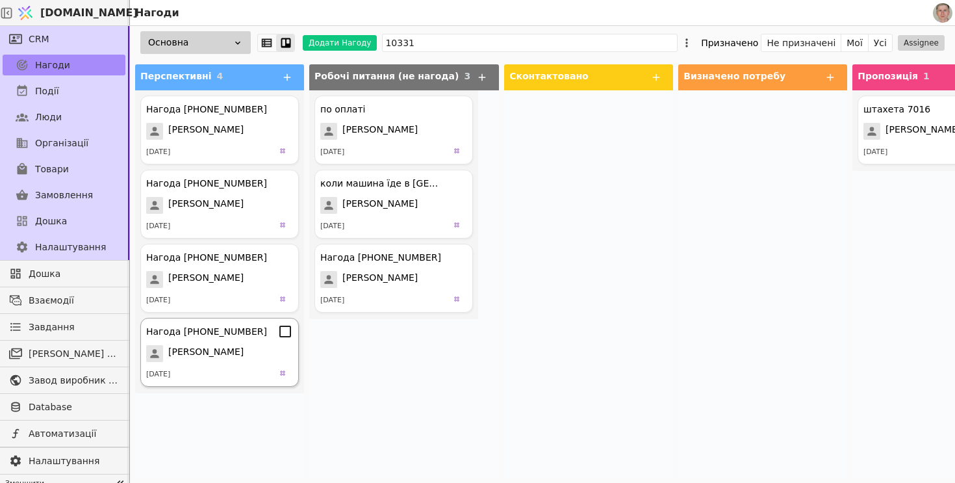
click at [286, 331] on icon at bounding box center [285, 332] width 16 height 16
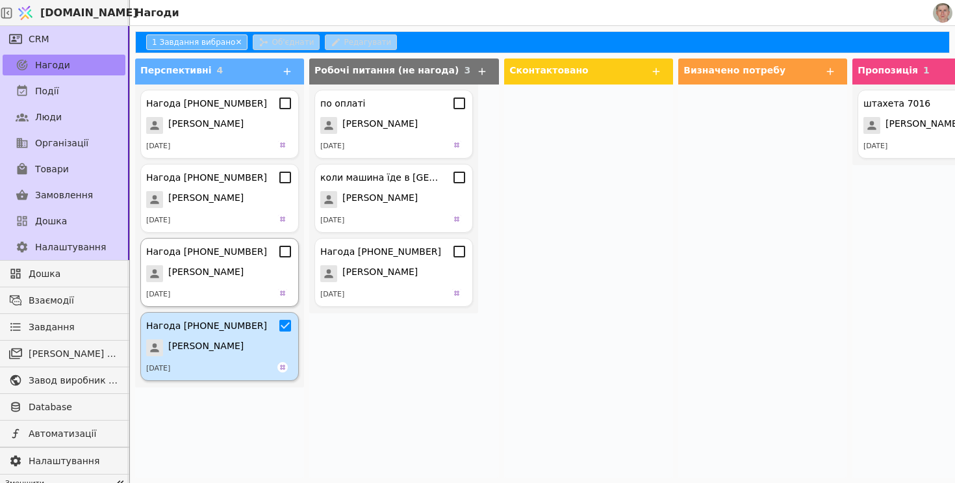
click at [285, 253] on icon at bounding box center [285, 252] width 16 height 16
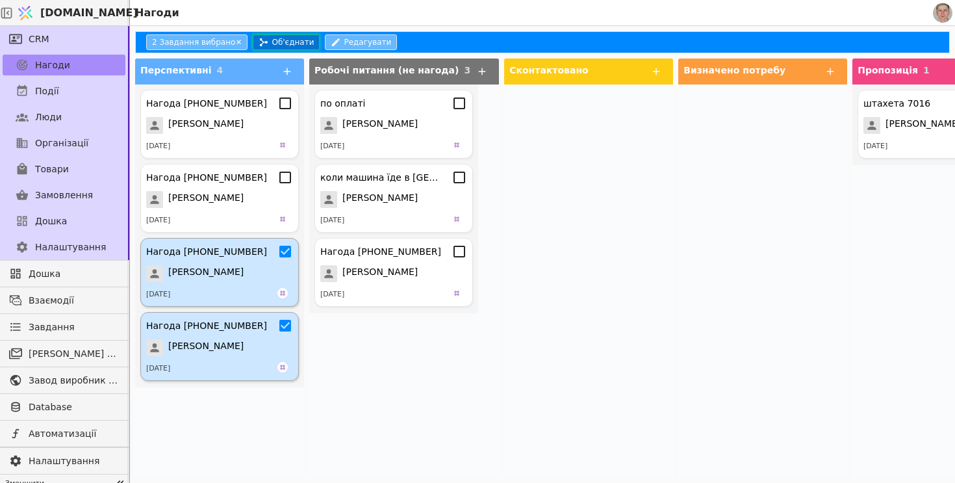
click at [279, 43] on button "Об'єднати" at bounding box center [286, 42] width 67 height 16
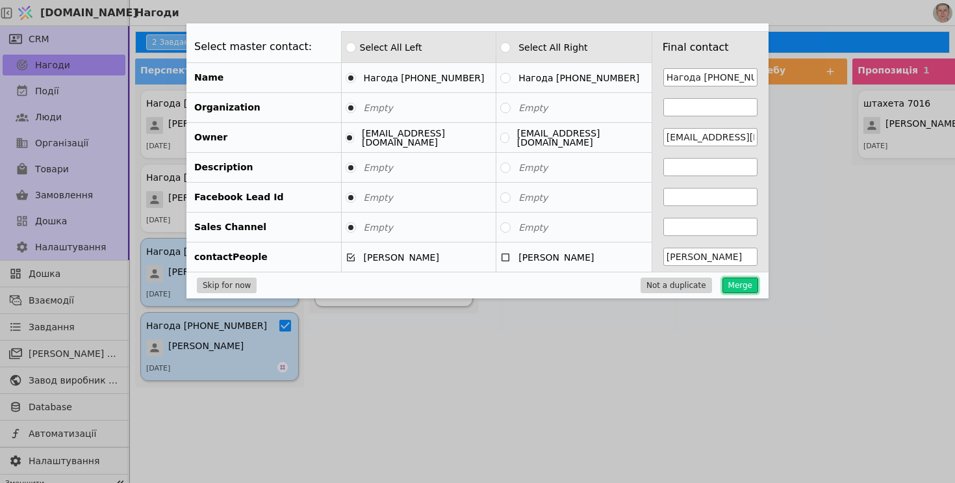
drag, startPoint x: 748, startPoint y: 288, endPoint x: 440, endPoint y: 279, distance: 308.1
click at [748, 288] on button "Merge" at bounding box center [740, 285] width 36 height 16
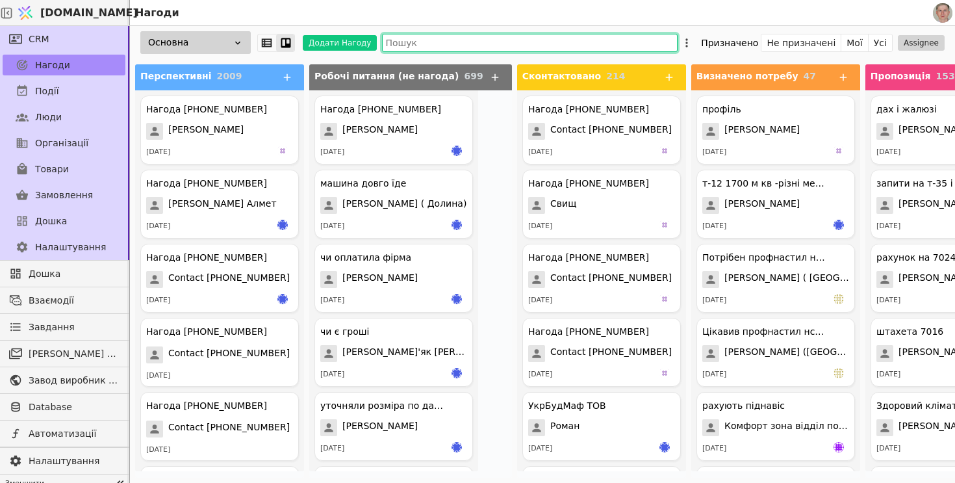
click at [485, 39] on input "text" at bounding box center [530, 43] width 296 height 18
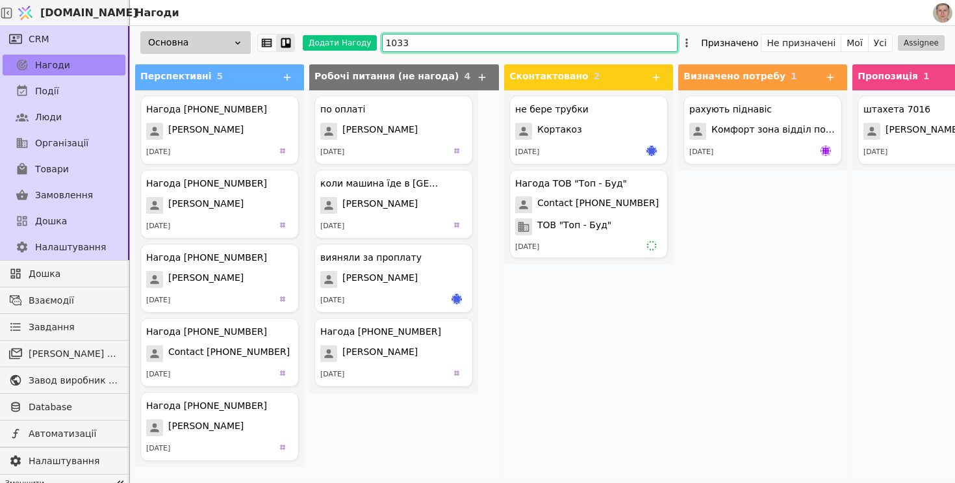
type input "10331"
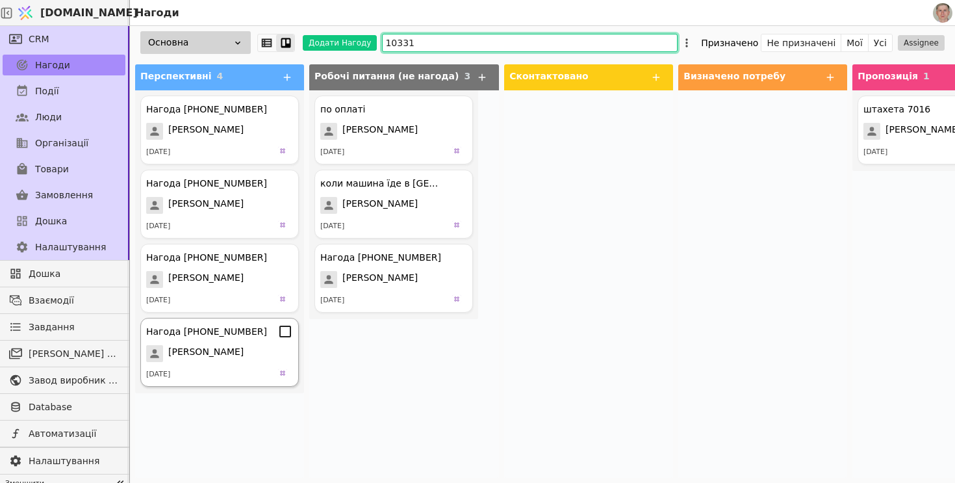
click at [287, 337] on icon at bounding box center [285, 332] width 16 height 16
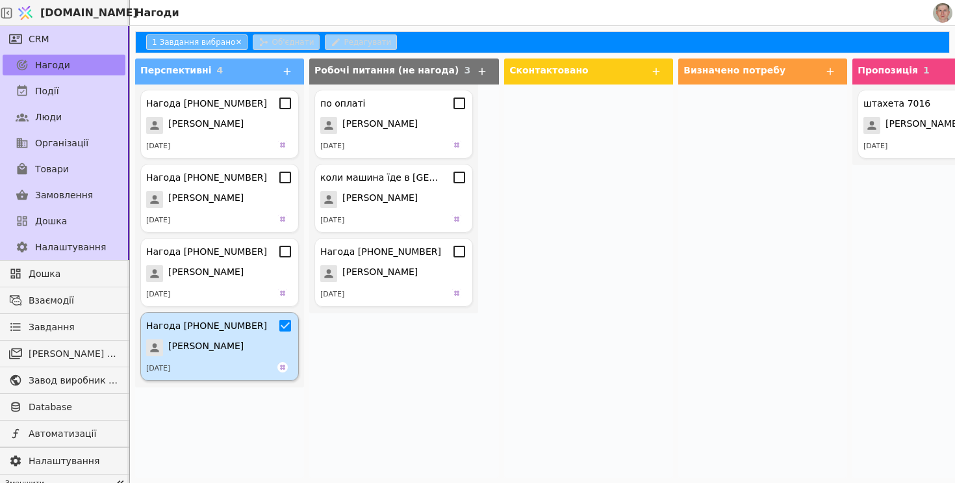
click at [283, 326] on icon at bounding box center [285, 326] width 16 height 16
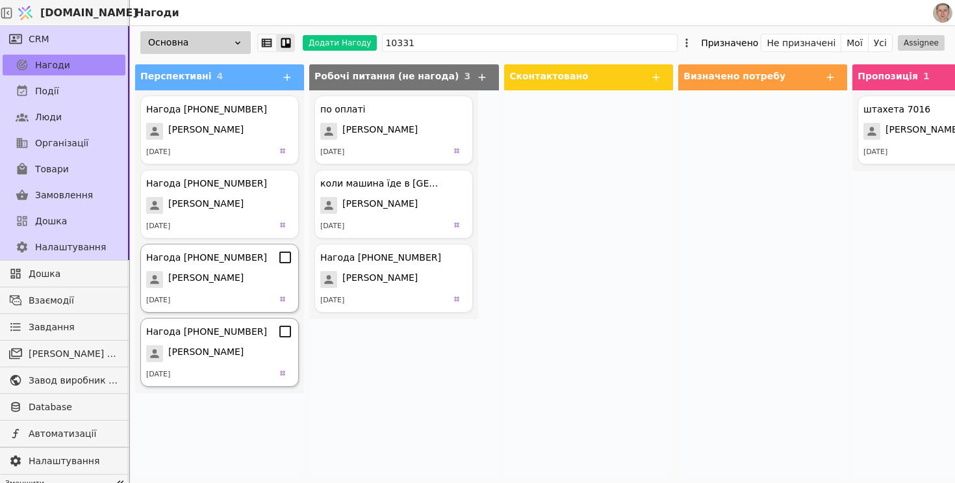
click at [285, 257] on icon at bounding box center [285, 257] width 16 height 16
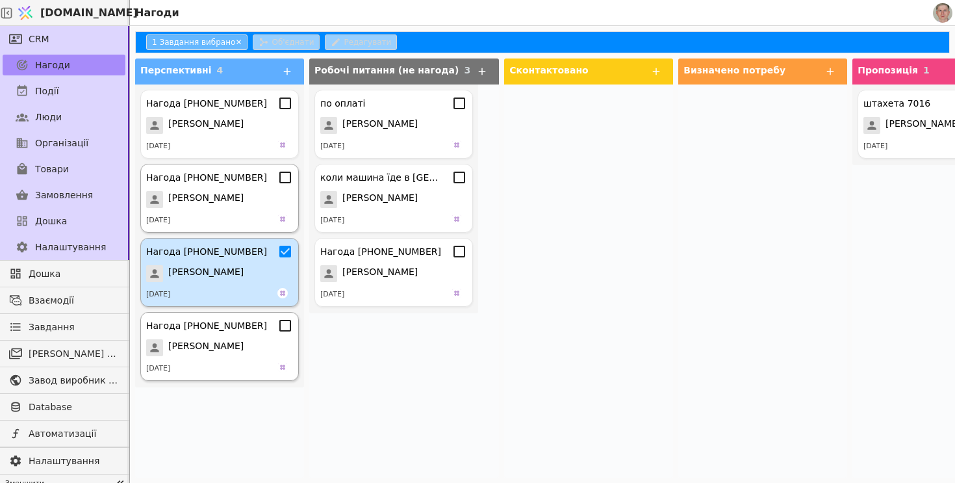
click at [287, 181] on icon at bounding box center [285, 178] width 16 height 16
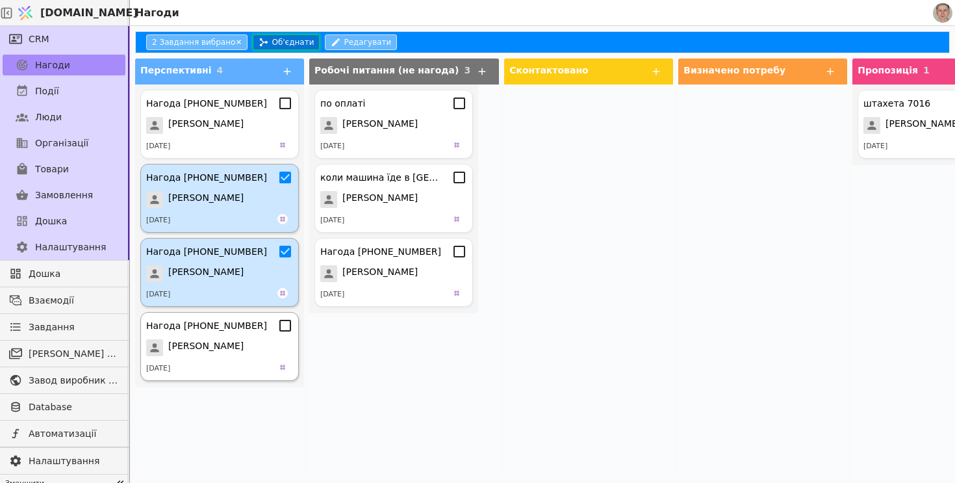
click at [290, 39] on button "Об'єднати" at bounding box center [286, 42] width 67 height 16
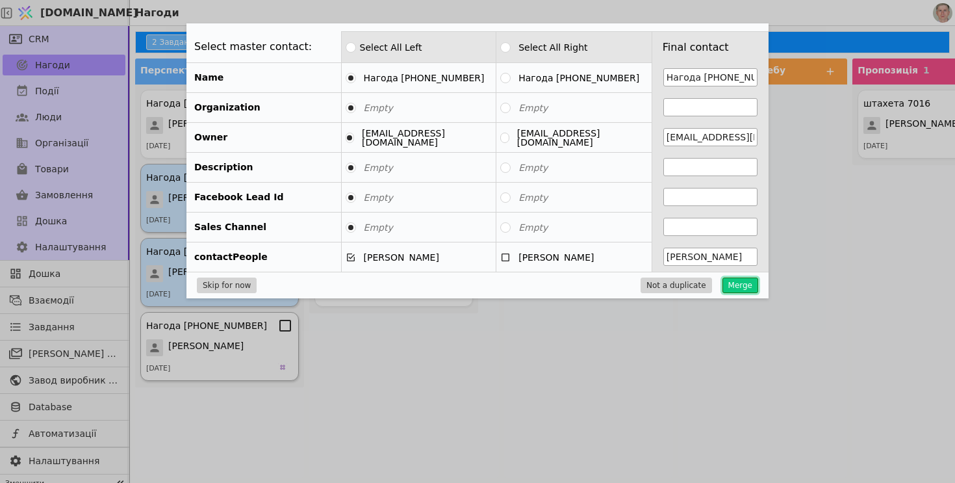
drag, startPoint x: 737, startPoint y: 285, endPoint x: 254, endPoint y: 14, distance: 553.2
click at [737, 285] on button "Merge" at bounding box center [740, 285] width 36 height 16
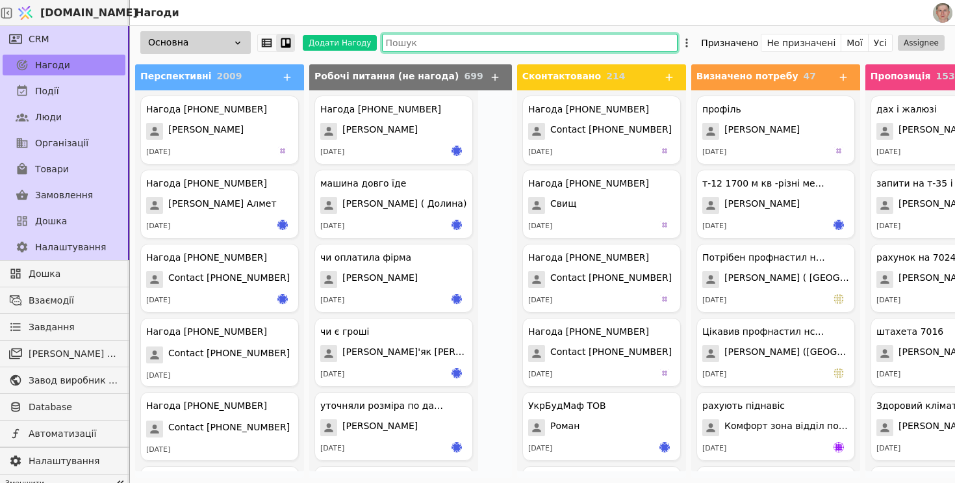
click at [430, 45] on input "text" at bounding box center [530, 43] width 296 height 18
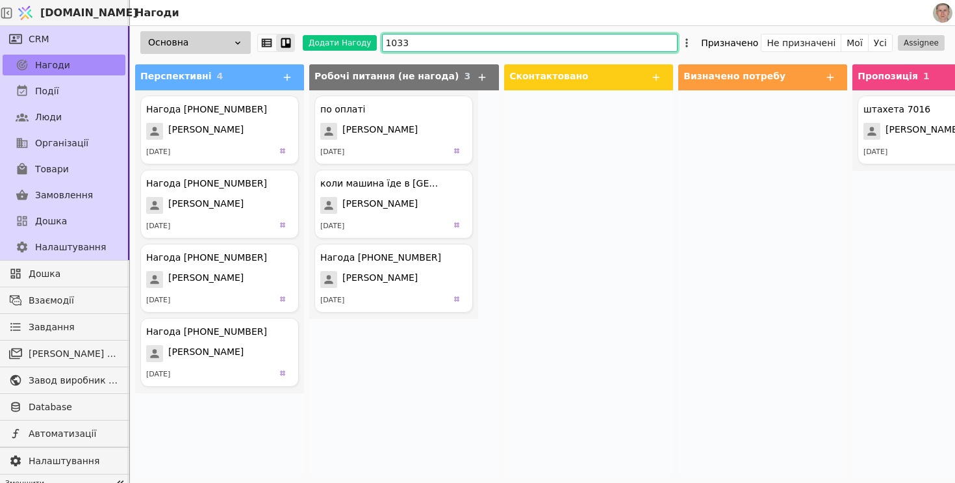
type input "10331"
click at [286, 257] on icon at bounding box center [285, 257] width 16 height 16
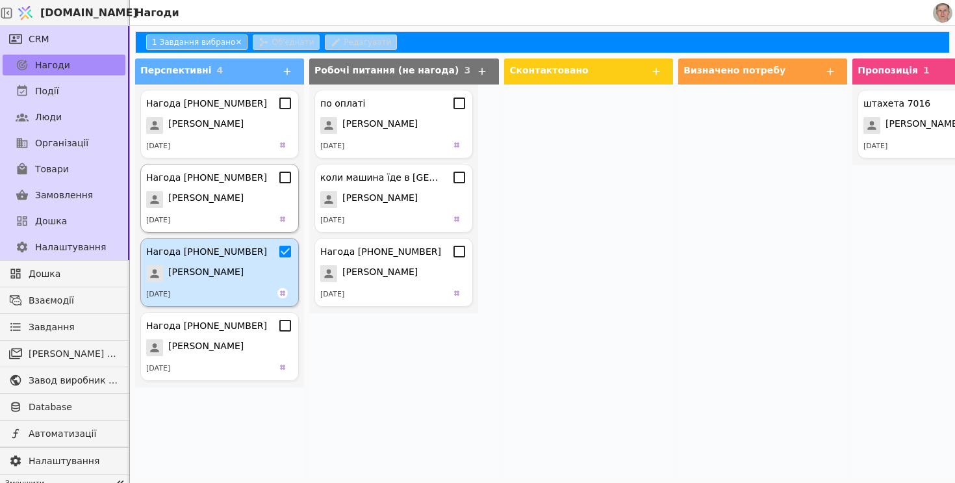
click at [286, 179] on icon at bounding box center [285, 178] width 16 height 16
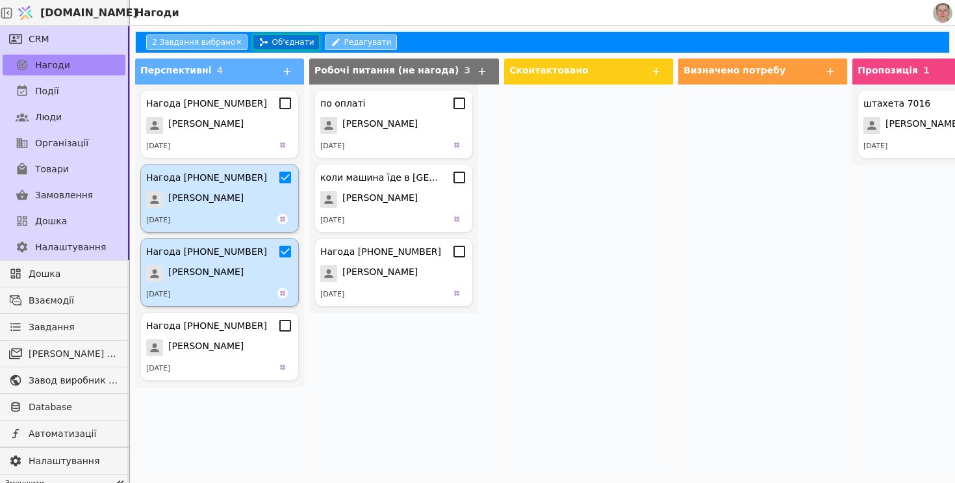
click at [297, 38] on button "Об'єднати" at bounding box center [286, 42] width 67 height 16
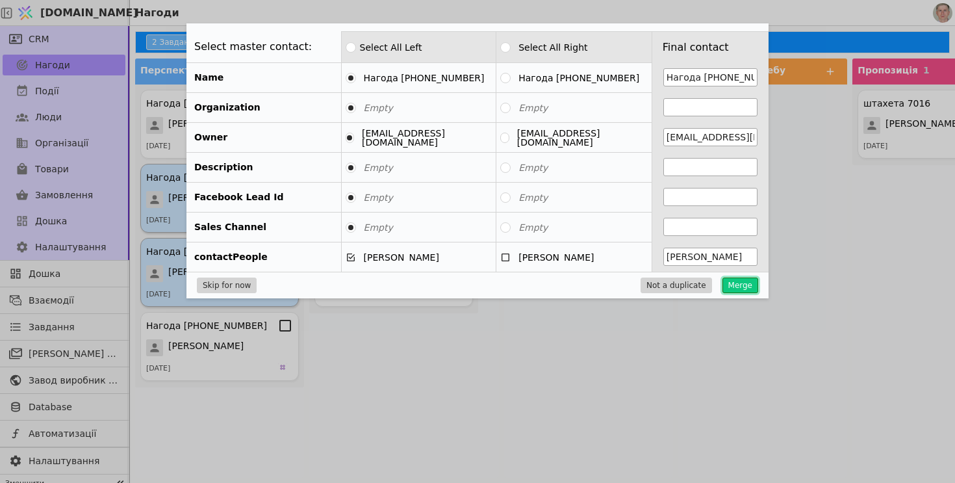
click at [748, 286] on button "Merge" at bounding box center [740, 285] width 36 height 16
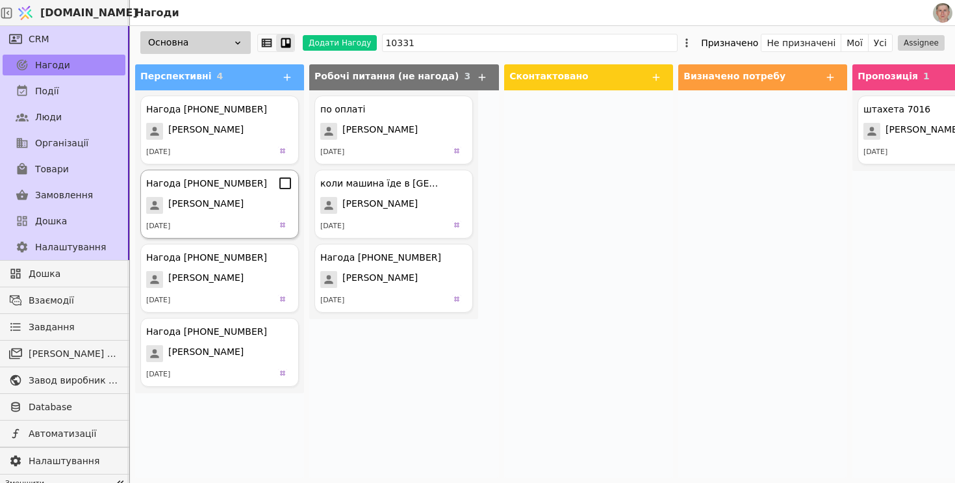
click at [285, 179] on icon at bounding box center [285, 183] width 16 height 16
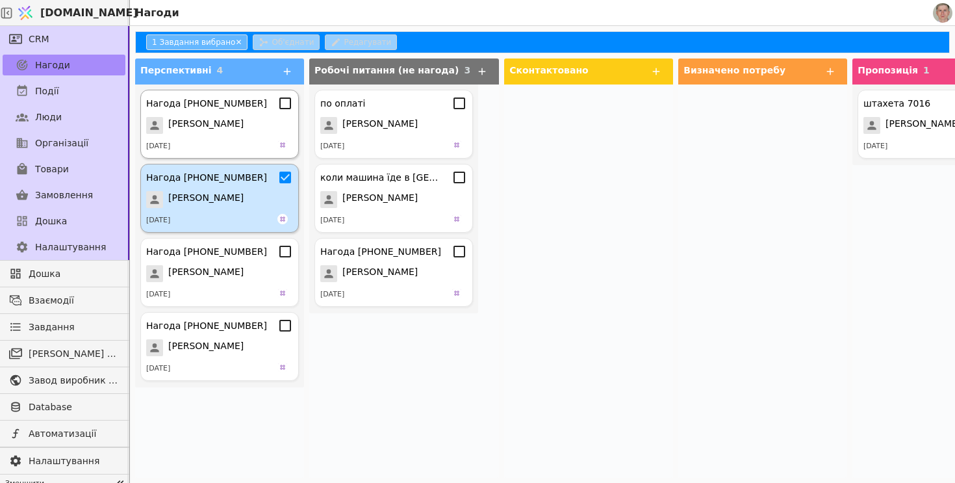
click at [285, 103] on icon at bounding box center [285, 103] width 16 height 16
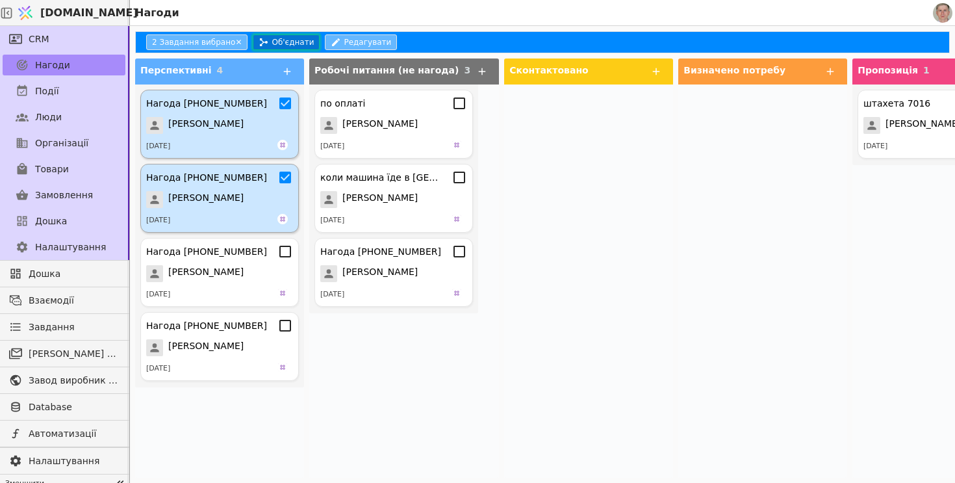
click at [269, 43] on button "Об'єднати" at bounding box center [286, 42] width 67 height 16
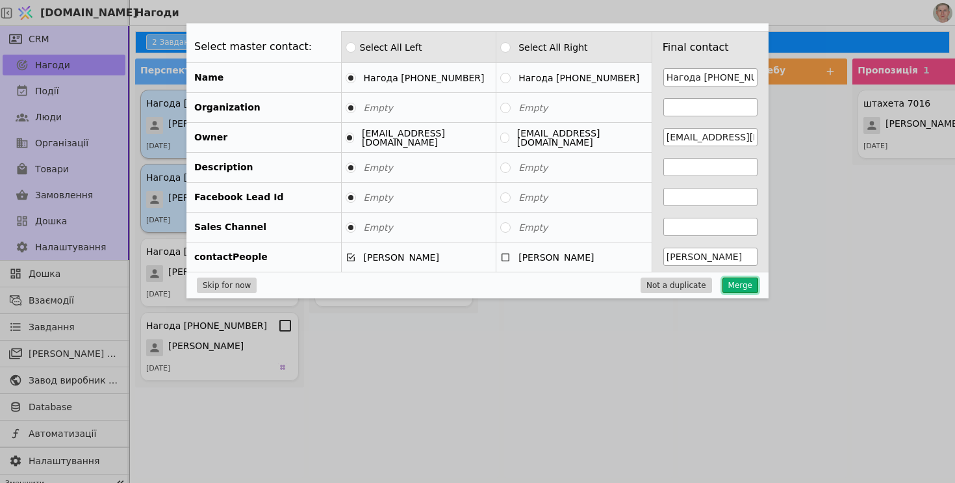
click at [744, 290] on button "Merge" at bounding box center [740, 285] width 36 height 16
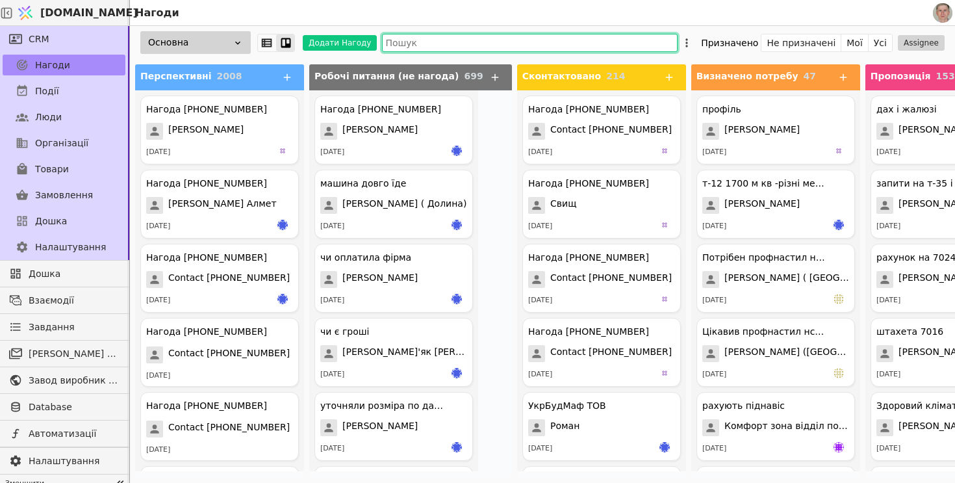
click at [485, 36] on input "text" at bounding box center [530, 43] width 296 height 18
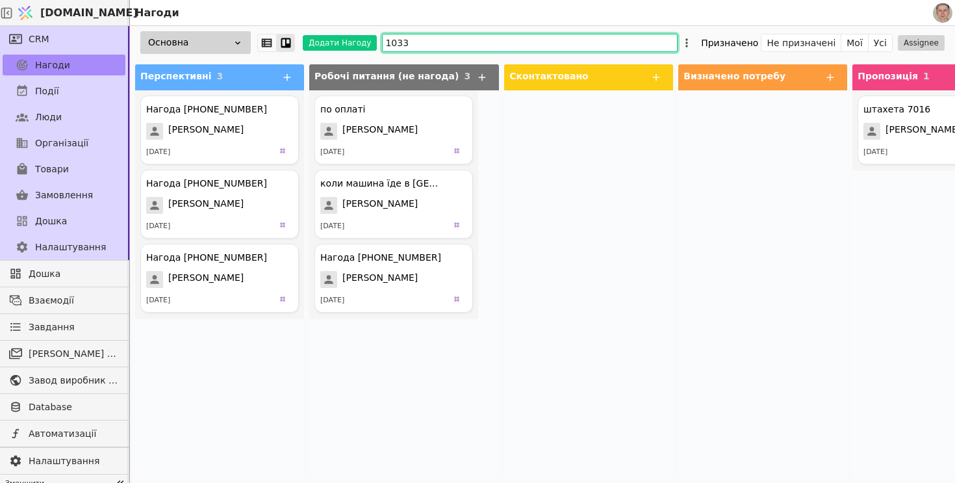
type input "10331"
click at [288, 113] on icon at bounding box center [285, 109] width 16 height 16
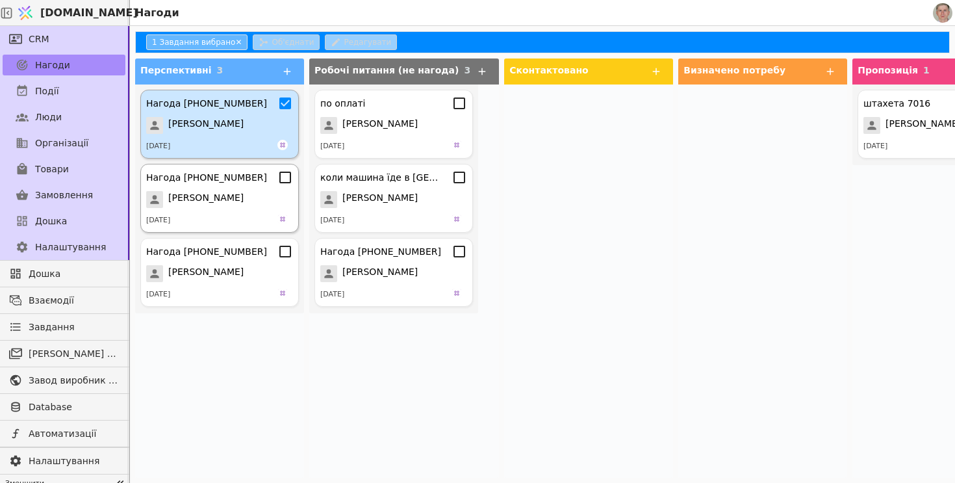
click at [288, 179] on icon at bounding box center [285, 178] width 16 height 16
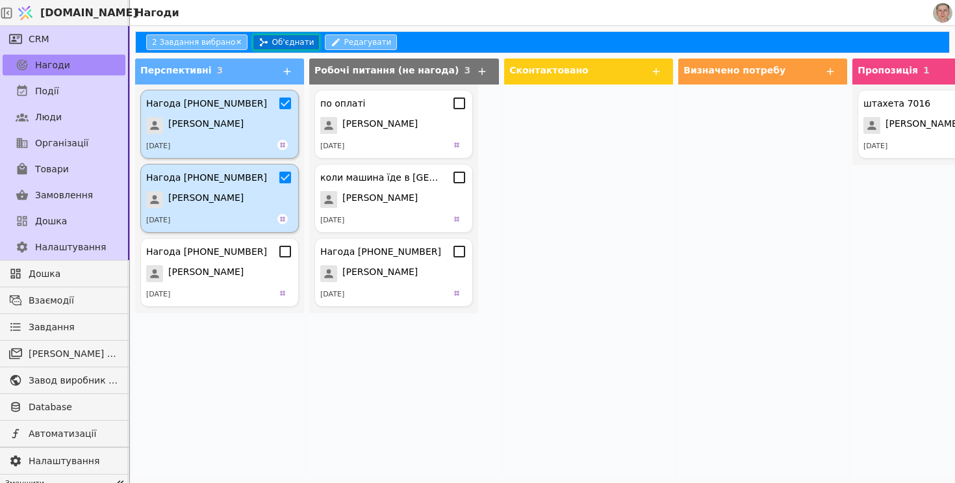
click at [286, 34] on button "Об'єднати" at bounding box center [286, 42] width 67 height 16
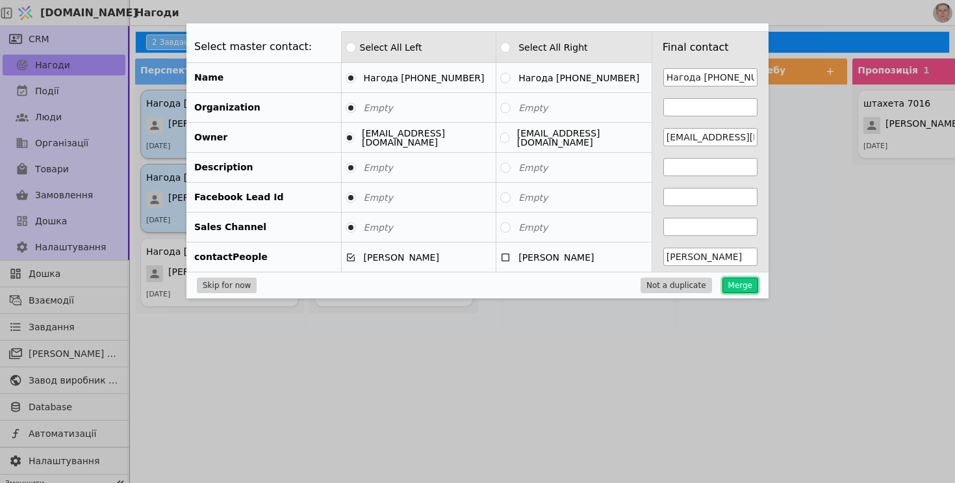
click at [743, 287] on button "Merge" at bounding box center [740, 285] width 36 height 16
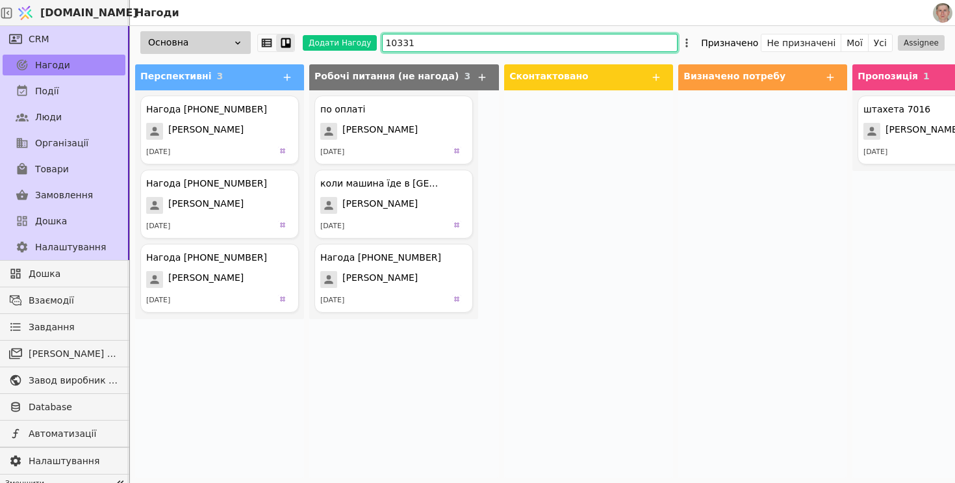
drag, startPoint x: 426, startPoint y: 40, endPoint x: 234, endPoint y: 40, distance: 192.3
click at [234, 40] on div "Основна Додати Нагоду 10331 Призначено Не призначені Мої Усі Assignee" at bounding box center [542, 42] width 825 height 33
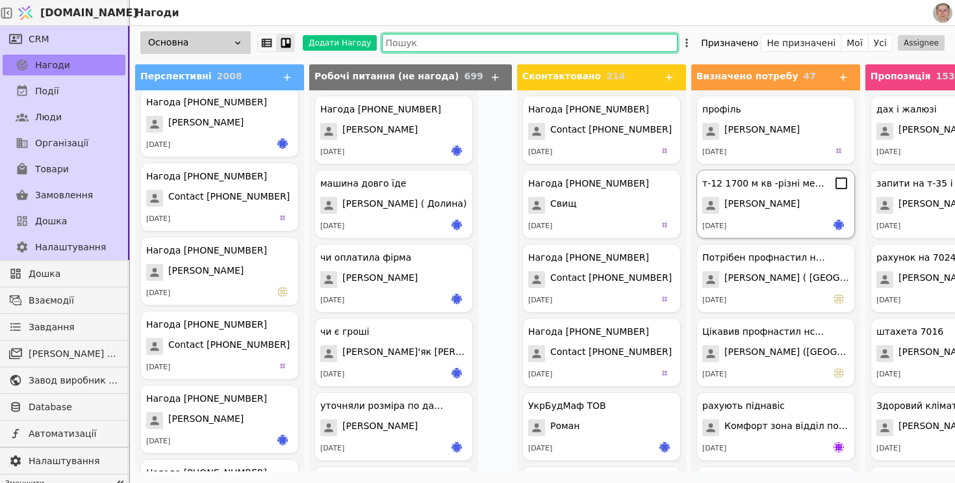
scroll to position [6082, 0]
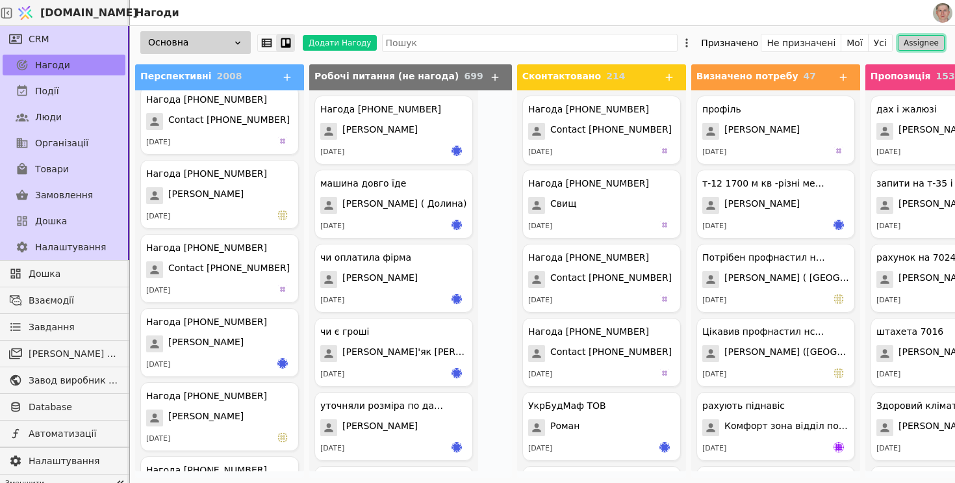
click at [928, 40] on button "Assignee" at bounding box center [921, 43] width 47 height 16
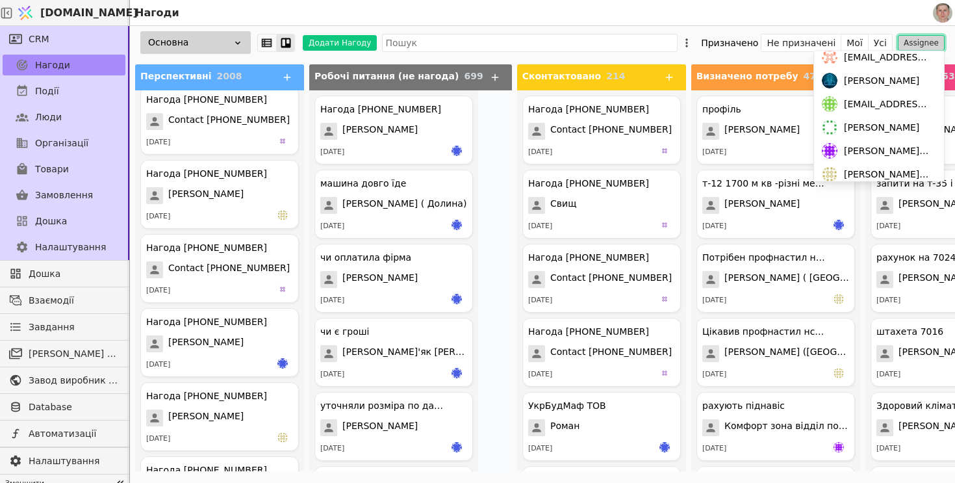
scroll to position [109, 0]
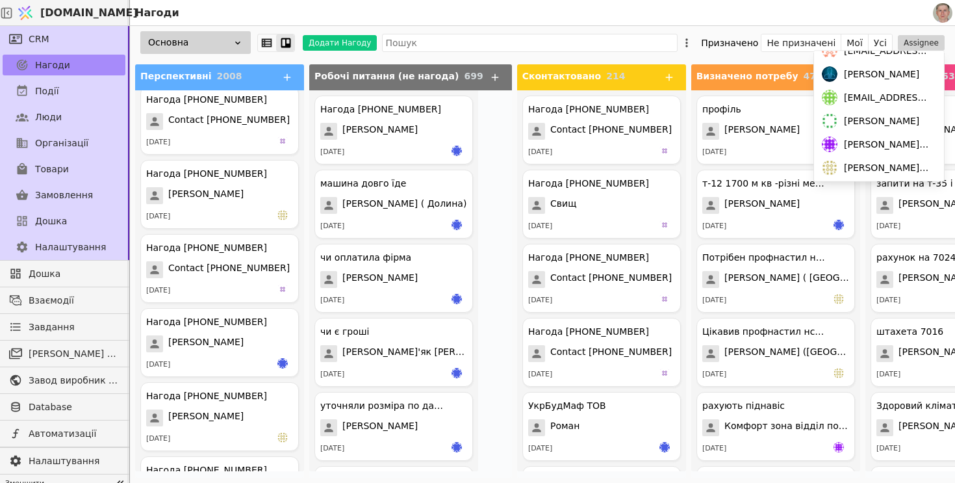
click at [883, 124] on span "Володимир" at bounding box center [881, 121] width 75 height 14
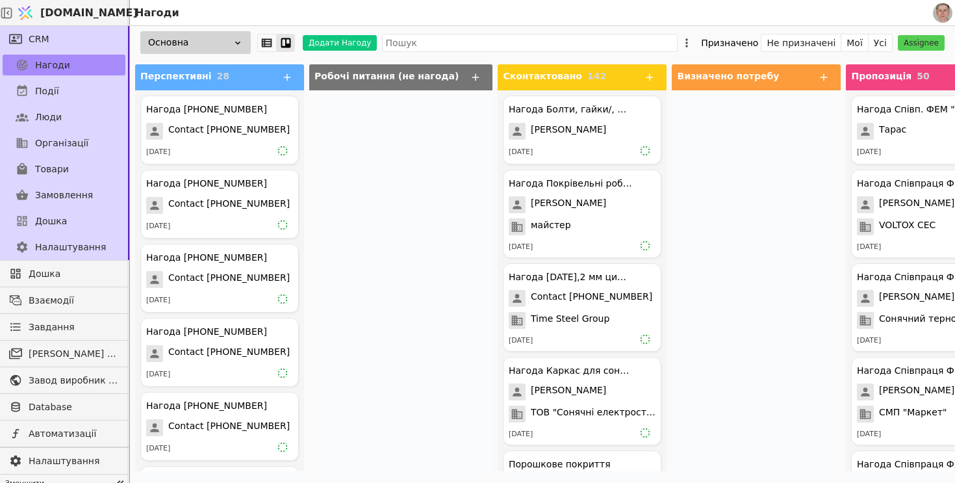
click at [636, 22] on div "Нагоди" at bounding box center [530, 12] width 800 height 25
click at [391, 240] on div at bounding box center [400, 283] width 183 height 387
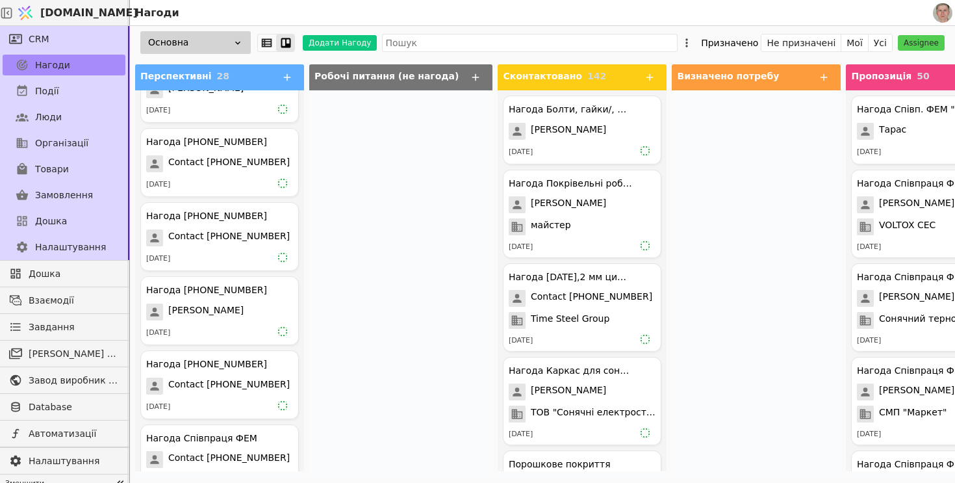
scroll to position [1373, 0]
click at [244, 320] on span "Ольга Іванівна особистий" at bounding box center [205, 313] width 75 height 17
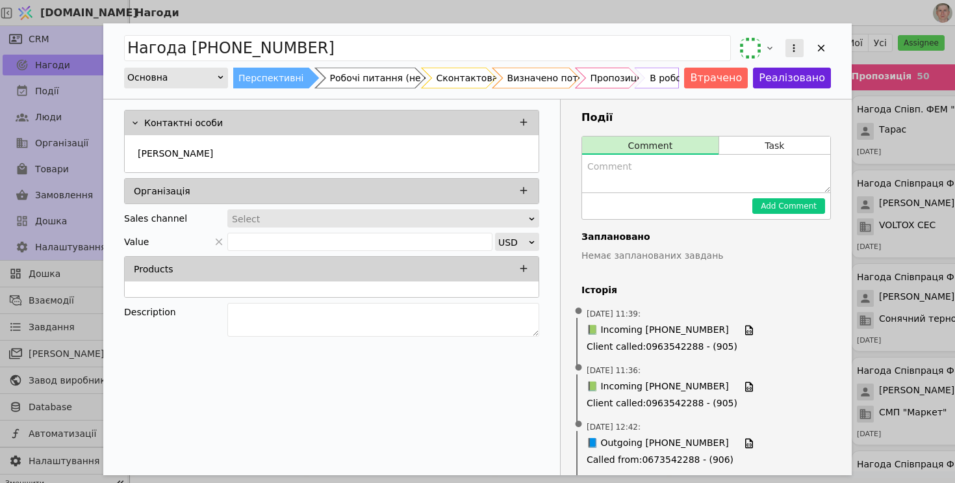
click at [794, 47] on icon "Add Opportunity" at bounding box center [794, 48] width 12 height 12
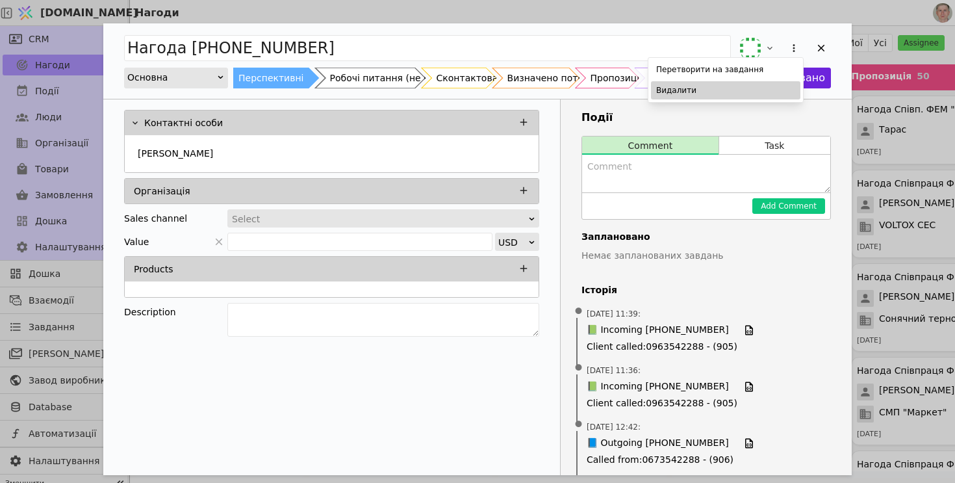
click at [754, 88] on div "Видалити" at bounding box center [725, 90] width 149 height 18
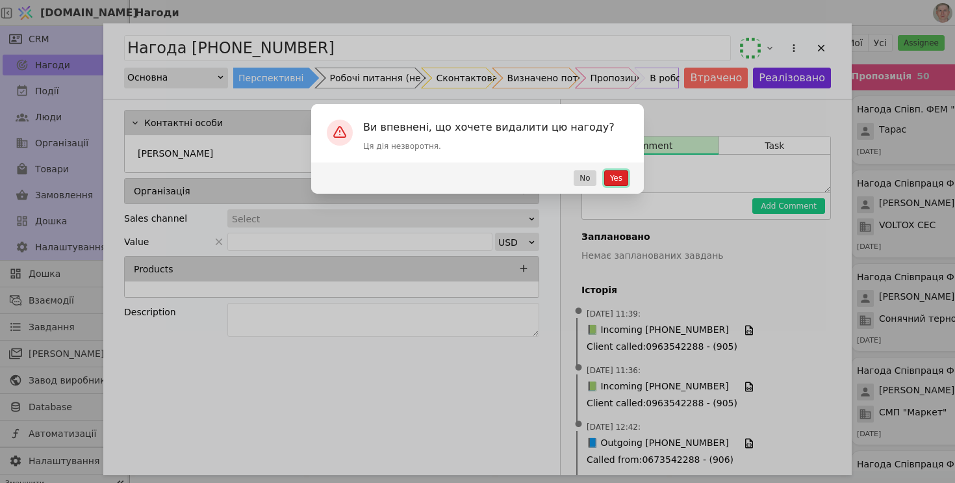
click at [618, 177] on button "Yes" at bounding box center [616, 178] width 24 height 16
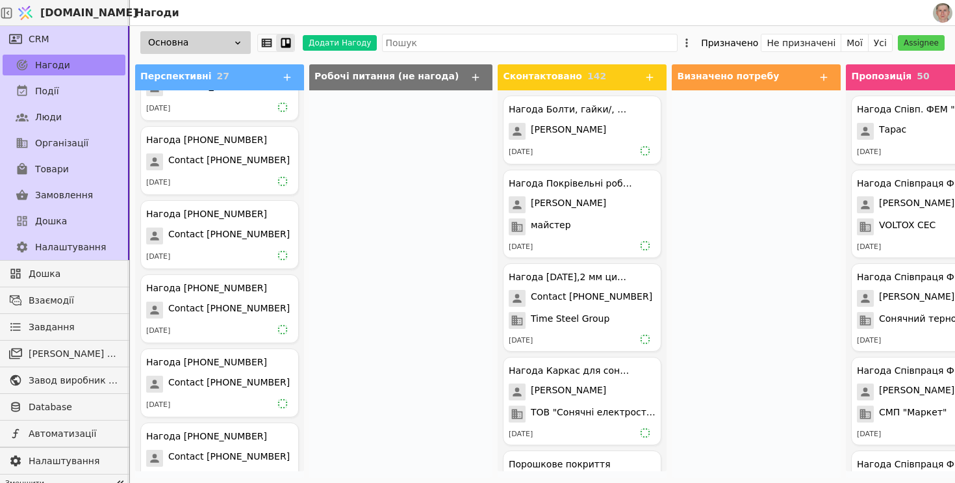
scroll to position [782, 0]
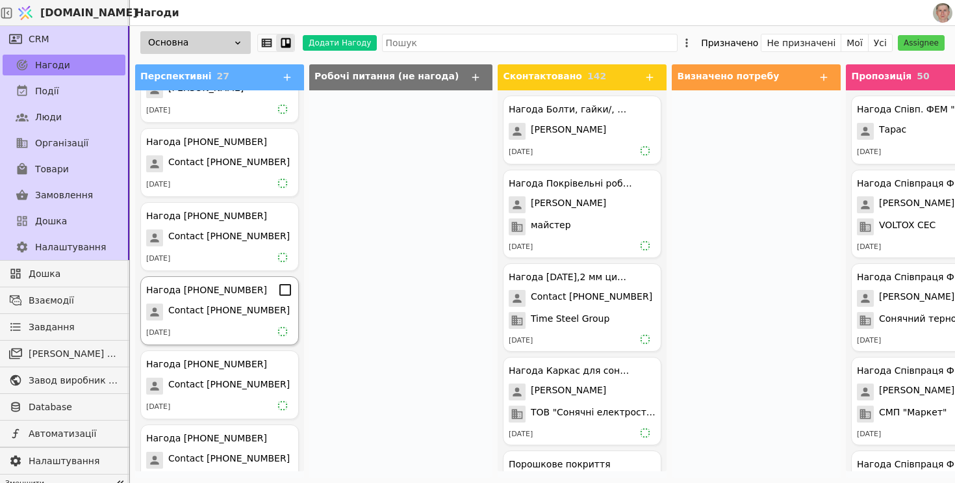
click at [285, 290] on icon at bounding box center [285, 290] width 16 height 16
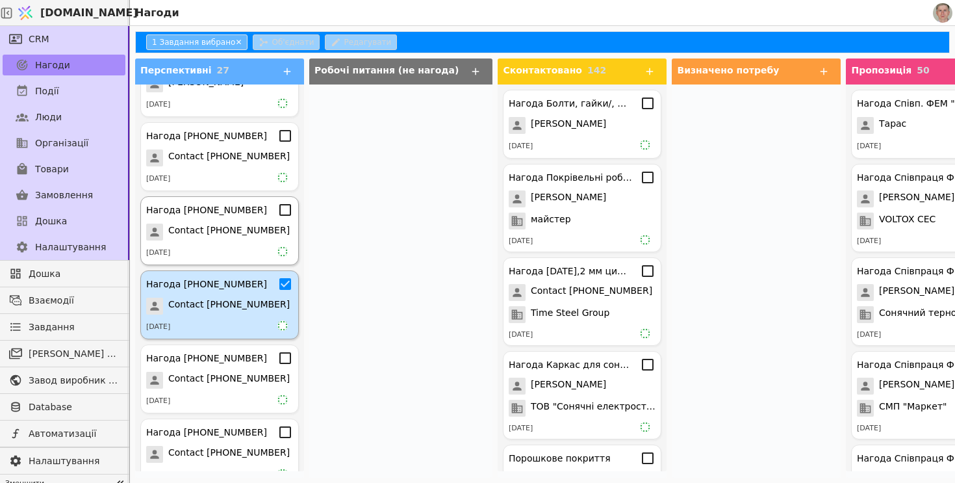
click at [286, 210] on icon at bounding box center [285, 210] width 16 height 16
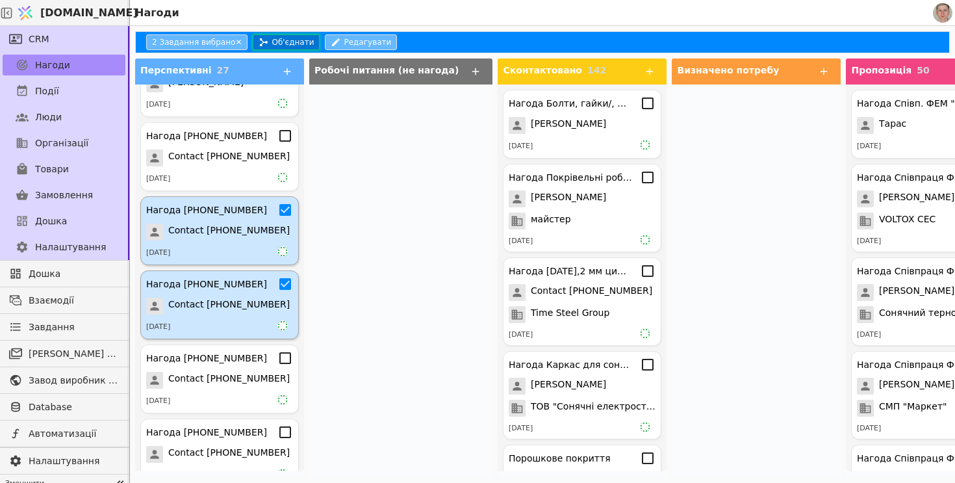
click at [289, 44] on button "Об'єднати" at bounding box center [286, 42] width 67 height 16
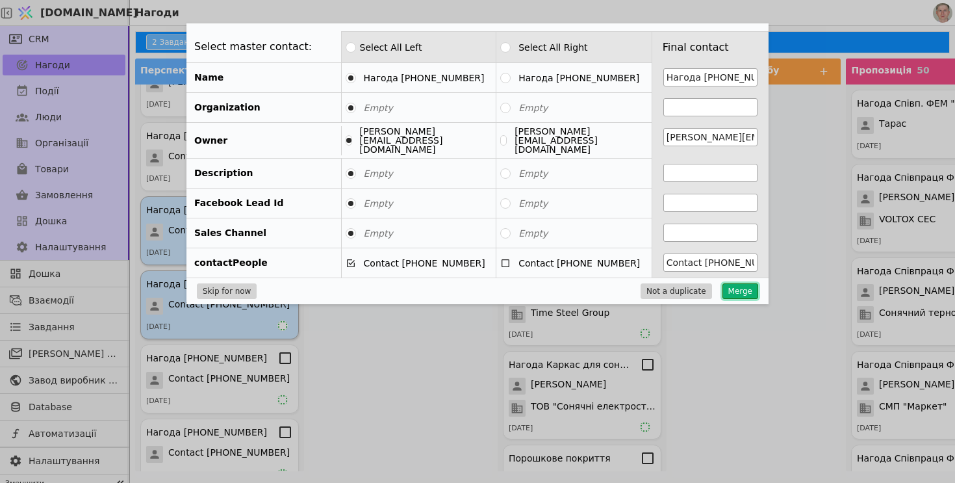
click at [748, 286] on button "Merge" at bounding box center [740, 291] width 36 height 16
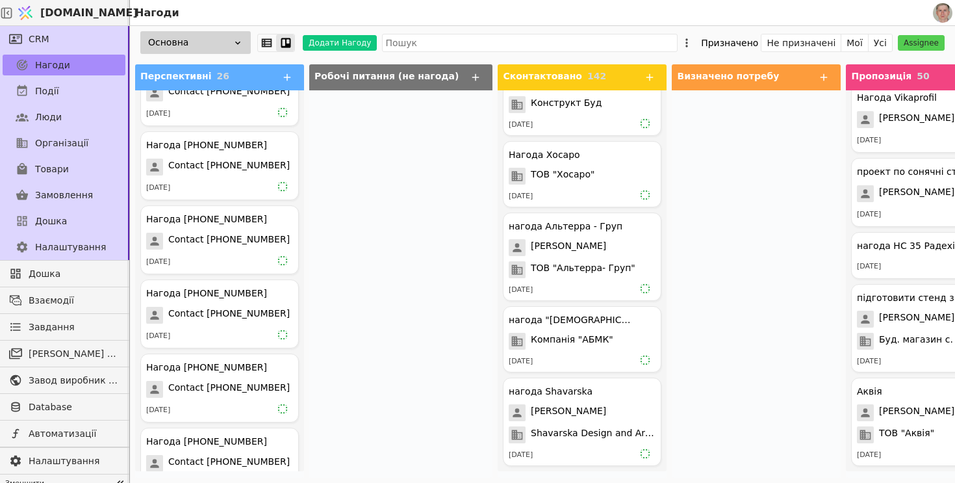
scroll to position [333, 0]
click at [287, 295] on icon at bounding box center [285, 294] width 16 height 16
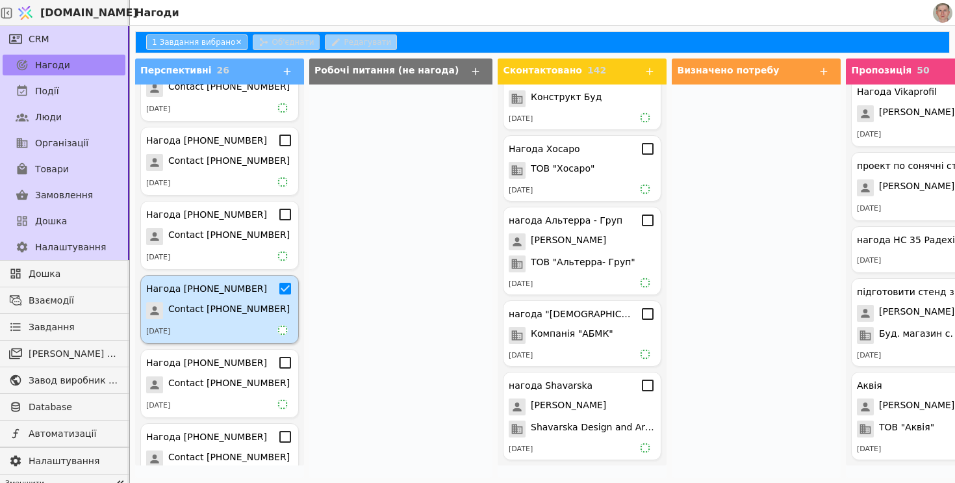
scroll to position [3845, 0]
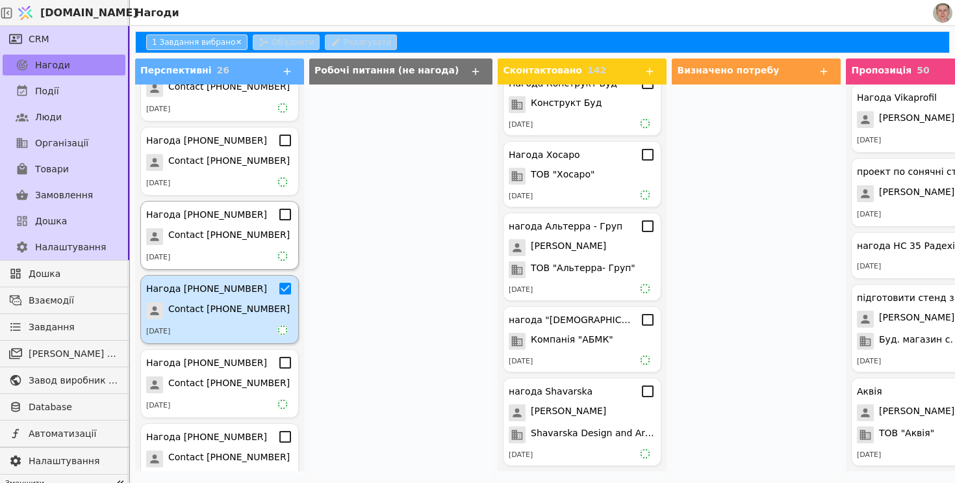
click at [286, 217] on icon at bounding box center [285, 215] width 16 height 16
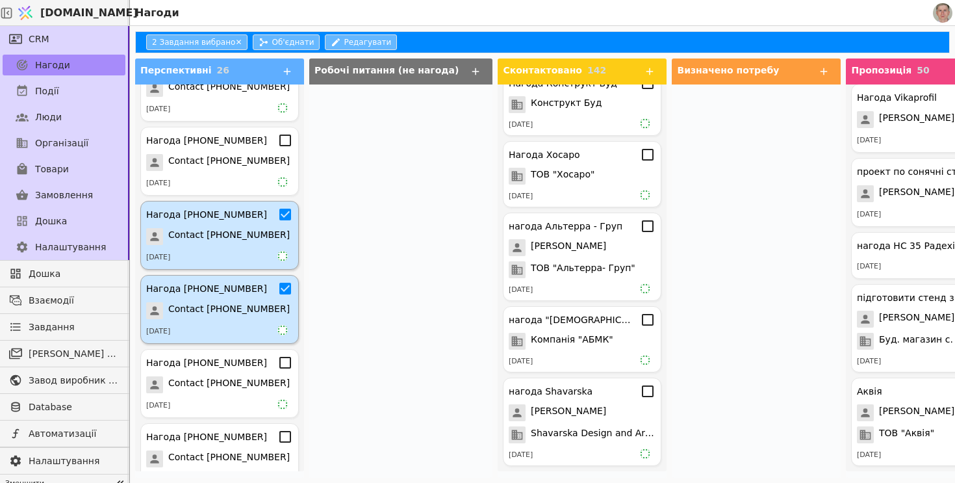
click at [285, 34] on div "2 Завдання вибрано ✕ Об'єднати Редагувати" at bounding box center [542, 42] width 815 height 22
click at [285, 38] on button "Об'єднати" at bounding box center [286, 42] width 67 height 16
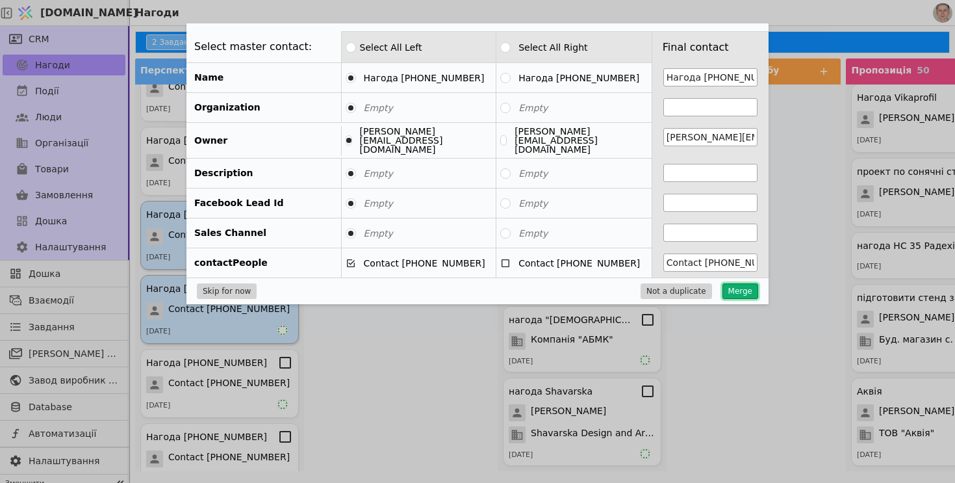
click at [741, 283] on button "Merge" at bounding box center [740, 291] width 36 height 16
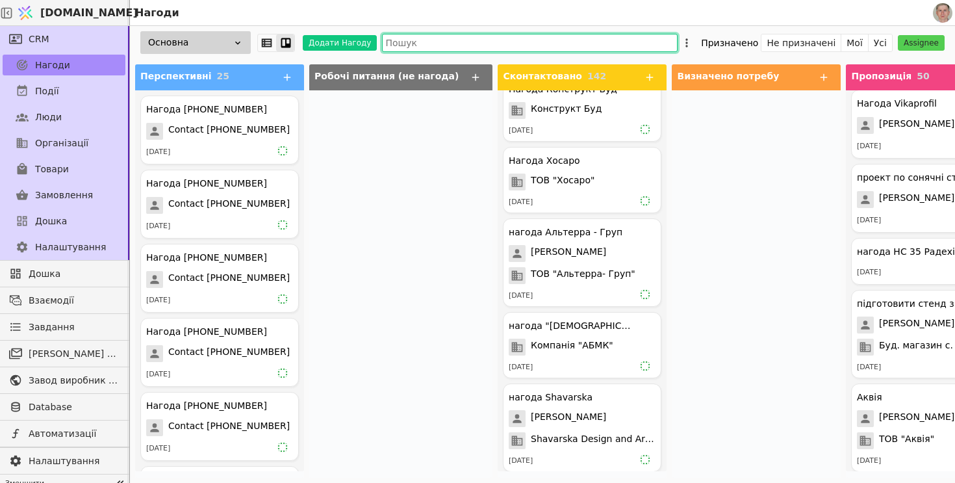
click at [470, 48] on input "text" at bounding box center [530, 43] width 296 height 18
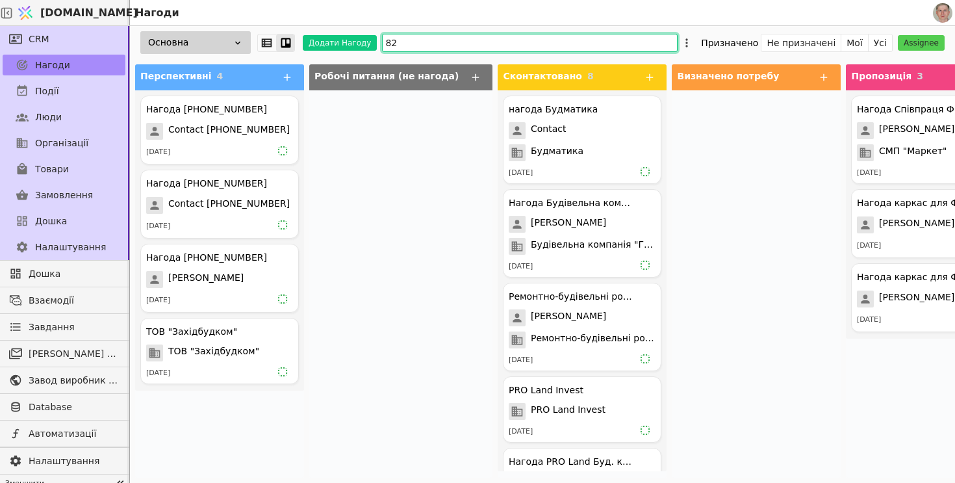
type input "8"
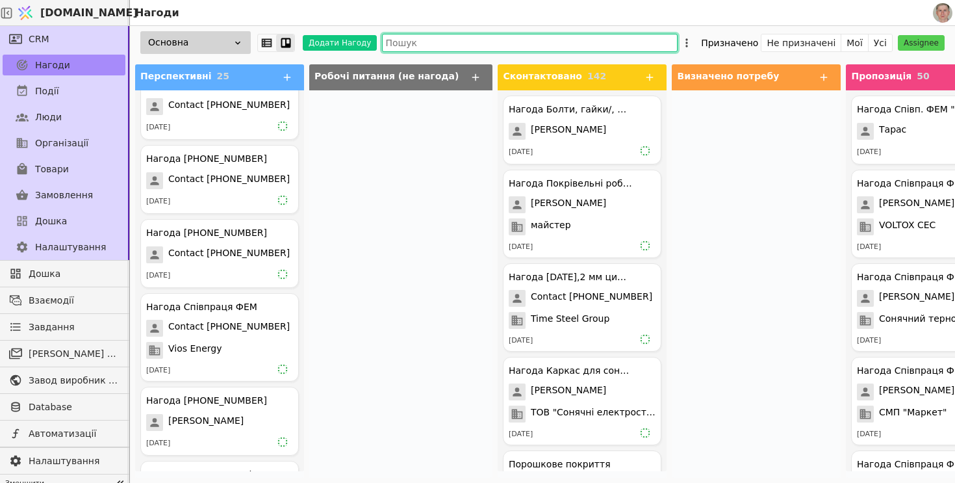
scroll to position [1532, 0]
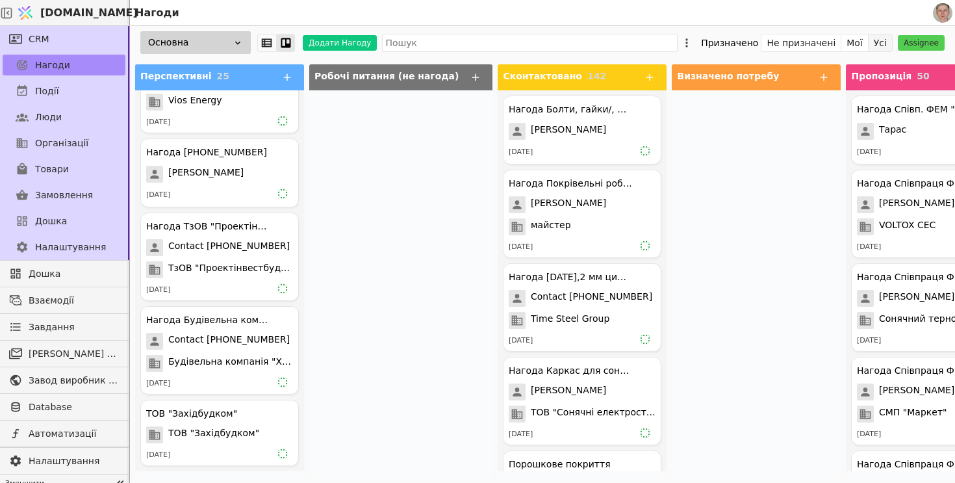
click at [890, 44] on button "Усі" at bounding box center [880, 43] width 23 height 18
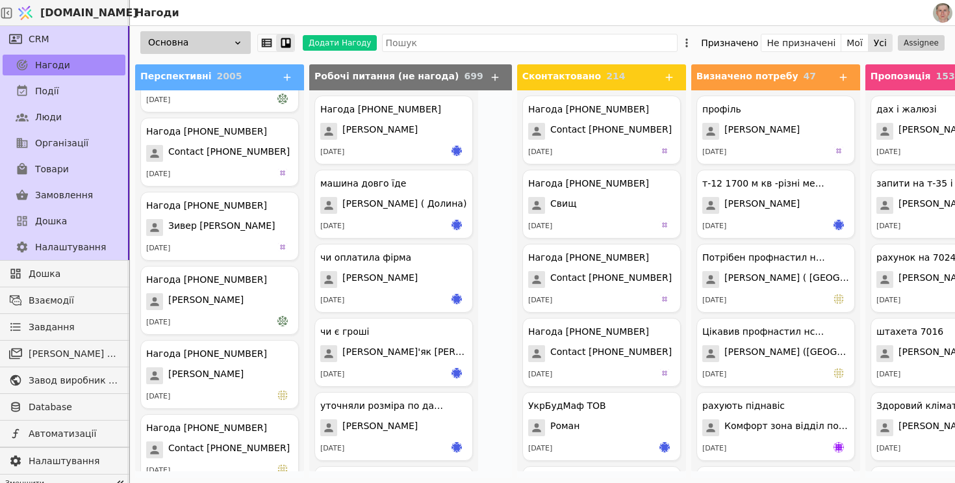
scroll to position [13905, 0]
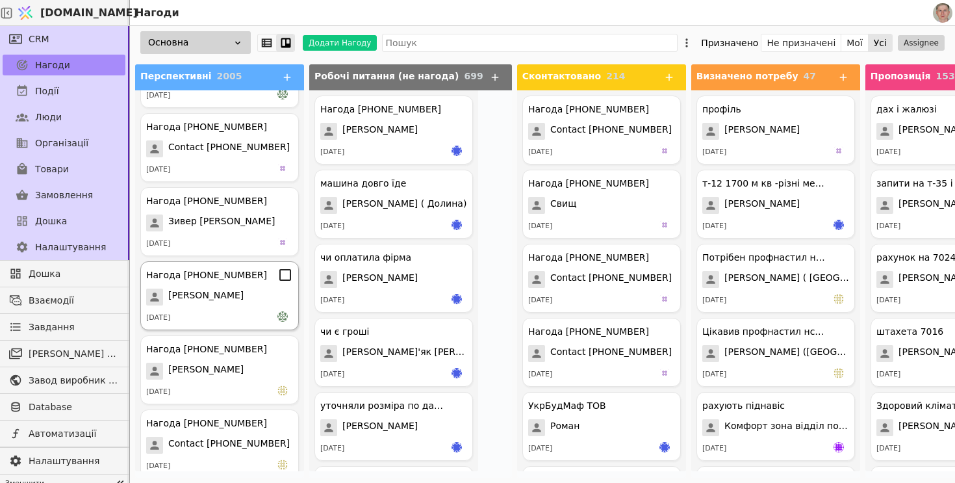
click at [248, 294] on div "Глова Оля" at bounding box center [219, 296] width 147 height 17
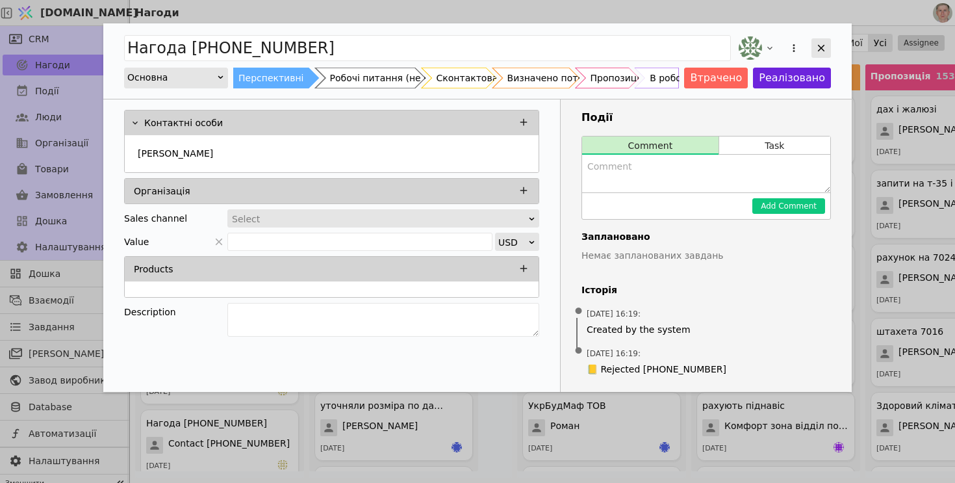
click at [828, 47] on div "Add Opportunity" at bounding box center [820, 47] width 19 height 19
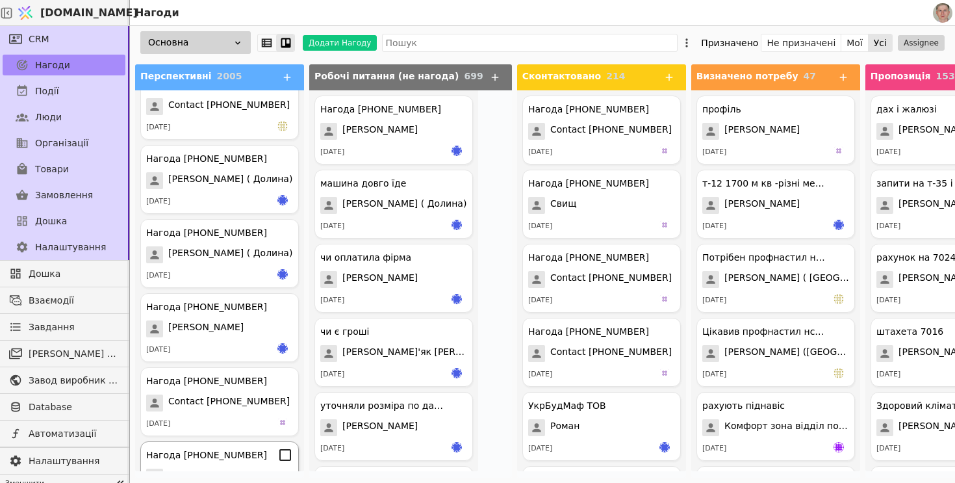
scroll to position [6466, 0]
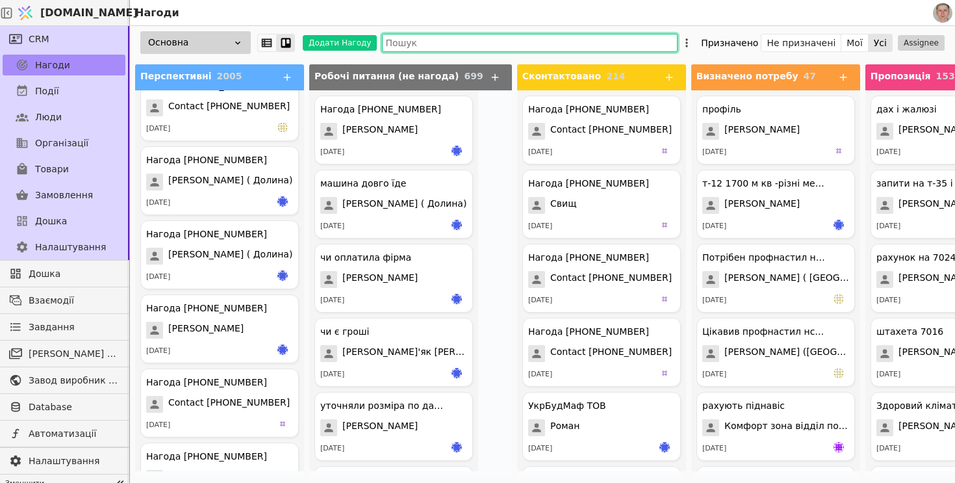
click at [431, 46] on input "text" at bounding box center [530, 43] width 296 height 18
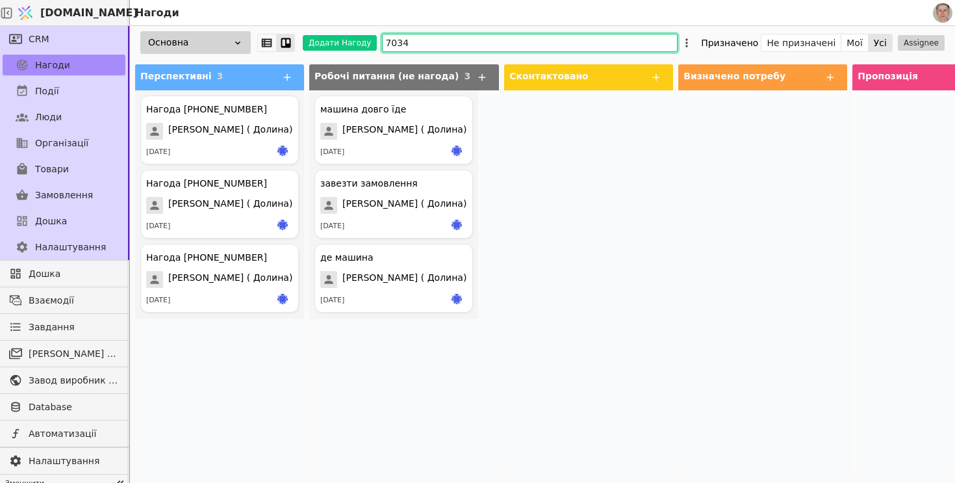
type input "70344"
click at [285, 259] on icon at bounding box center [285, 257] width 16 height 16
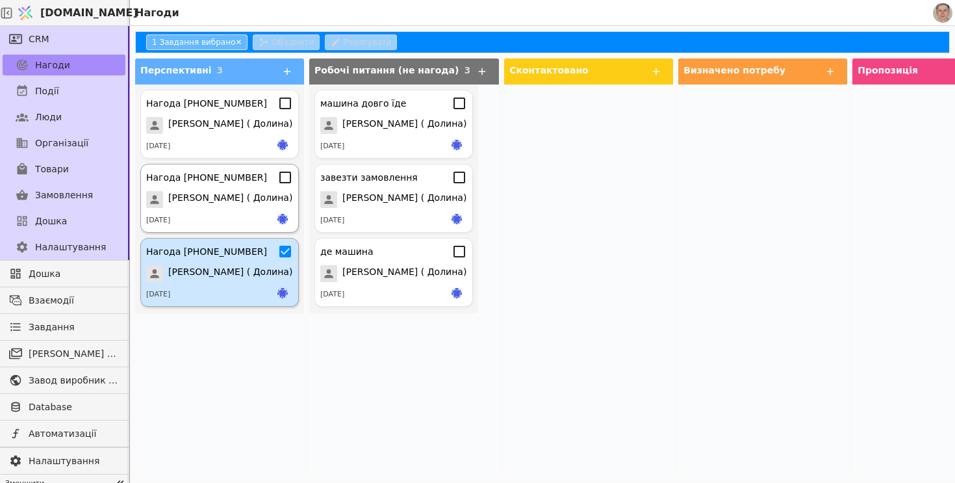
click at [285, 179] on icon at bounding box center [285, 178] width 16 height 16
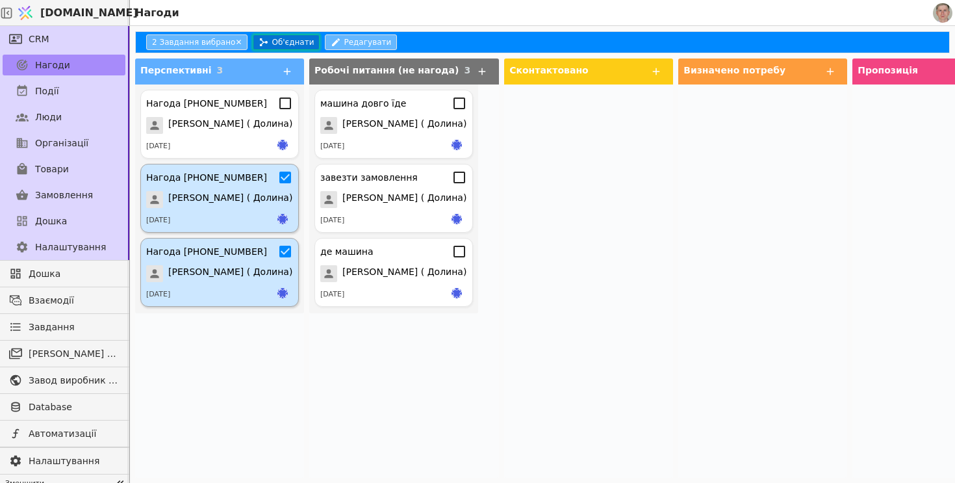
click at [286, 38] on button "Об'єднати" at bounding box center [286, 42] width 67 height 16
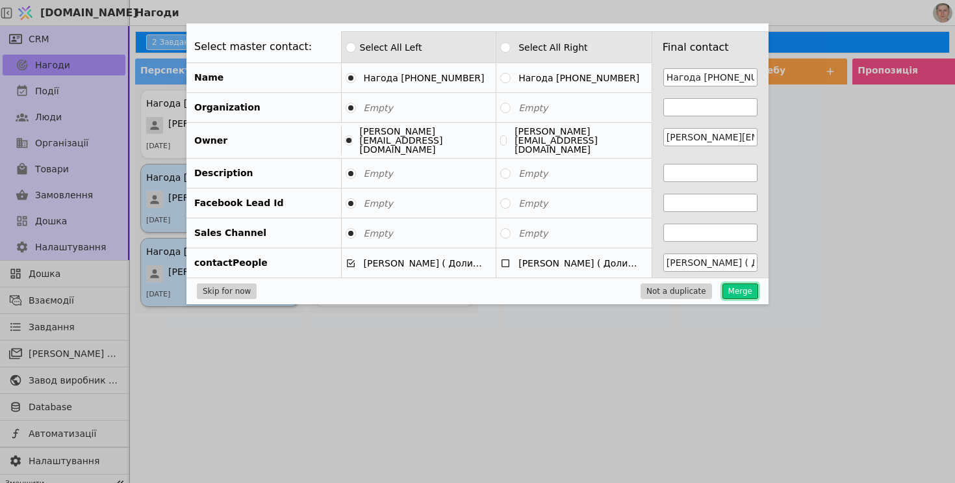
click at [745, 288] on button "Merge" at bounding box center [740, 291] width 36 height 16
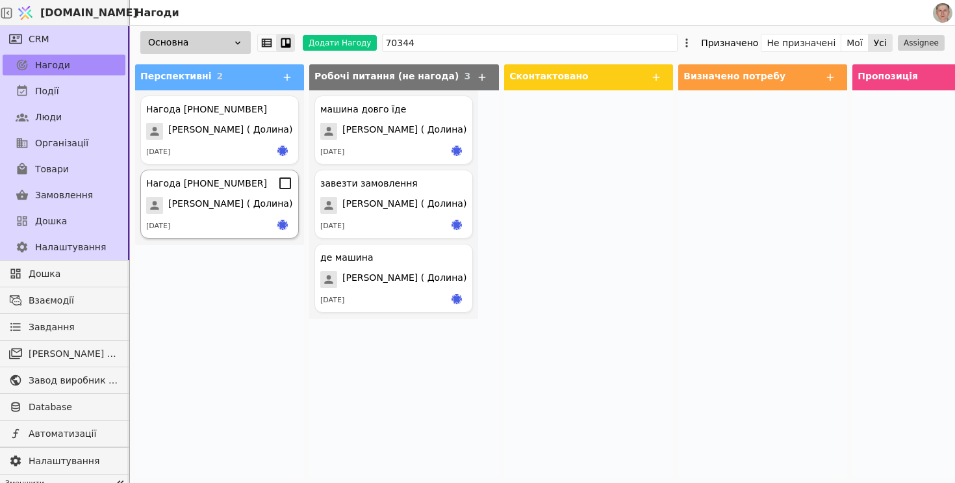
click at [286, 182] on icon at bounding box center [285, 183] width 16 height 16
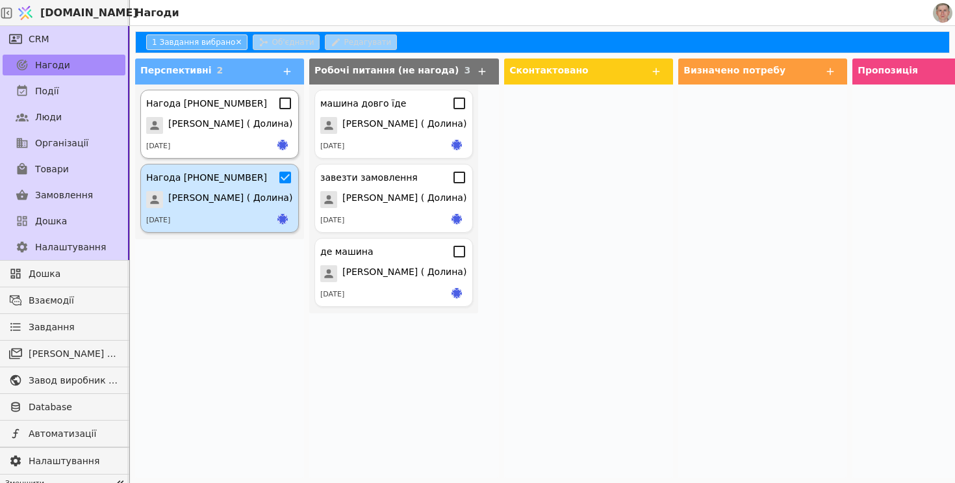
click at [286, 110] on icon at bounding box center [285, 103] width 16 height 16
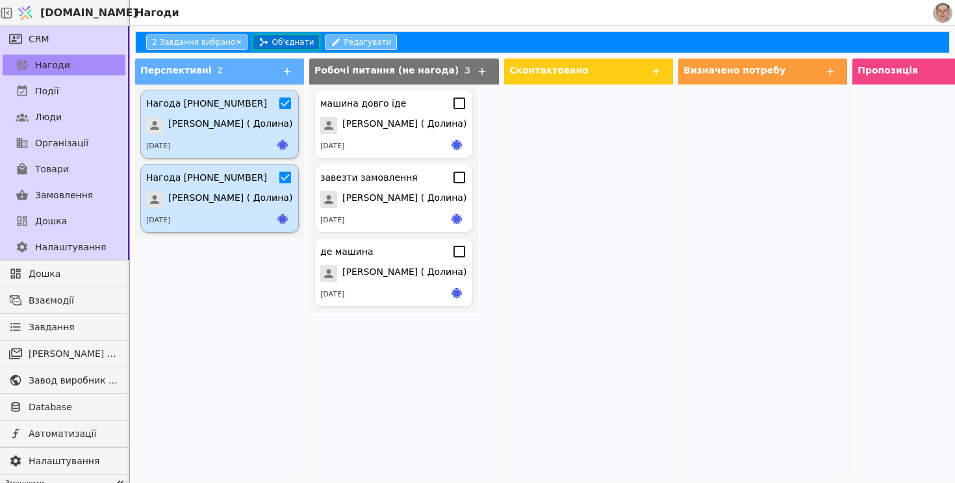
click at [300, 36] on button "Об'єднати" at bounding box center [286, 42] width 67 height 16
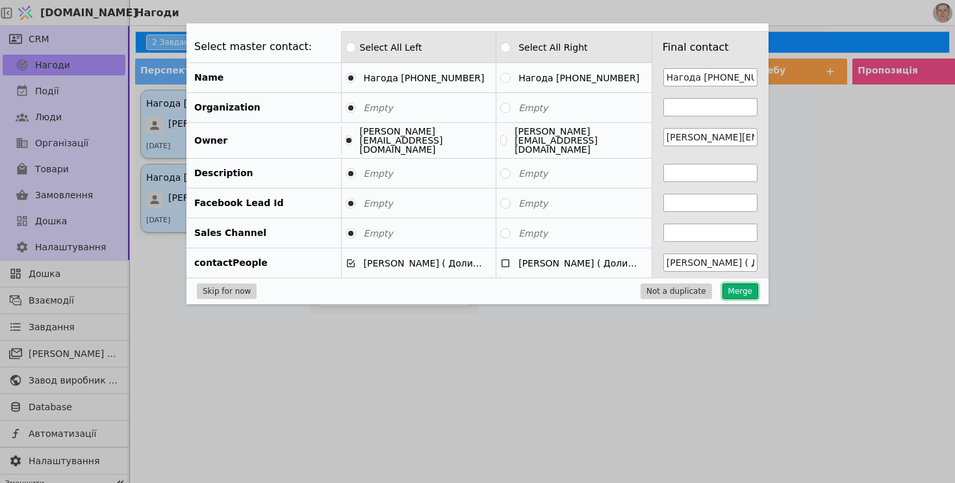
click at [745, 285] on button "Merge" at bounding box center [740, 291] width 36 height 16
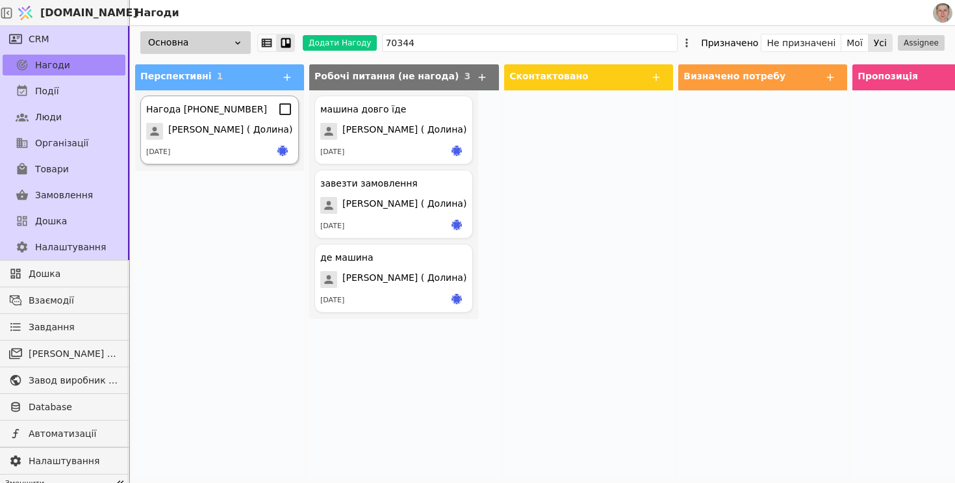
click at [245, 125] on span "Гаврилків Василь ( Долина)" at bounding box center [230, 131] width 124 height 17
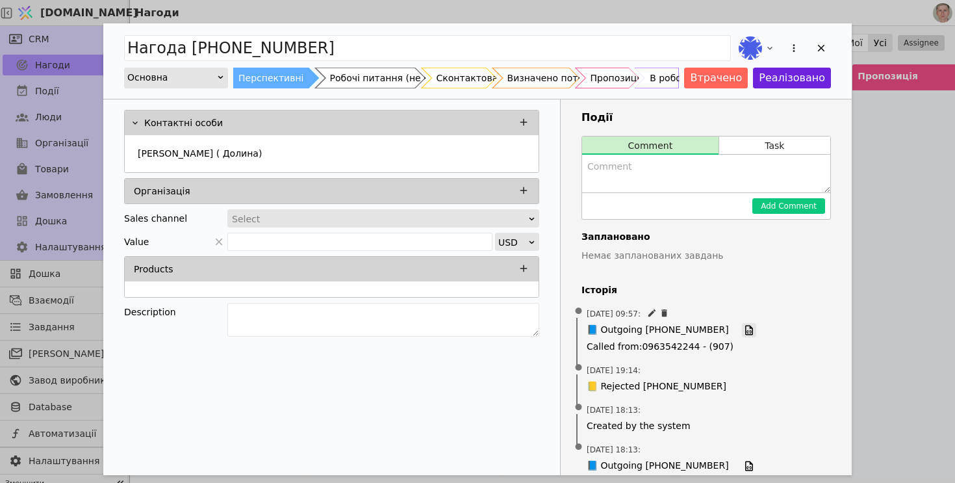
click at [743, 326] on icon "Add Opportunity" at bounding box center [749, 330] width 12 height 12
click at [820, 48] on icon "Add Opportunity" at bounding box center [821, 48] width 12 height 12
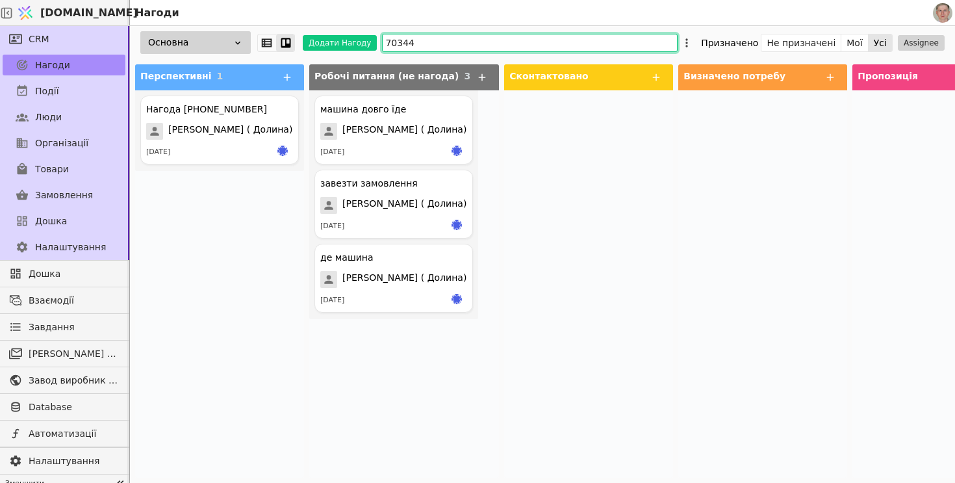
drag, startPoint x: 422, startPoint y: 41, endPoint x: 263, endPoint y: 33, distance: 158.7
click at [262, 34] on div "Основна Додати Нагоду 70344 Призначено Не призначені Мої Усі Assignee" at bounding box center [542, 42] width 825 height 33
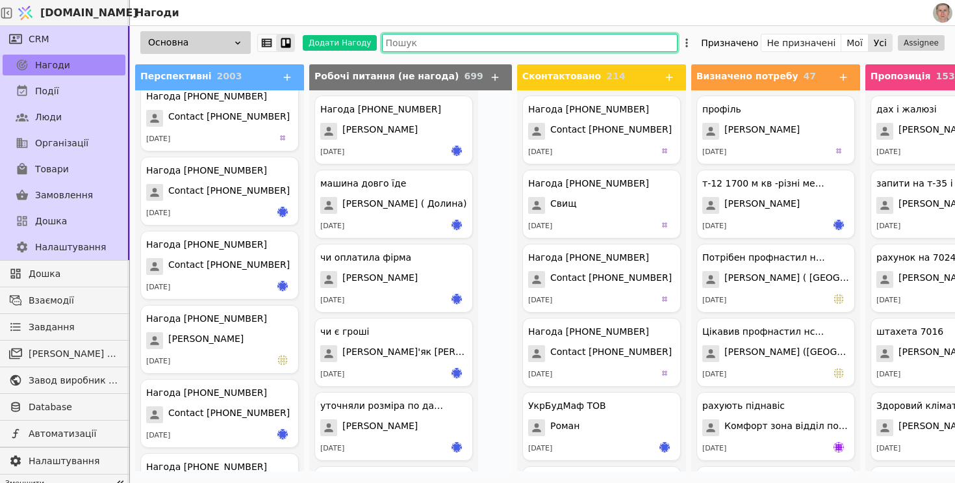
scroll to position [845, 0]
